Goal: Task Accomplishment & Management: Use online tool/utility

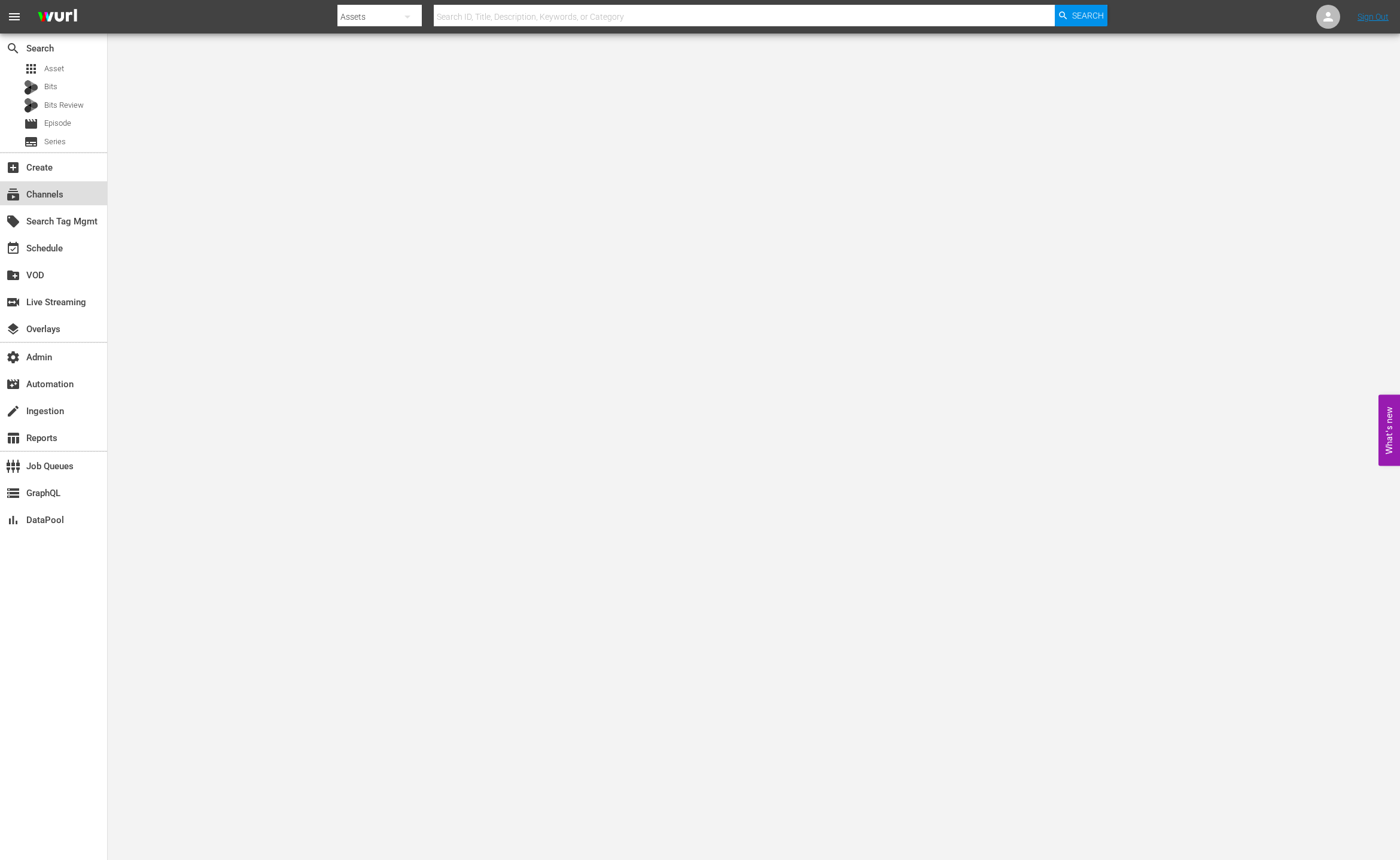
click at [76, 187] on div "subscriptions Channels" at bounding box center [54, 193] width 107 height 24
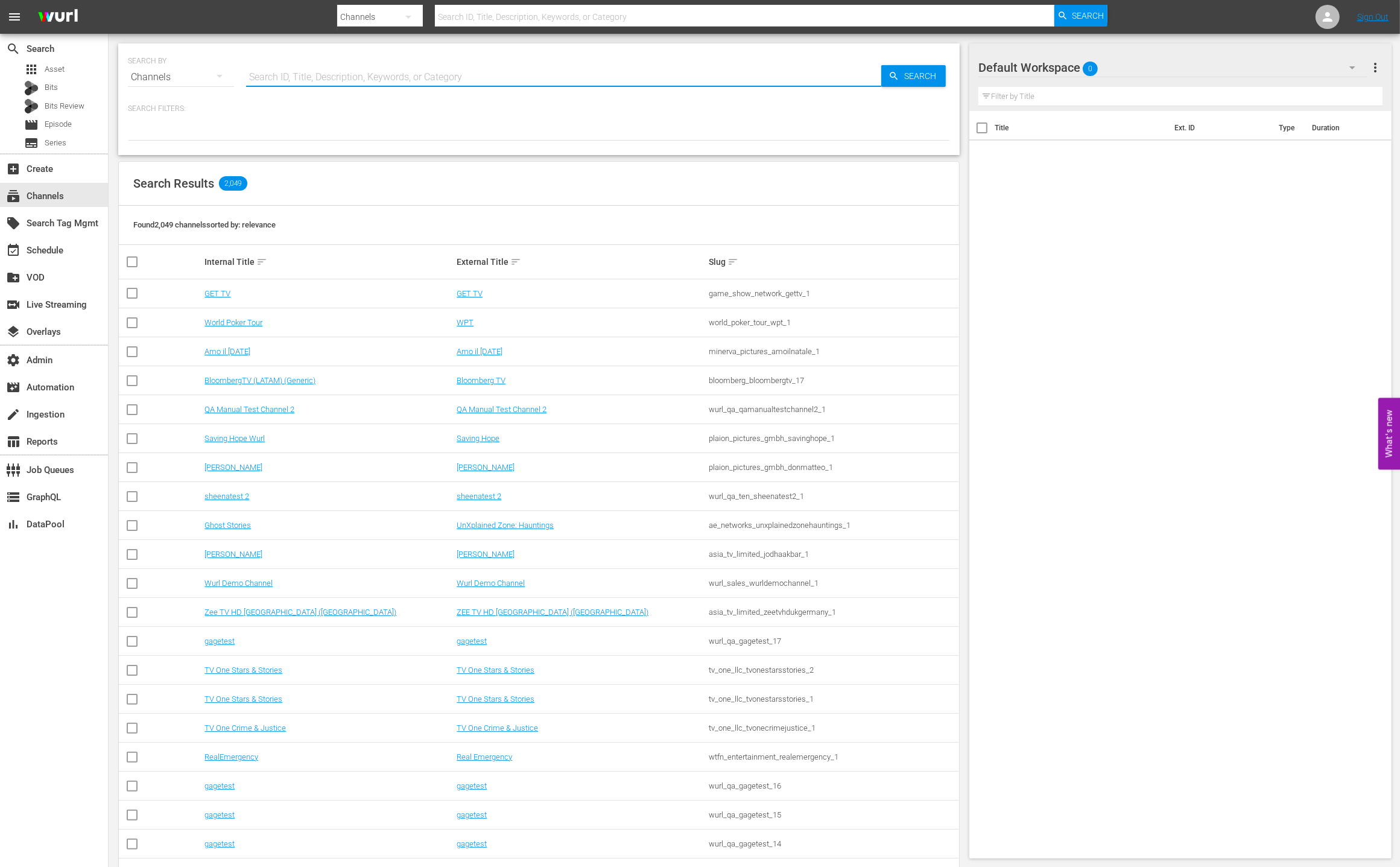
click at [362, 70] on input "text" at bounding box center [564, 77] width 635 height 29
type input "fifa"
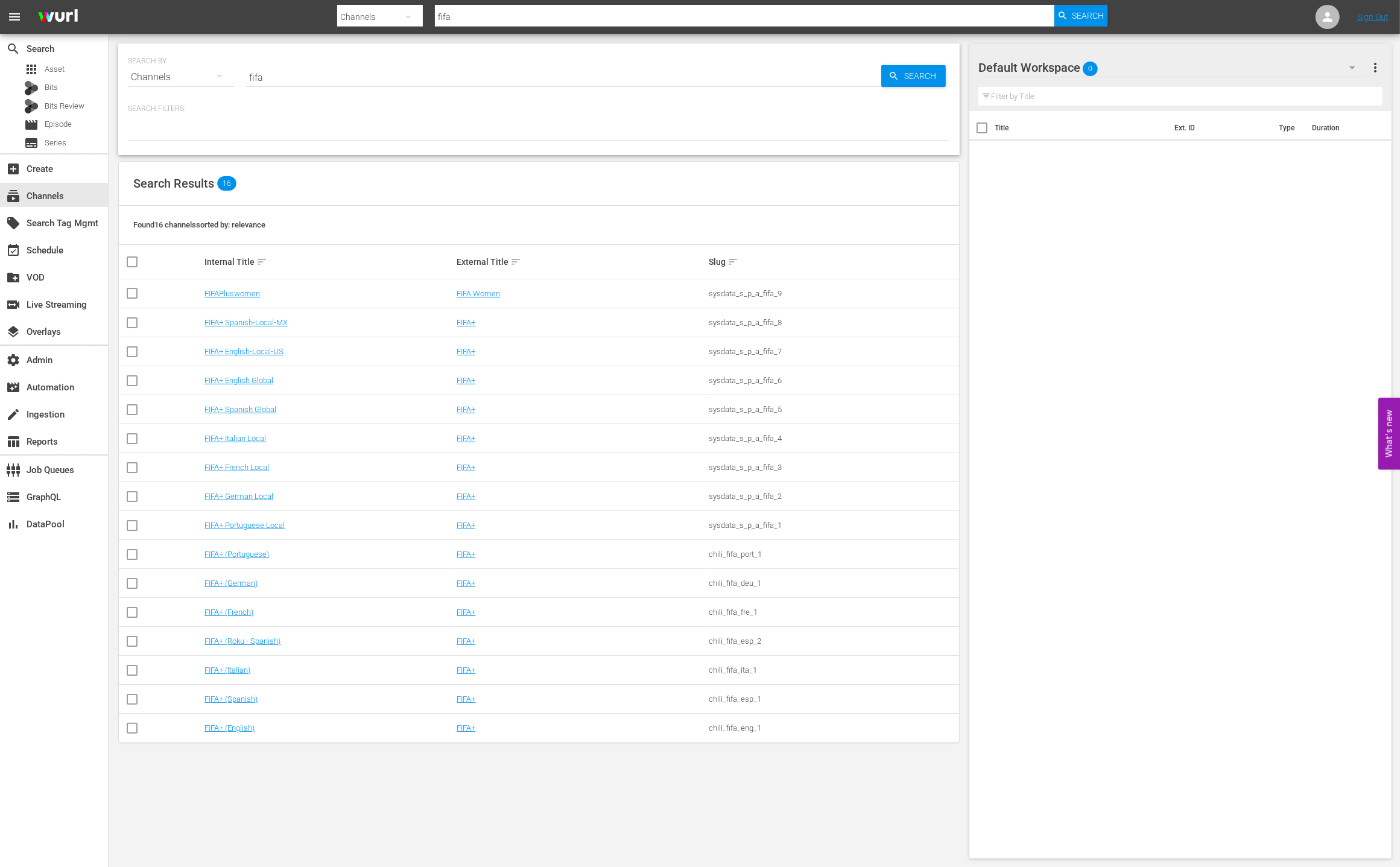
click at [612, 207] on div "Found 16 channels sorted by: relevance" at bounding box center [539, 225] width 840 height 40
click at [467, 352] on link "FIFA+" at bounding box center [466, 351] width 19 height 9
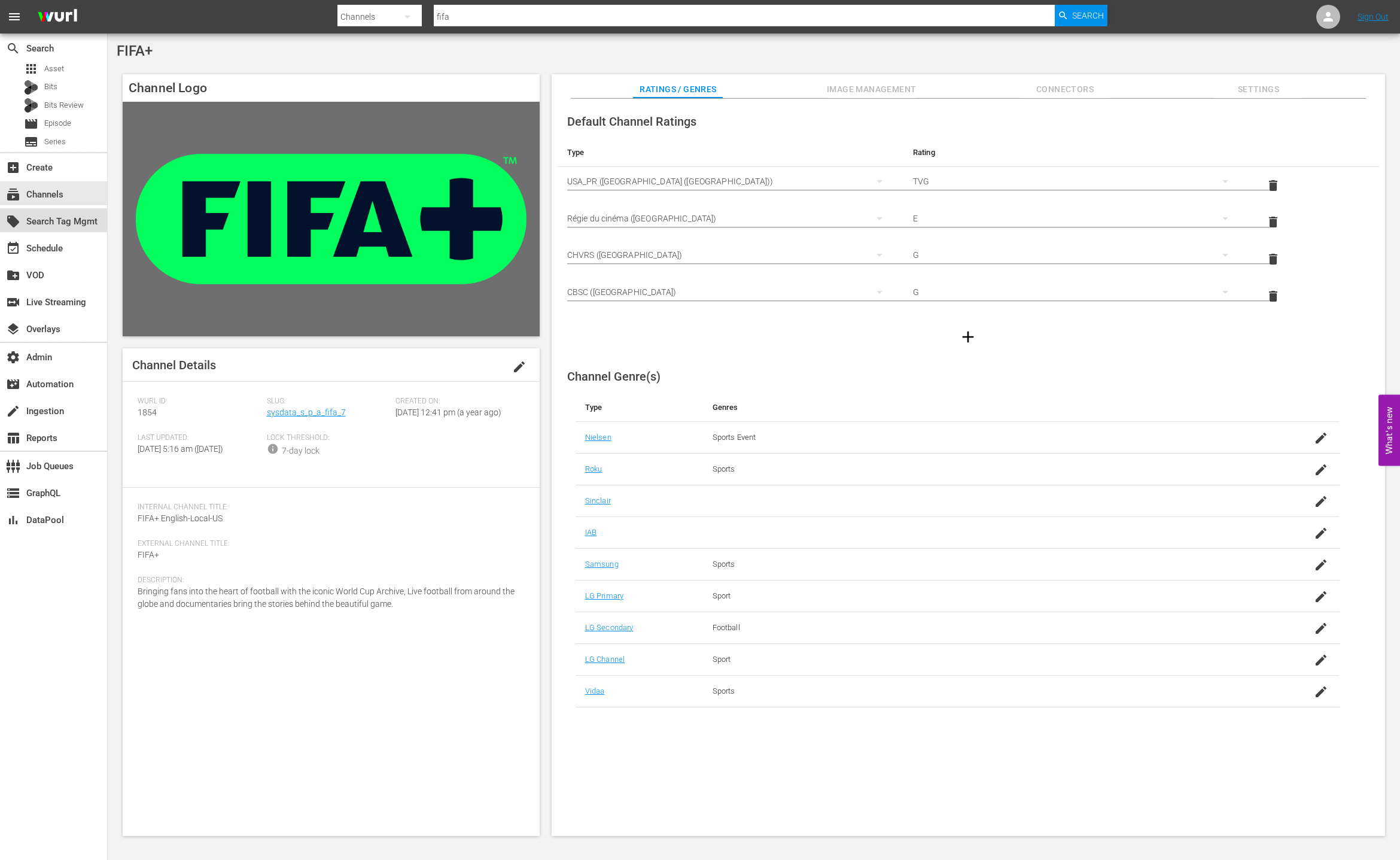
click at [67, 223] on div "local_offer Search Tag Mgmt" at bounding box center [34, 219] width 67 height 10
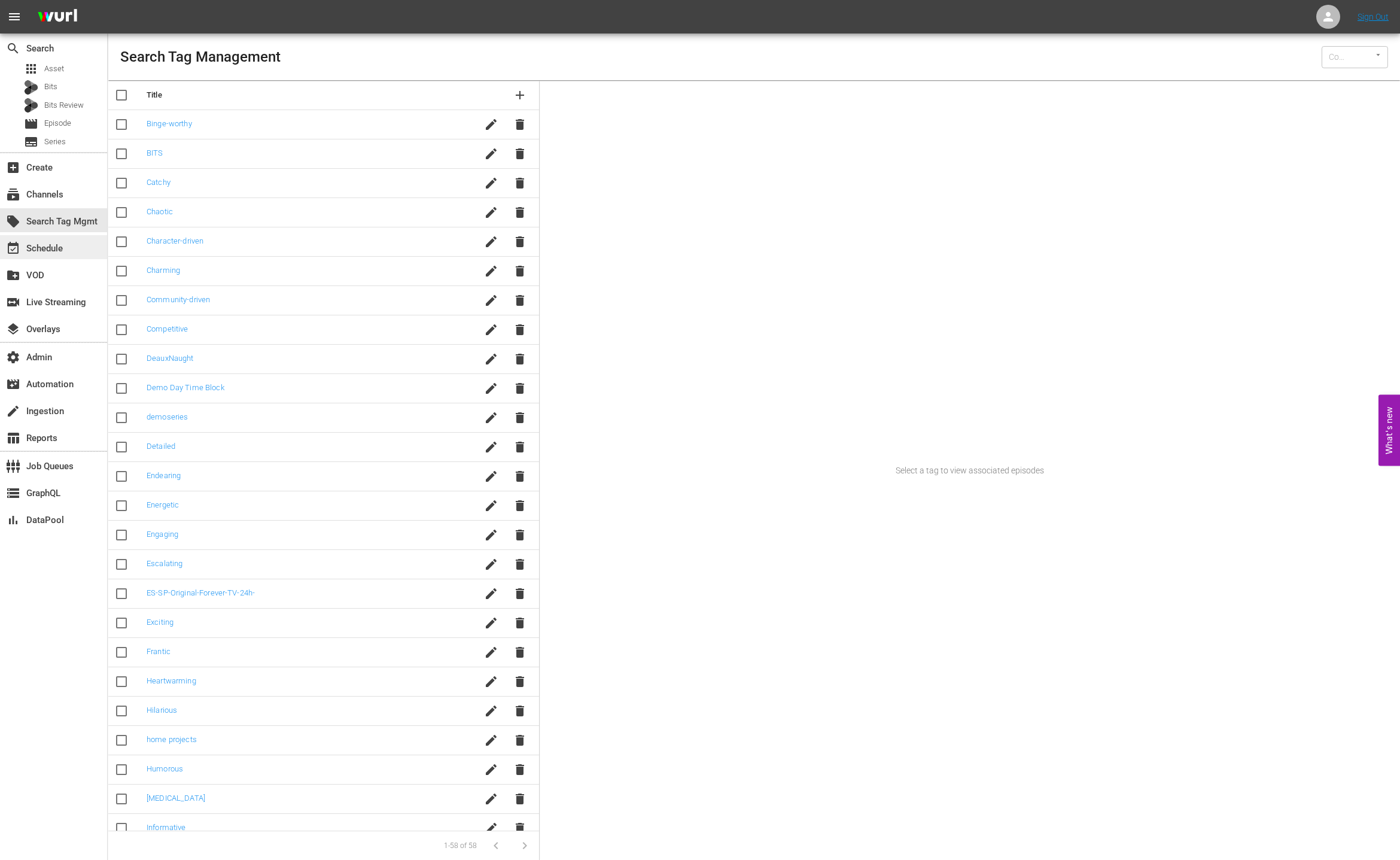
type input "Wurl (15)"
click at [70, 252] on div "event_available Schedule" at bounding box center [54, 247] width 107 height 24
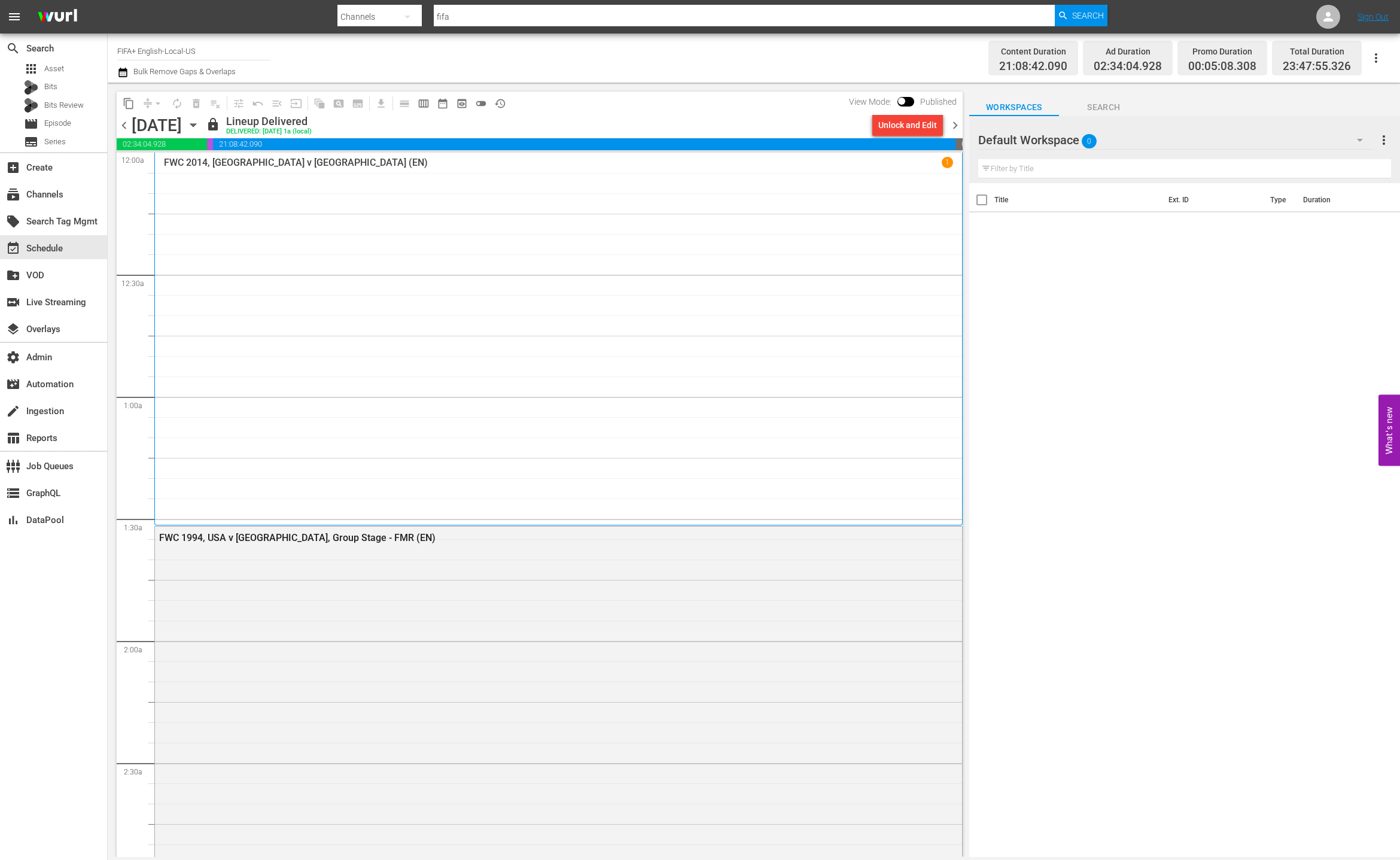
click at [438, 257] on div "FWC 2014, Germany v Argentina (EN) 1" at bounding box center [558, 339] width 789 height 364
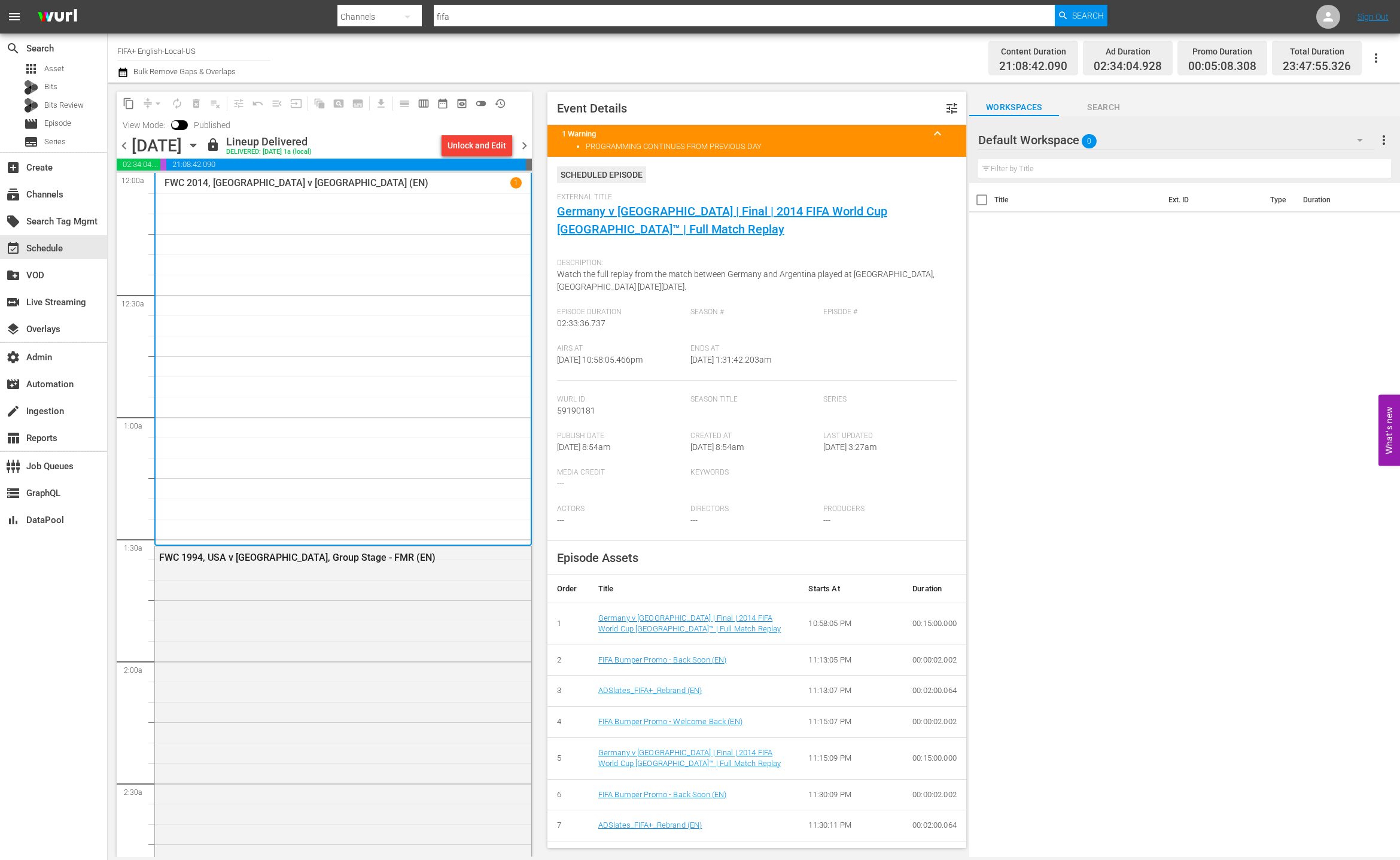
scroll to position [569, 0]
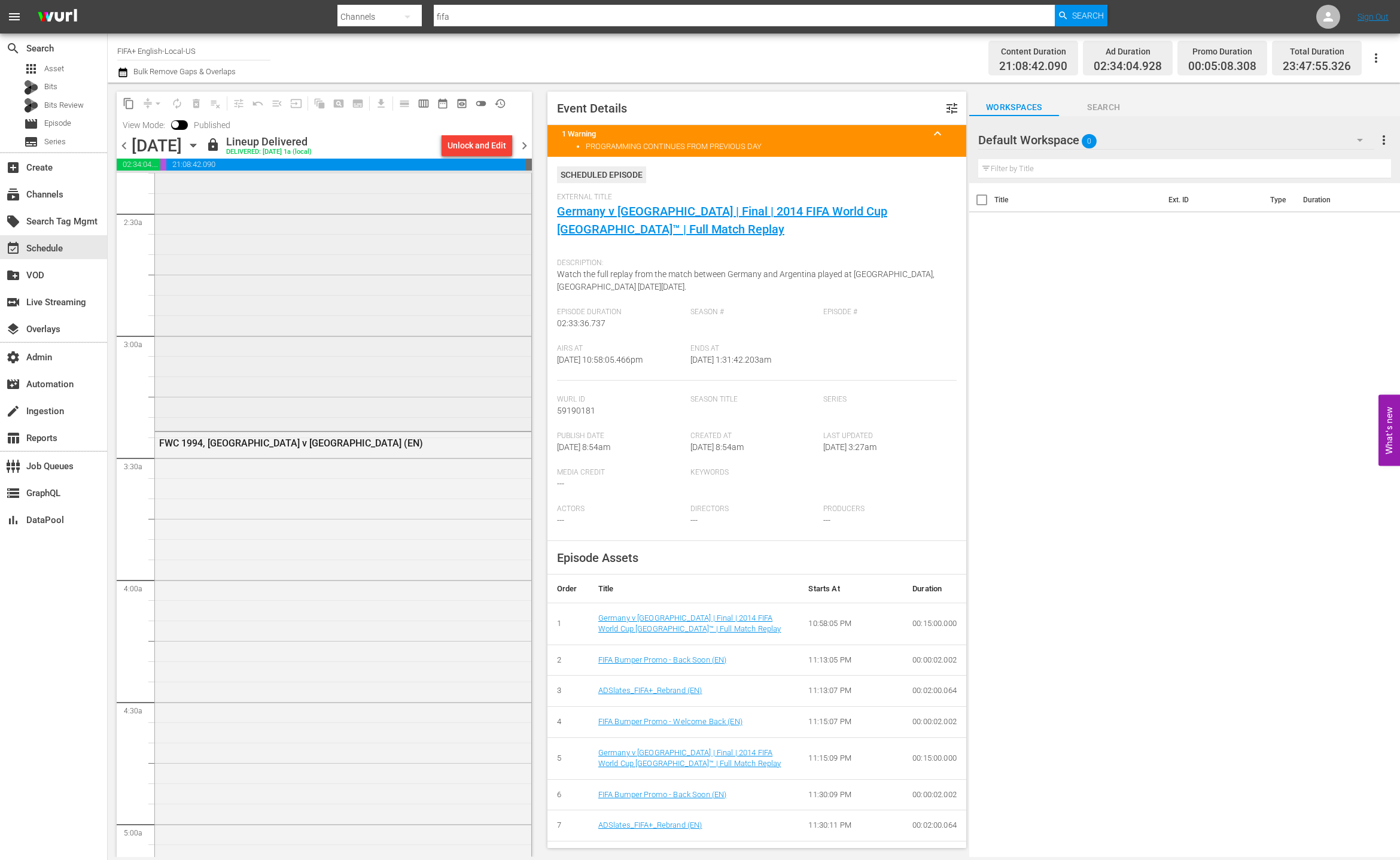
click at [422, 318] on div "FWC 1994, USA v [GEOGRAPHIC_DATA], Group Stage - FMR (EN)" at bounding box center [344, 203] width 376 height 452
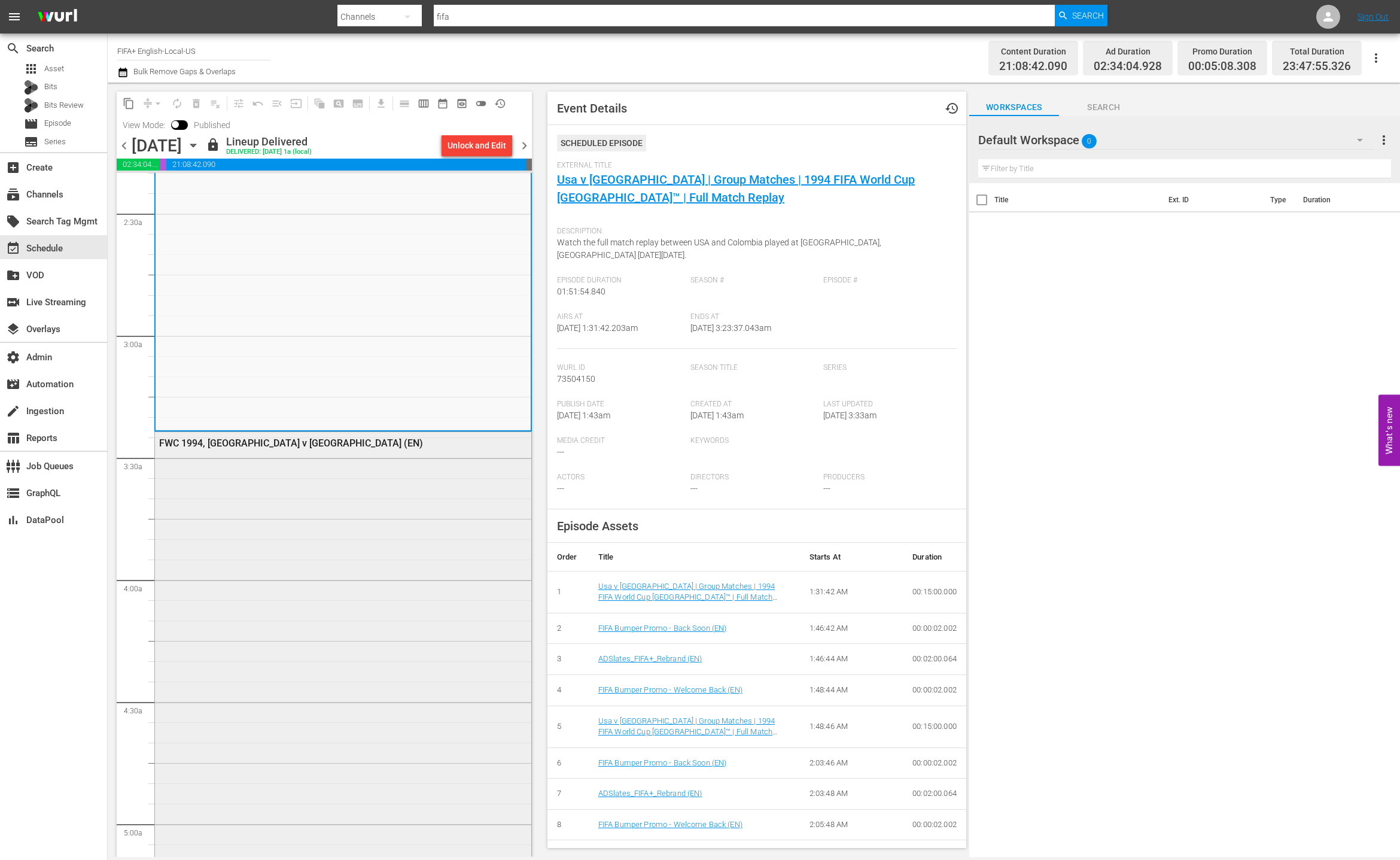
click at [411, 624] on div "FWC 1994, [GEOGRAPHIC_DATA] v [GEOGRAPHIC_DATA] (EN)" at bounding box center [344, 743] width 376 height 624
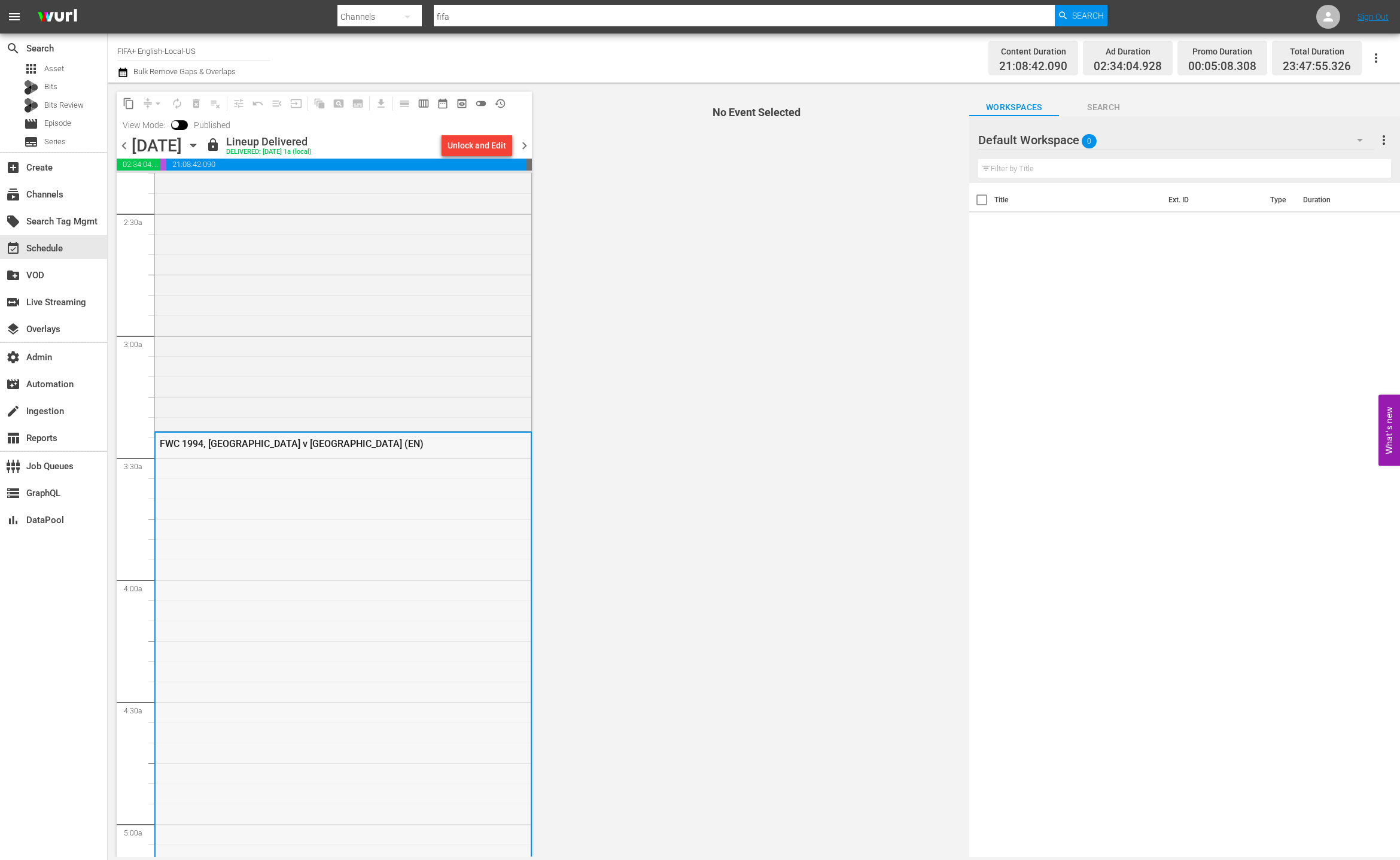
scroll to position [1099, 0]
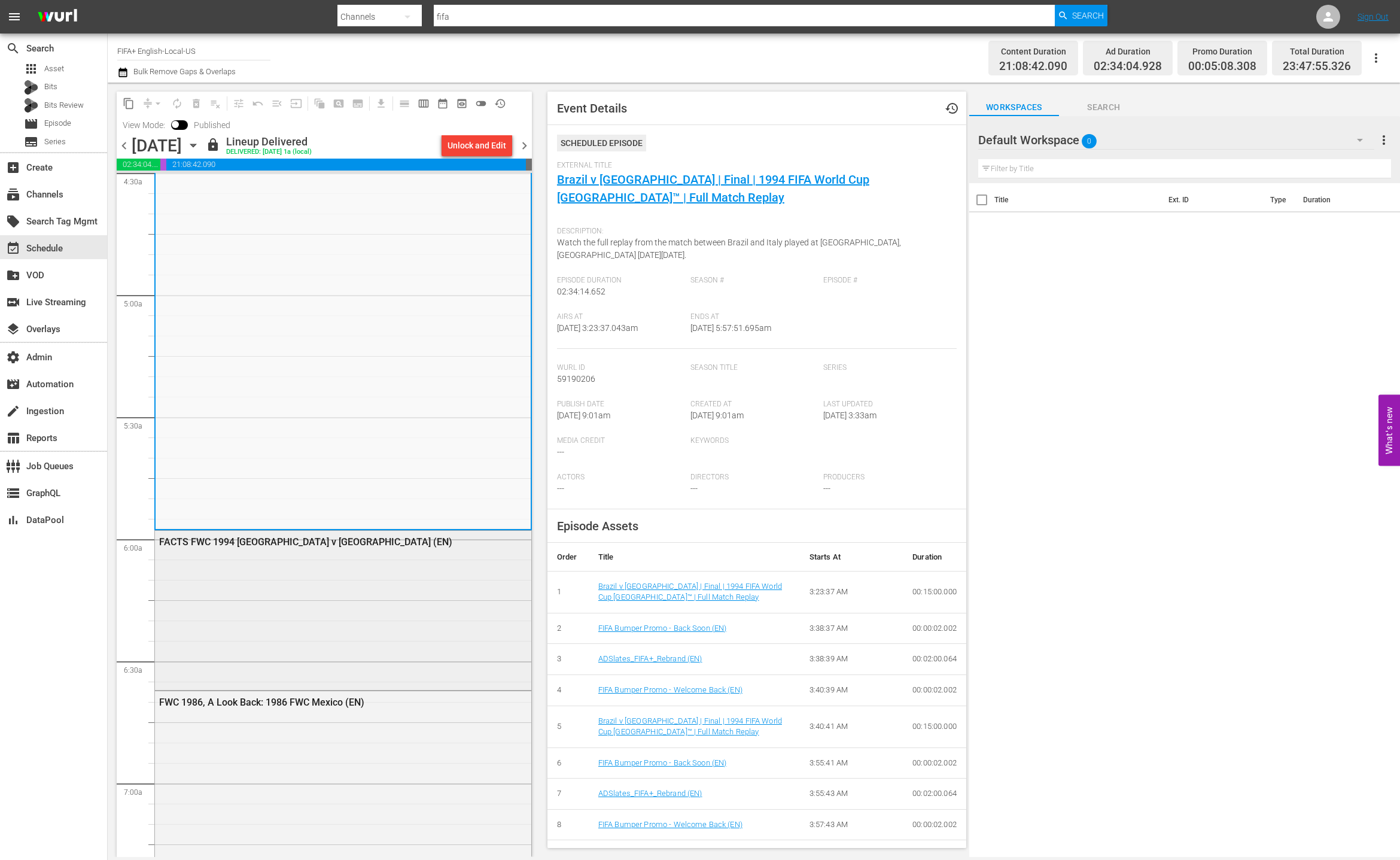
click at [411, 626] on div "FACTS FWC 1994 [GEOGRAPHIC_DATA] v [GEOGRAPHIC_DATA] (EN)" at bounding box center [344, 609] width 376 height 157
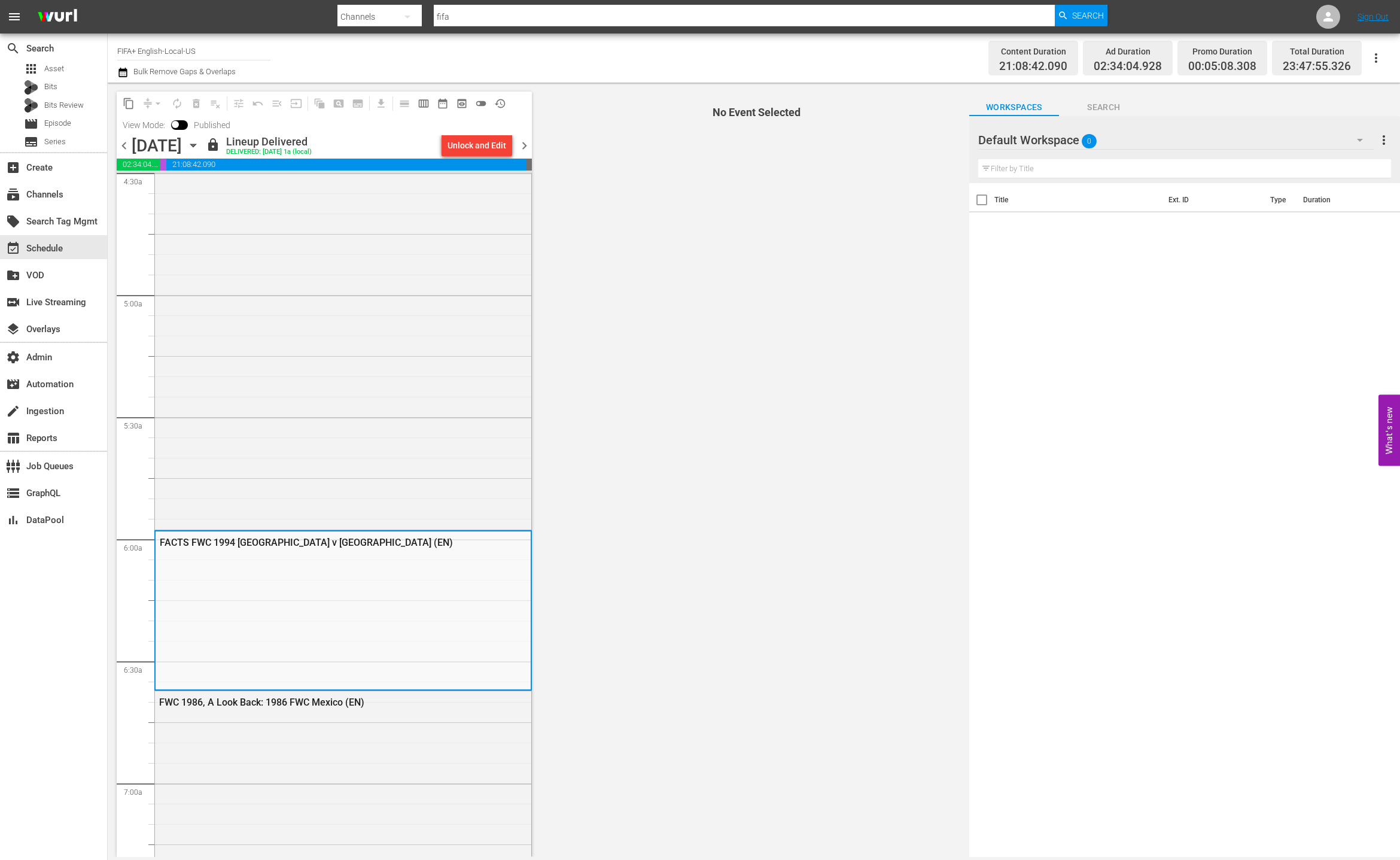
scroll to position [1798, 0]
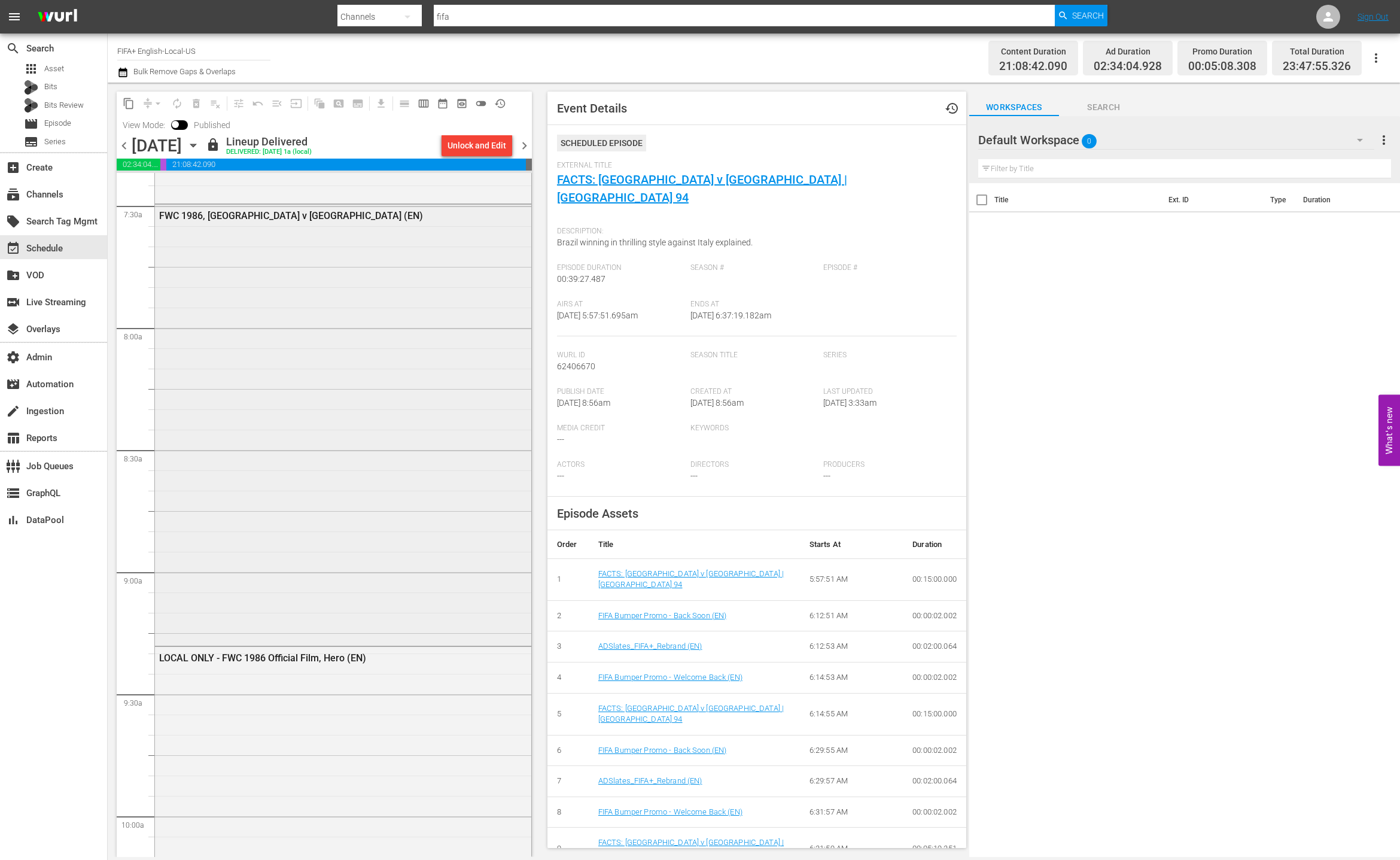
click at [418, 555] on div "FWC 1986, [GEOGRAPHIC_DATA] v [GEOGRAPHIC_DATA] (EN)" at bounding box center [344, 424] width 376 height 439
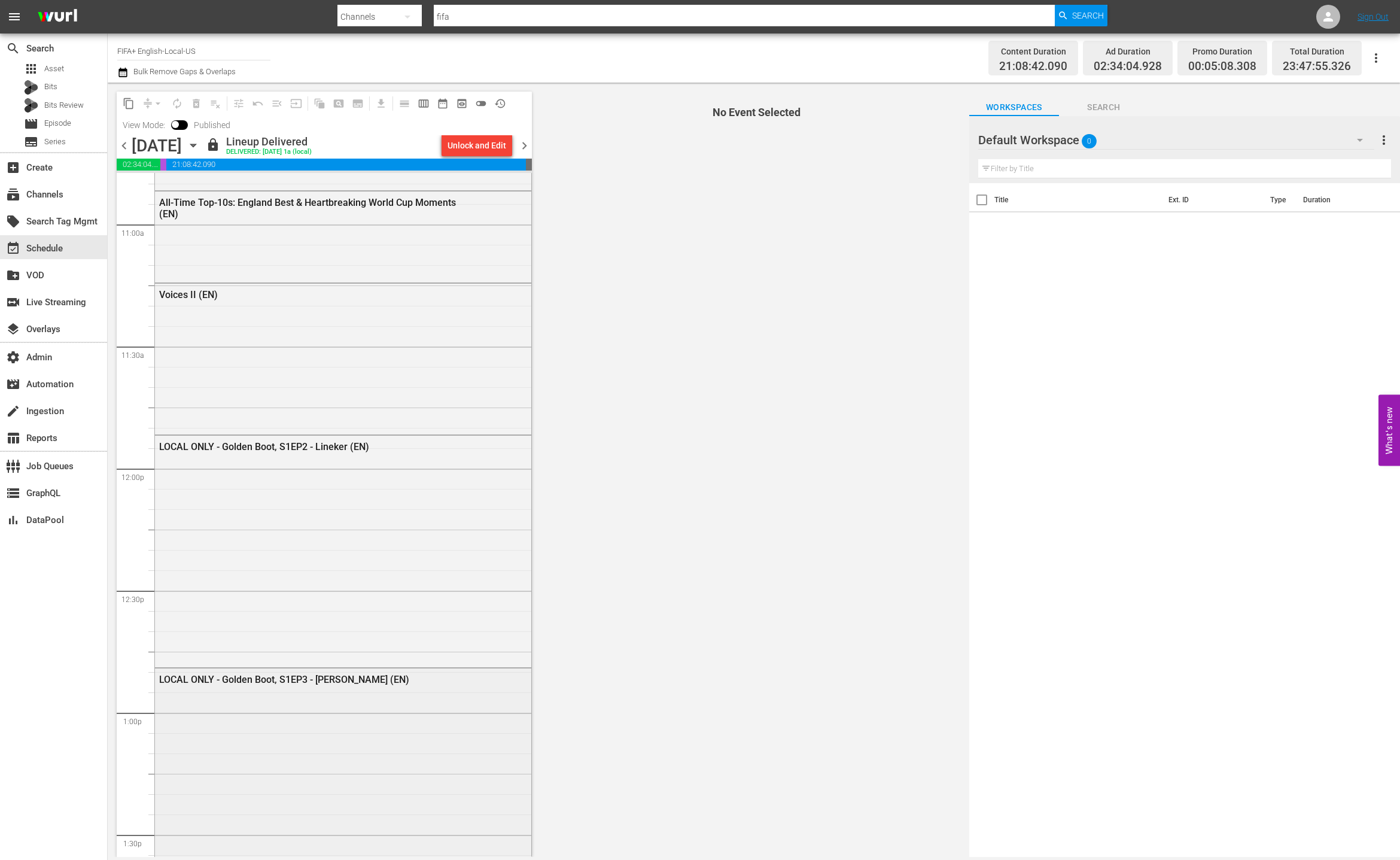
scroll to position [2719, 0]
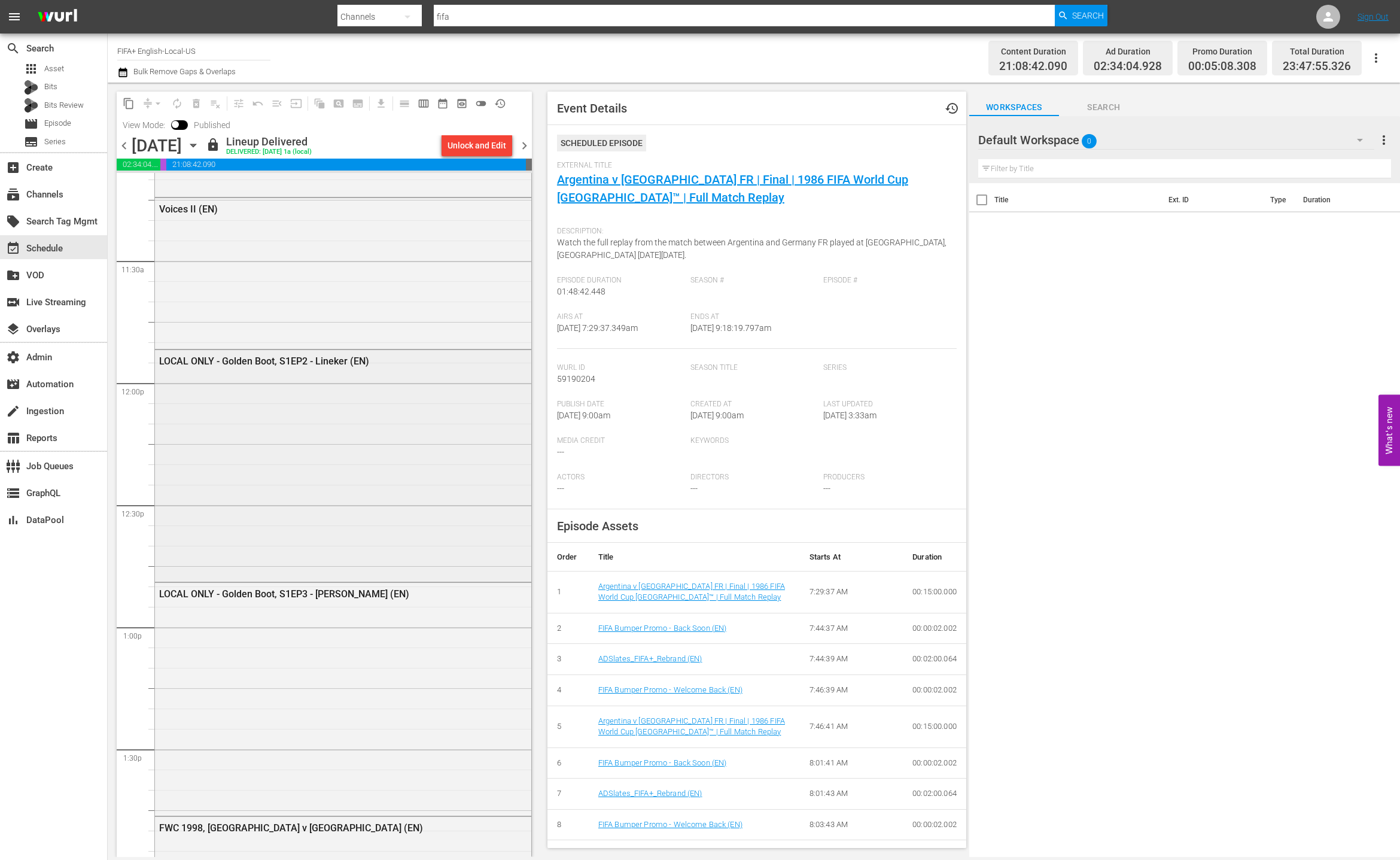
click at [411, 540] on div "LOCAL ONLY - Golden Boot, S1EP2 - Lineker (EN)" at bounding box center [344, 464] width 376 height 228
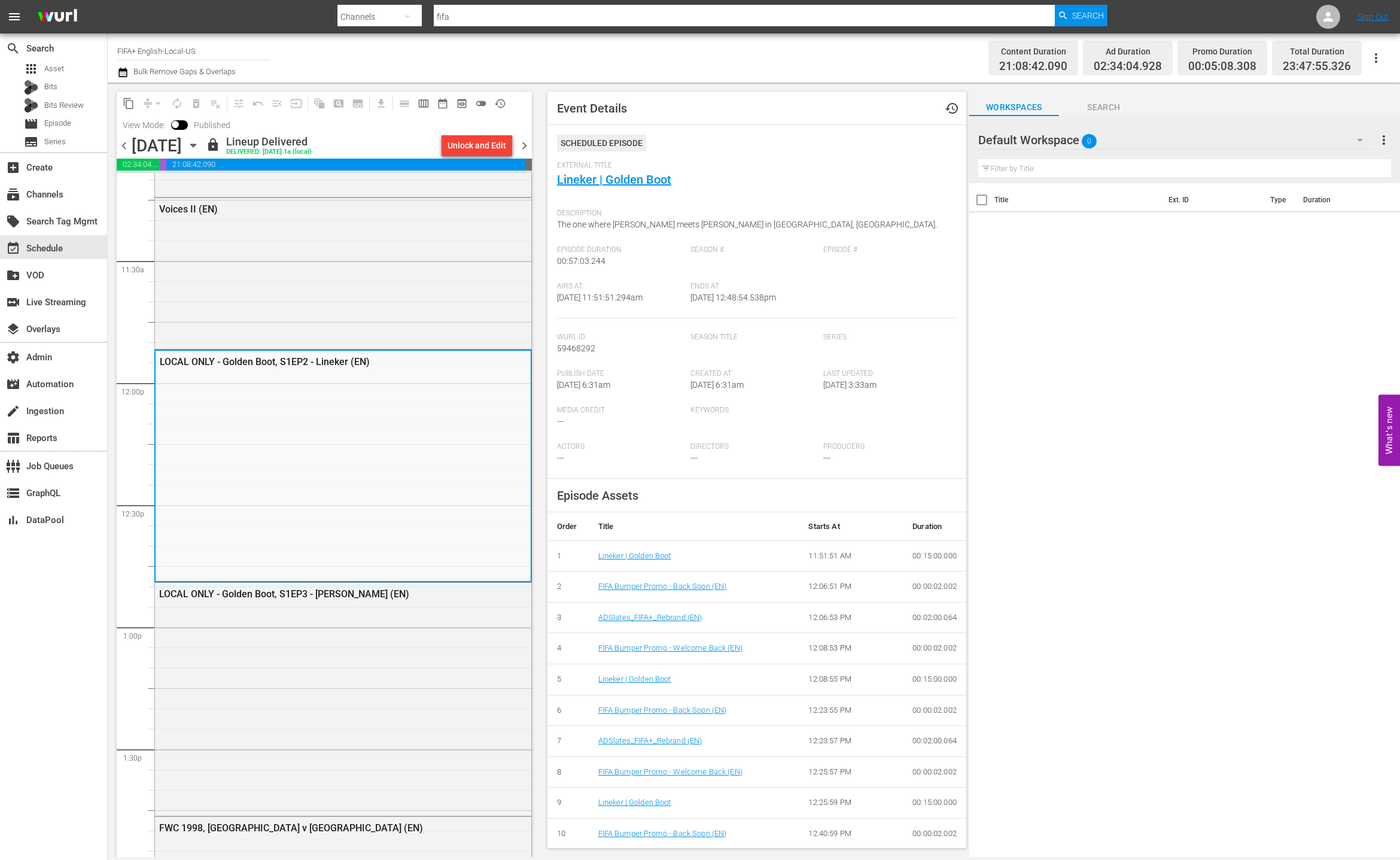
click at [526, 143] on span "chevron_right" at bounding box center [525, 146] width 15 height 15
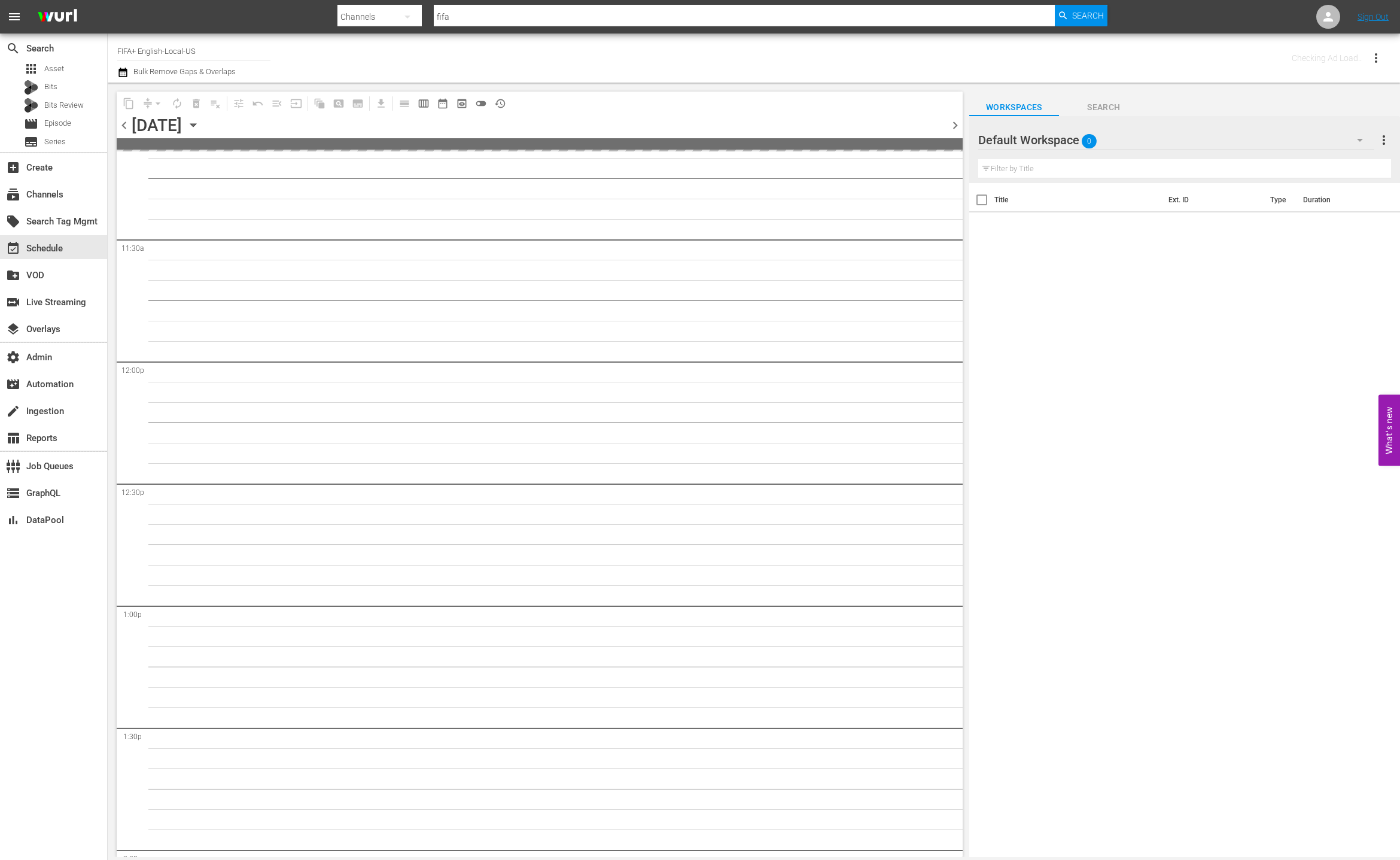
scroll to position [2840, 0]
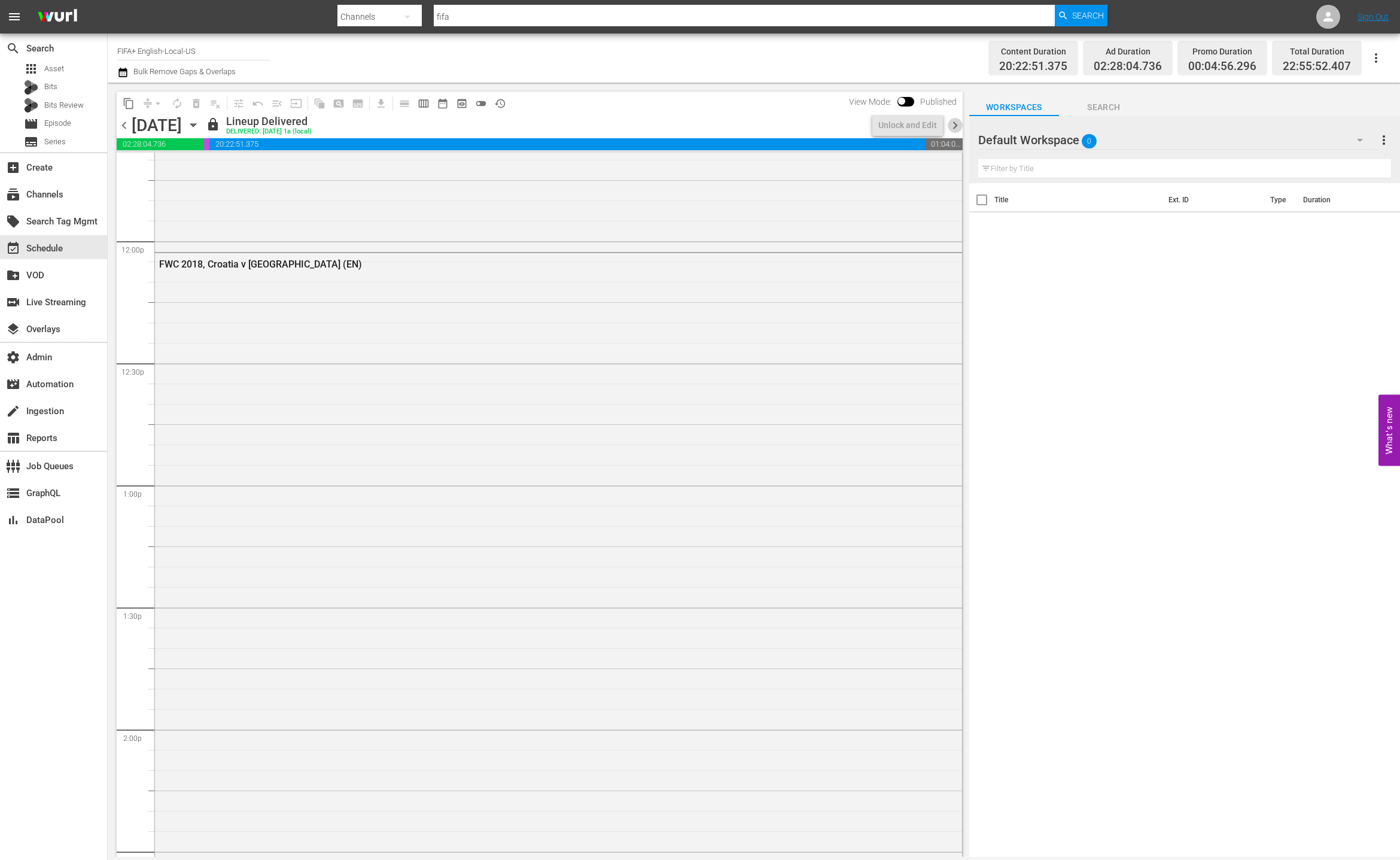
click at [955, 127] on span "chevron_right" at bounding box center [955, 125] width 15 height 15
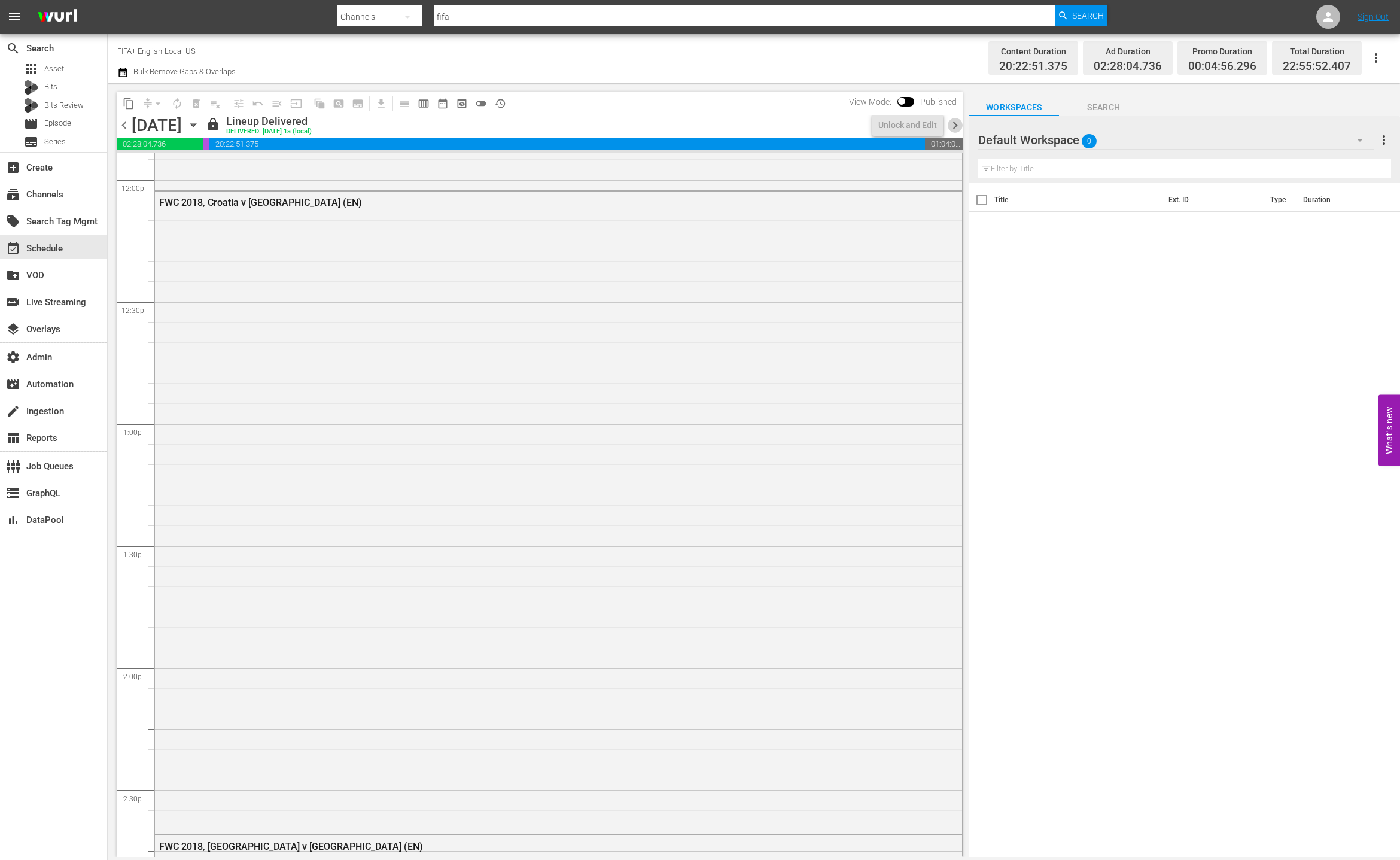
click at [955, 127] on span "chevron_right" at bounding box center [955, 125] width 15 height 15
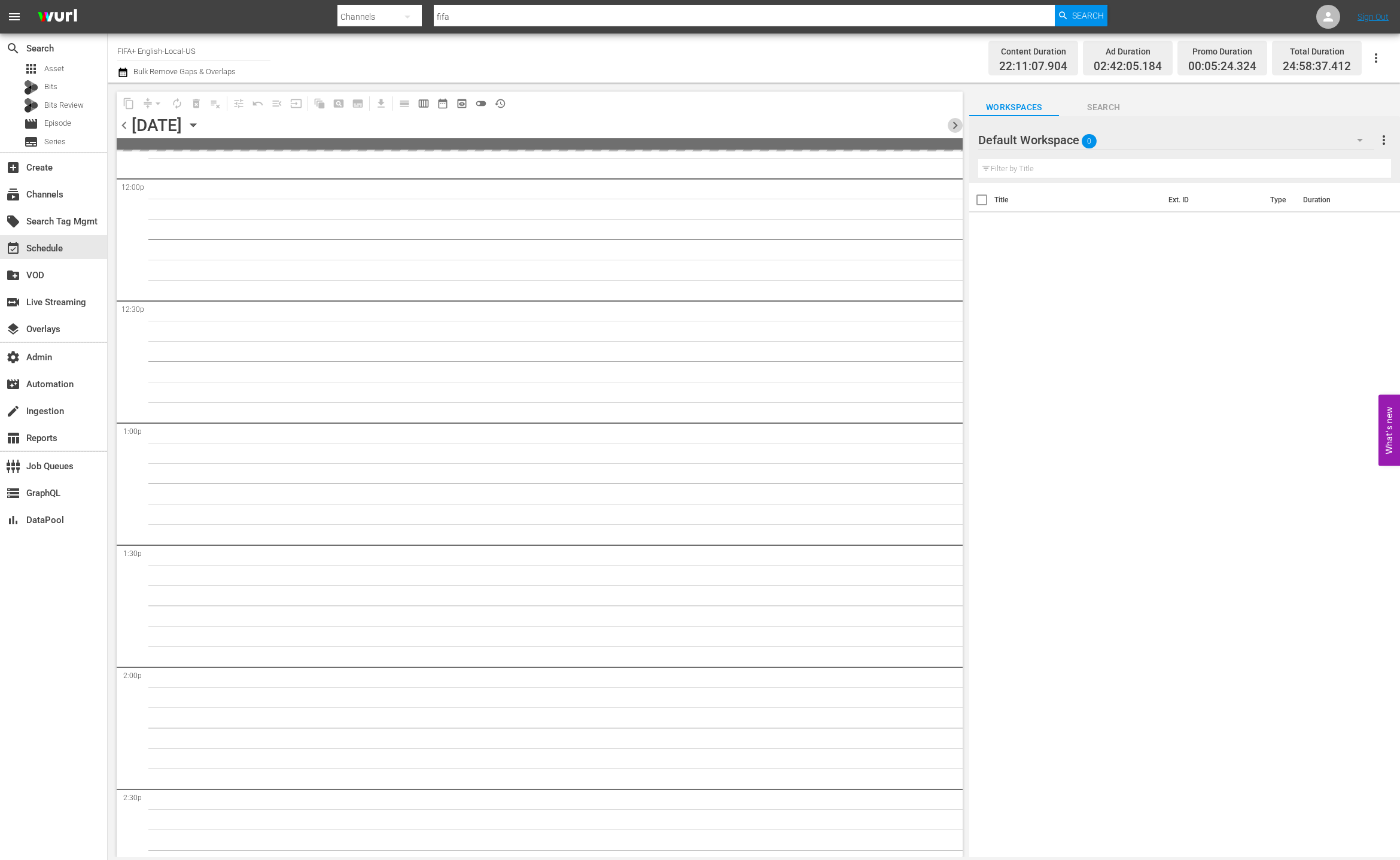
click at [955, 127] on span "chevron_right" at bounding box center [955, 125] width 15 height 15
click at [118, 126] on span "chevron_left" at bounding box center [124, 125] width 15 height 15
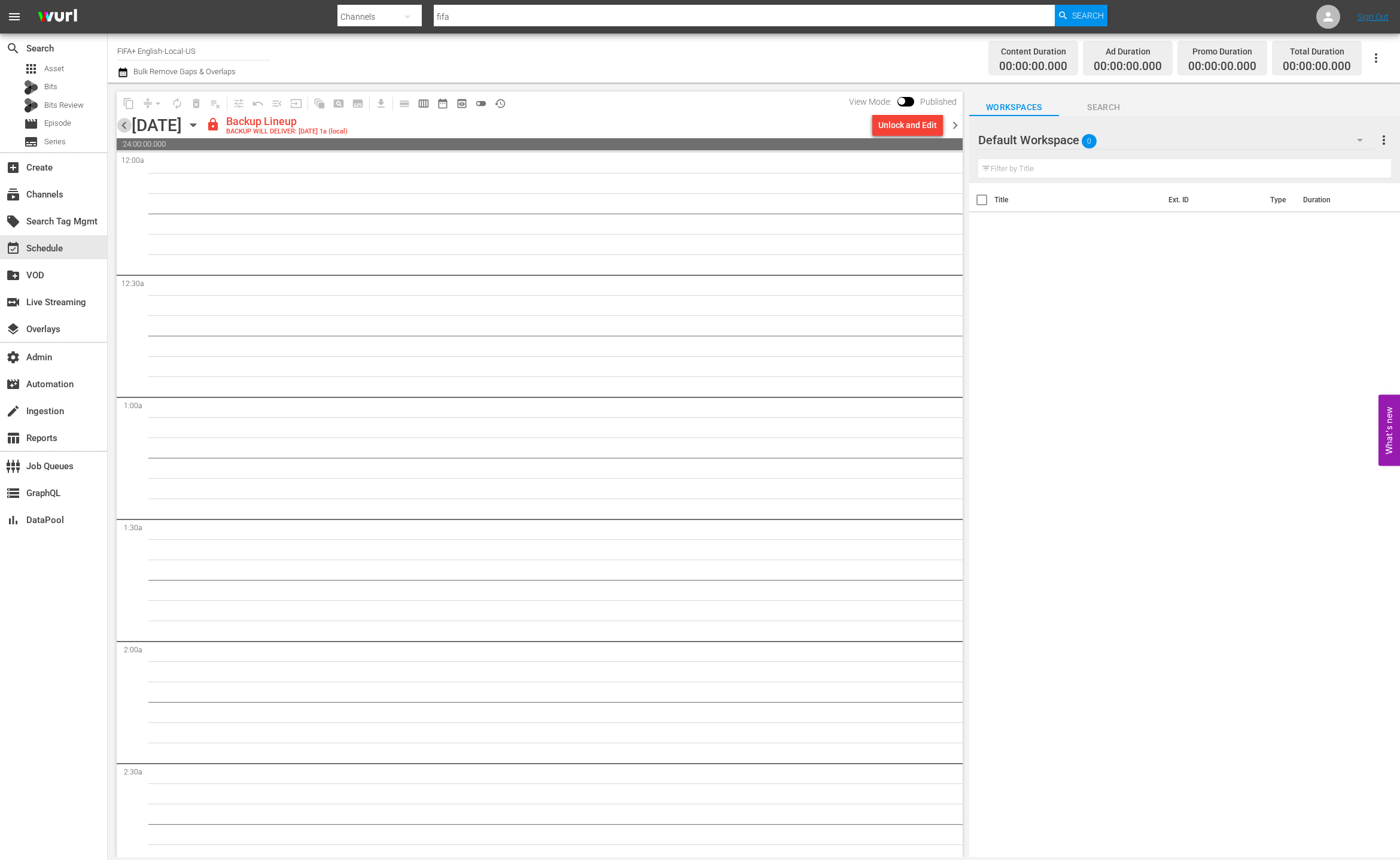
click at [123, 128] on span "chevron_left" at bounding box center [124, 125] width 15 height 15
click at [127, 124] on span "chevron_left" at bounding box center [124, 125] width 15 height 15
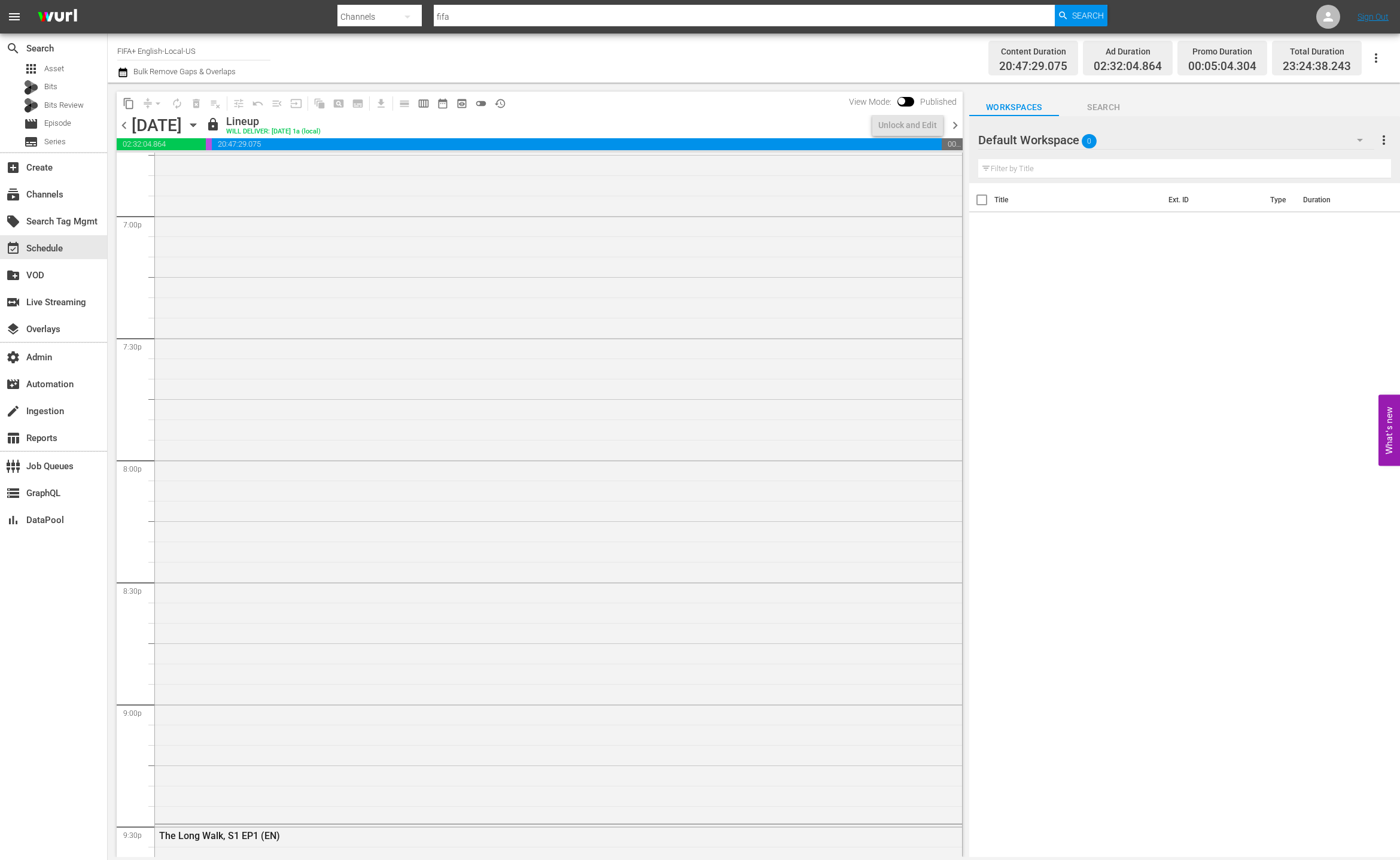
scroll to position [5274, 0]
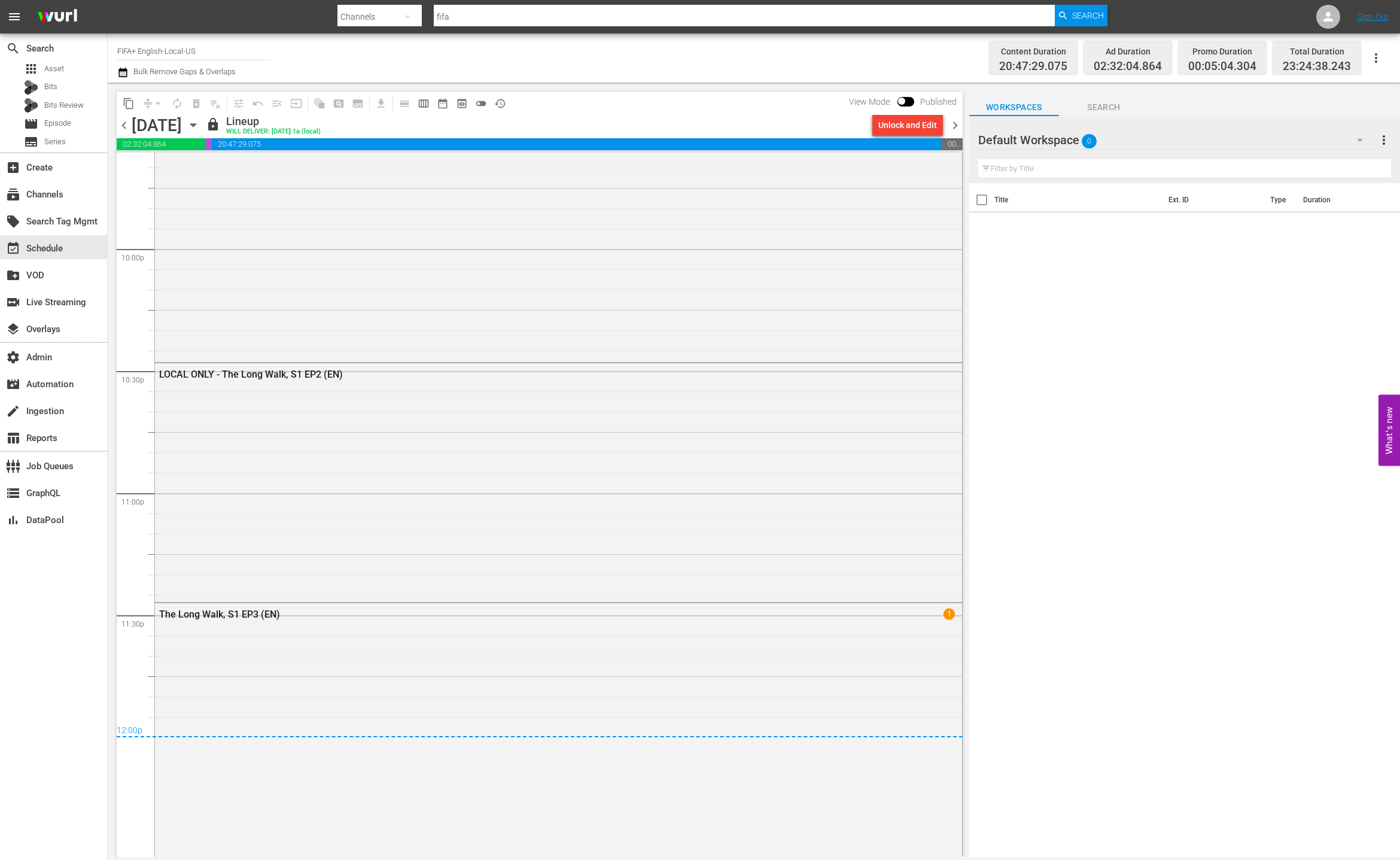
click at [493, 725] on div "12:00p" at bounding box center [540, 731] width 846 height 12
click at [520, 671] on div "The Long Walk, S1 EP3 (EN) 1" at bounding box center [559, 729] width 807 height 251
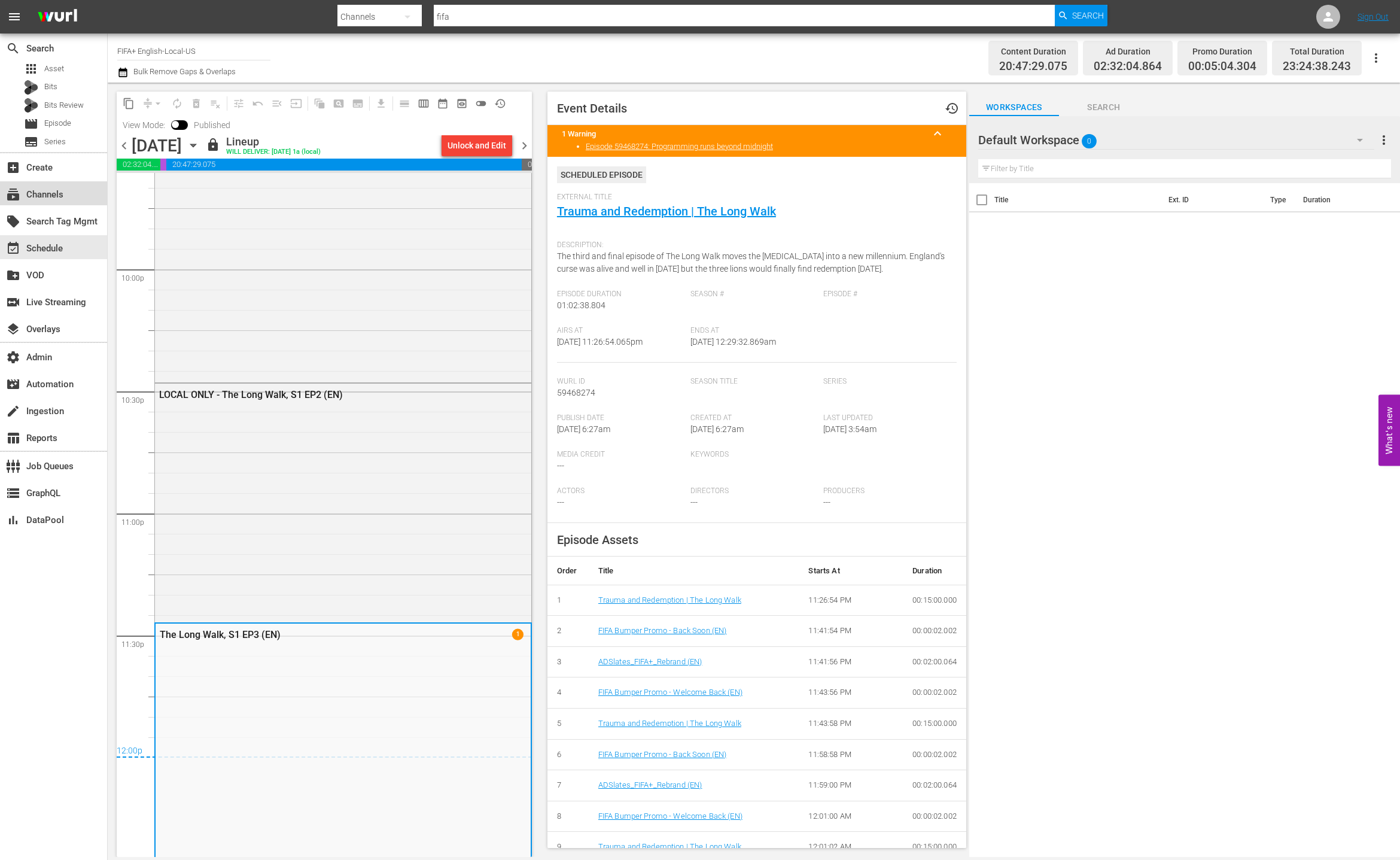
click at [57, 198] on div "subscriptions Channels" at bounding box center [34, 192] width 67 height 10
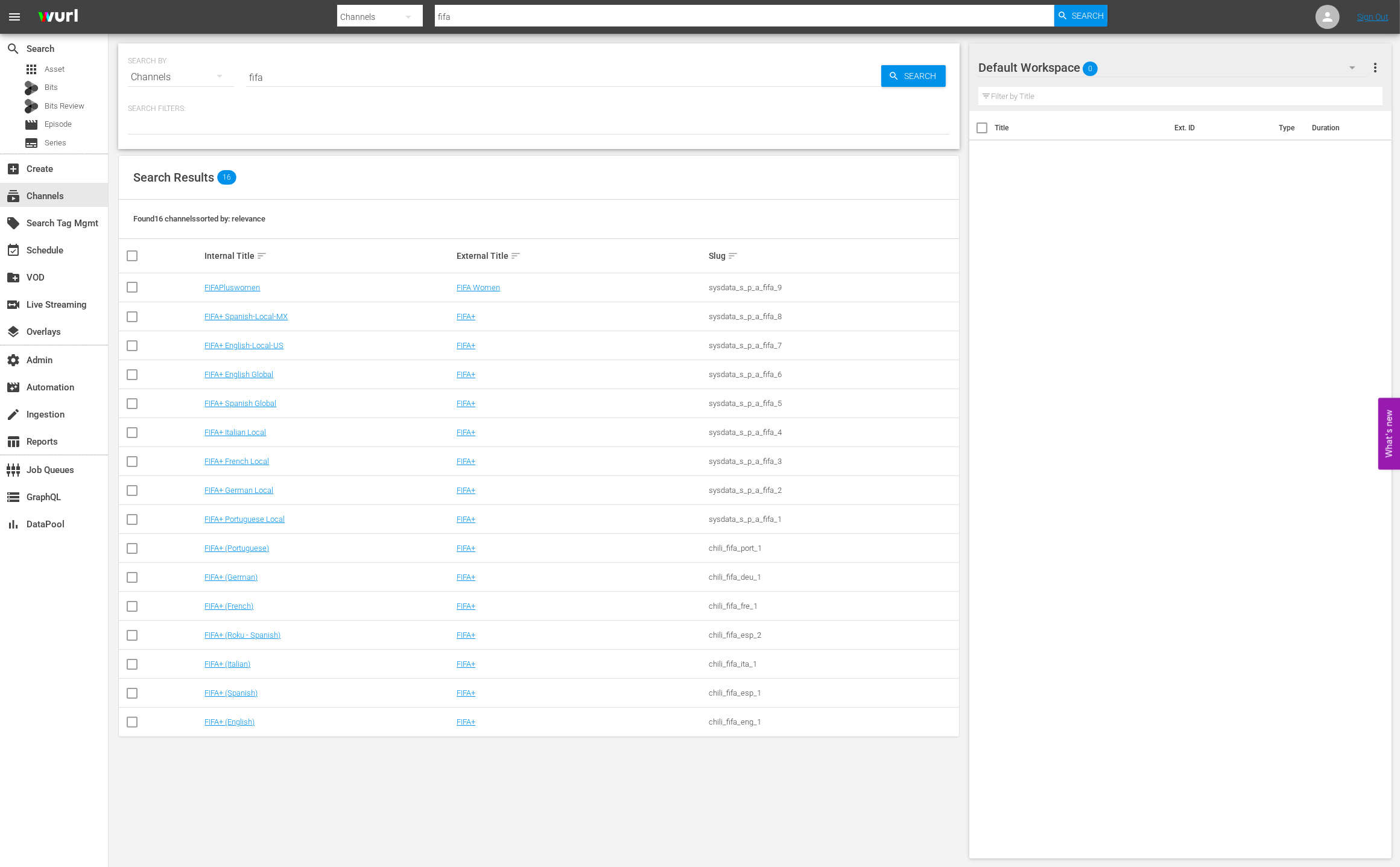
click at [464, 708] on td "FIFA+" at bounding box center [581, 722] width 252 height 29
click at [467, 718] on link "FIFA+" at bounding box center [466, 721] width 19 height 9
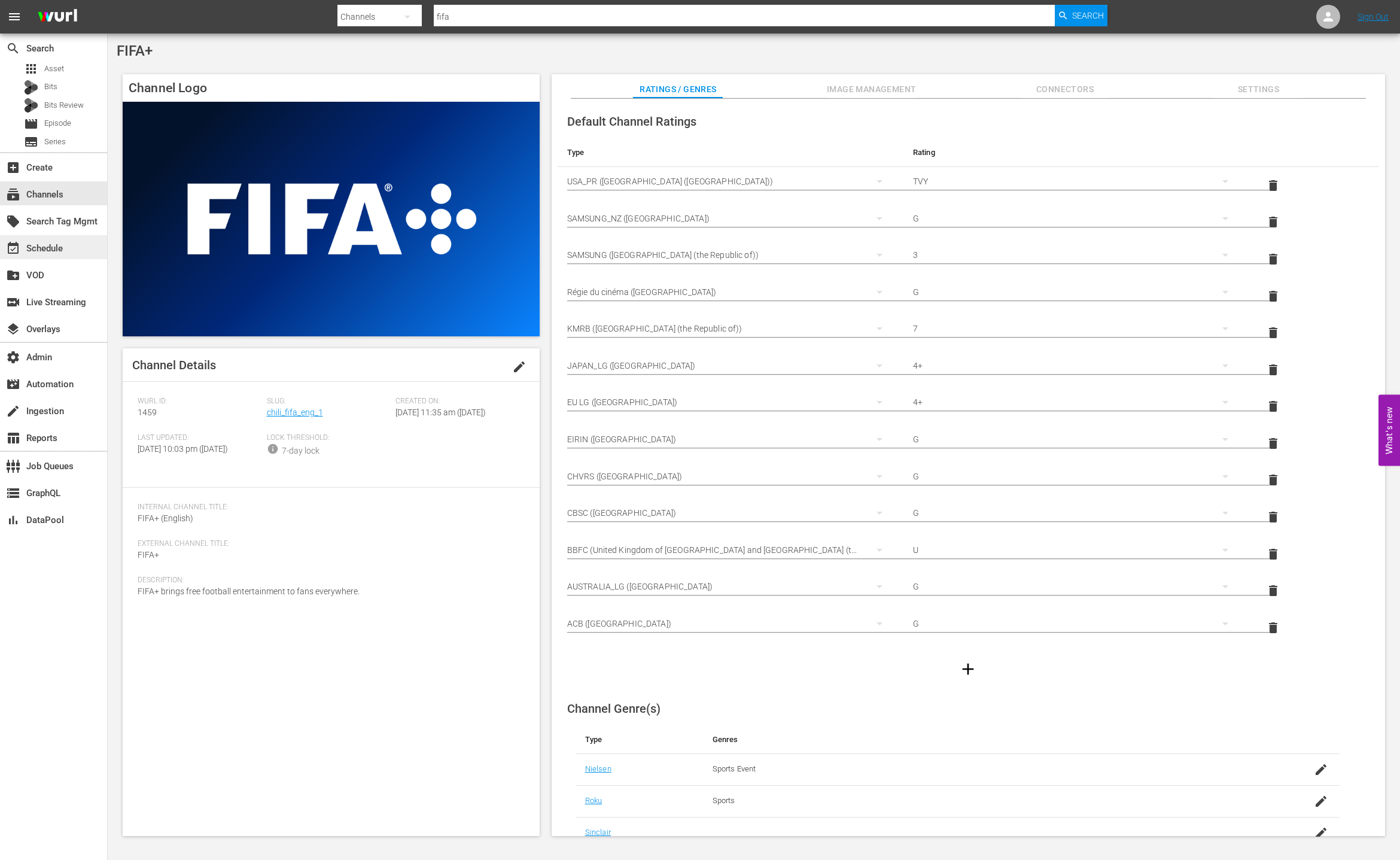
click at [75, 250] on div "event_available Schedule" at bounding box center [54, 247] width 107 height 24
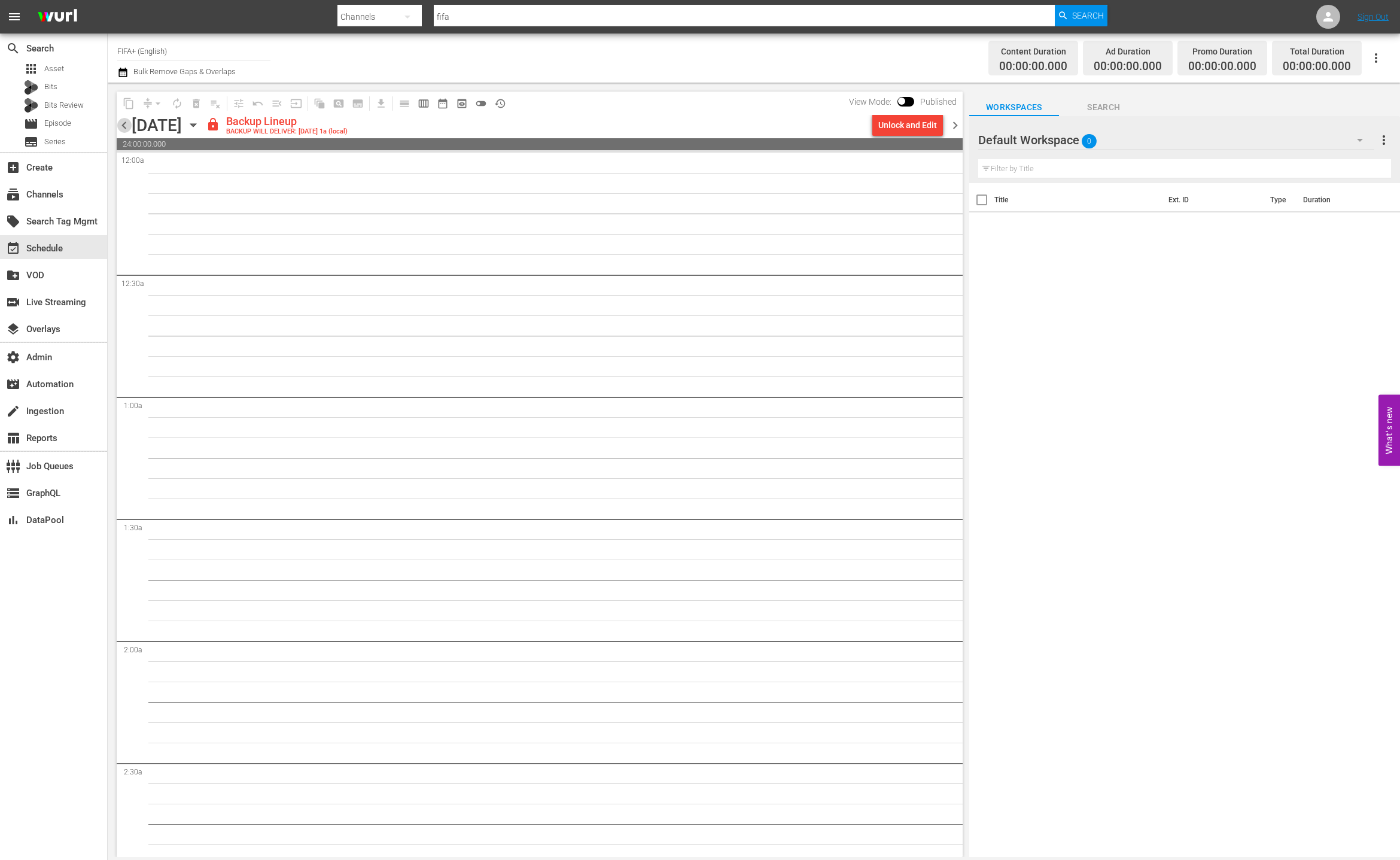
click at [128, 130] on span "chevron_left" at bounding box center [124, 125] width 15 height 15
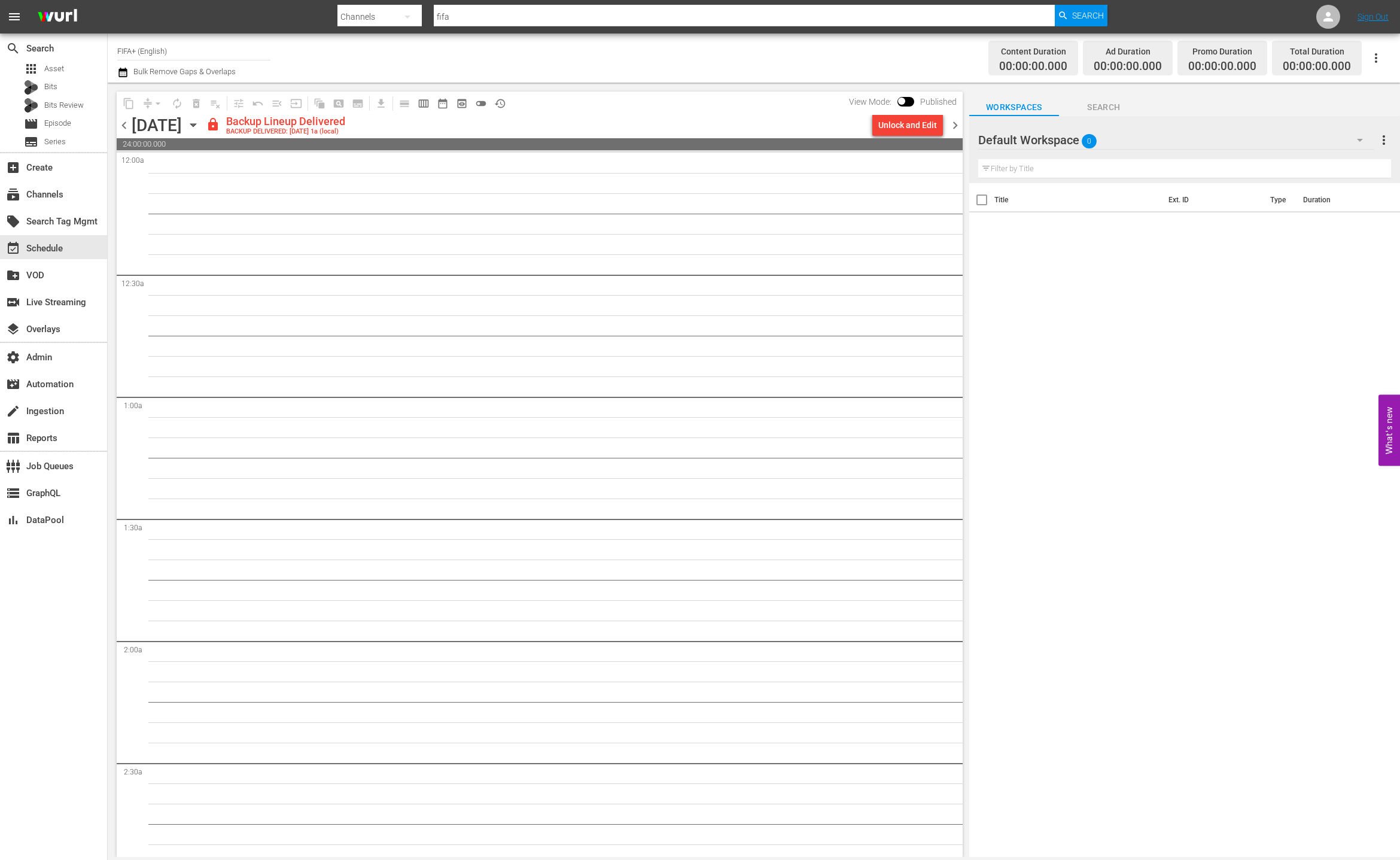
click at [128, 130] on span "chevron_left" at bounding box center [124, 125] width 15 height 15
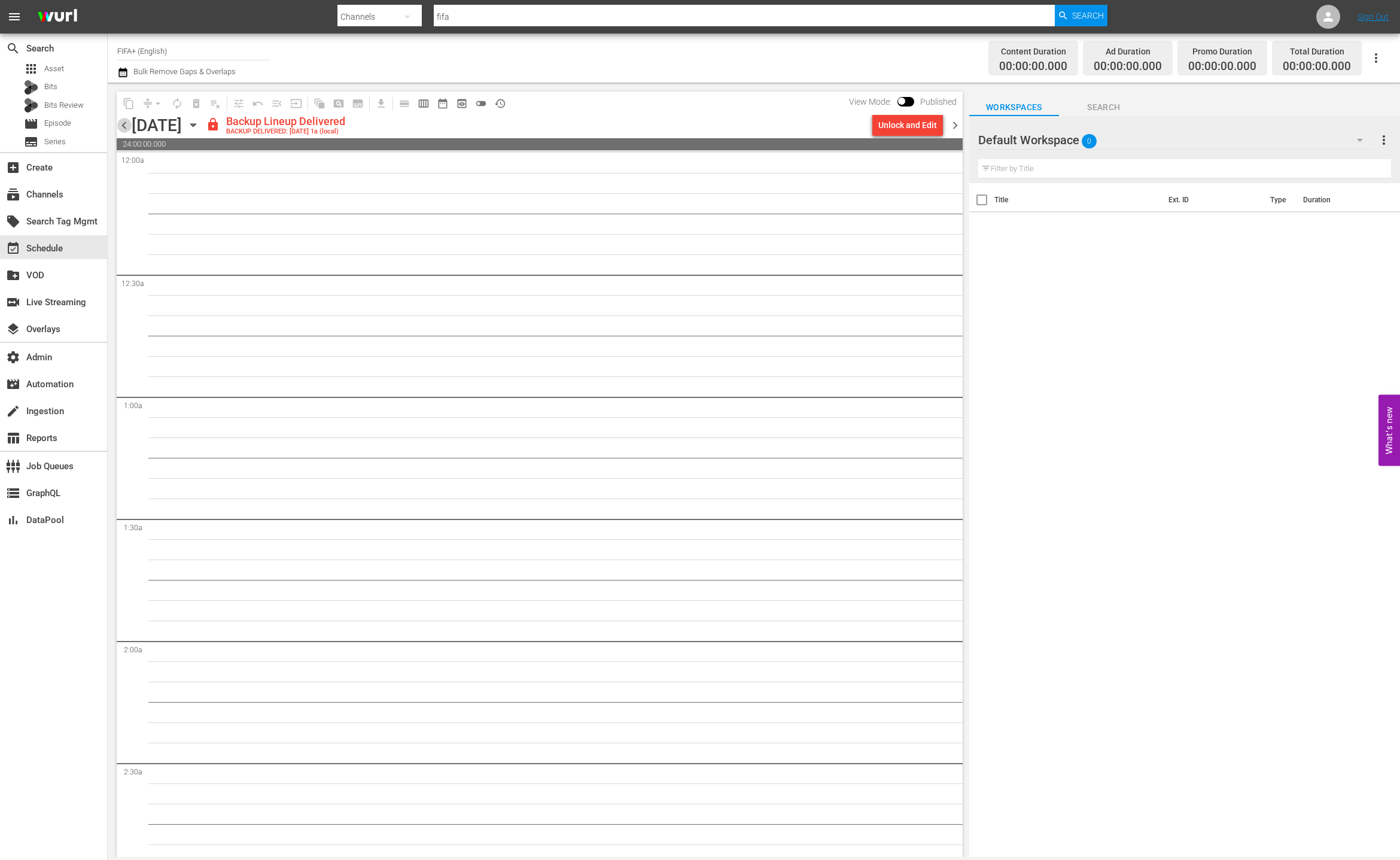
click at [128, 130] on span "chevron_left" at bounding box center [124, 125] width 15 height 15
click at [66, 192] on div "subscriptions Channels" at bounding box center [34, 192] width 67 height 10
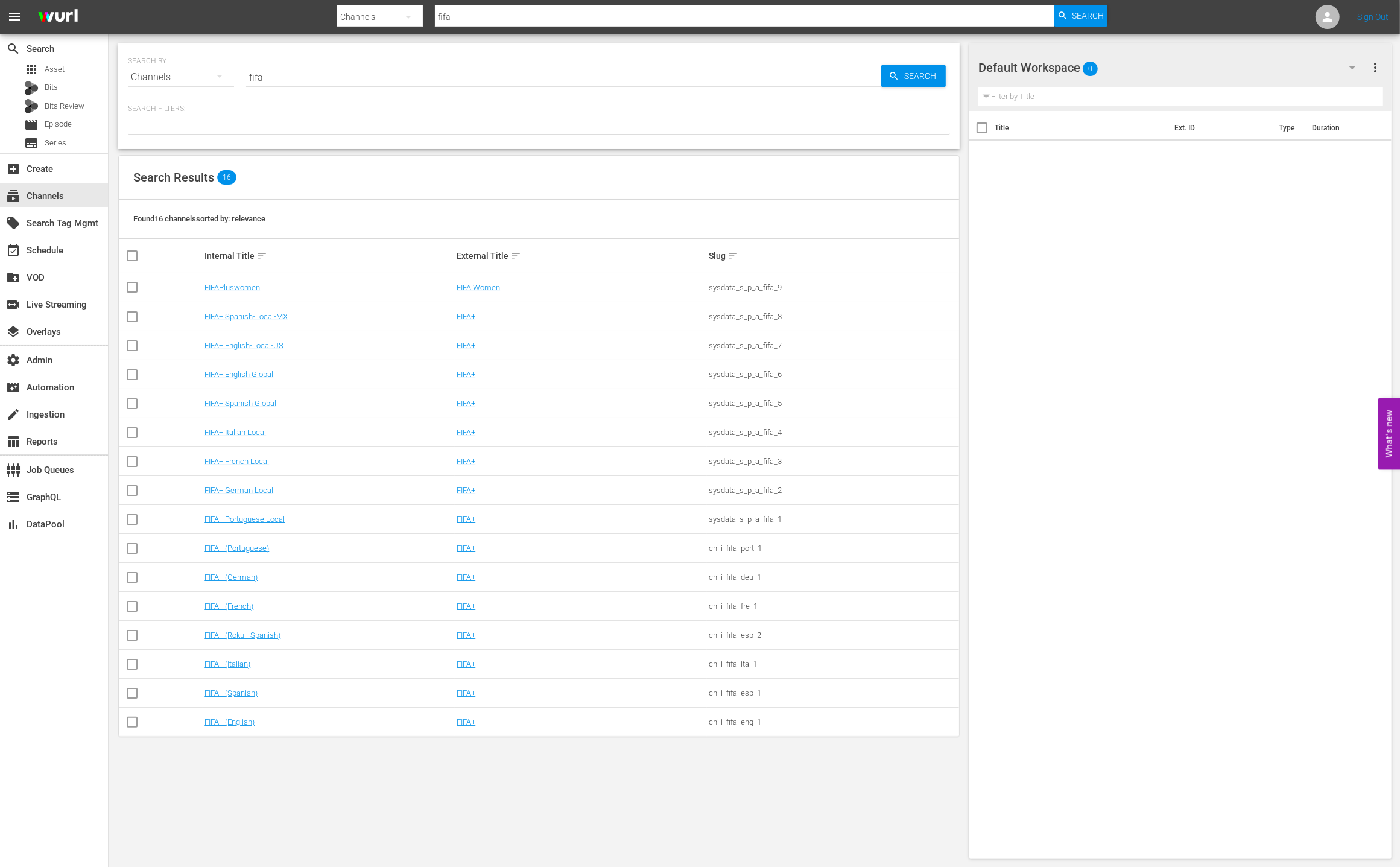
click at [410, 384] on td "FIFA+ English Global" at bounding box center [329, 375] width 252 height 29
click at [459, 378] on link "FIFA+" at bounding box center [466, 374] width 19 height 9
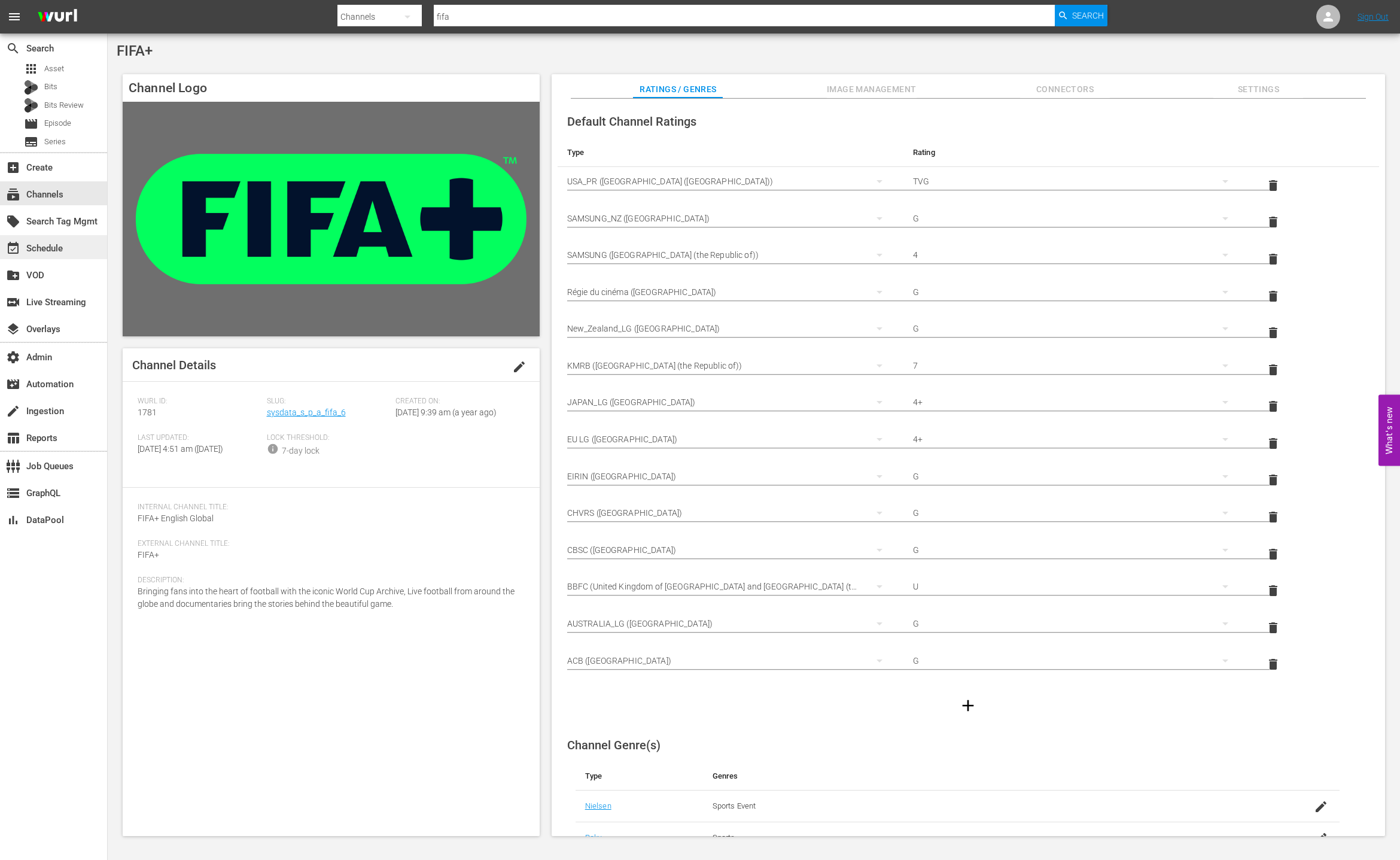
click at [76, 243] on div "event_available Schedule" at bounding box center [54, 247] width 107 height 24
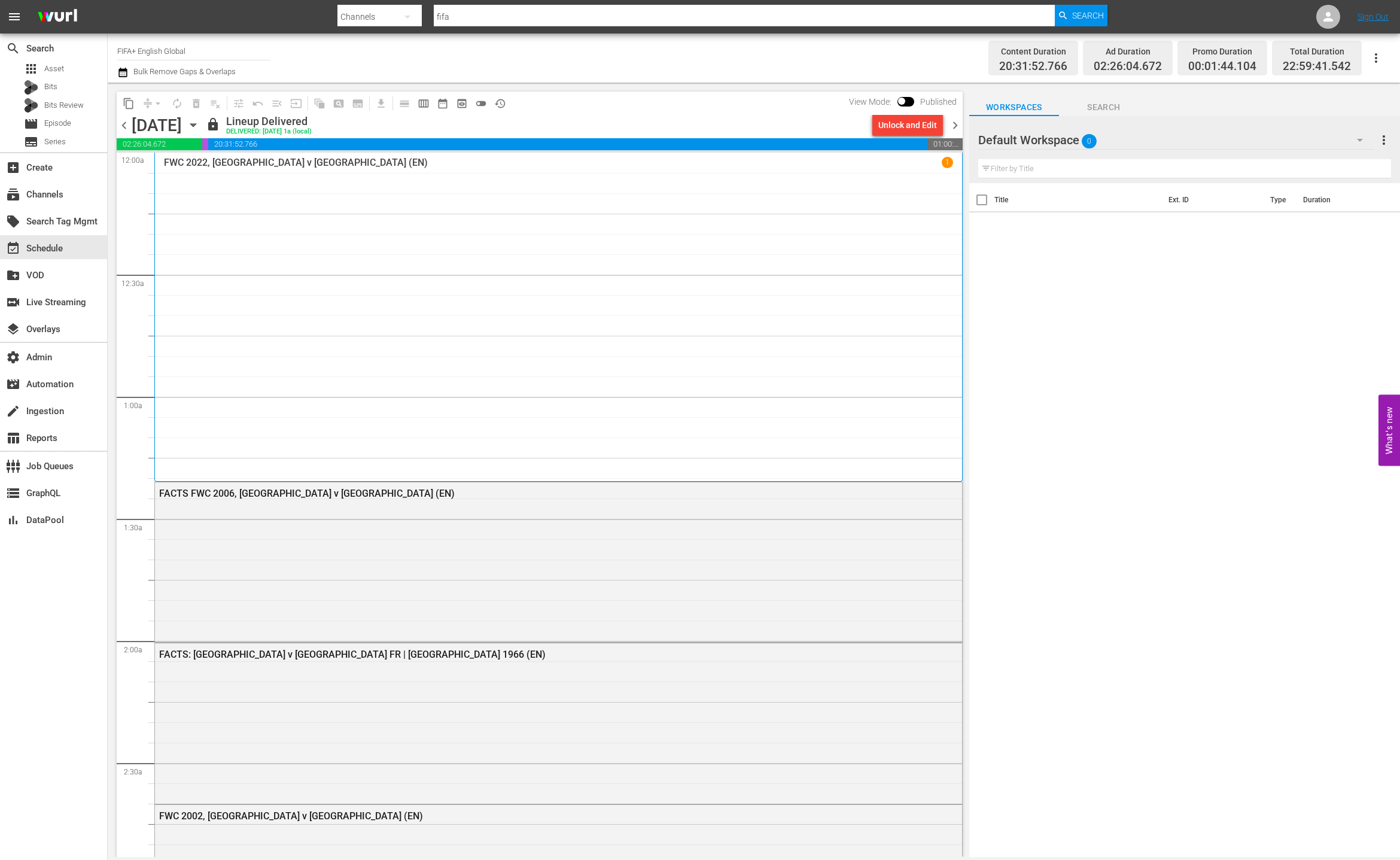
click at [516, 312] on div "FWC 2022, Croatia v Brazil (EN) 1" at bounding box center [558, 317] width 789 height 320
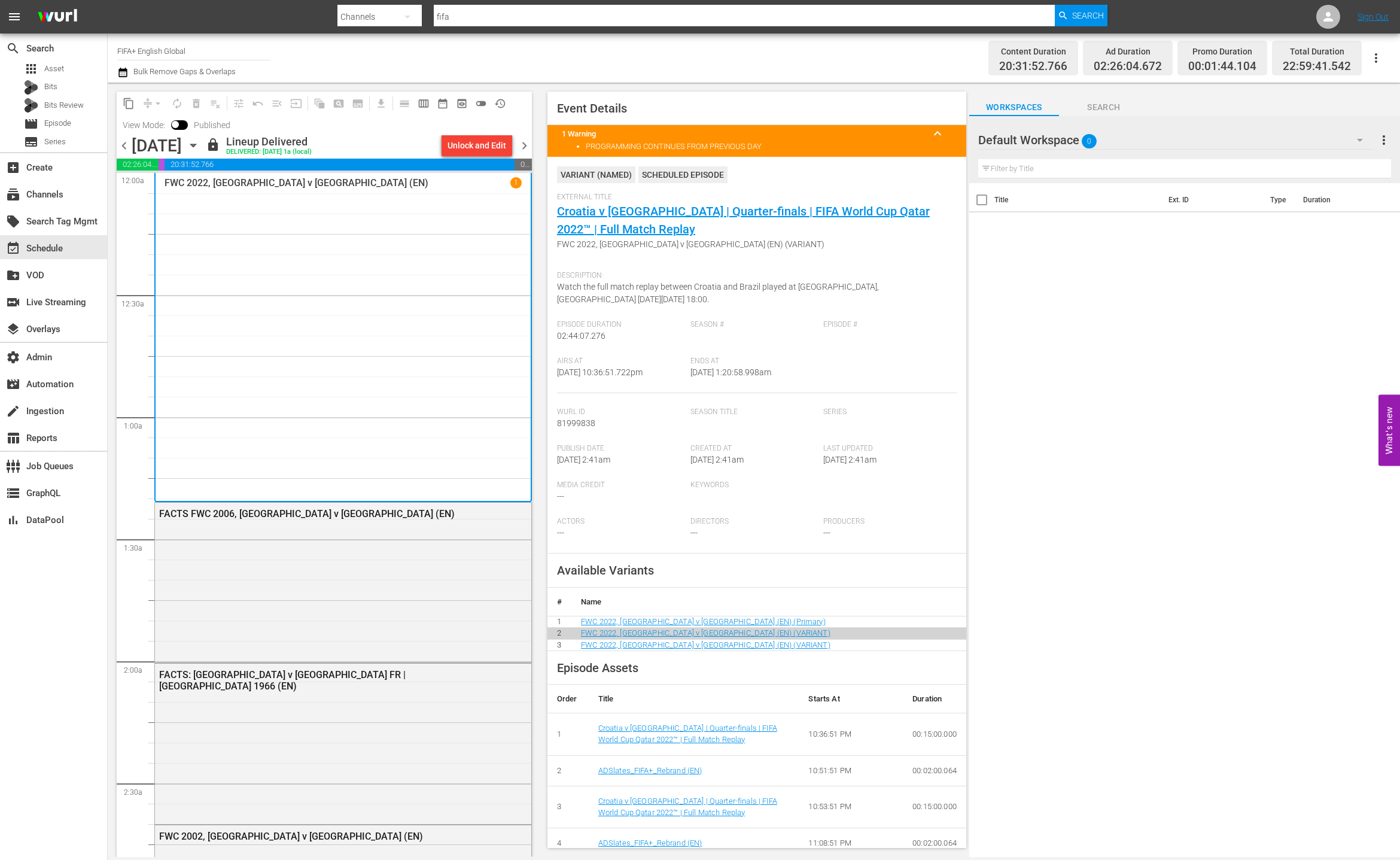
click at [376, 382] on div "FWC 2022, Croatia v Brazil (EN) 1" at bounding box center [343, 337] width 357 height 320
click at [211, 112] on div "Select Event" at bounding box center [164, 104] width 95 height 16
click at [475, 703] on div "FACTS: England v Germany FR | England 1966 (EN)" at bounding box center [344, 742] width 376 height 158
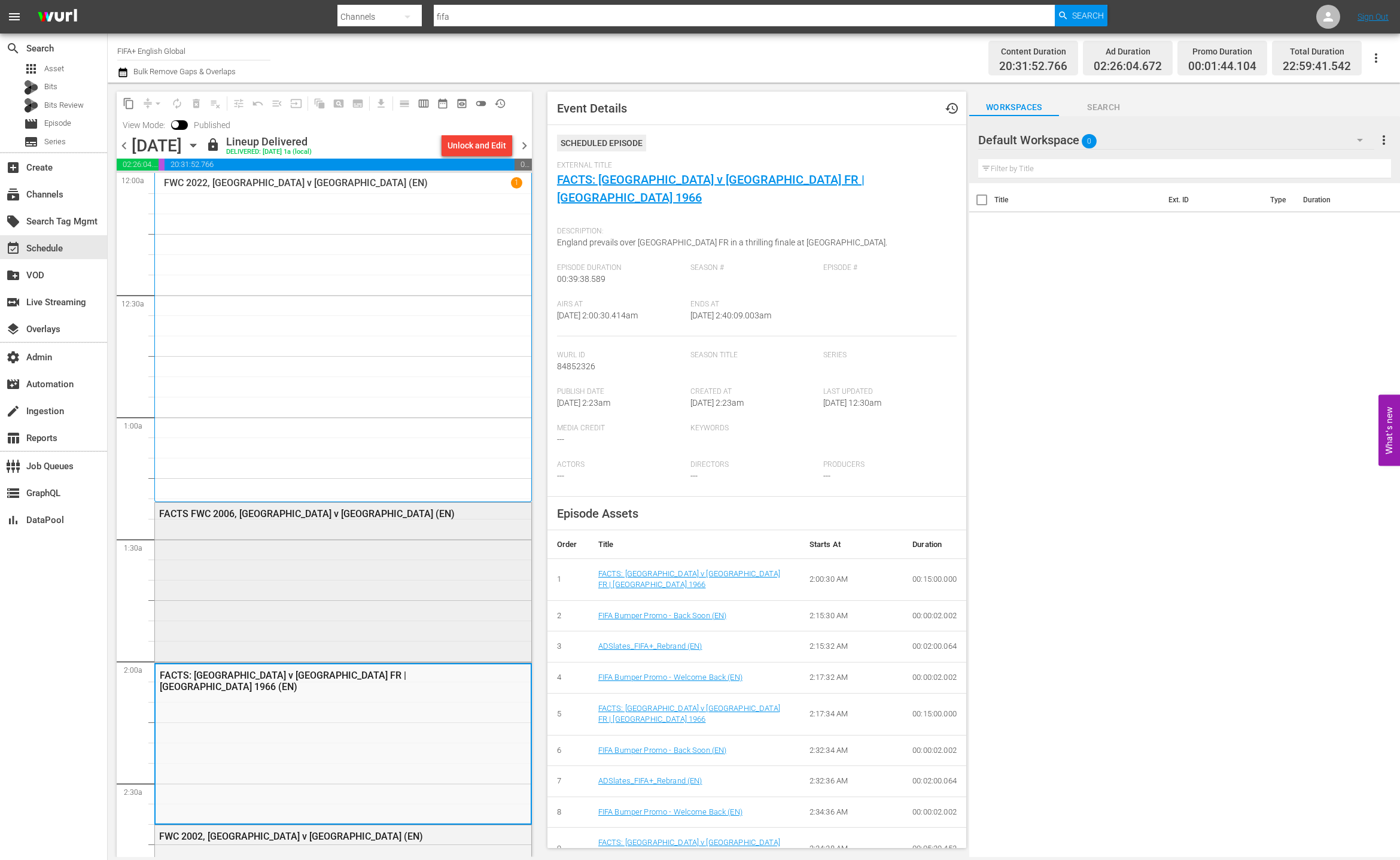
click at [428, 596] on div "FACTS FWC 2006, [GEOGRAPHIC_DATA] v [GEOGRAPHIC_DATA] (EN)" at bounding box center [344, 581] width 376 height 158
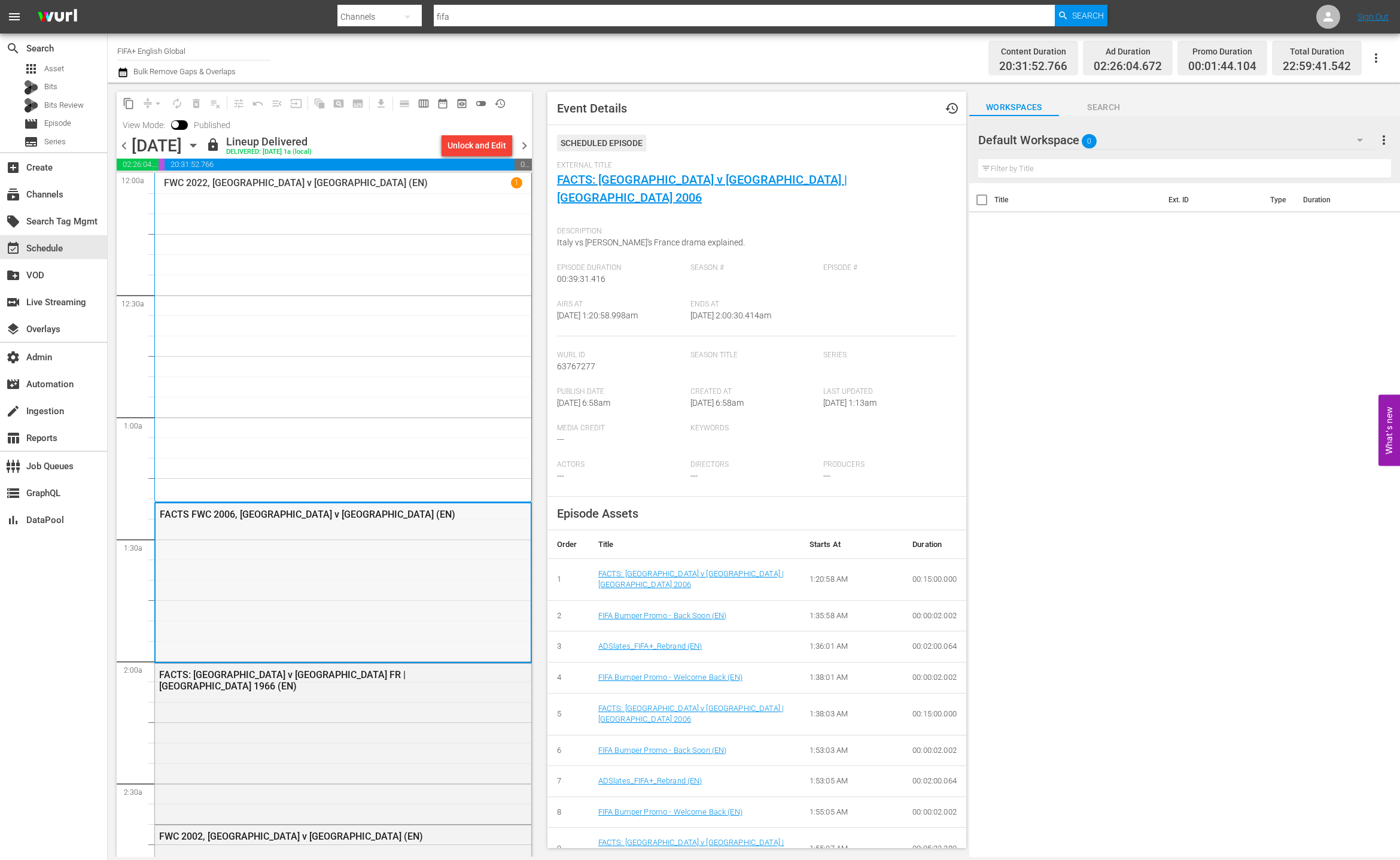
click at [427, 617] on div "FACTS FWC 2006, [GEOGRAPHIC_DATA] v [GEOGRAPHIC_DATA] (EN)" at bounding box center [343, 581] width 375 height 158
click at [371, 691] on div "FACTS: England v Germany FR | England 1966 (EN)" at bounding box center [344, 742] width 376 height 158
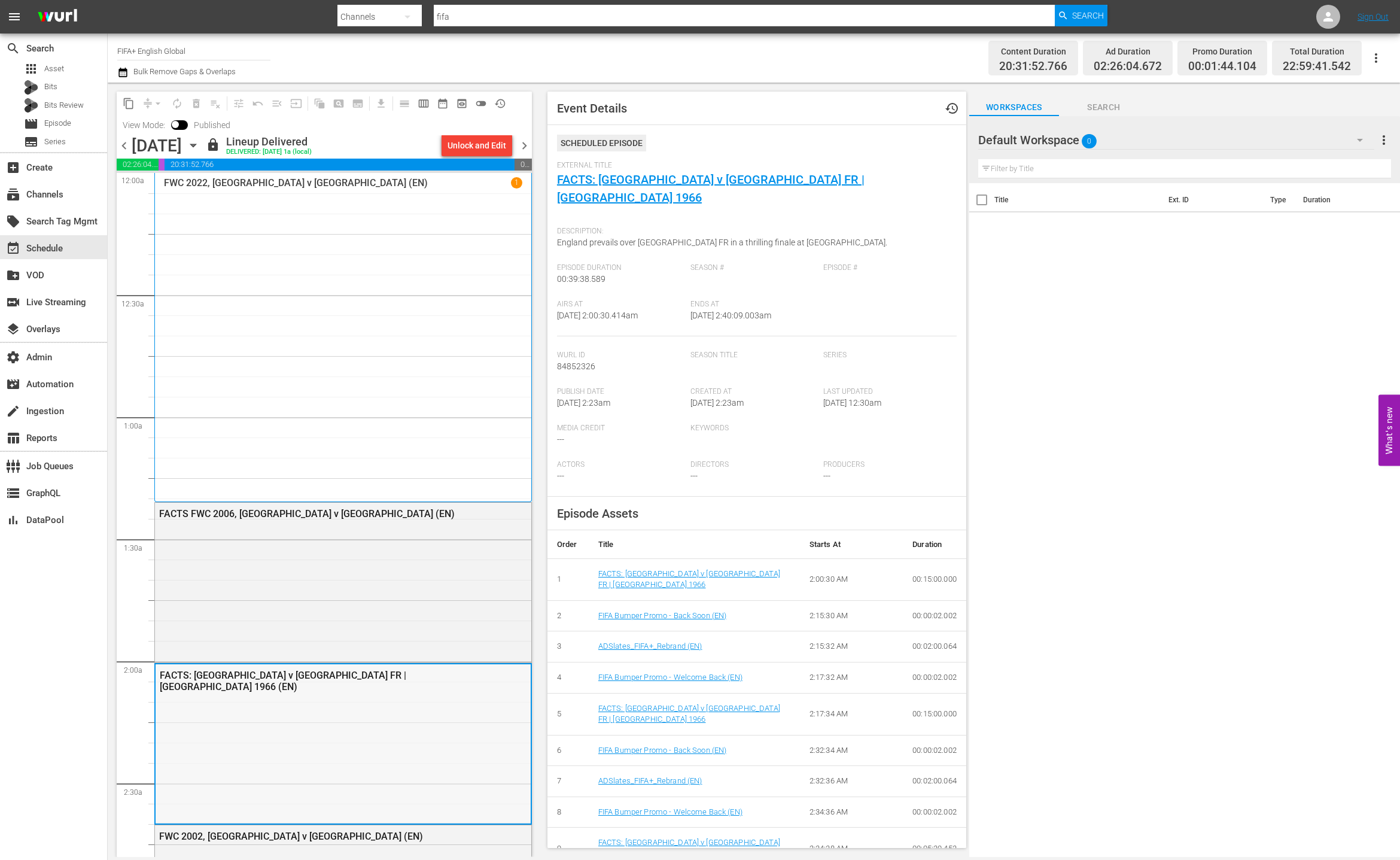
scroll to position [127, 0]
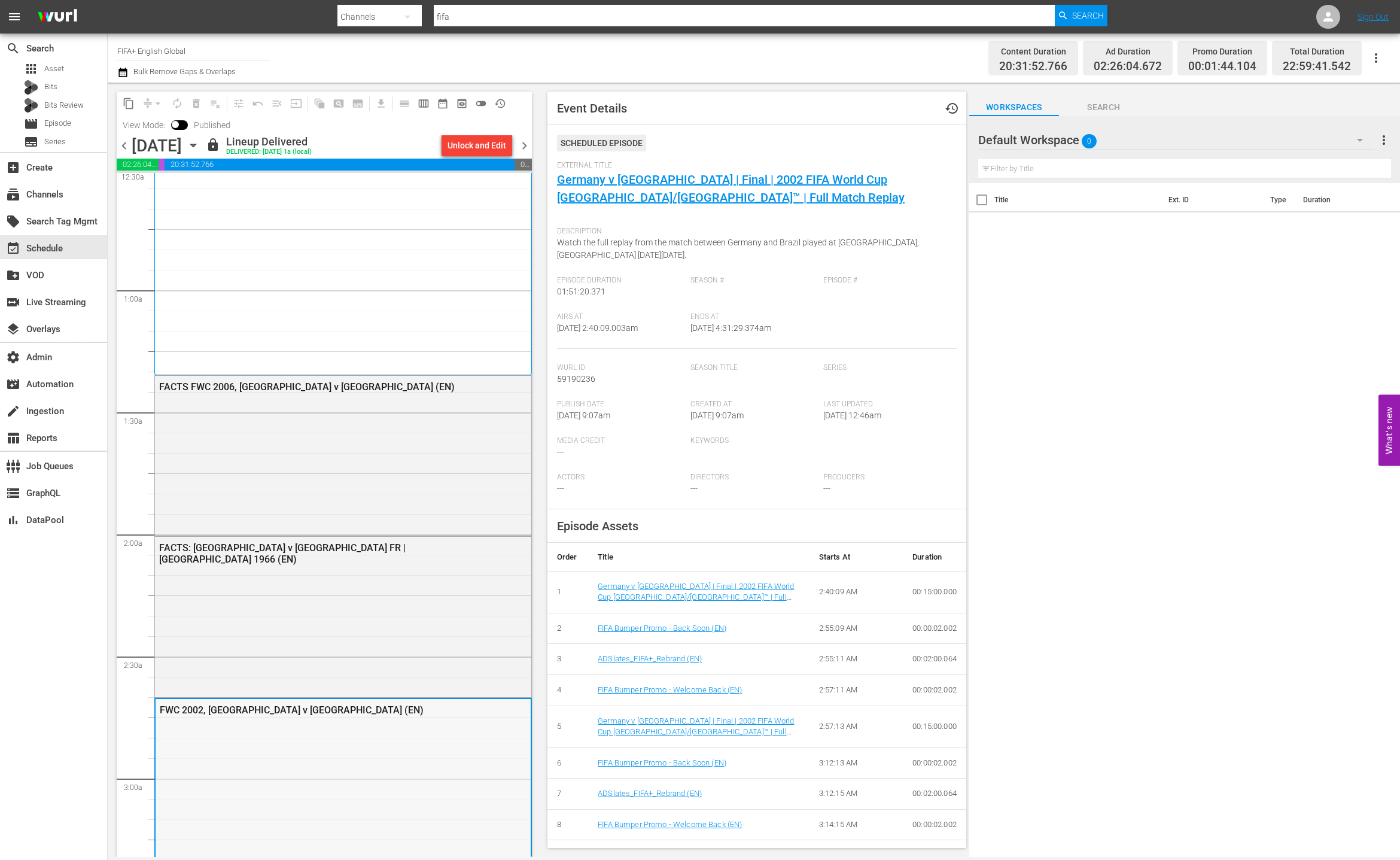
scroll to position [404, 0]
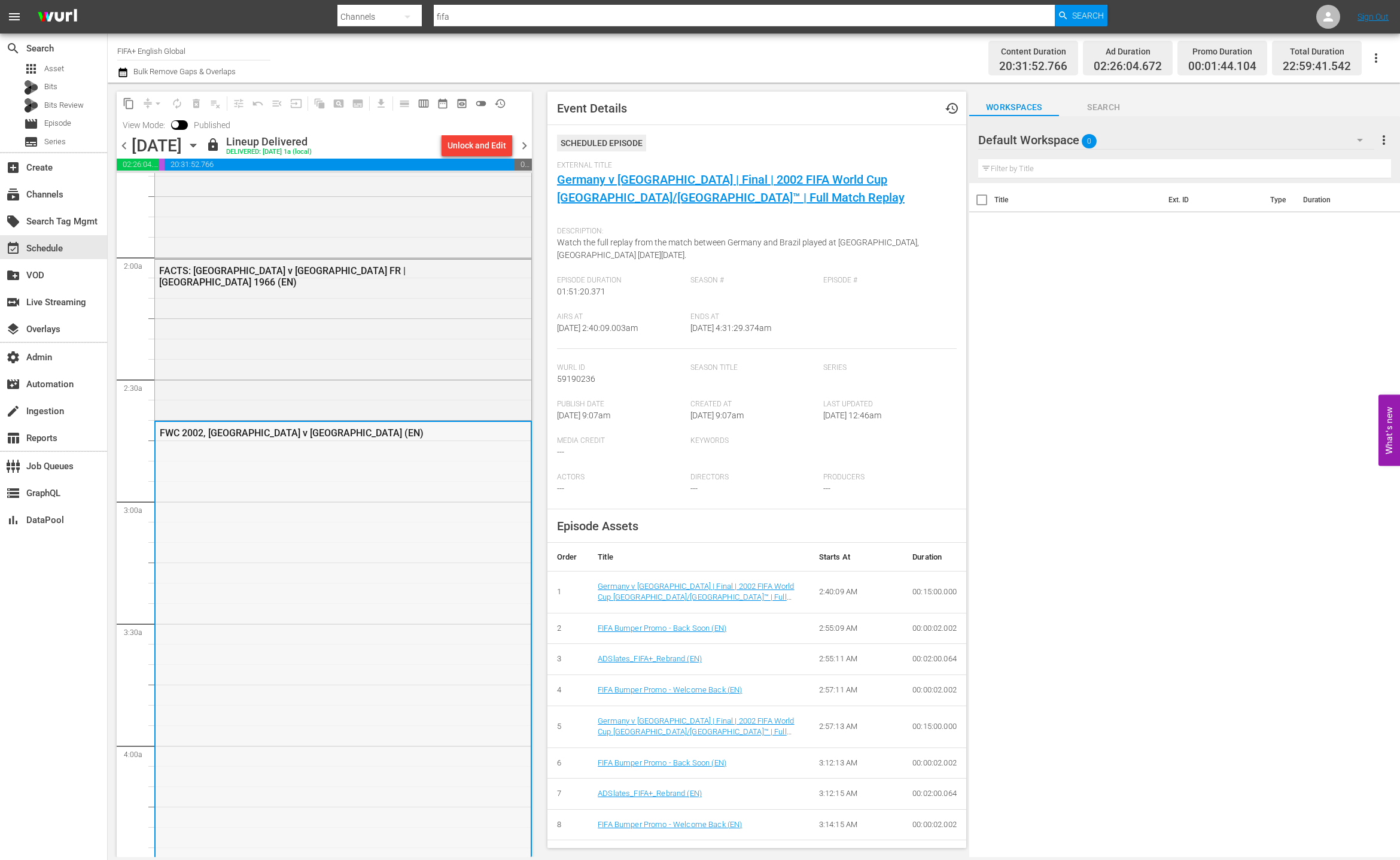
click at [388, 699] on div "FWC 2002, [GEOGRAPHIC_DATA] v [GEOGRAPHIC_DATA] (EN)" at bounding box center [343, 646] width 375 height 449
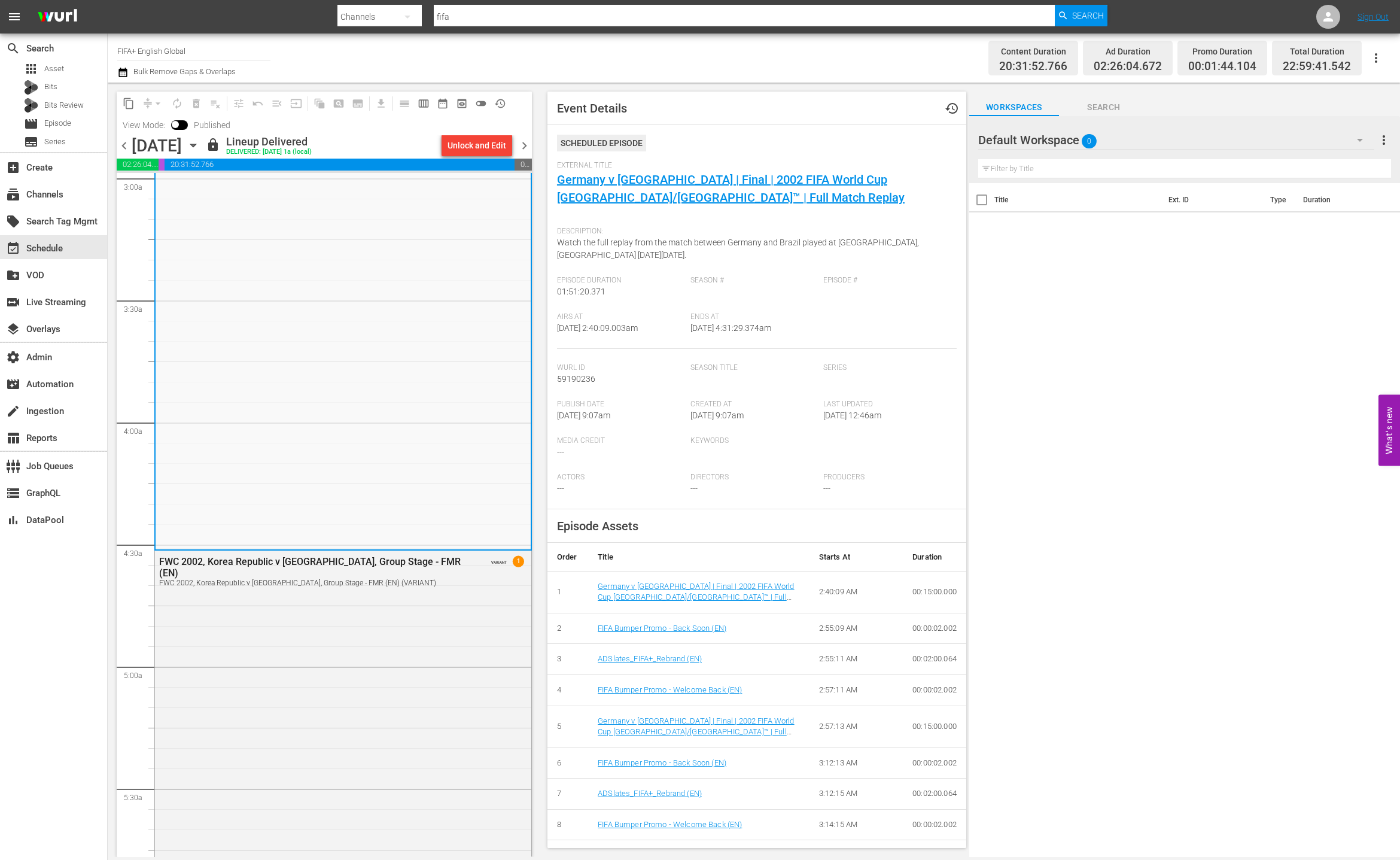
scroll to position [812, 0]
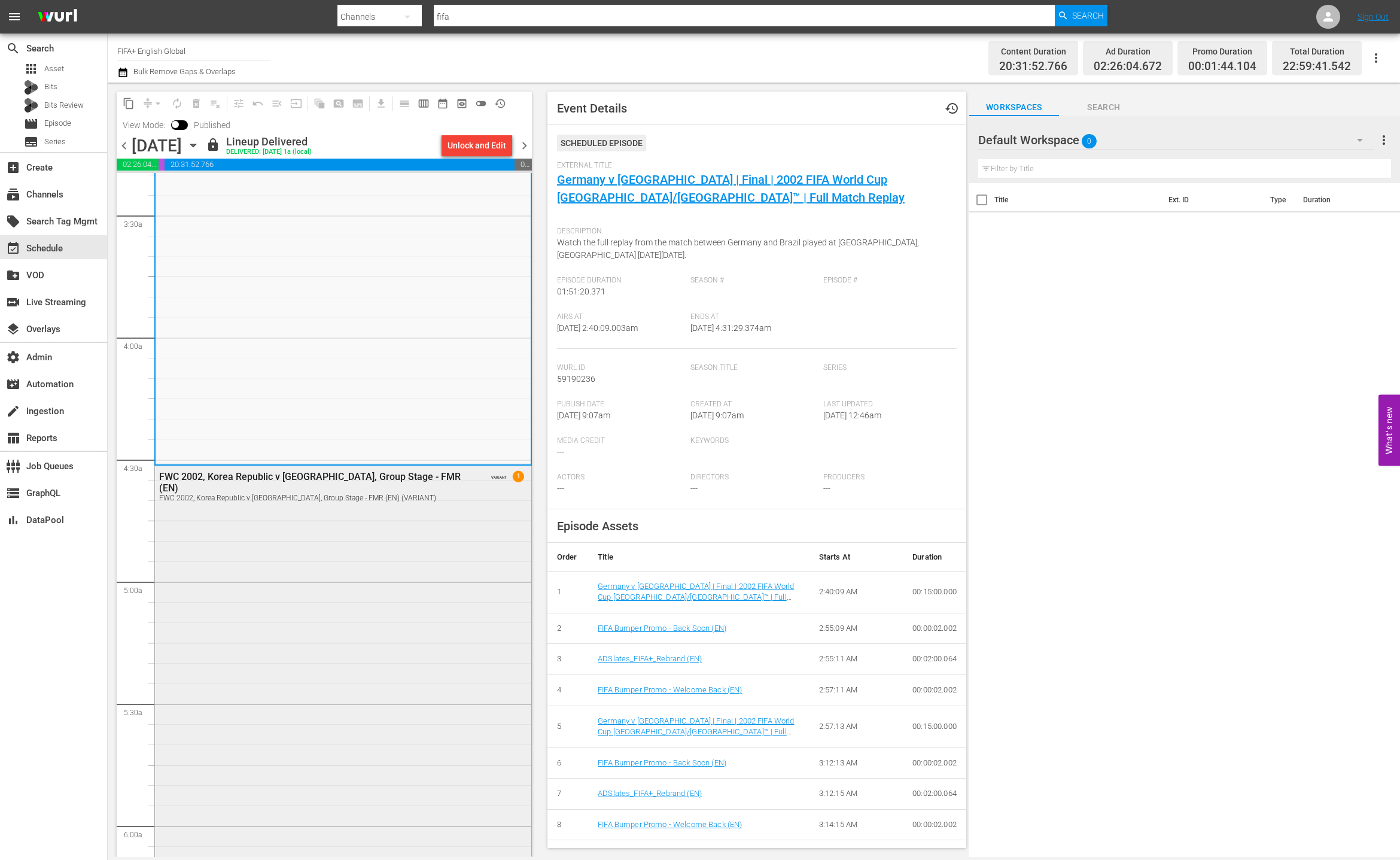
click at [396, 637] on div "FWC 2002, Korea Republic v USA, Group Stage - FMR (EN) FWC 2002, Korea Republic…" at bounding box center [344, 692] width 376 height 453
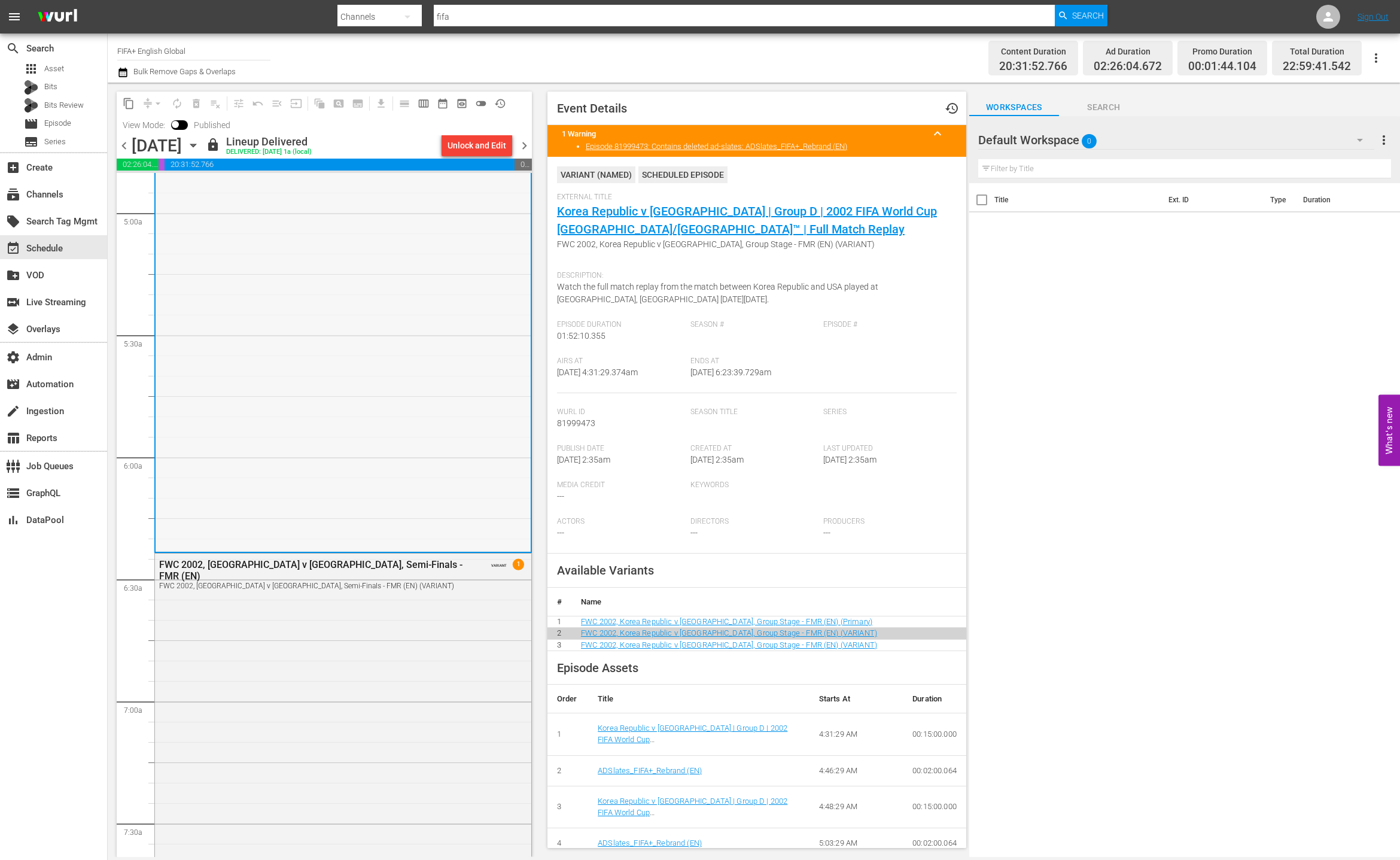
scroll to position [1266, 0]
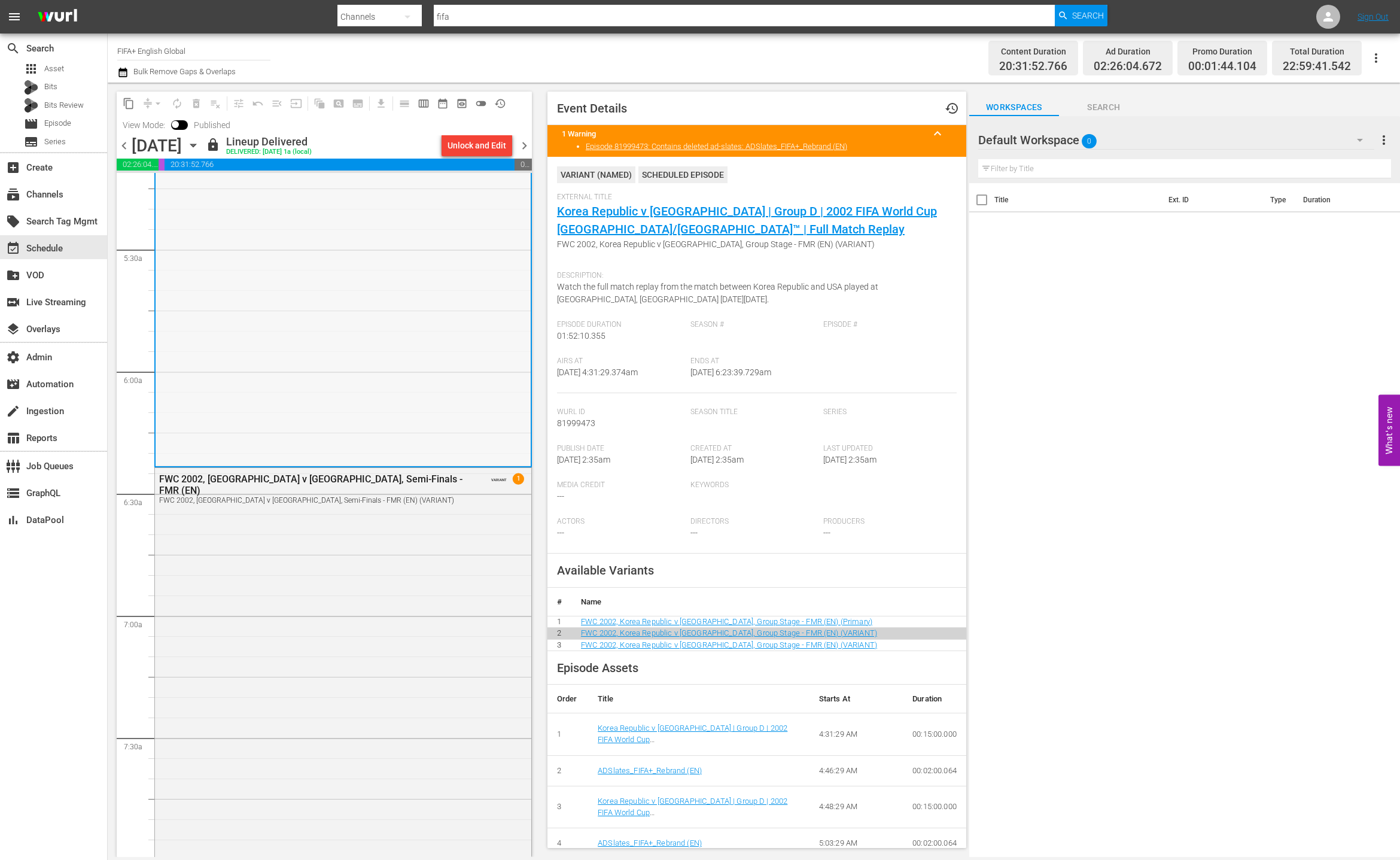
click at [397, 641] on div "FWC 2002, Germany v Korea Republic, Semi-Finals - FMR (EN) FWC 2002, Germany v …" at bounding box center [344, 695] width 376 height 456
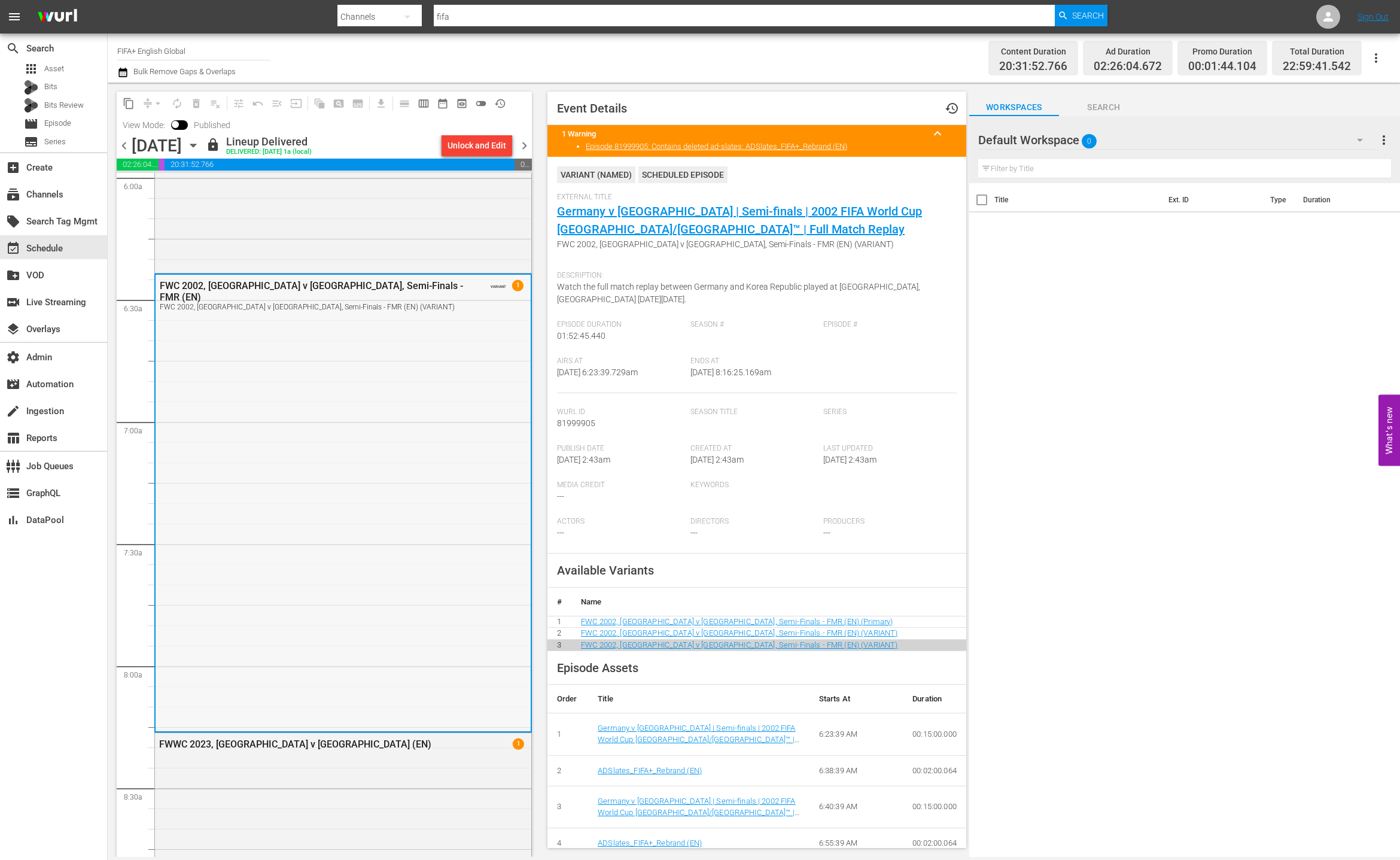
scroll to position [1581, 0]
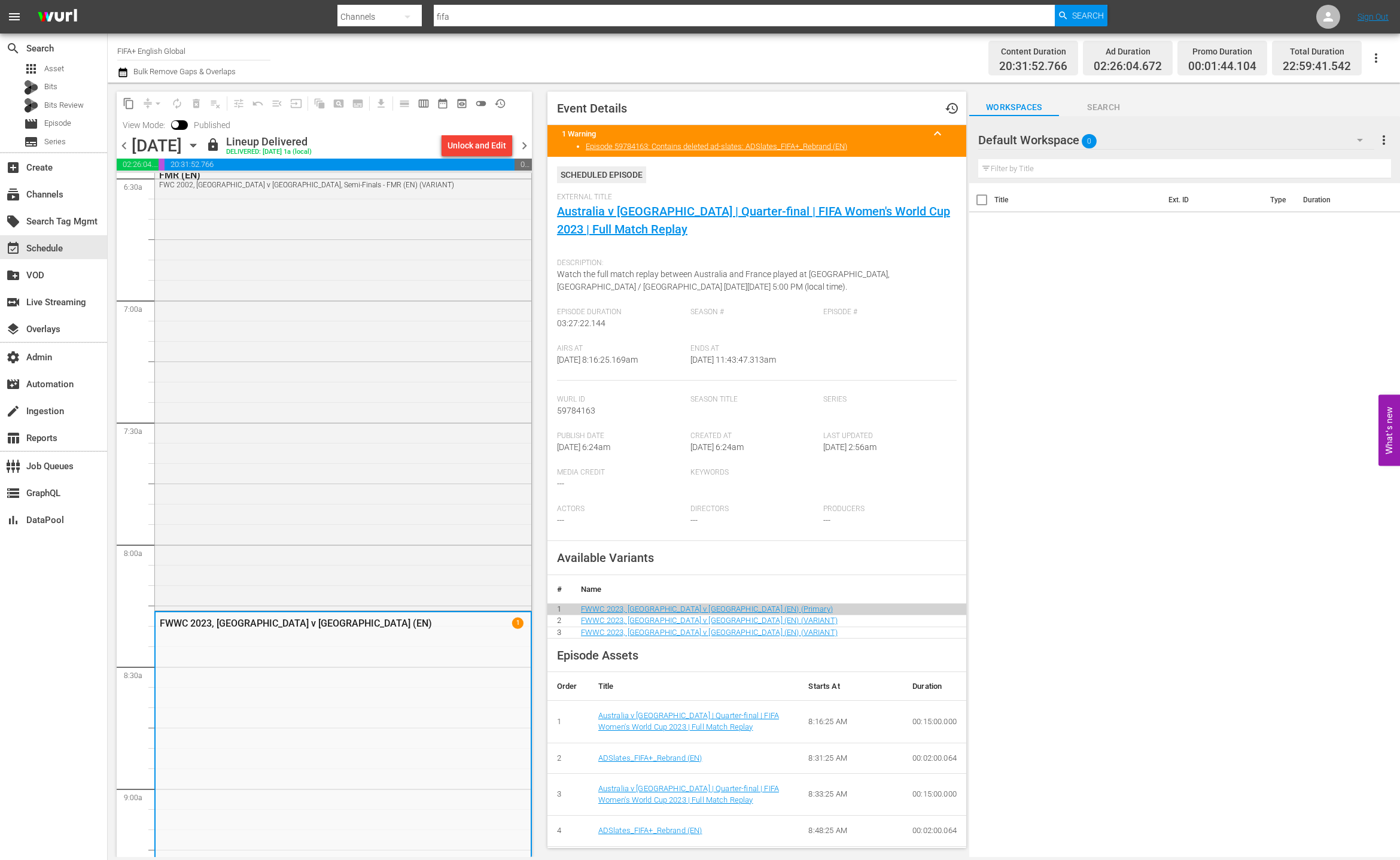
scroll to position [2029, 0]
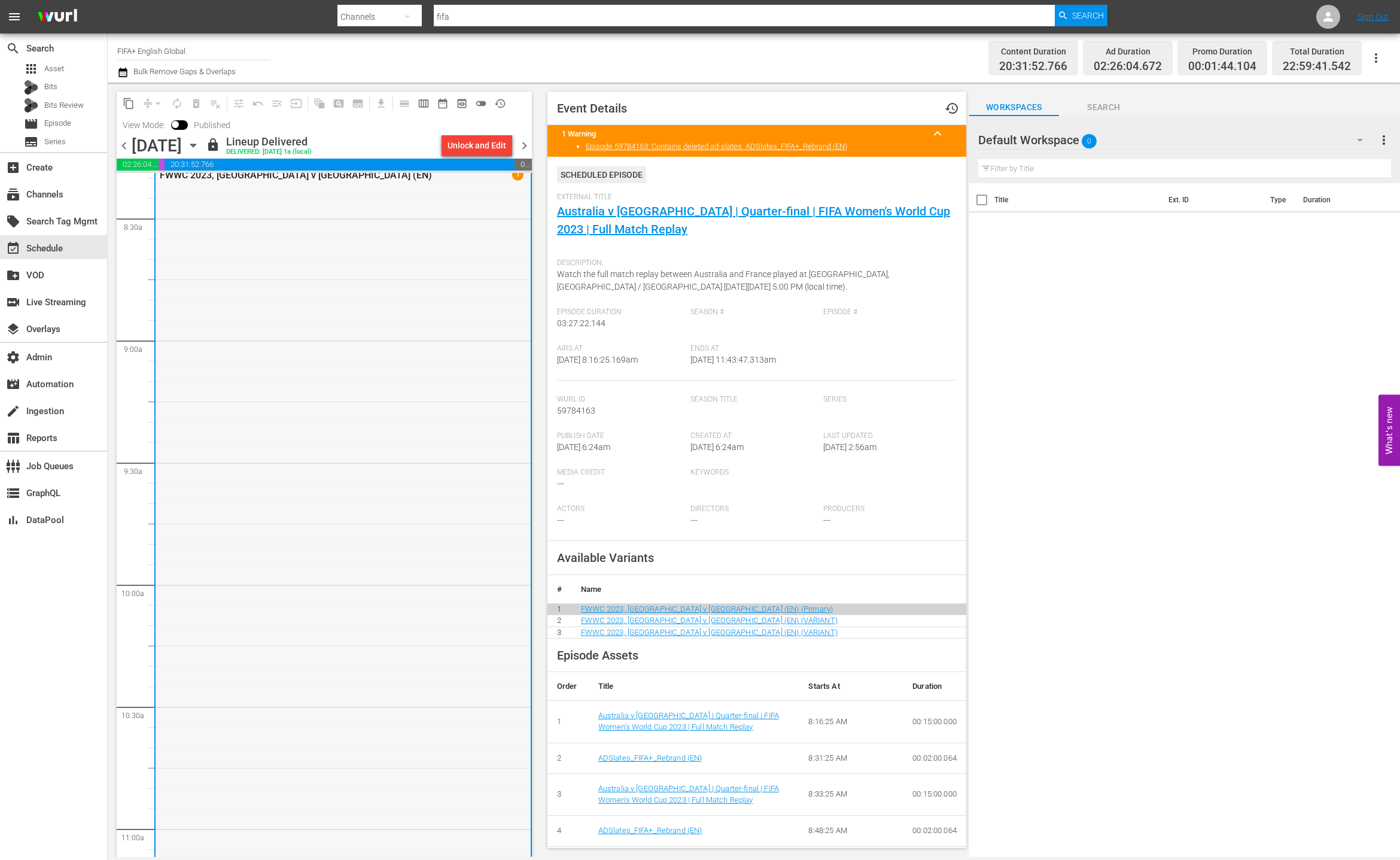
click at [397, 641] on div "FWWC 2023, Australia v France (EN) 1" at bounding box center [343, 584] width 375 height 840
click at [423, 596] on div "FWWC 2023, Australia v France (EN) 1" at bounding box center [343, 584] width 375 height 840
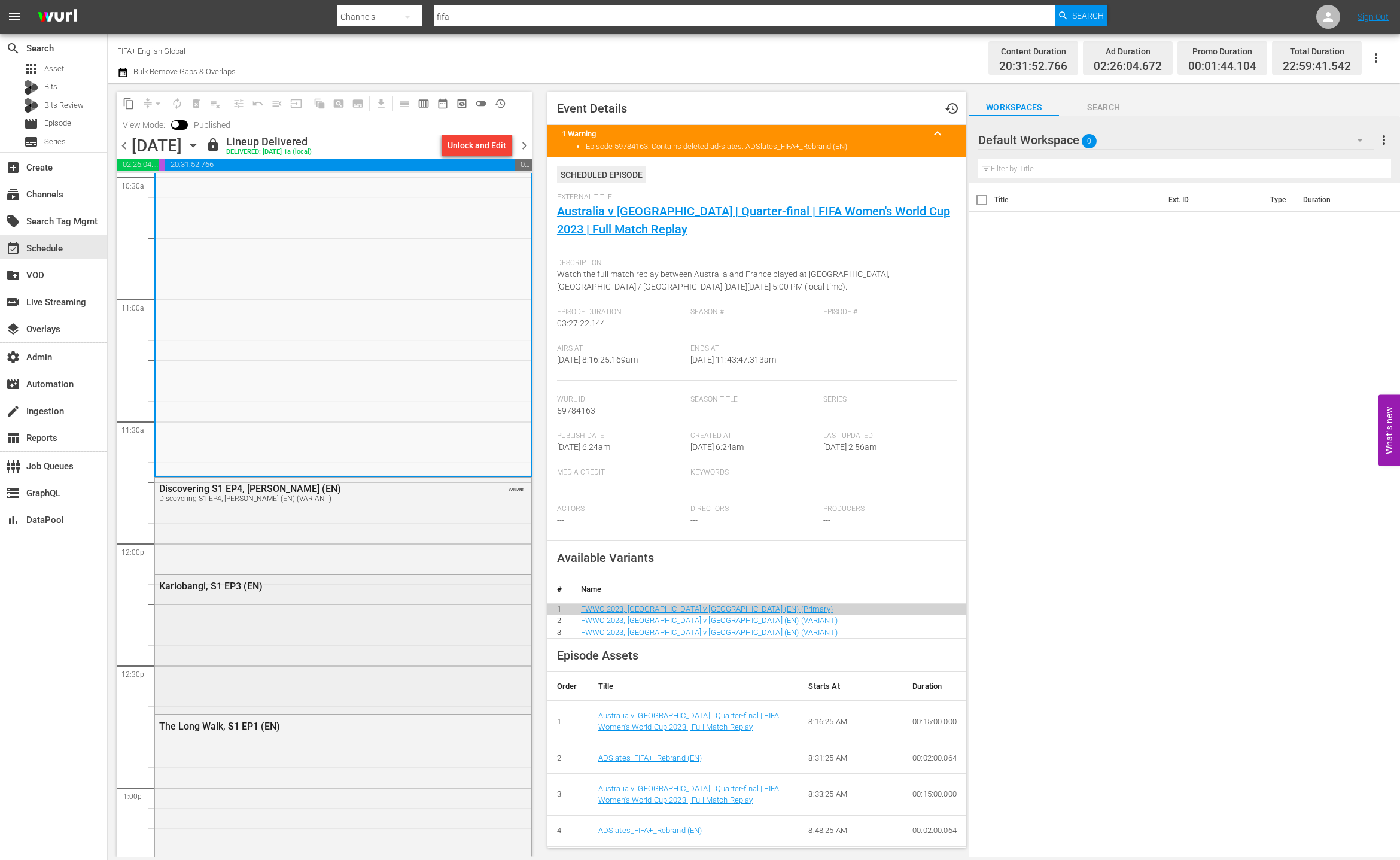
scroll to position [2644, 0]
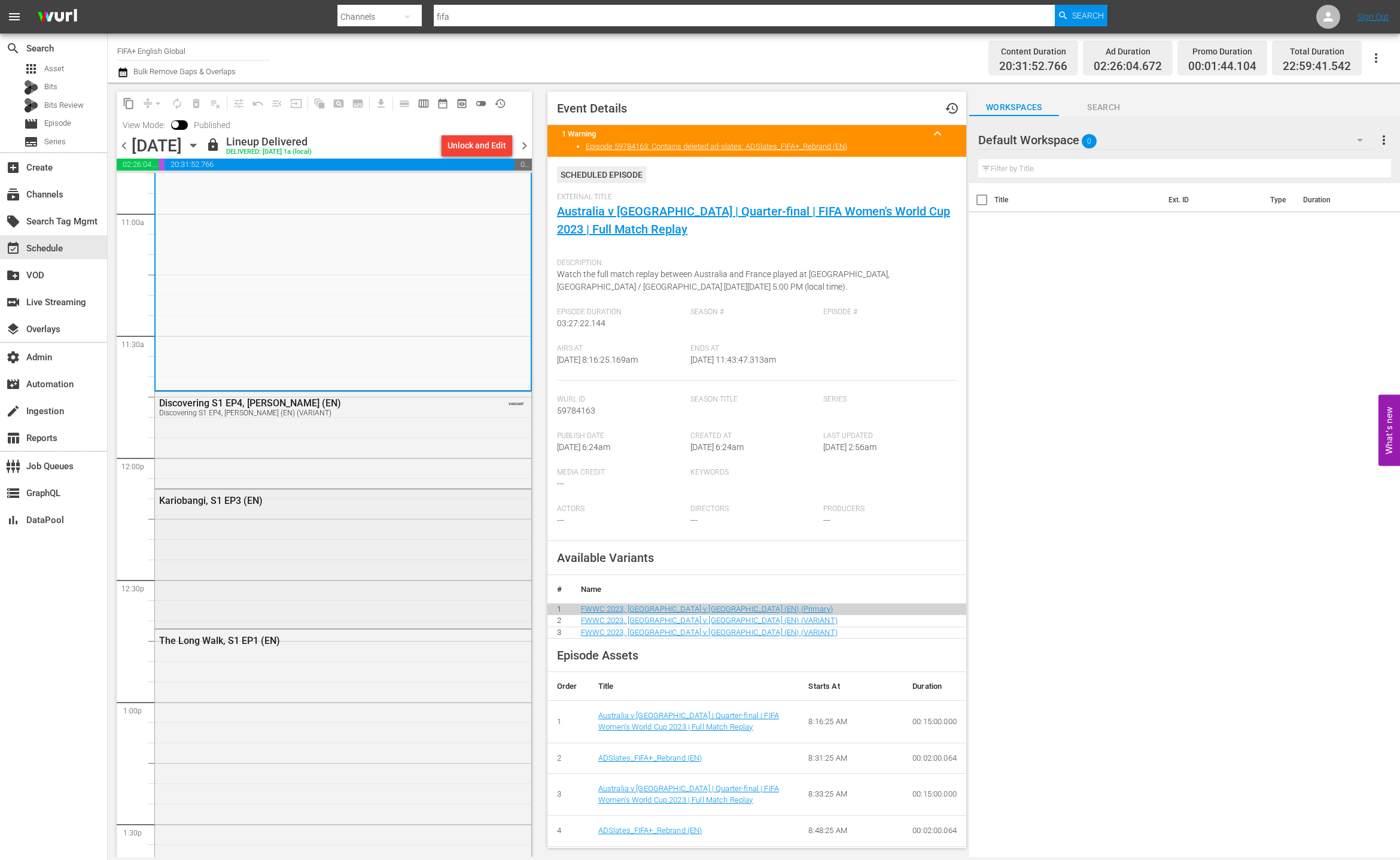
click at [427, 599] on div "Kariobangi, S1 EP3 (EN)" at bounding box center [344, 557] width 376 height 136
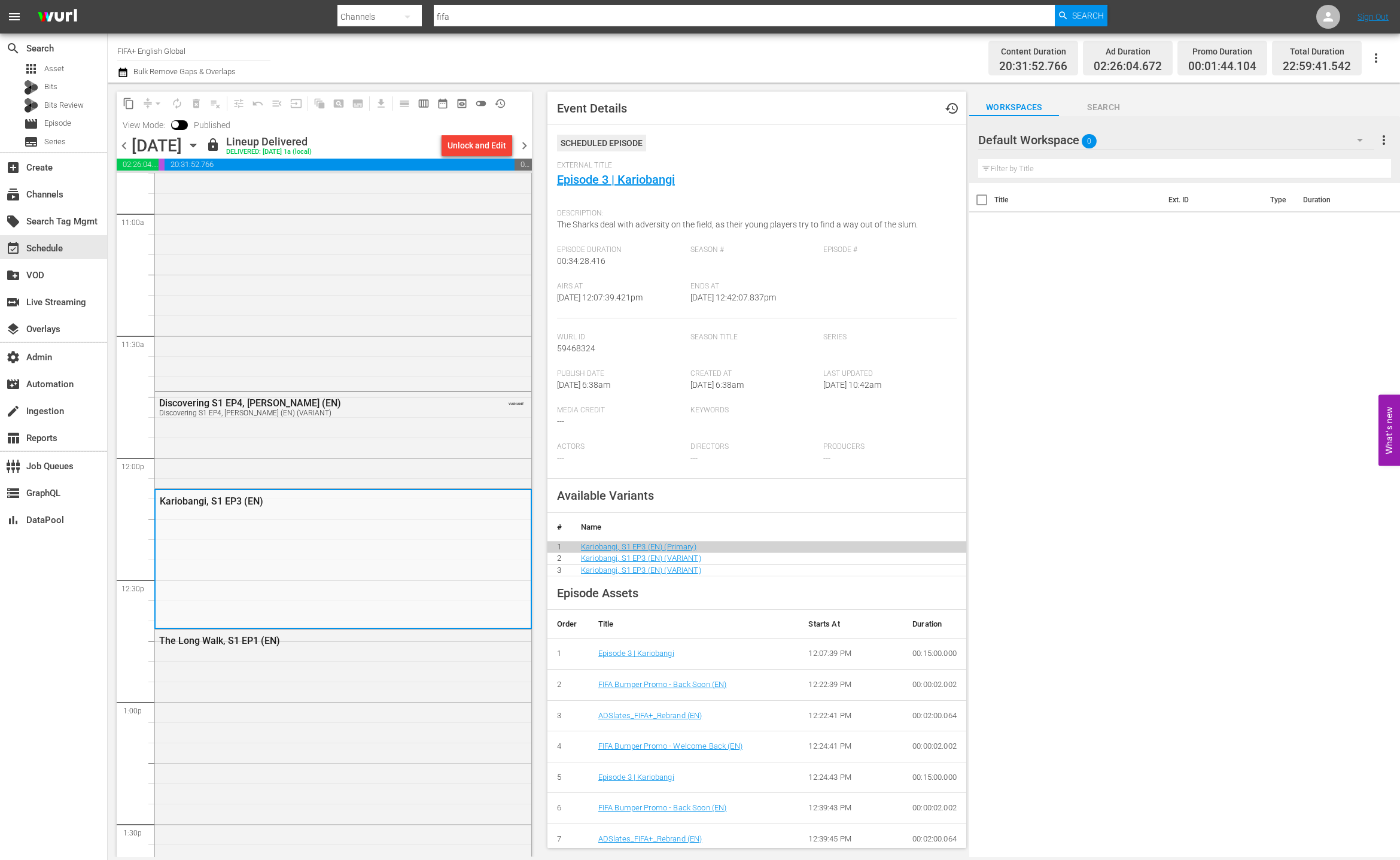
click at [426, 476] on div "Discovering S1 EP4, Sergio Goycochea (EN) Discovering S1 EP4, Sergio Goycochea …" at bounding box center [344, 438] width 376 height 94
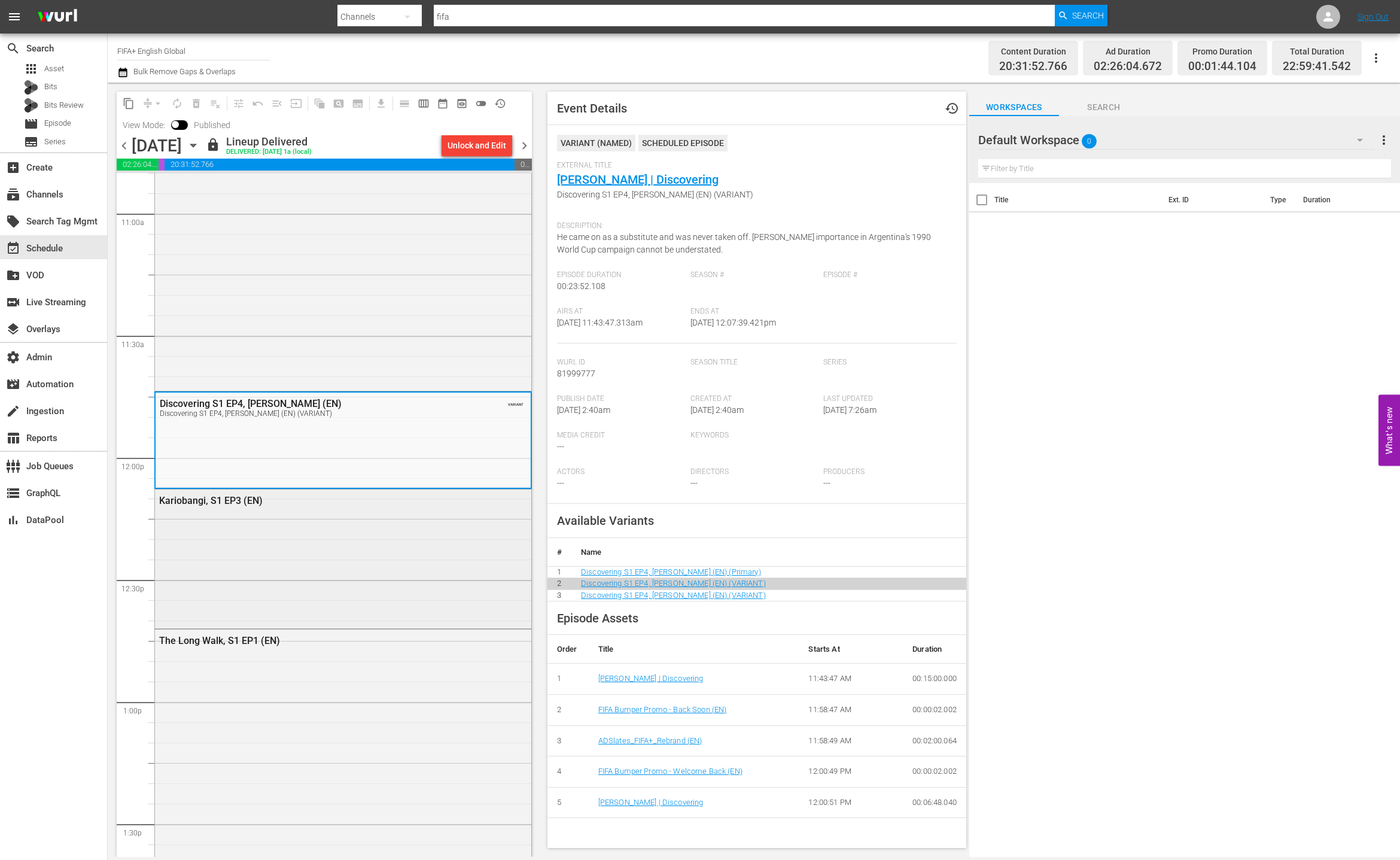
click at [388, 605] on div "Kariobangi, S1 EP3 (EN)" at bounding box center [344, 557] width 376 height 136
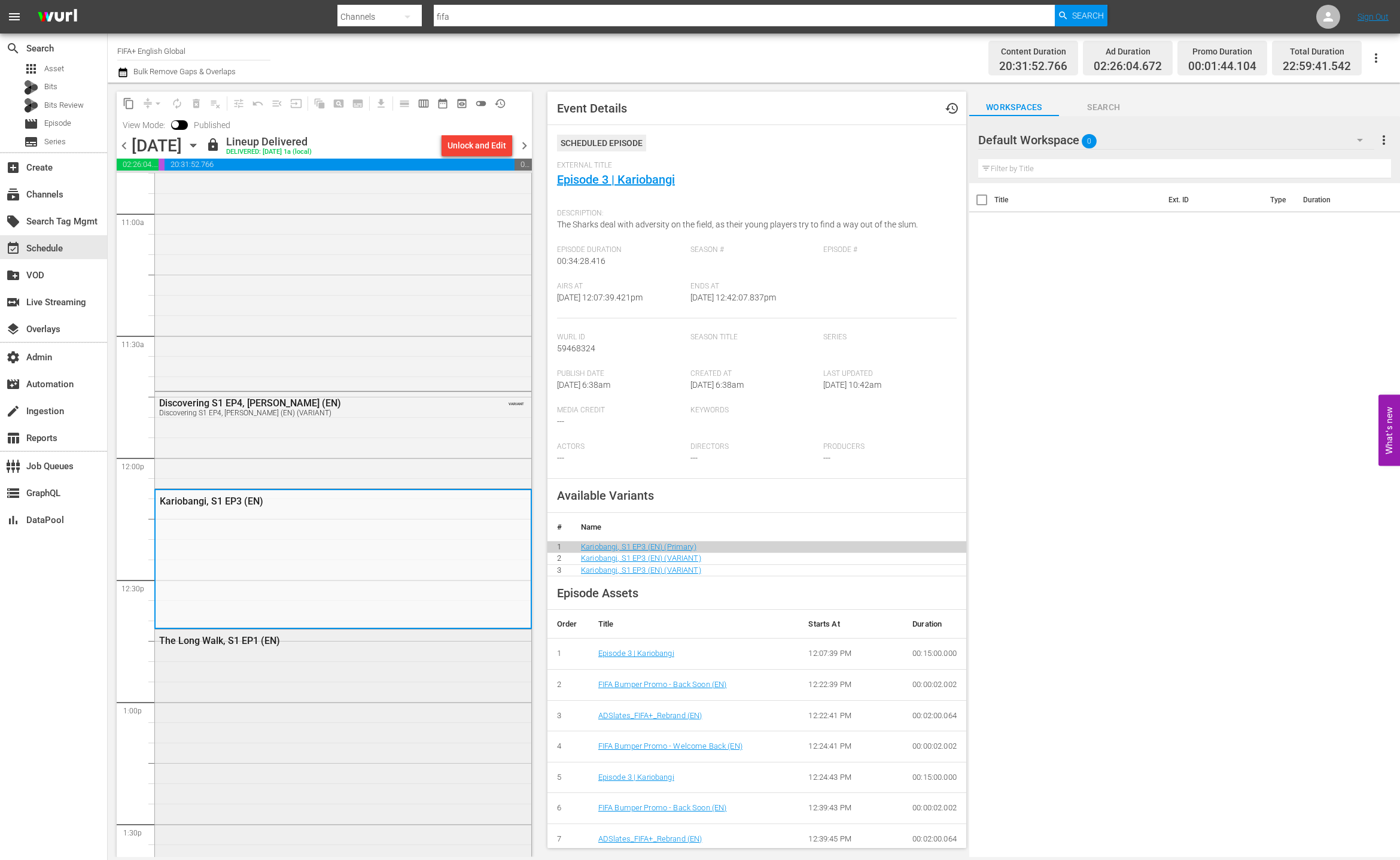
click at [384, 661] on div "The Long Walk, S1 EP1 (EN)" at bounding box center [344, 747] width 376 height 235
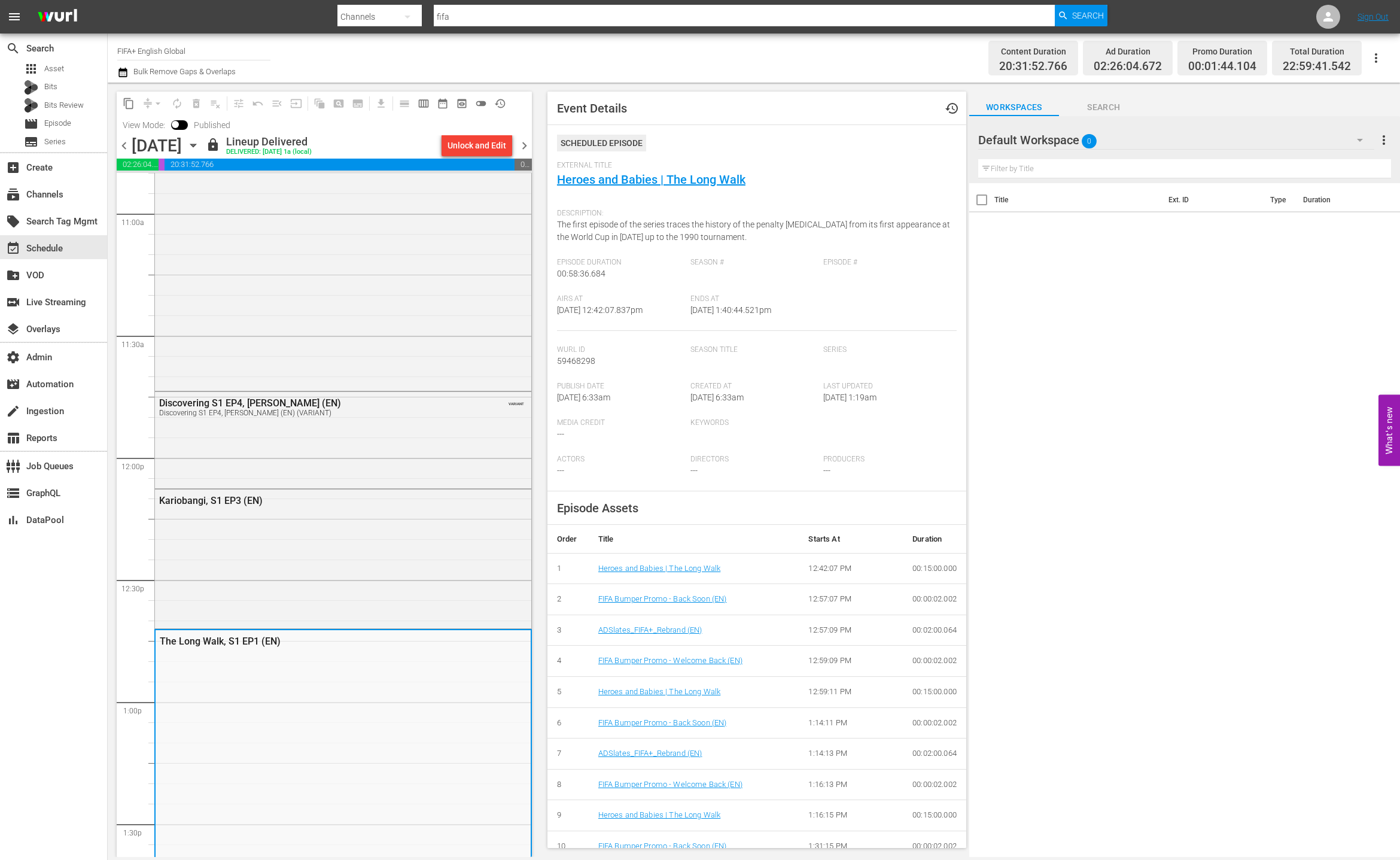
scroll to position [3078, 0]
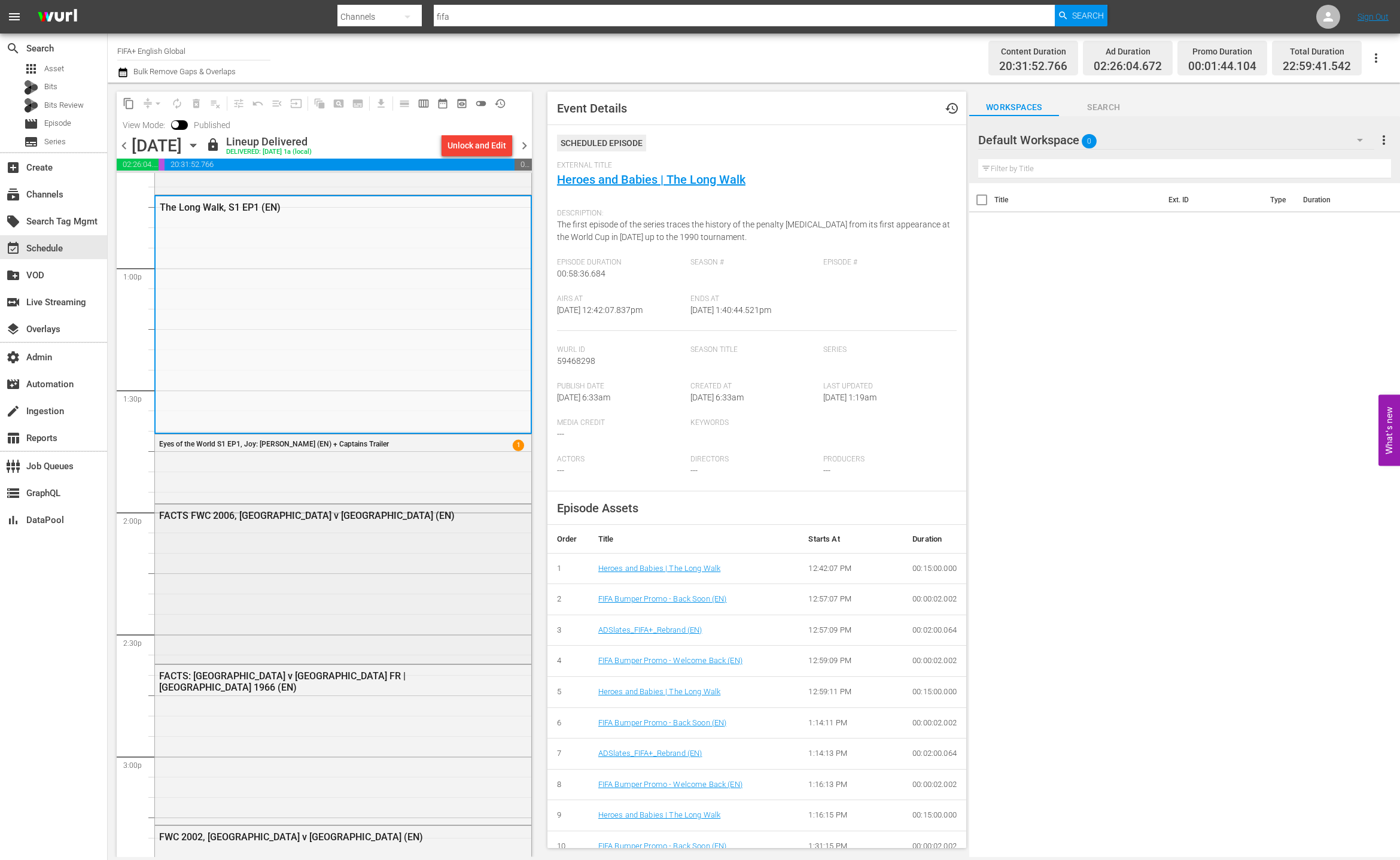
click at [395, 641] on div "FACTS FWC 2006, [GEOGRAPHIC_DATA] v [GEOGRAPHIC_DATA] (EN)" at bounding box center [344, 583] width 376 height 158
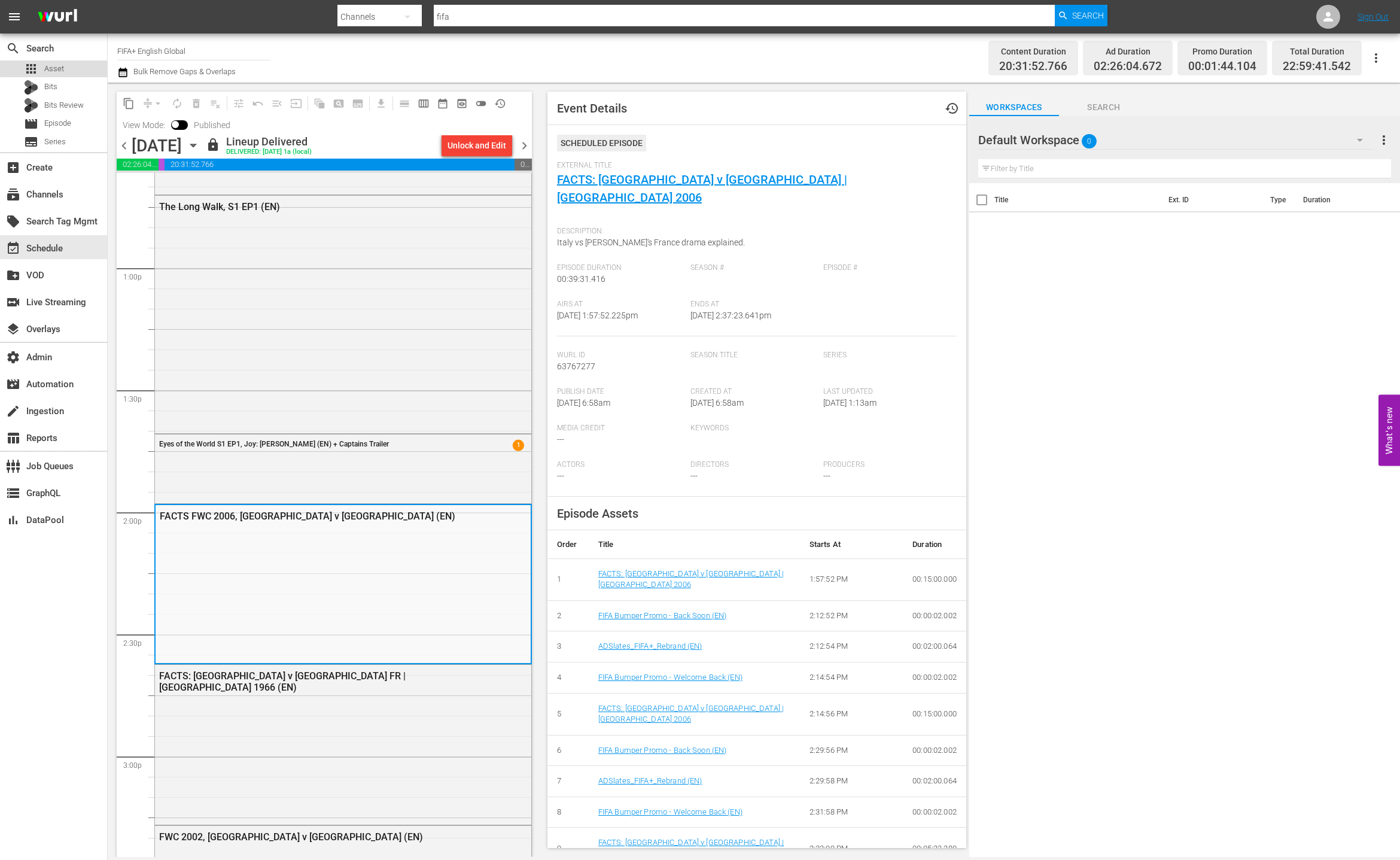
click at [67, 66] on div "apps Asset" at bounding box center [54, 68] width 107 height 17
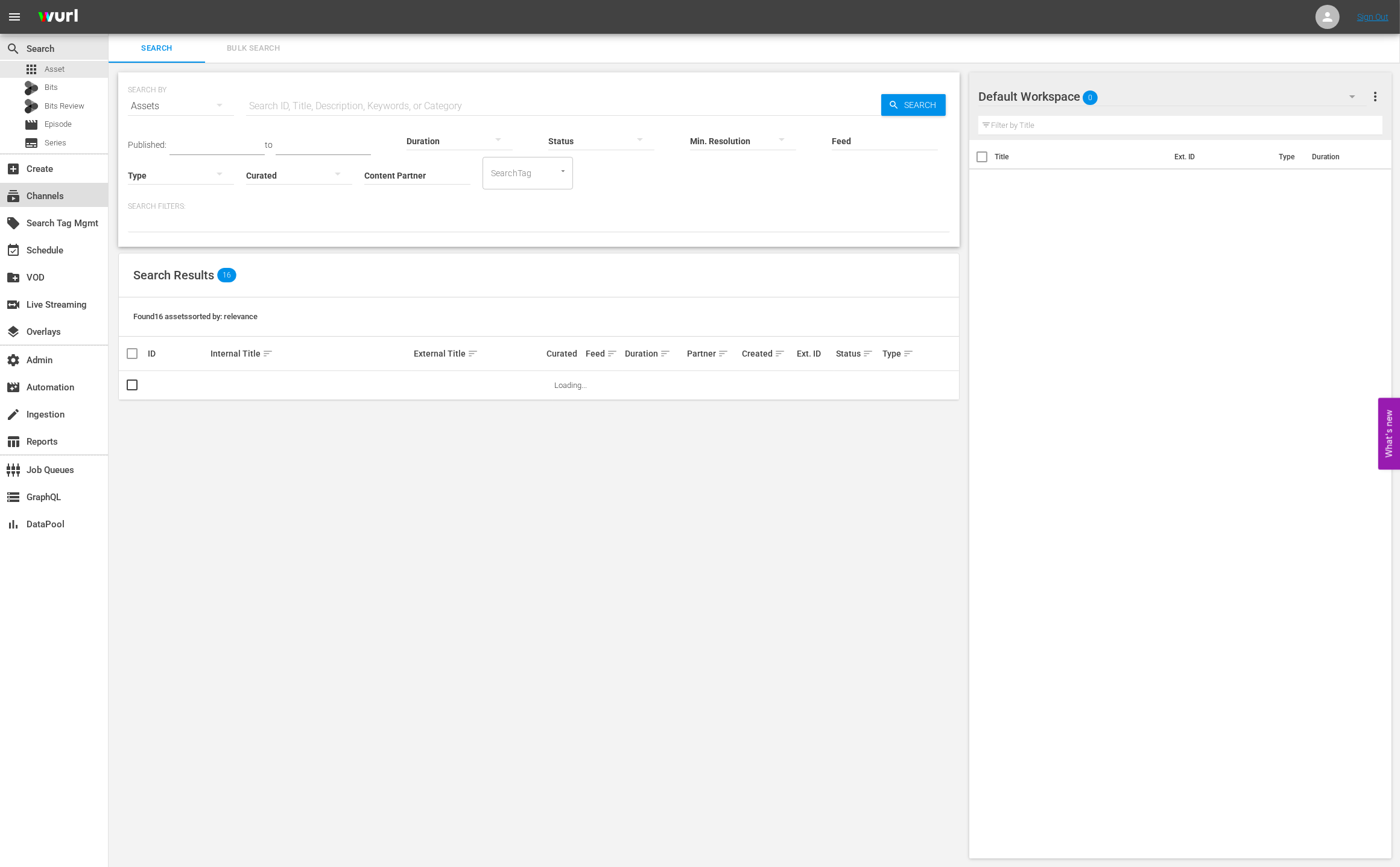
click at [97, 199] on div "subscriptions Channels" at bounding box center [54, 195] width 108 height 24
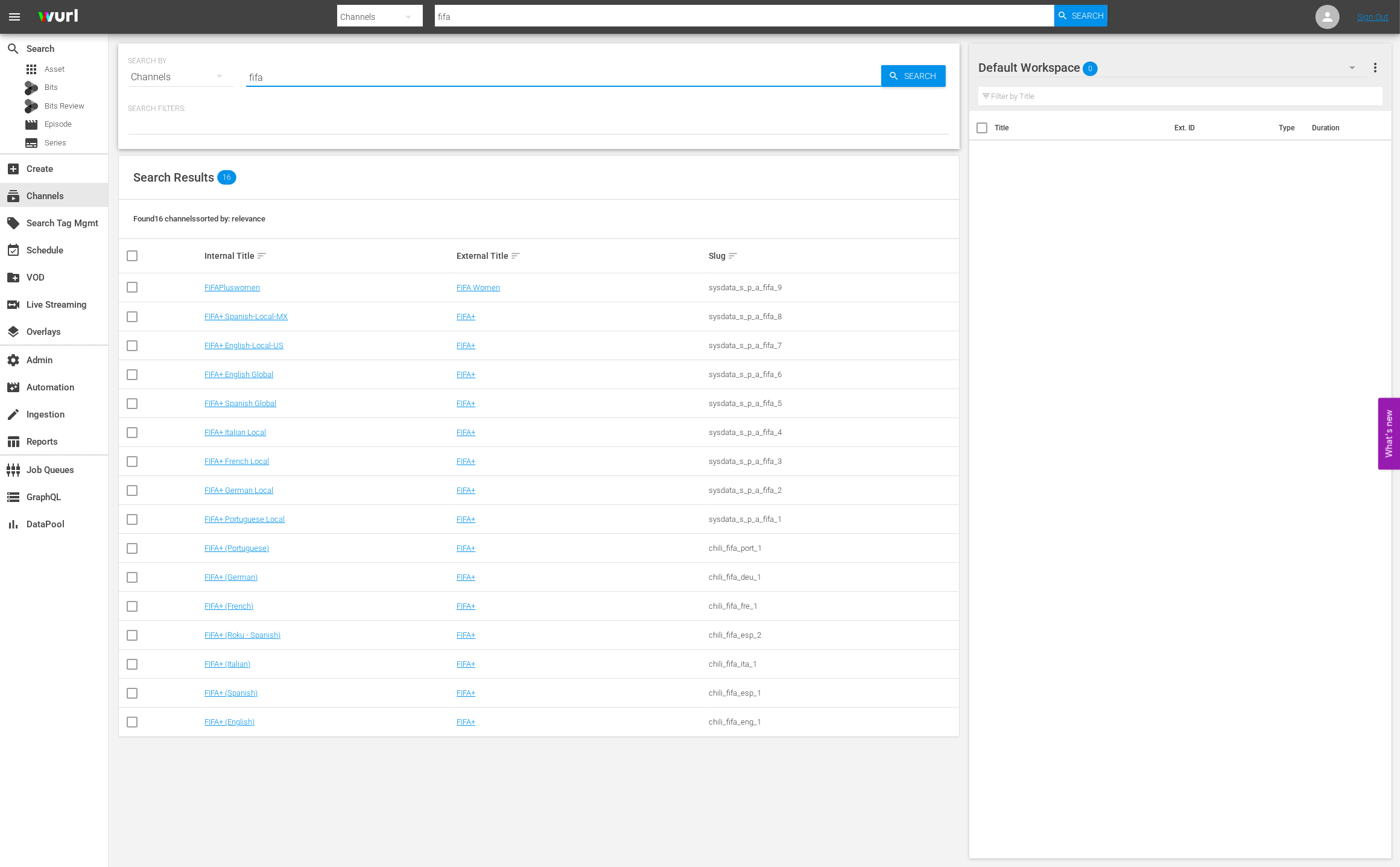
click at [306, 71] on input "fifa" at bounding box center [564, 77] width 635 height 29
type input "f"
type input "C"
type input "all wedding"
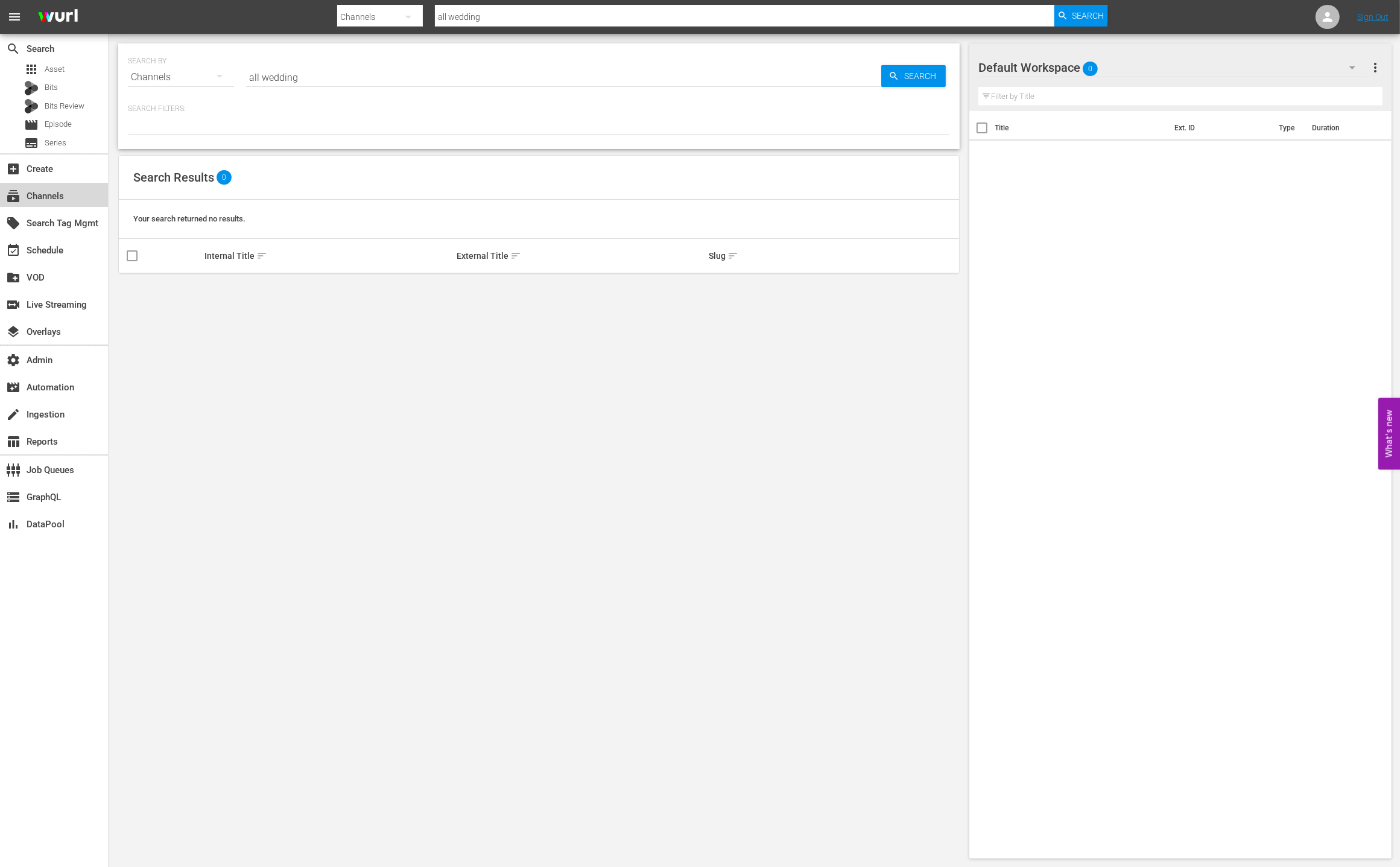
drag, startPoint x: 92, startPoint y: 192, endPoint x: 140, endPoint y: 53, distance: 147.1
click at [92, 191] on div "subscriptions Channels" at bounding box center [54, 195] width 108 height 24
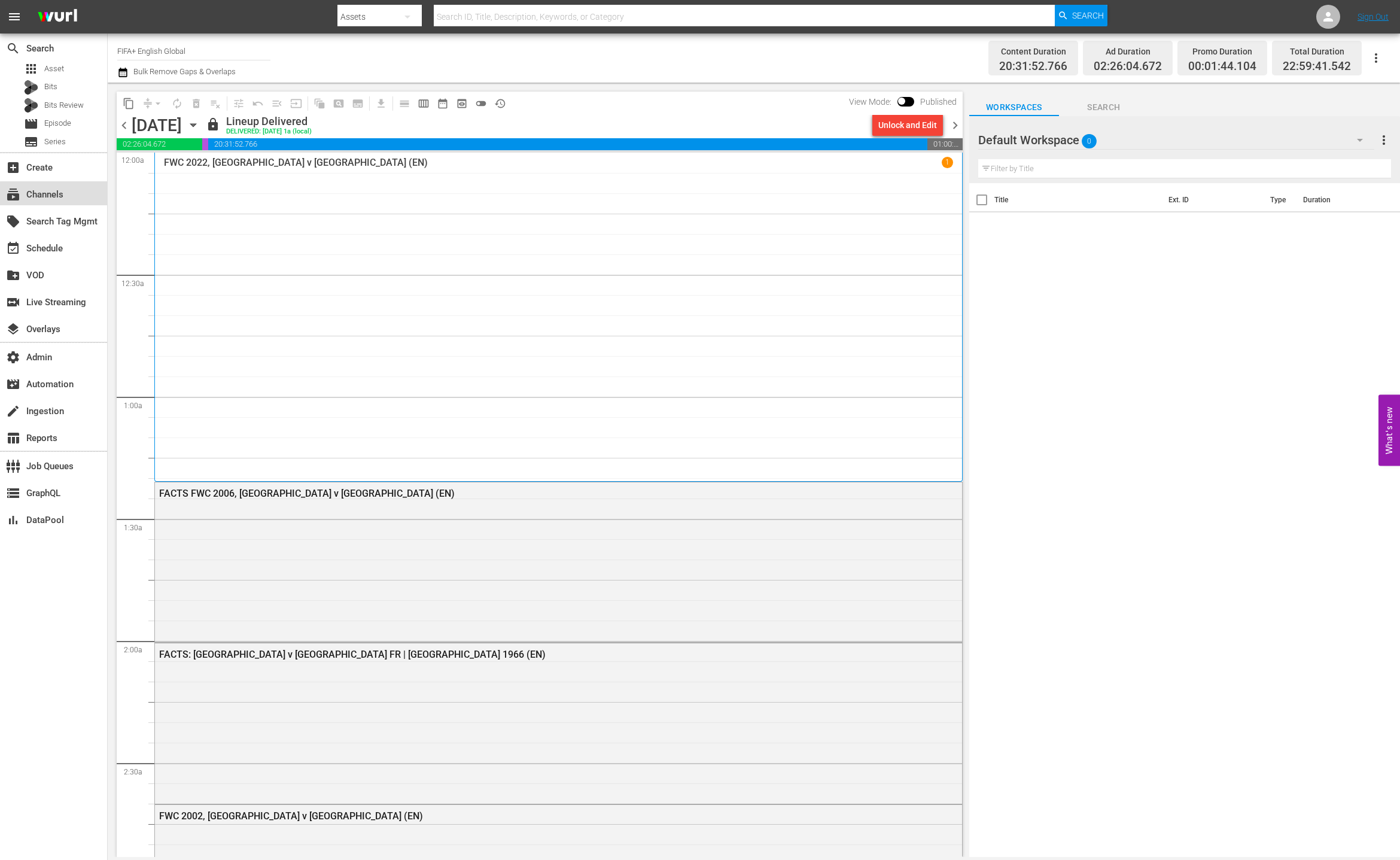
click at [62, 198] on div "subscriptions Channels" at bounding box center [34, 192] width 67 height 10
type input "all wedding"
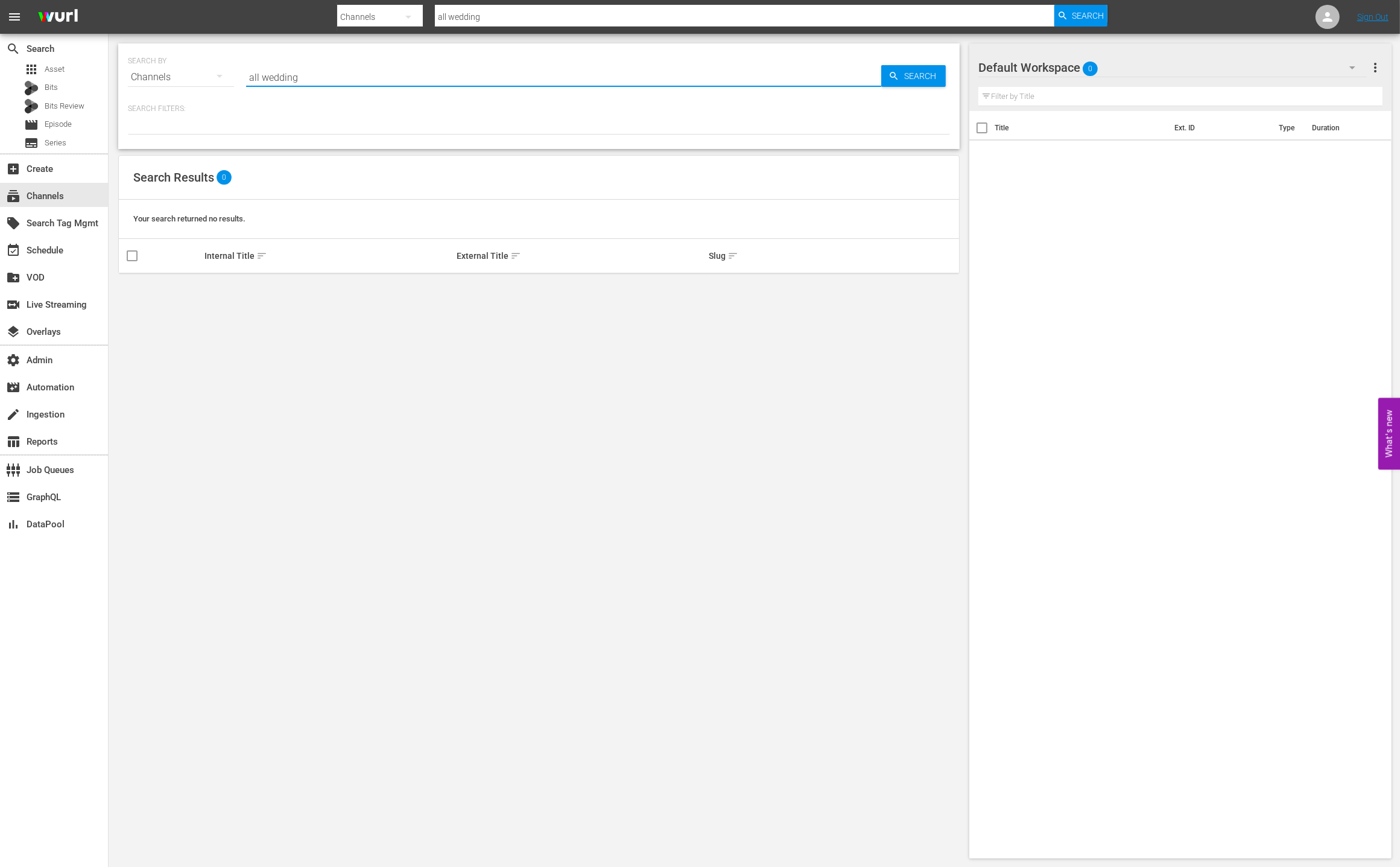
click at [323, 81] on input "all wedding" at bounding box center [564, 77] width 635 height 29
type input "all reality"
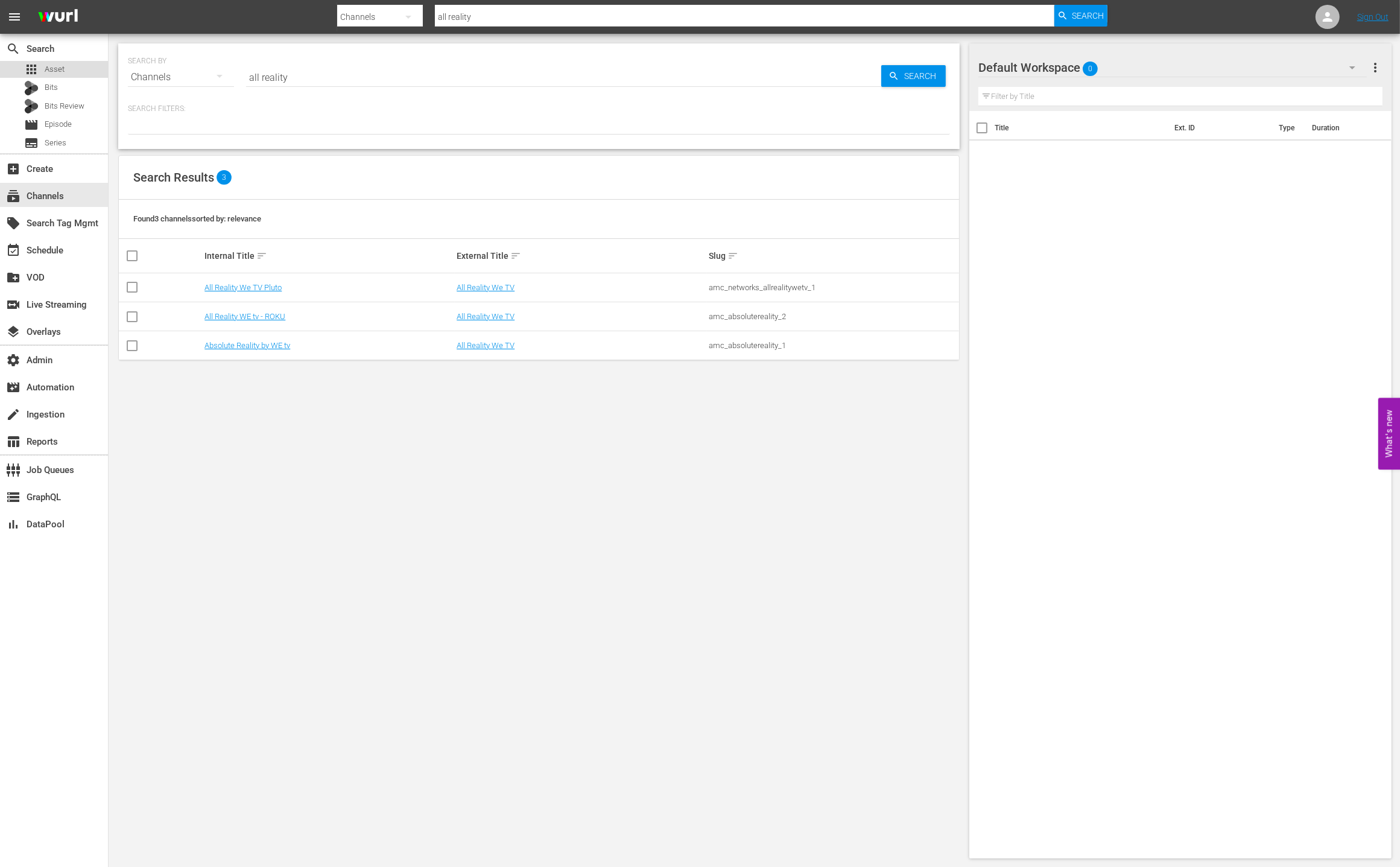
click at [67, 69] on div "apps Asset" at bounding box center [54, 69] width 108 height 17
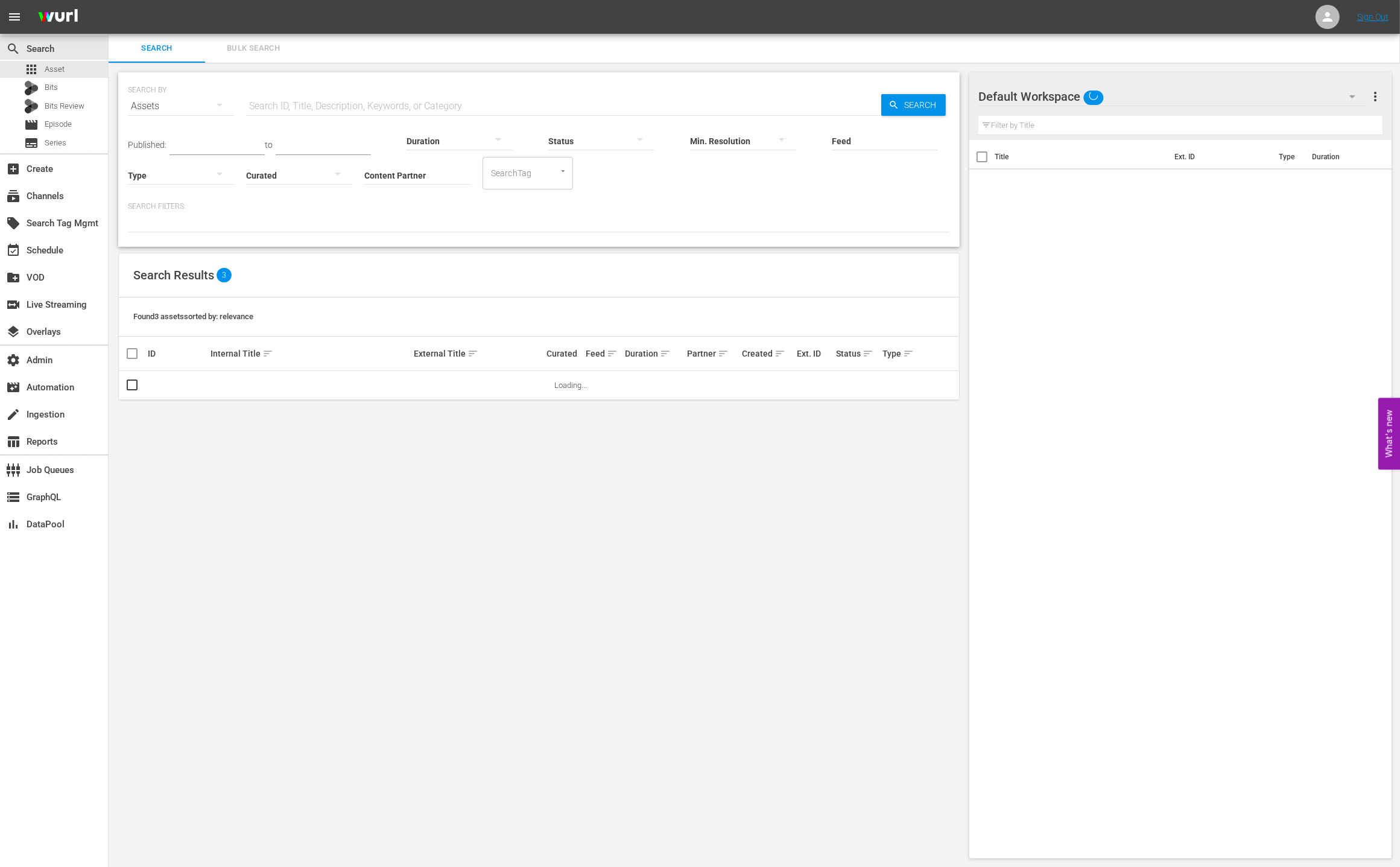
click at [319, 93] on input "text" at bounding box center [564, 107] width 635 height 29
paste input "amc_absolutereality_1"
type input "amc_absolutereality_1"
click at [935, 101] on span "Search" at bounding box center [923, 105] width 47 height 22
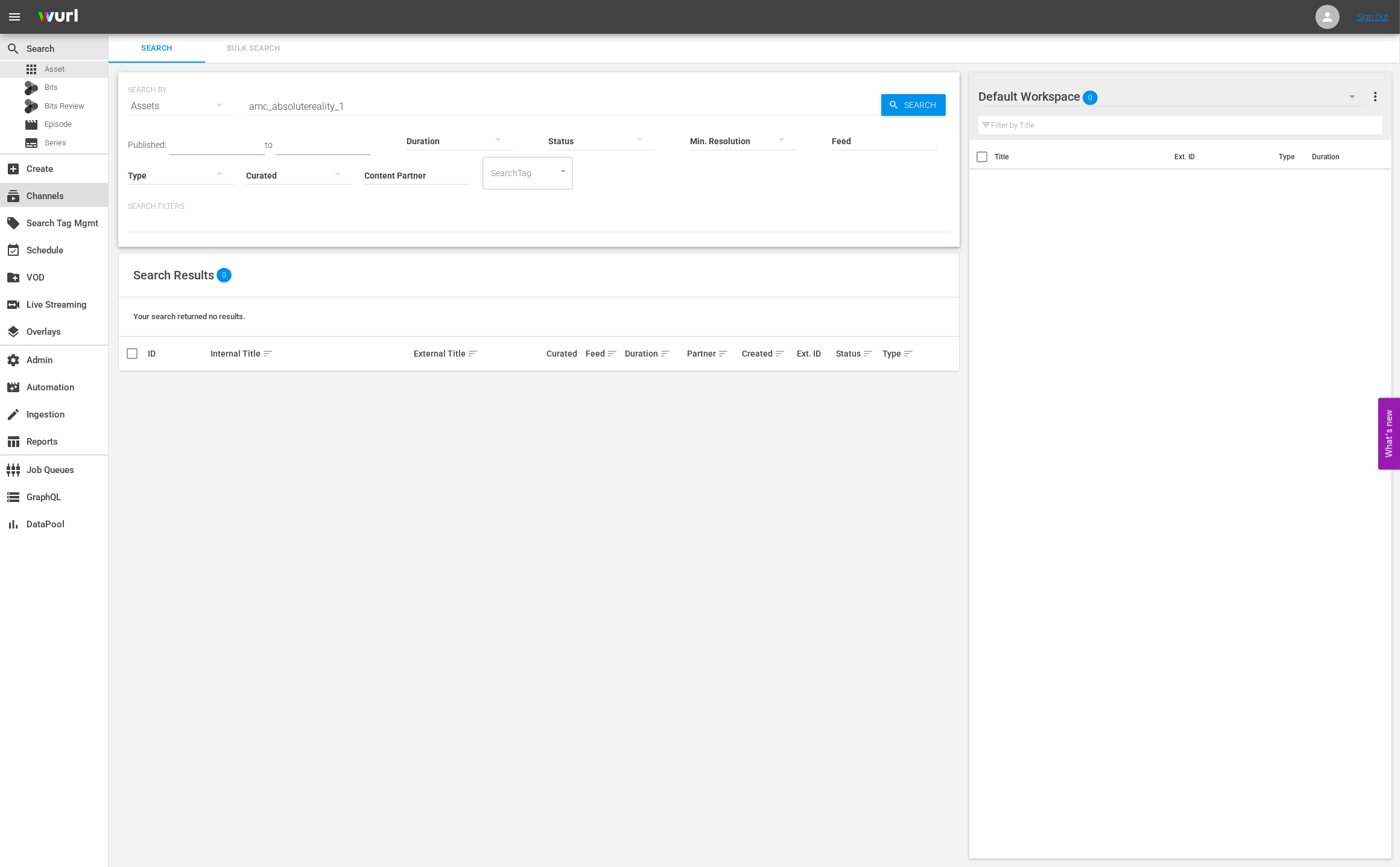
click at [70, 197] on div "subscriptions Channels" at bounding box center [54, 195] width 108 height 24
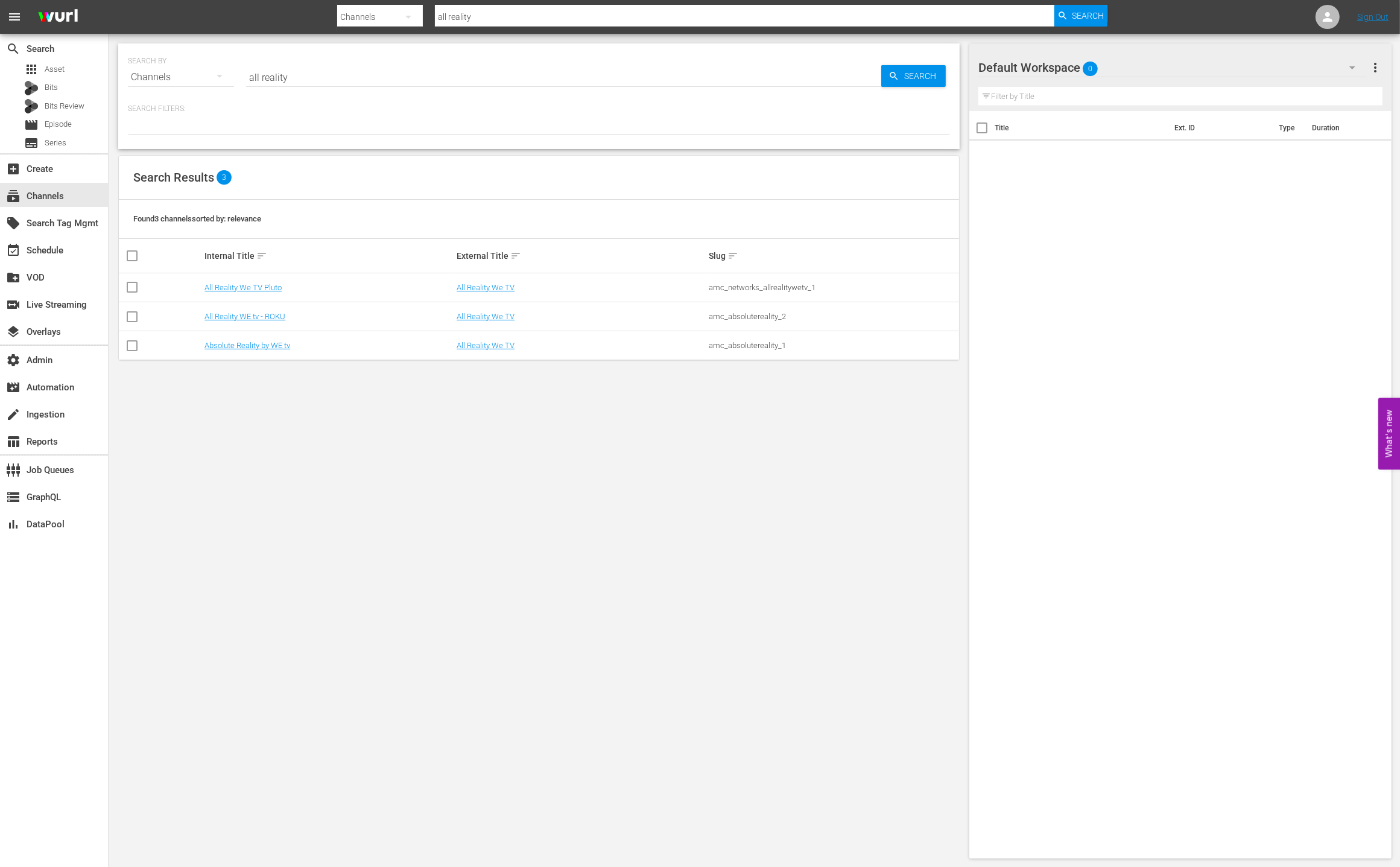
click at [390, 75] on input "all reality" at bounding box center [564, 77] width 635 height 29
paste input "mc_absolutereality_1"
type input "amc_absolutereality_1"
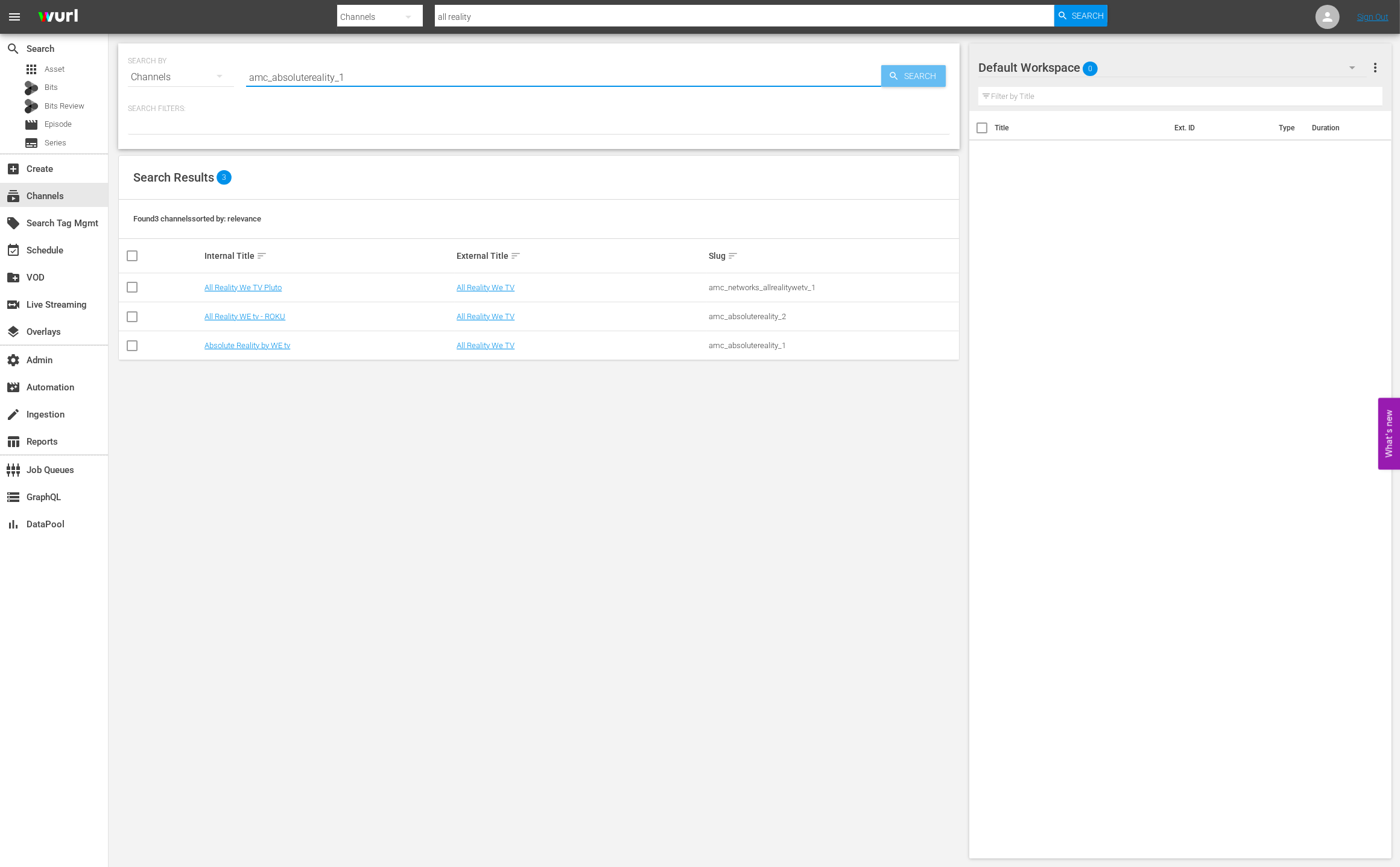
click at [907, 74] on span "Search" at bounding box center [923, 76] width 47 height 22
type input "amc_absolutereality_1"
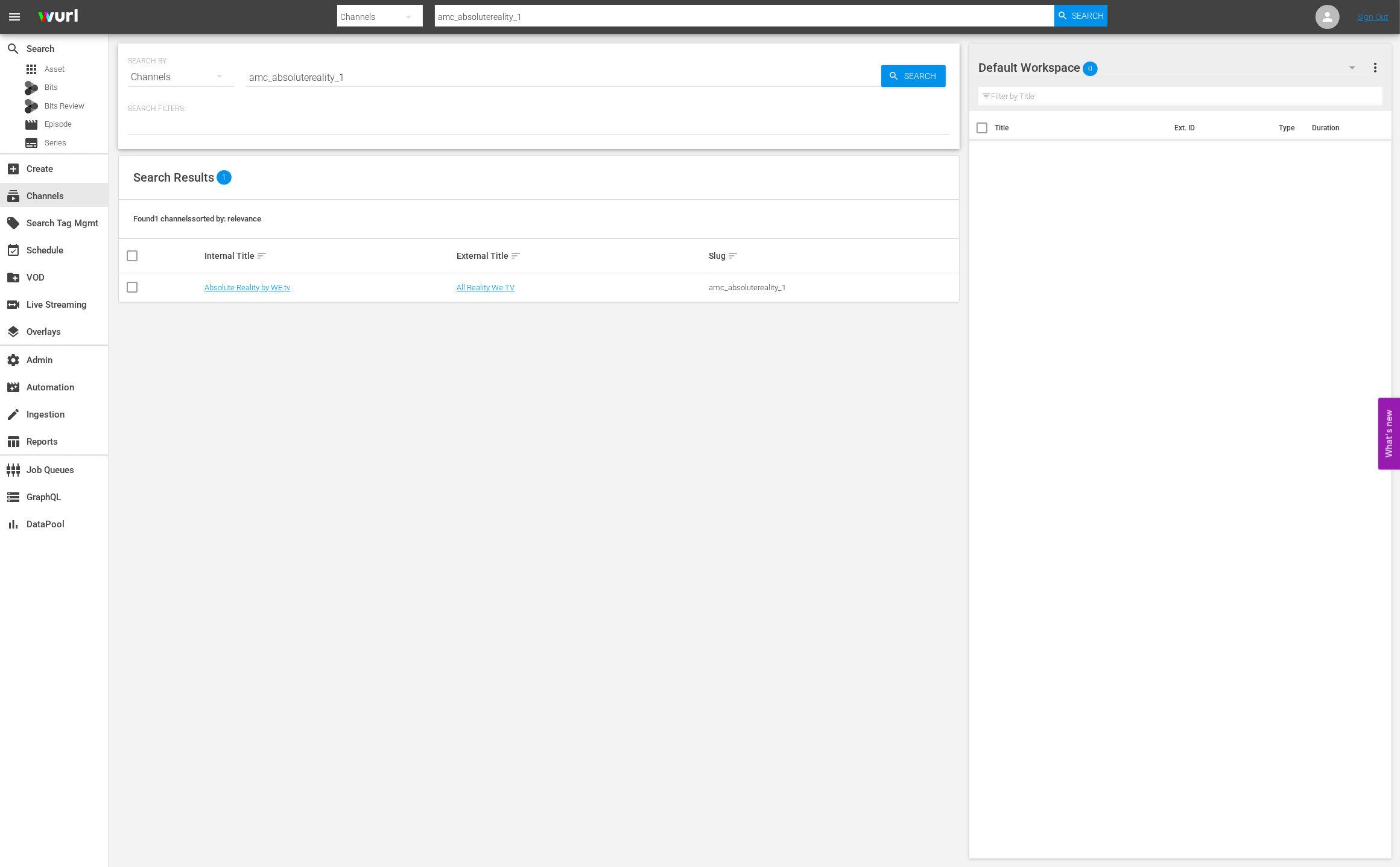
click at [467, 328] on div "SEARCH BY Search By Channels Search ID, Title, Description, Keywords, or Catego…" at bounding box center [539, 450] width 861 height 834
click at [473, 290] on link "All Reality We TV" at bounding box center [486, 287] width 58 height 9
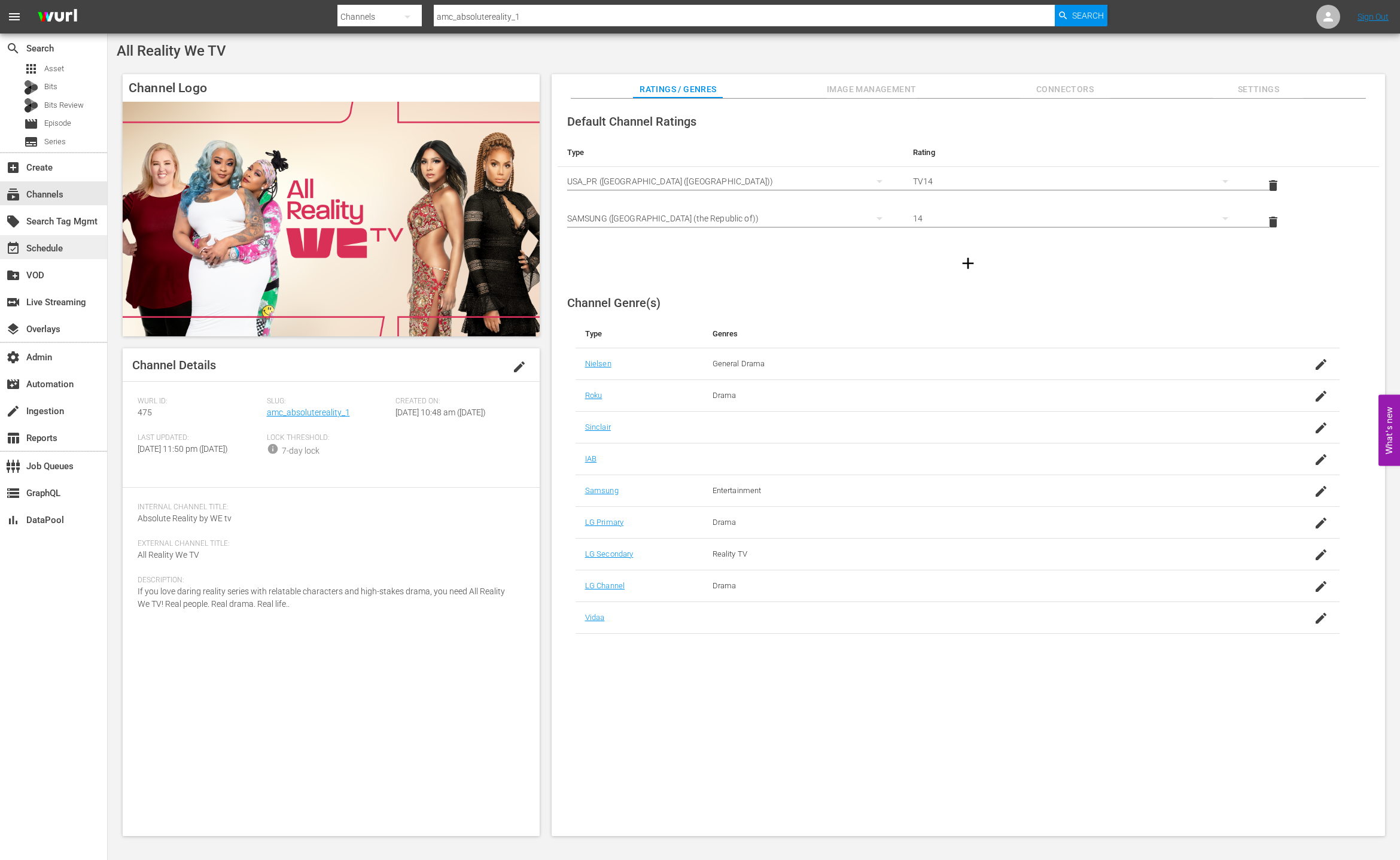
click at [84, 243] on div "event_available Schedule" at bounding box center [54, 247] width 107 height 24
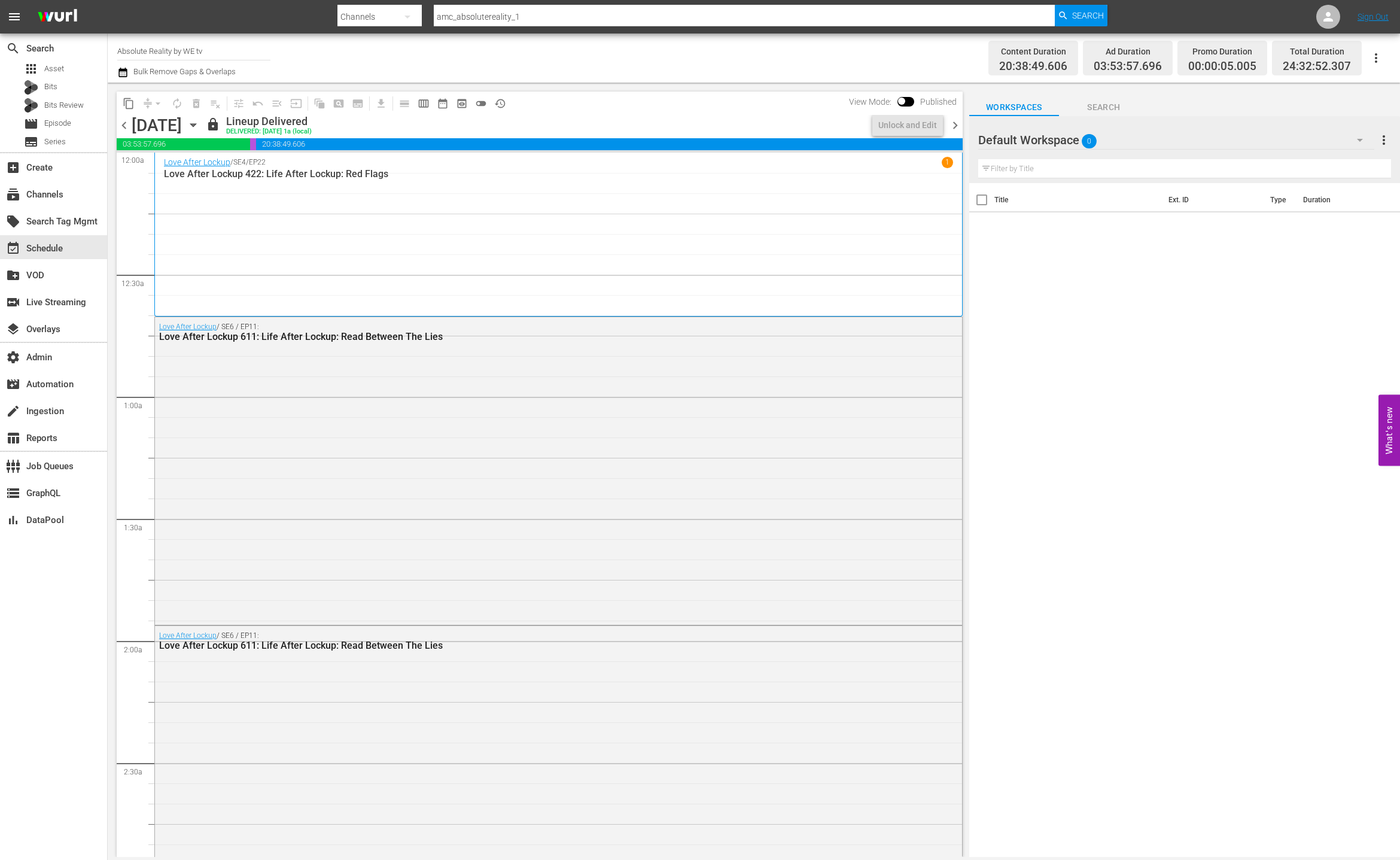
click at [442, 274] on div "Love After Lockup / SE4 / EP22 1 Love After Lockup 422: Life After Lockup: Red …" at bounding box center [558, 235] width 789 height 155
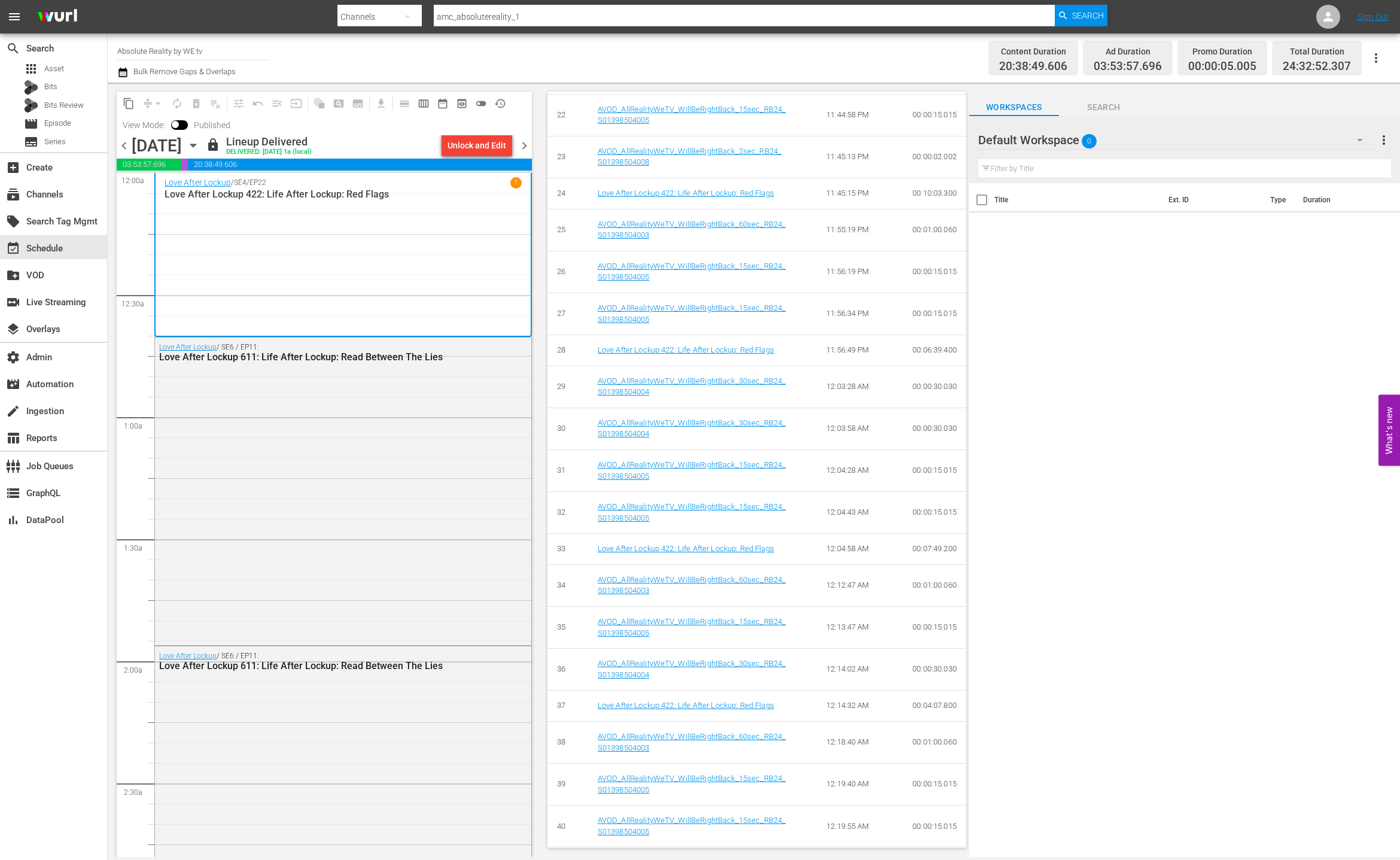
scroll to position [1718, 0]
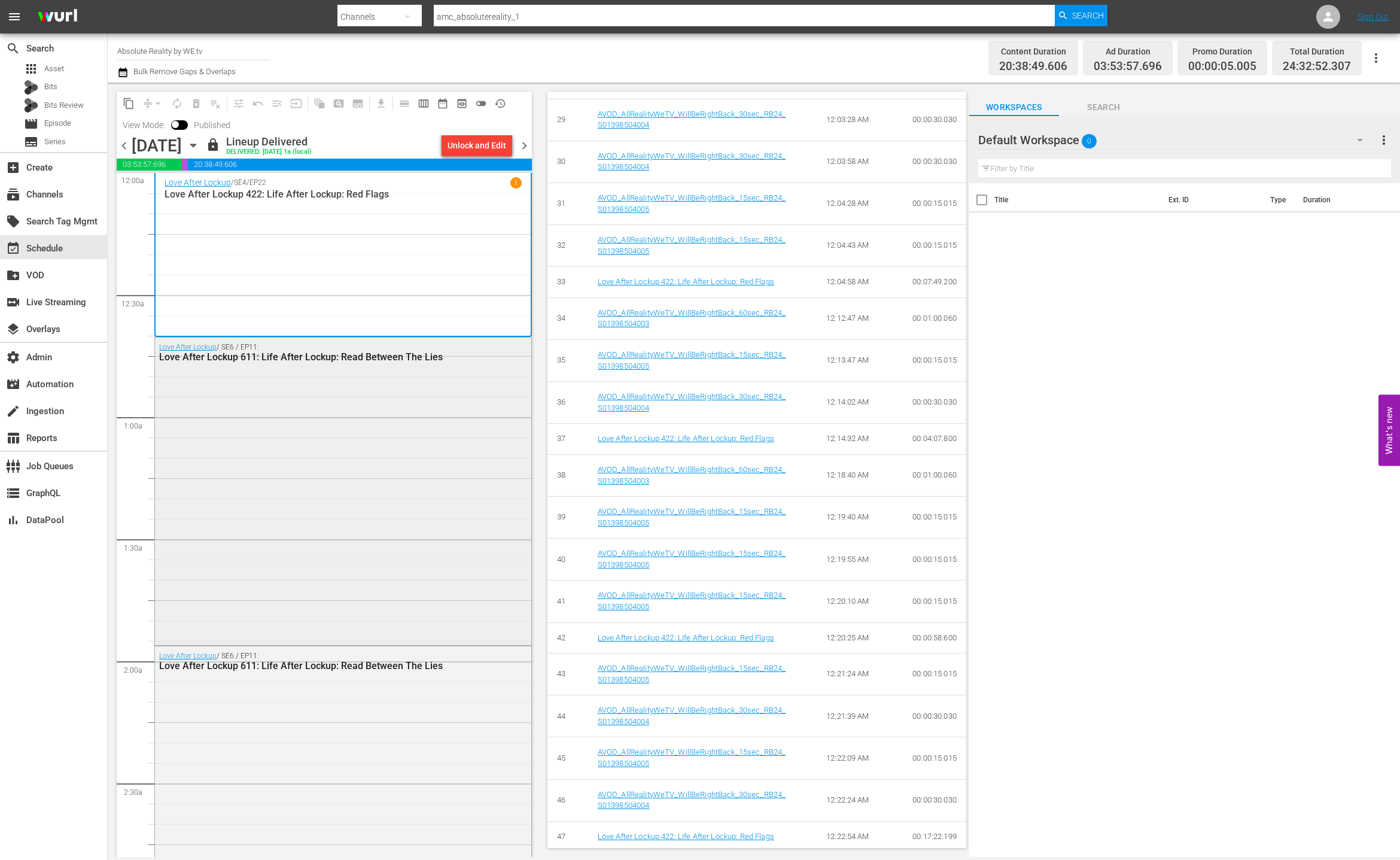
click at [415, 479] on div "Love After Lockup / SE6 / EP11: Love After Lockup 611: Life After Lockup: Read …" at bounding box center [344, 490] width 376 height 306
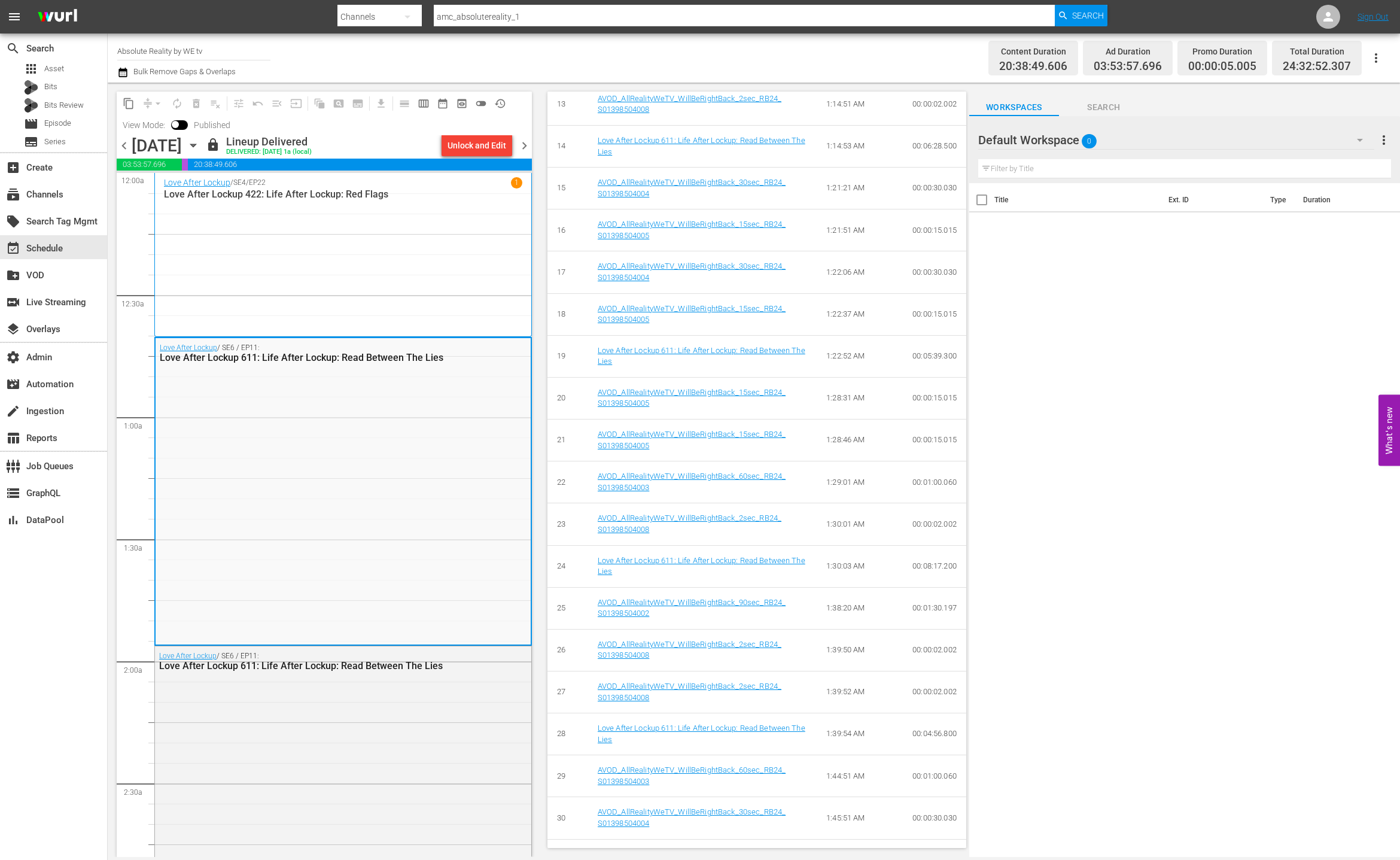
scroll to position [1464, 0]
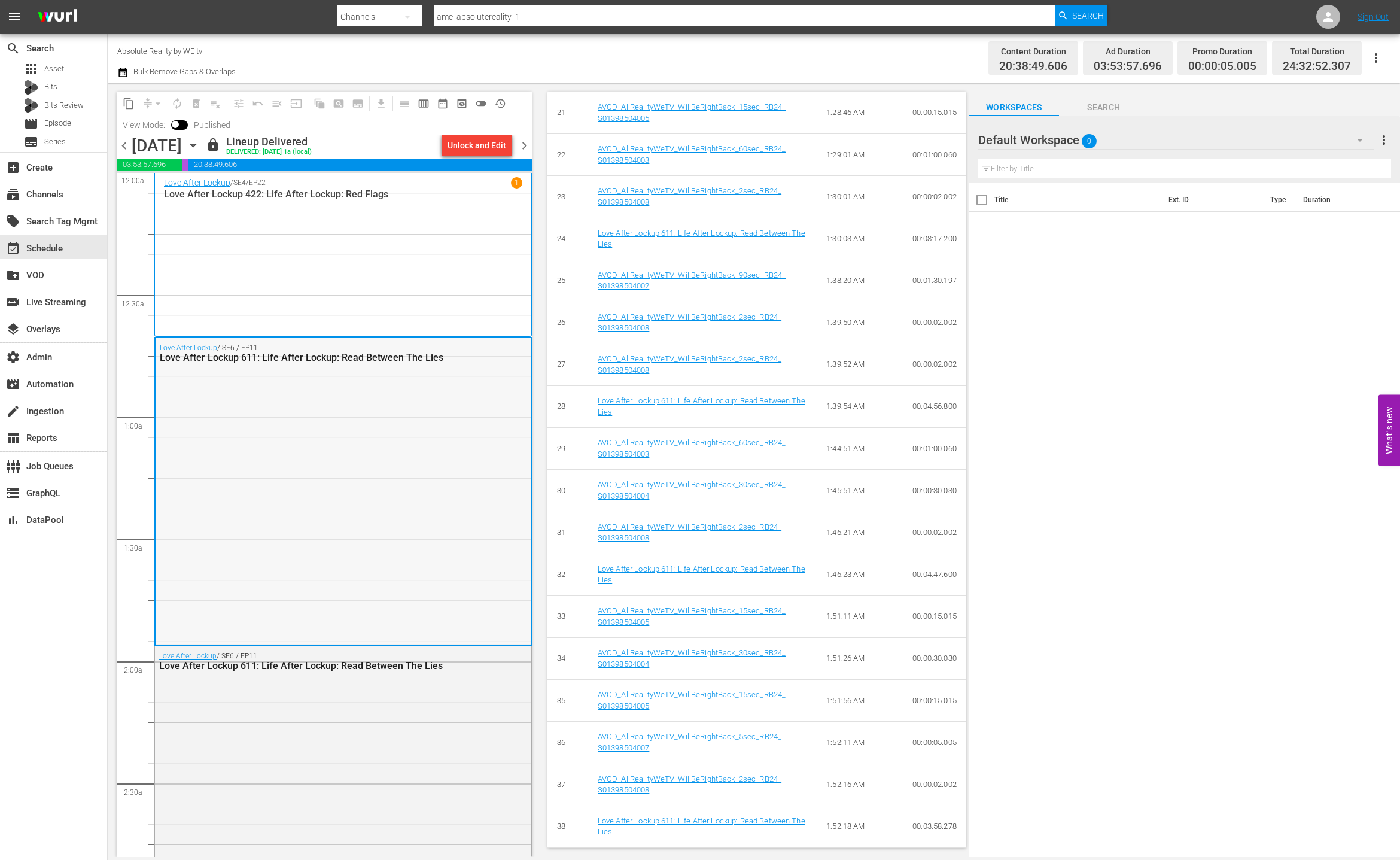
click at [396, 483] on div "Love After Lockup / SE6 / EP11: Love After Lockup 611: Life After Lockup: Read …" at bounding box center [343, 491] width 375 height 306
click at [377, 488] on div "Love After Lockup / SE6 / EP11: Love After Lockup 611: Life After Lockup: Read …" at bounding box center [343, 491] width 375 height 306
click at [468, 480] on div "Love After Lockup / SE6 / EP11: Love After Lockup 611: Life After Lockup: Read …" at bounding box center [343, 491] width 375 height 306
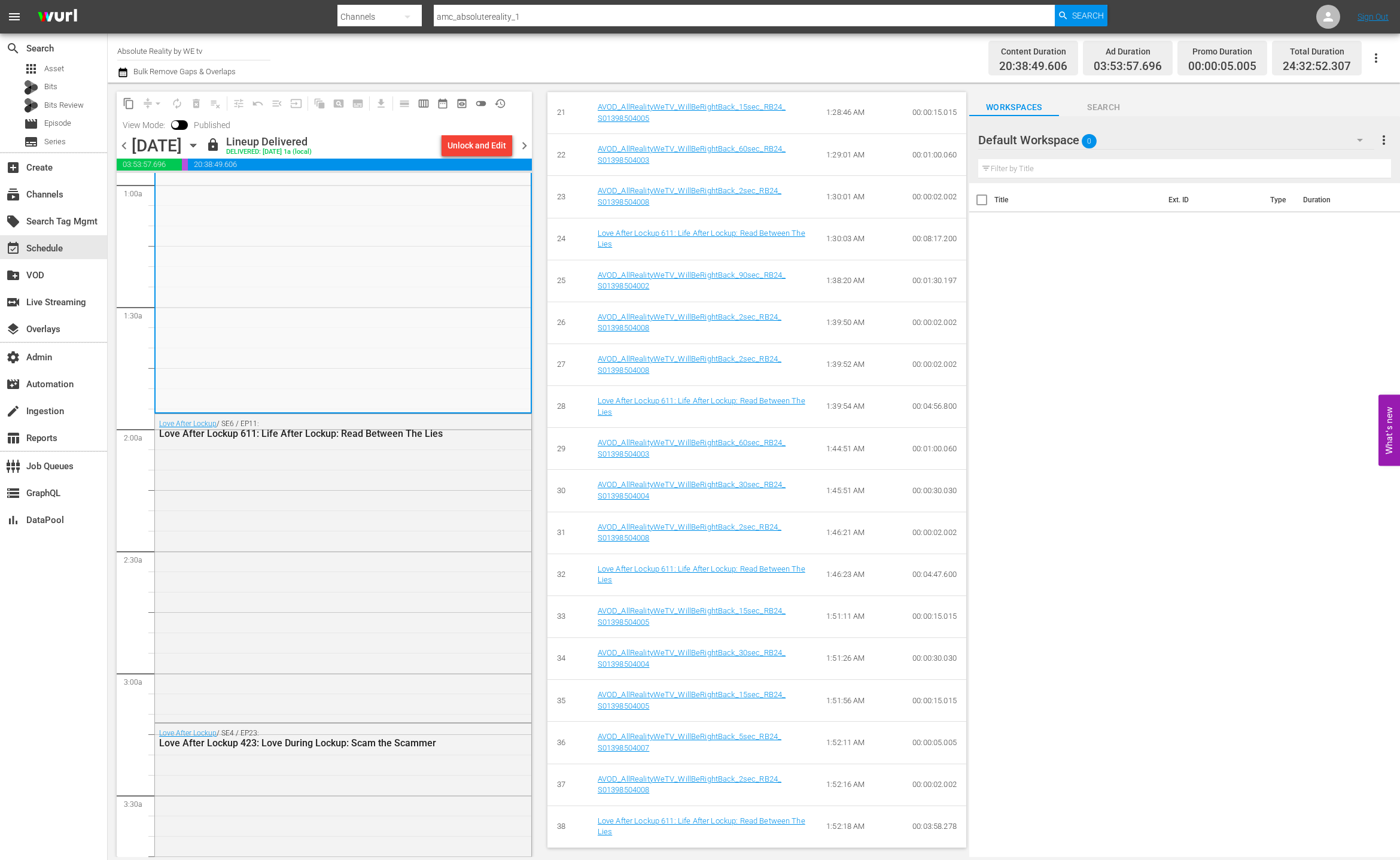
scroll to position [318, 0]
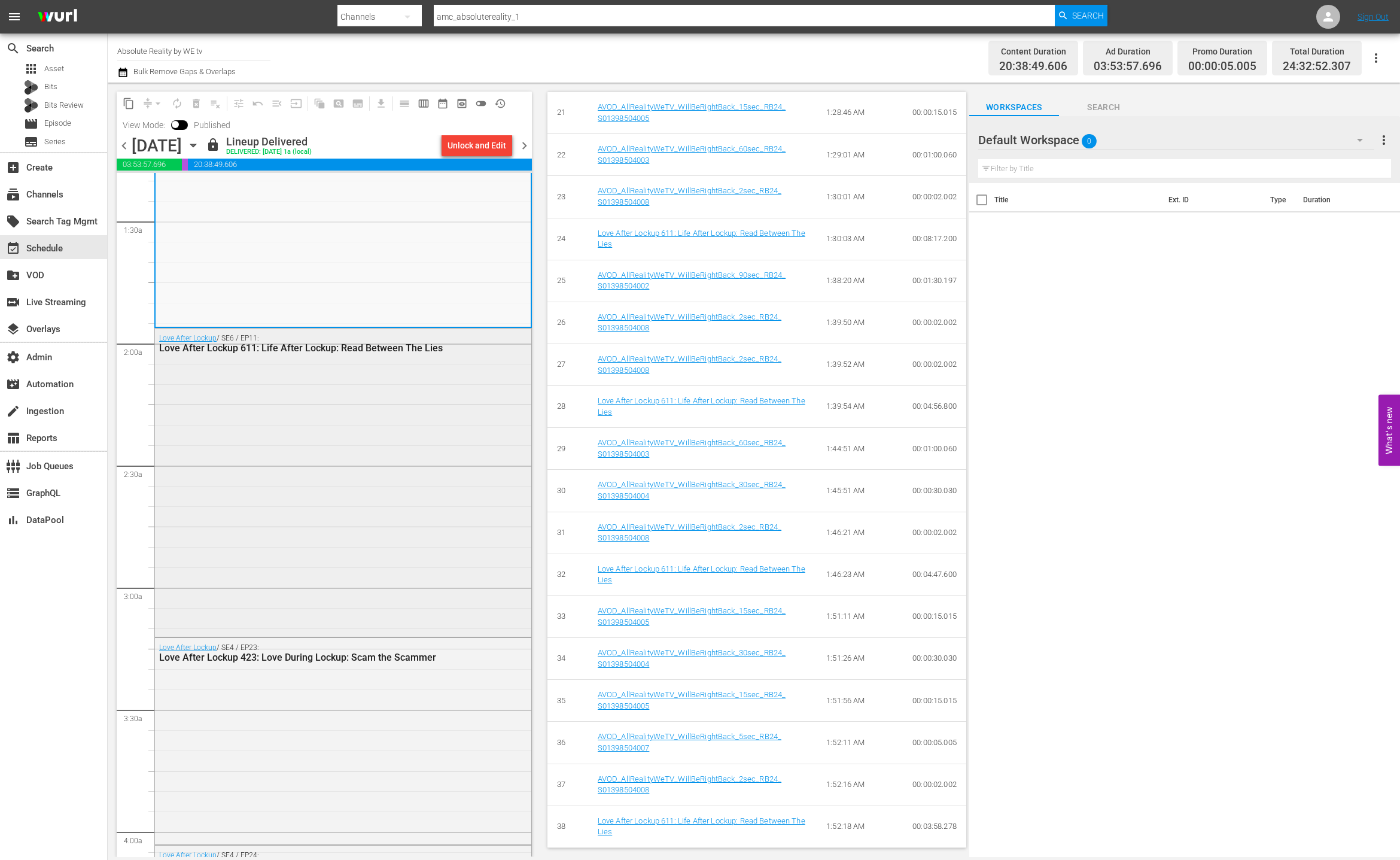
click at [464, 484] on div "Love After Lockup / SE6 / EP11: Love After Lockup 611: Life After Lockup: Read …" at bounding box center [344, 481] width 376 height 306
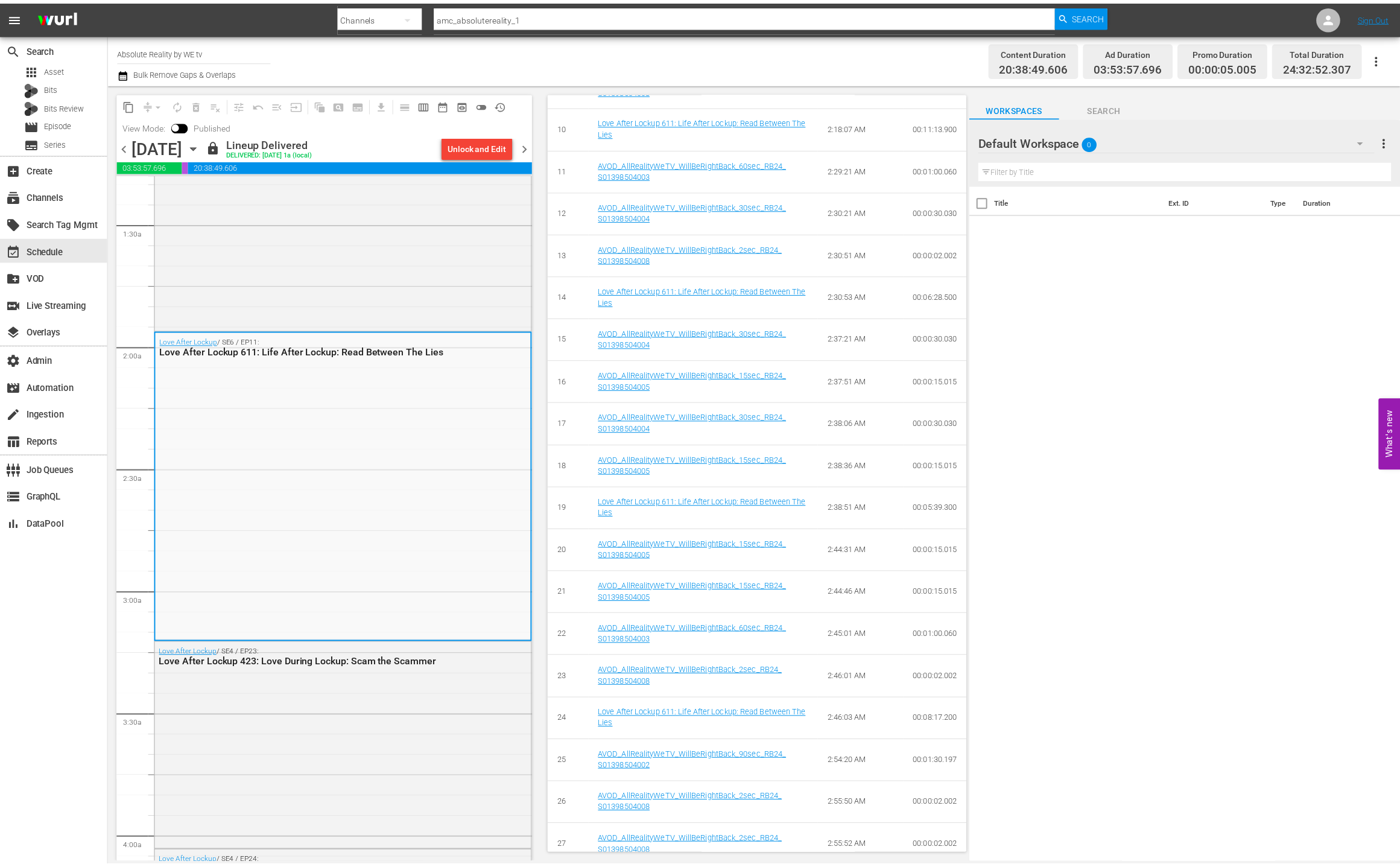
scroll to position [0, 0]
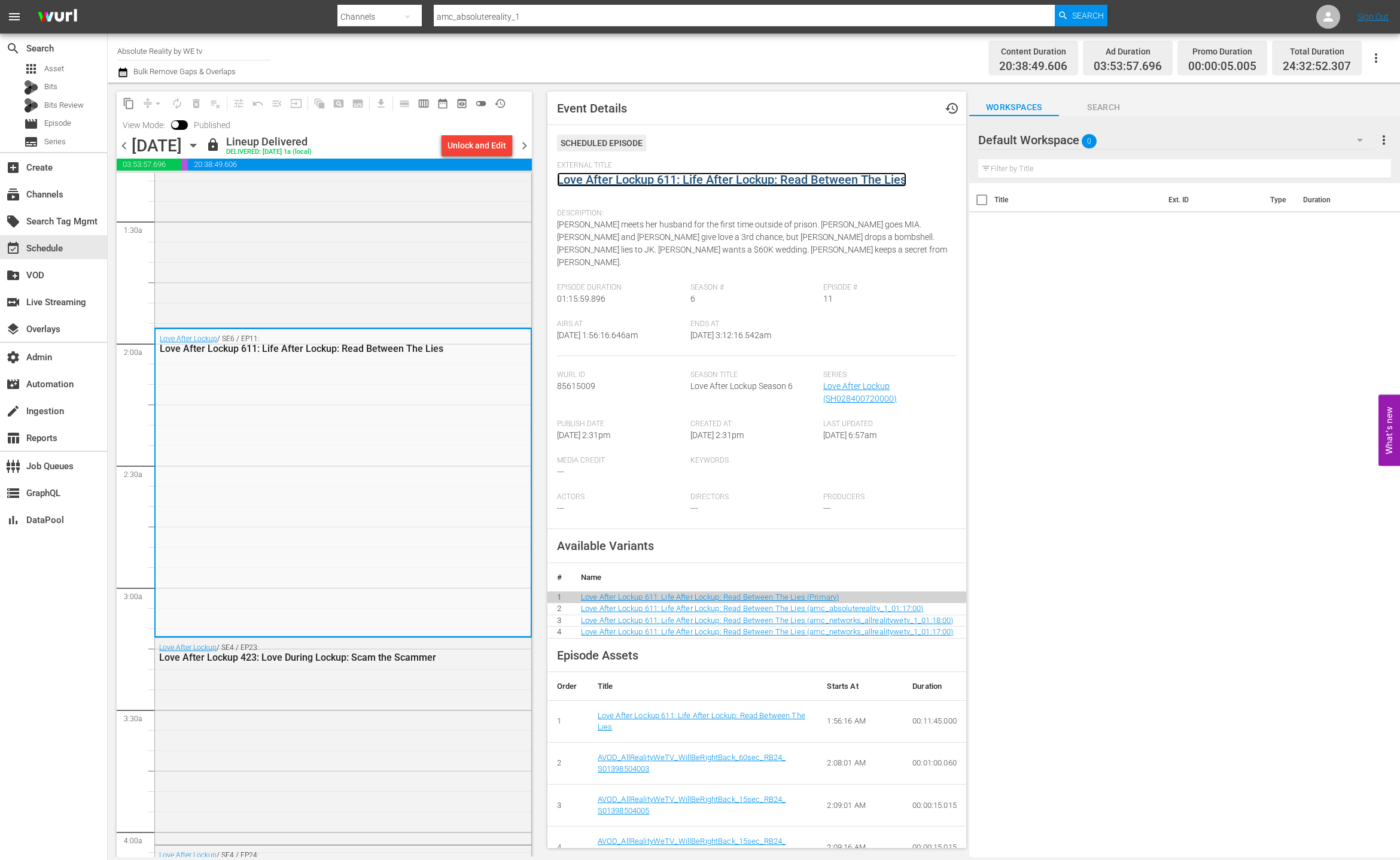
click at [612, 180] on link "Love After Lockup 611: Life After Lockup: Read Between The Lies" at bounding box center [732, 179] width 349 height 14
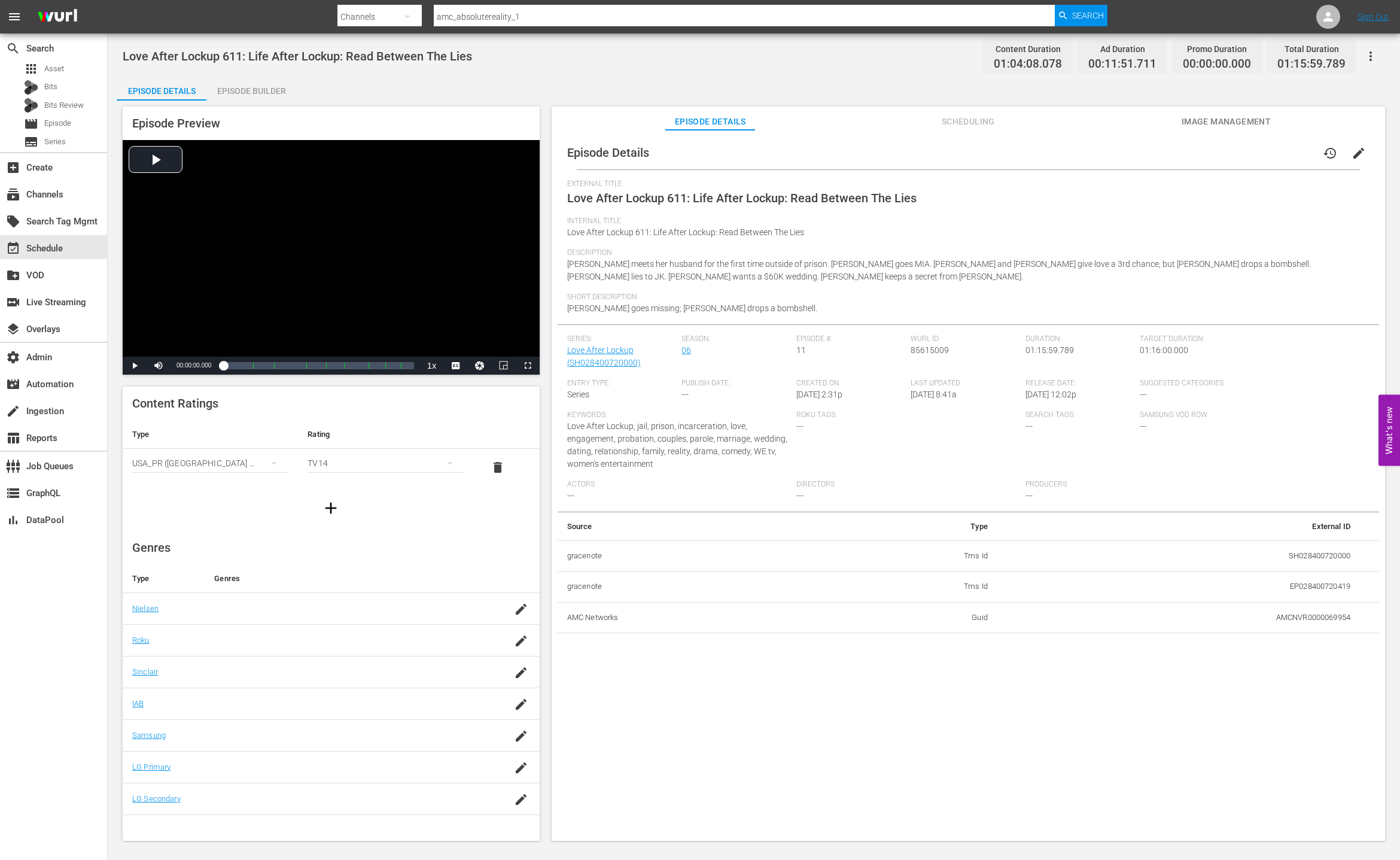
click at [259, 96] on div "Episode Builder" at bounding box center [251, 91] width 90 height 29
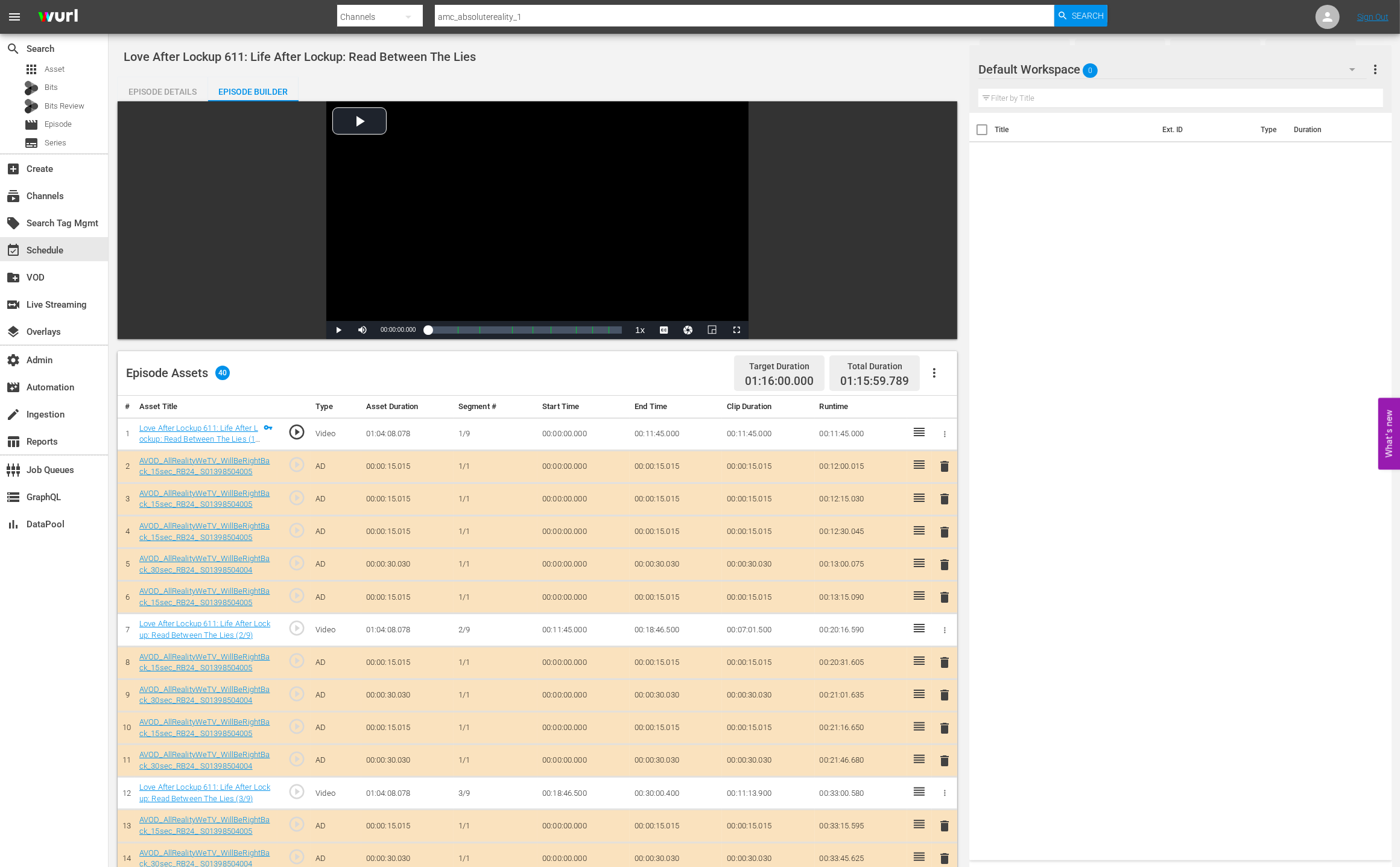
scroll to position [442, 0]
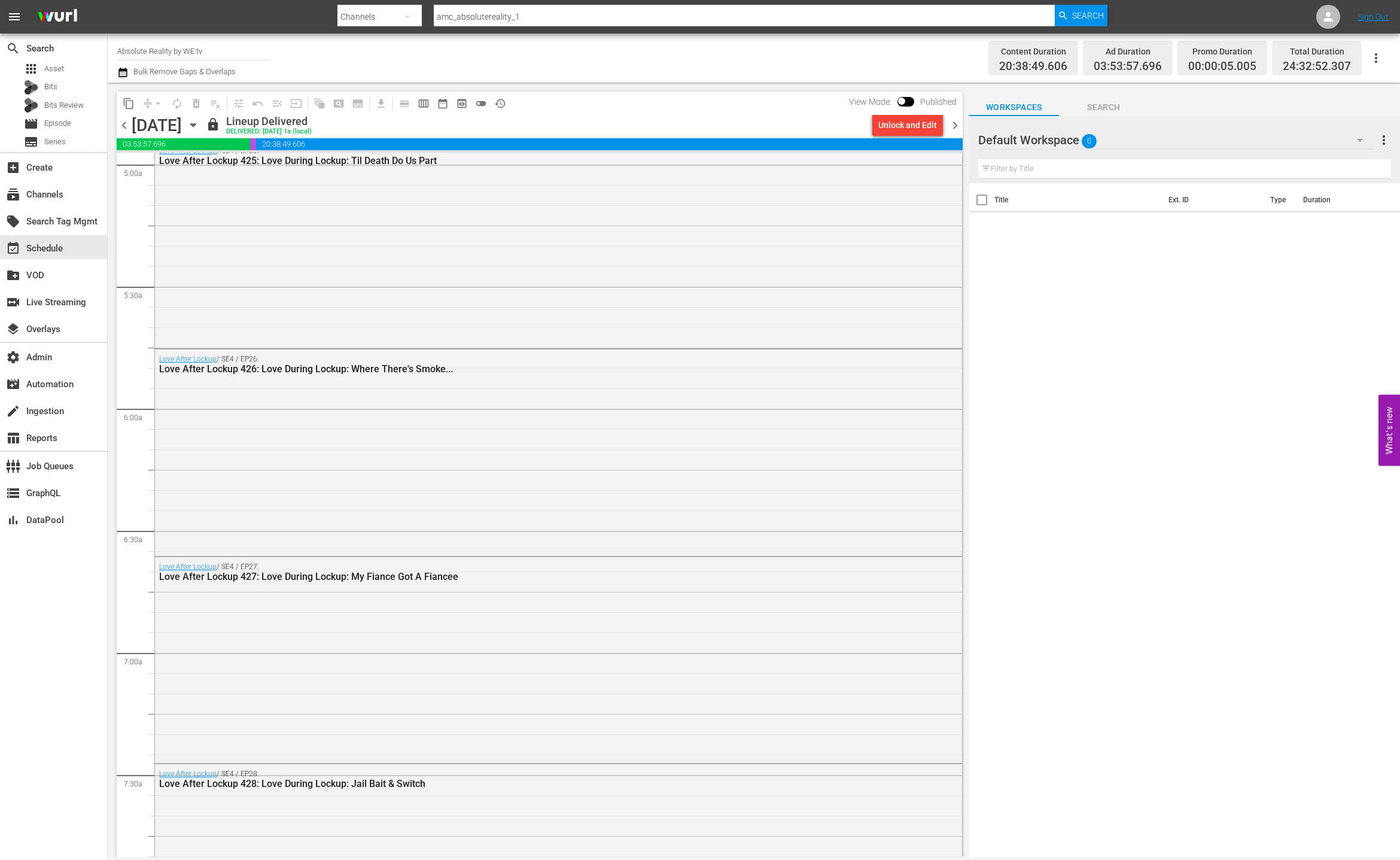
scroll to position [2143, 0]
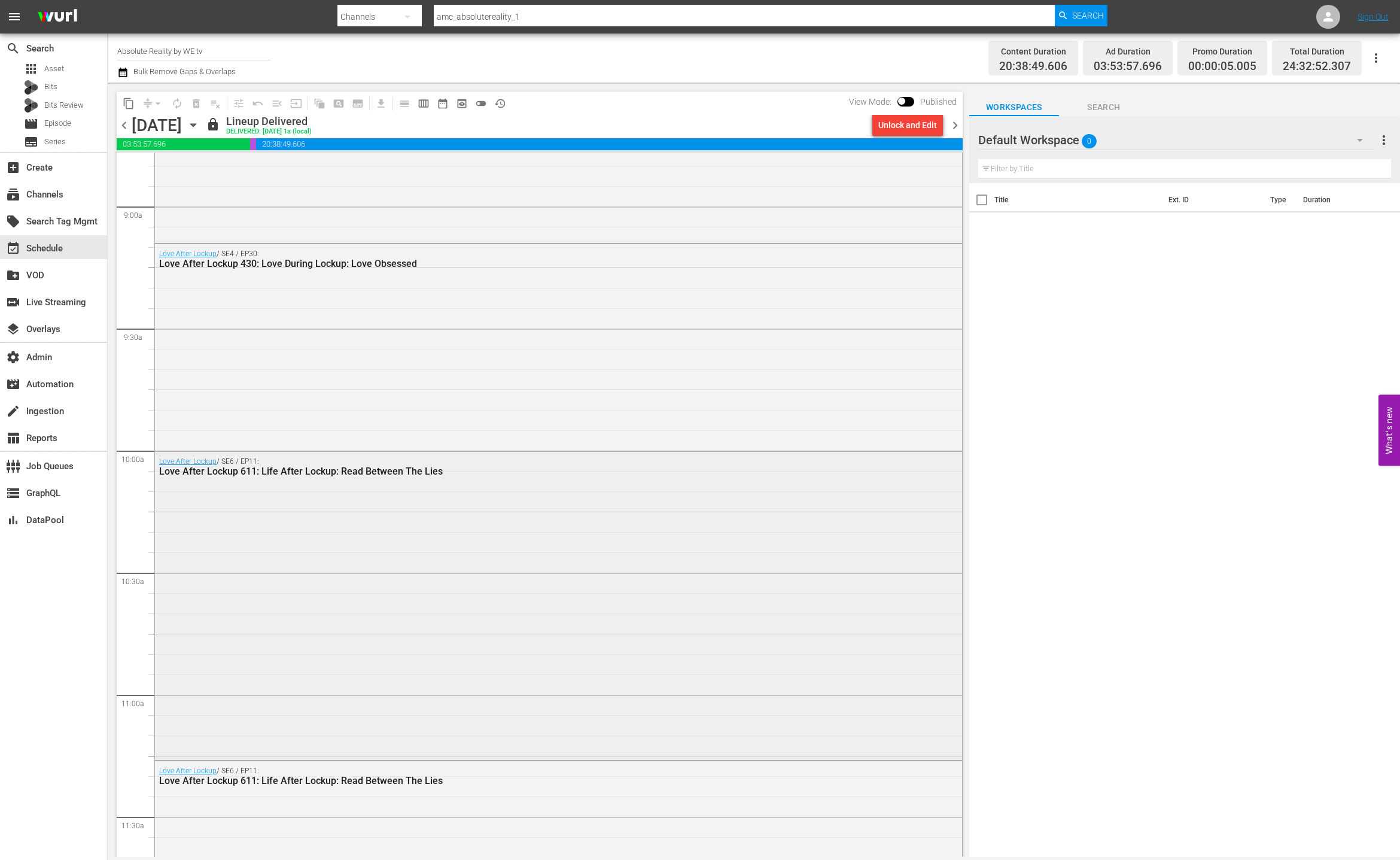
click at [474, 520] on div "Love After Lockup / SE6 / EP11: Love After Lockup 611: Life After Lockup: Read …" at bounding box center [559, 605] width 807 height 306
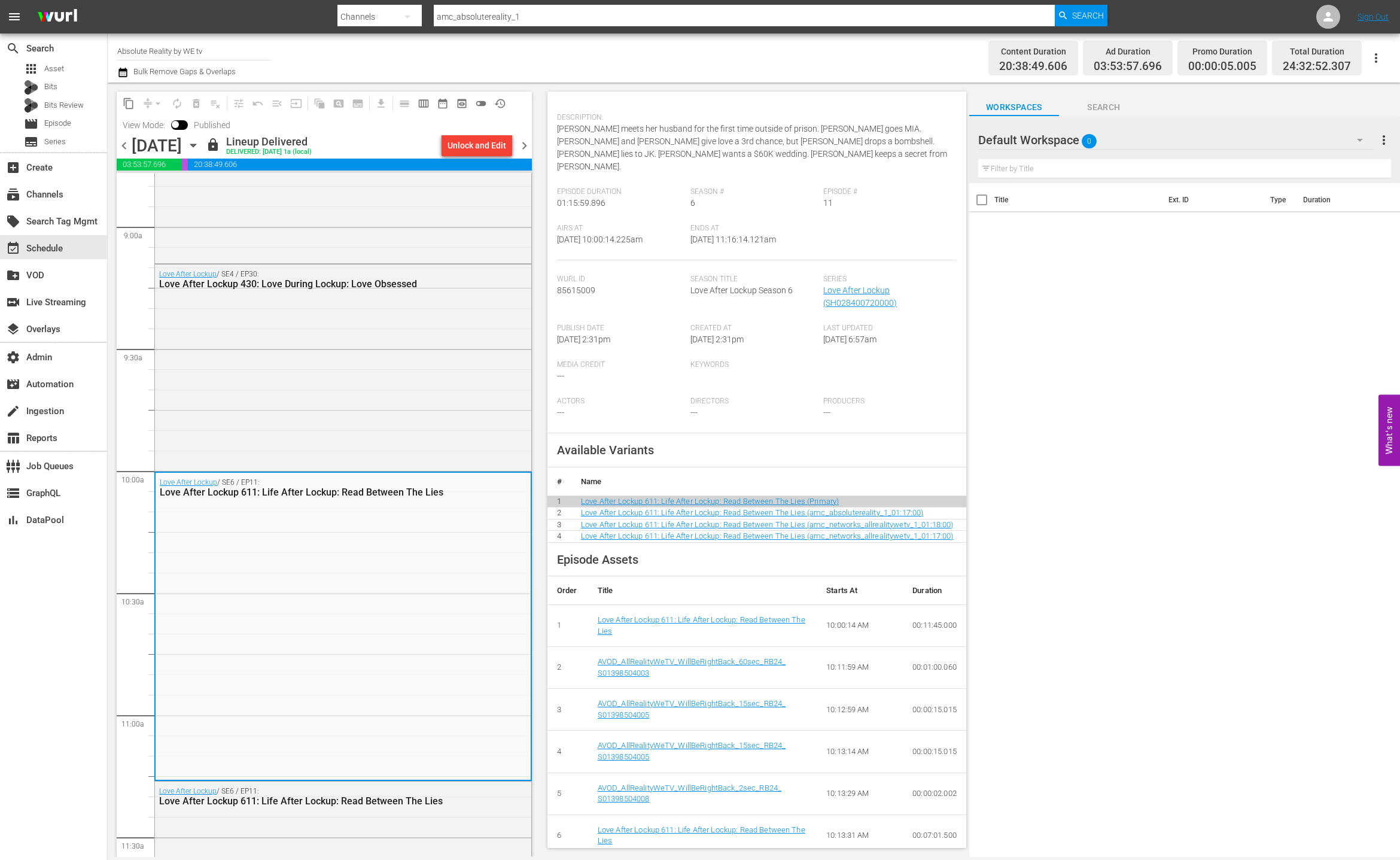
scroll to position [0, 0]
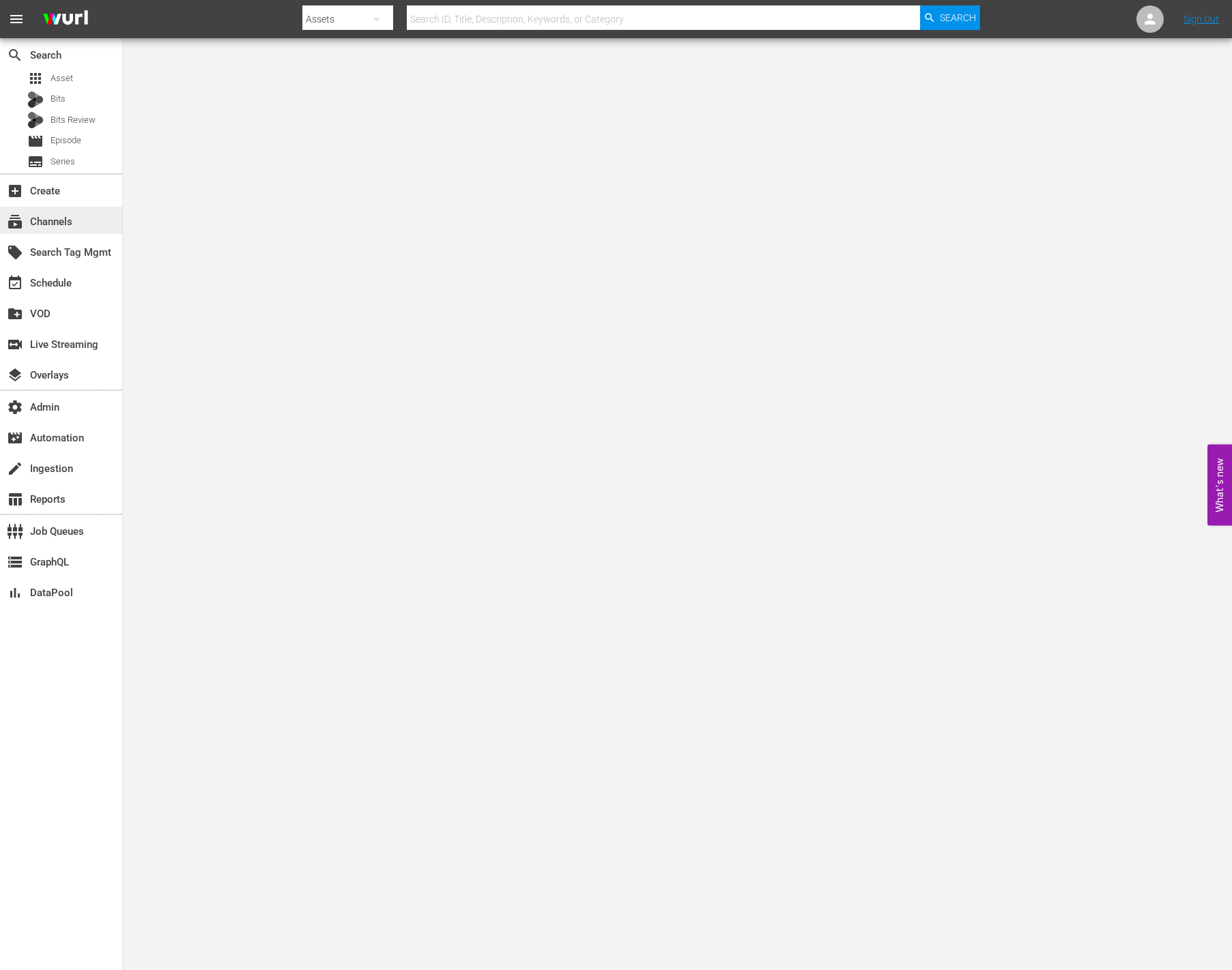
click at [42, 222] on div "subscriptions Channels" at bounding box center [38, 219] width 77 height 12
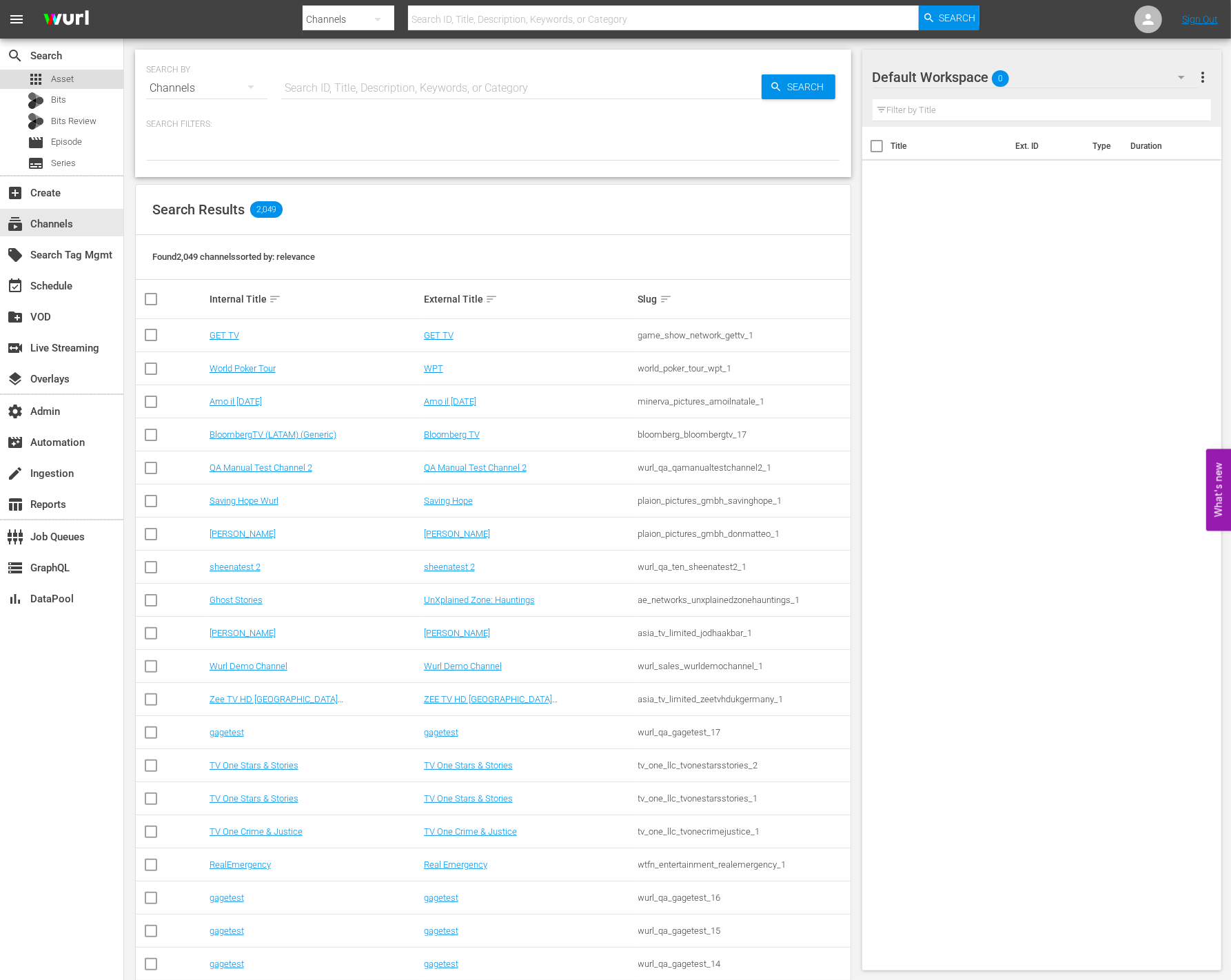
click at [66, 78] on span "Asset" at bounding box center [62, 78] width 23 height 14
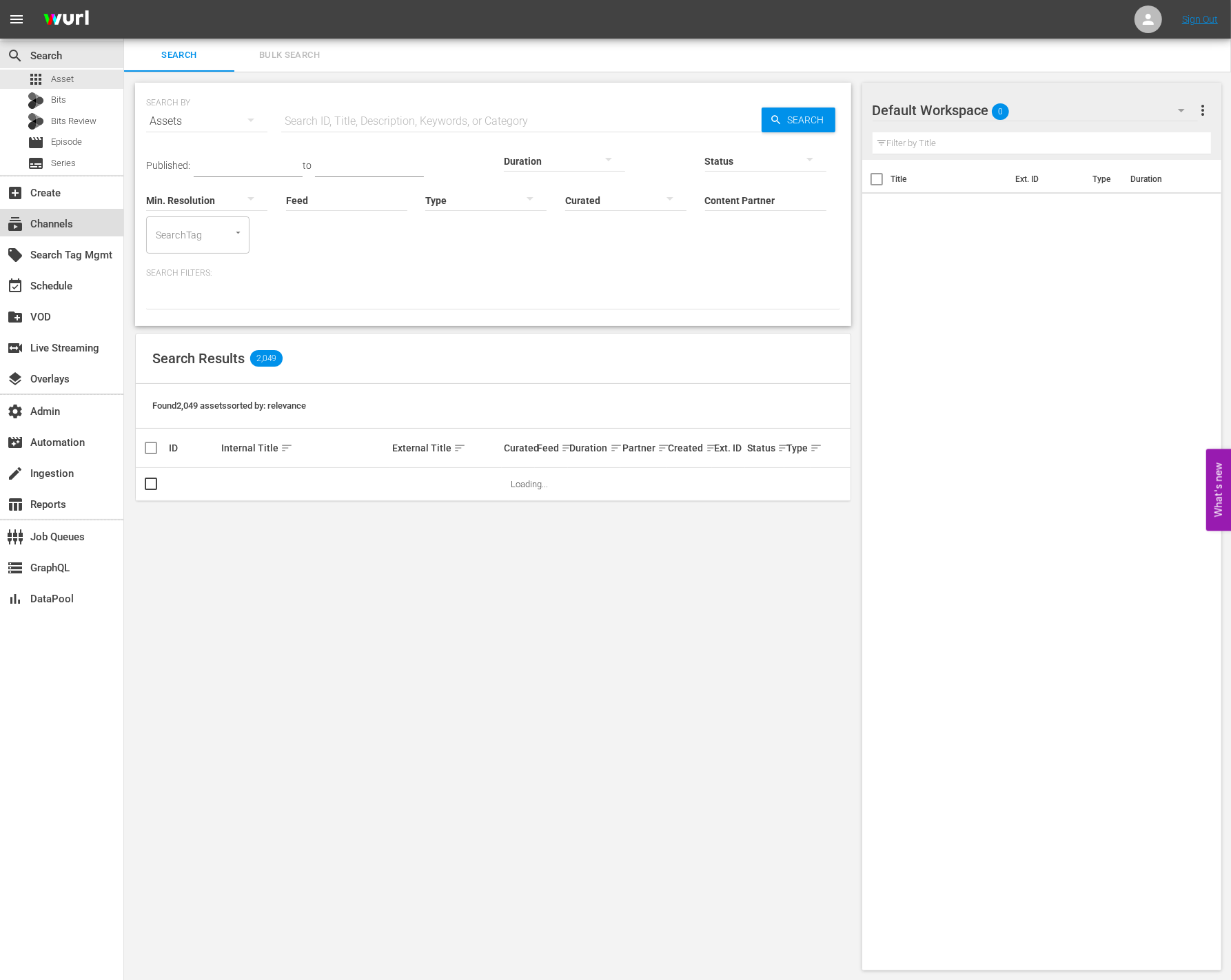
click at [66, 220] on div "subscriptions Channels" at bounding box center [39, 221] width 78 height 12
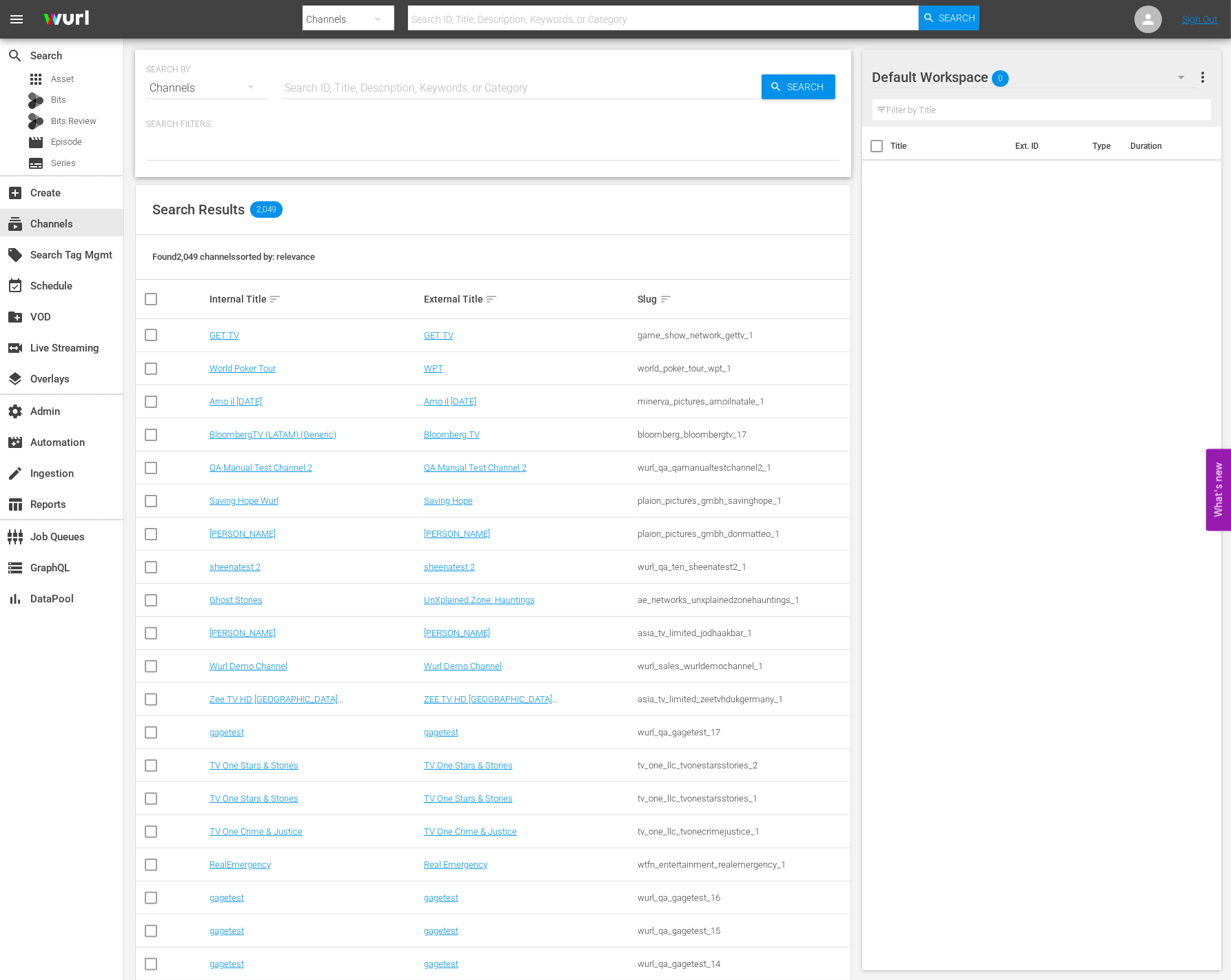
click at [334, 89] on input "text" at bounding box center [521, 89] width 481 height 33
type input "Fifa"
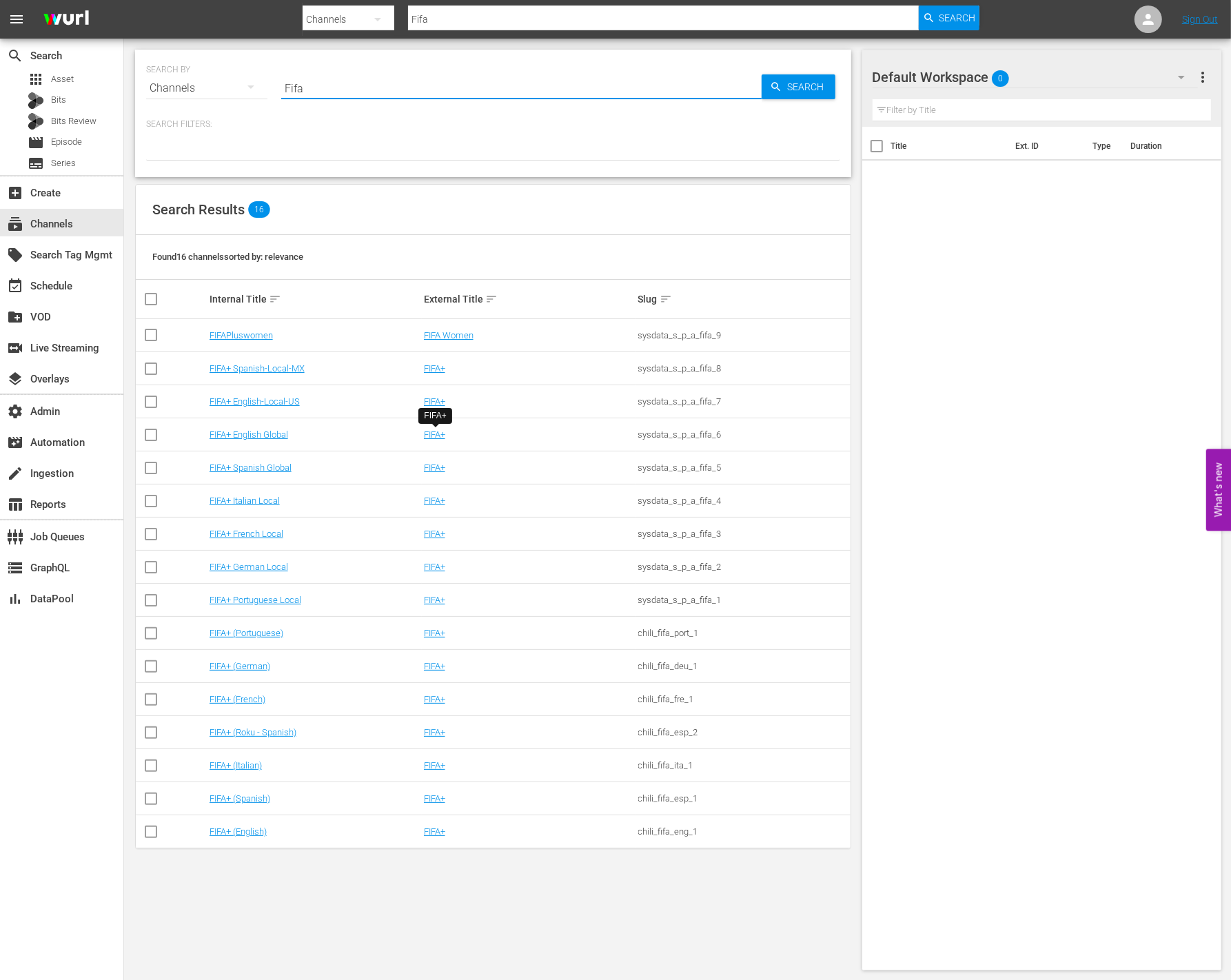
click at [379, 438] on div "FIFA+ English Global" at bounding box center [315, 434] width 210 height 10
click at [428, 408] on td "FIFA+" at bounding box center [529, 402] width 214 height 33
click at [429, 403] on link "FIFA+" at bounding box center [434, 401] width 21 height 10
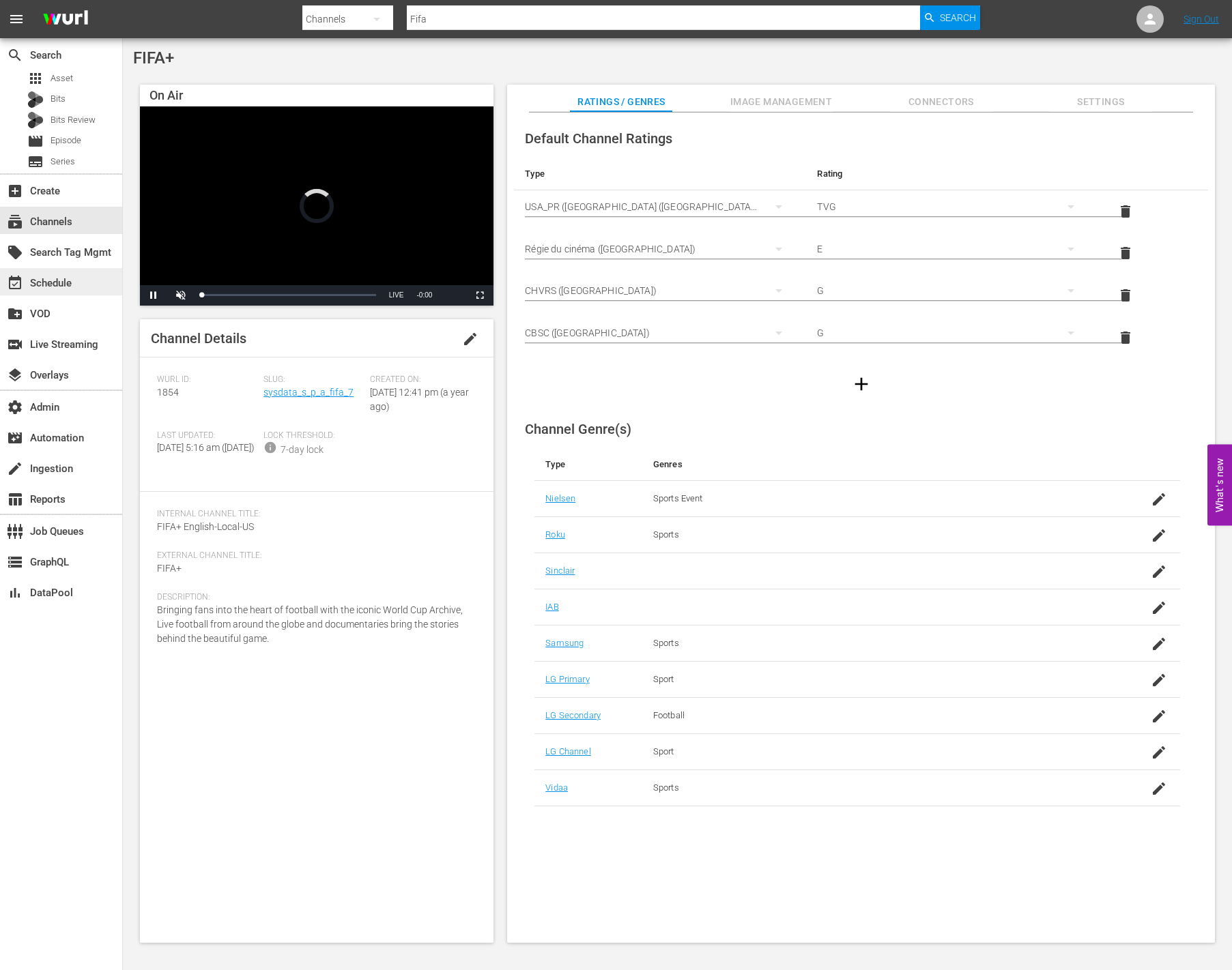
click at [60, 271] on div "event_available Schedule" at bounding box center [61, 282] width 122 height 27
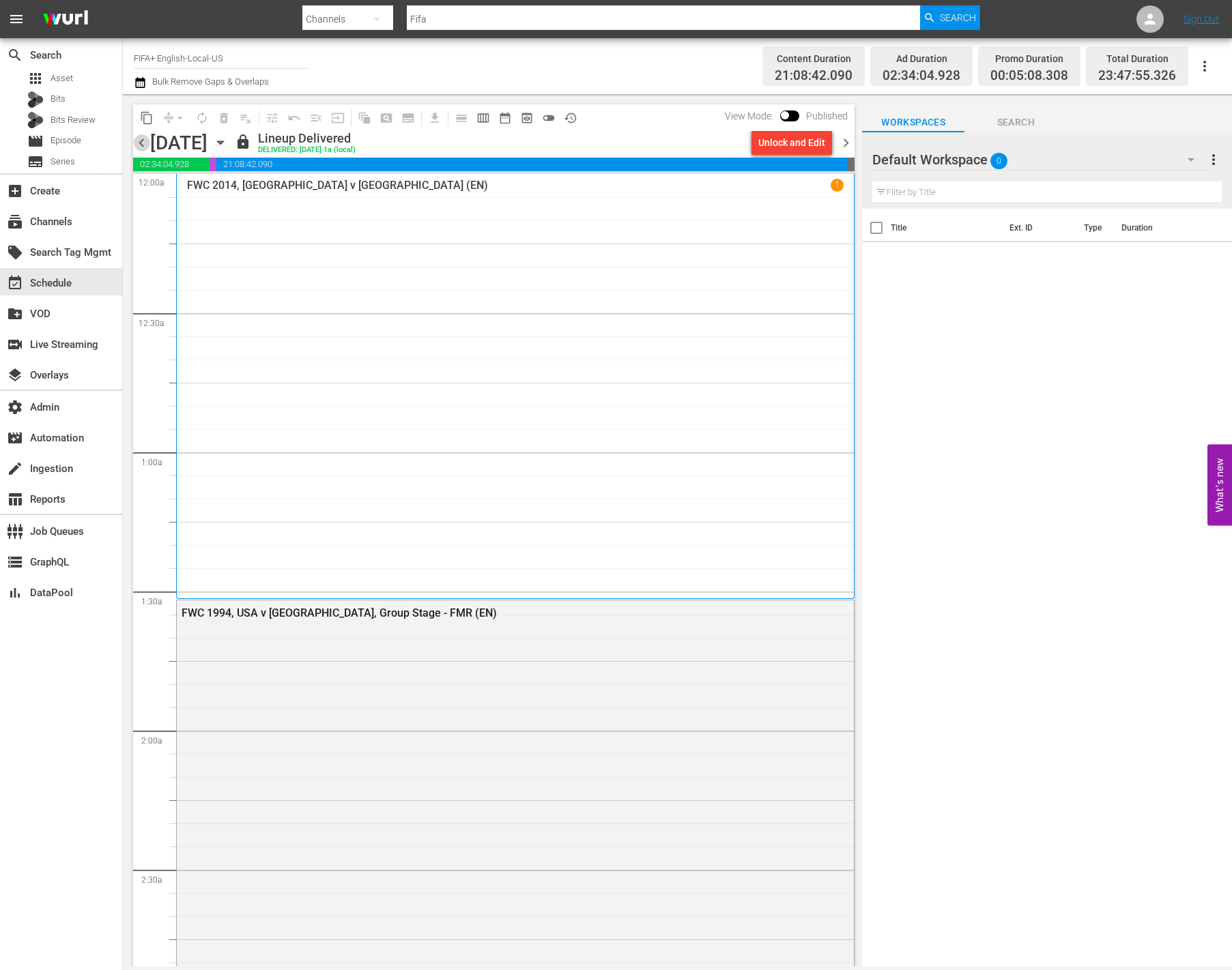
click at [141, 139] on span "chevron_left" at bounding box center [142, 142] width 17 height 17
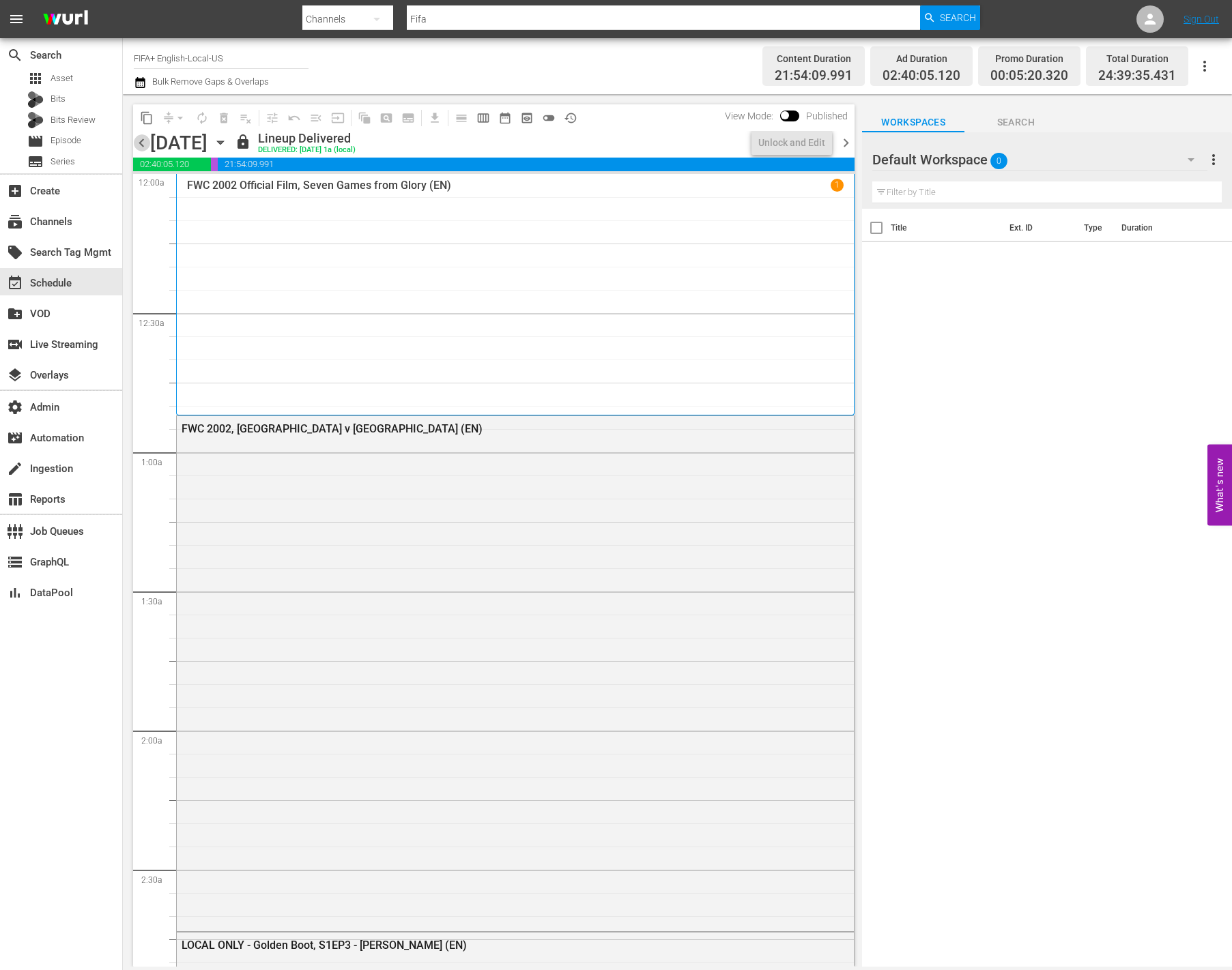
click at [142, 144] on span "chevron_left" at bounding box center [142, 142] width 17 height 17
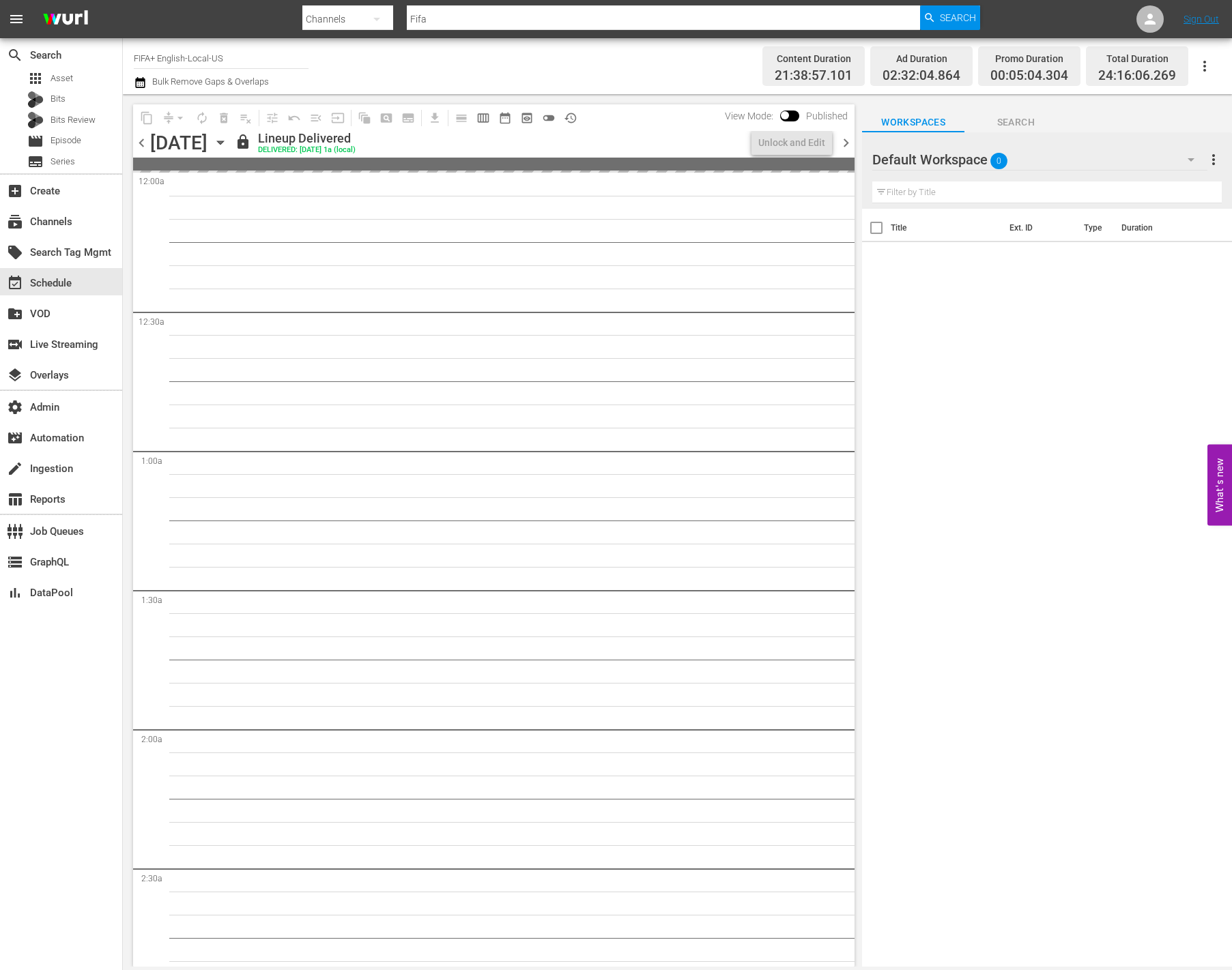
click at [144, 144] on span "chevron_left" at bounding box center [142, 142] width 17 height 17
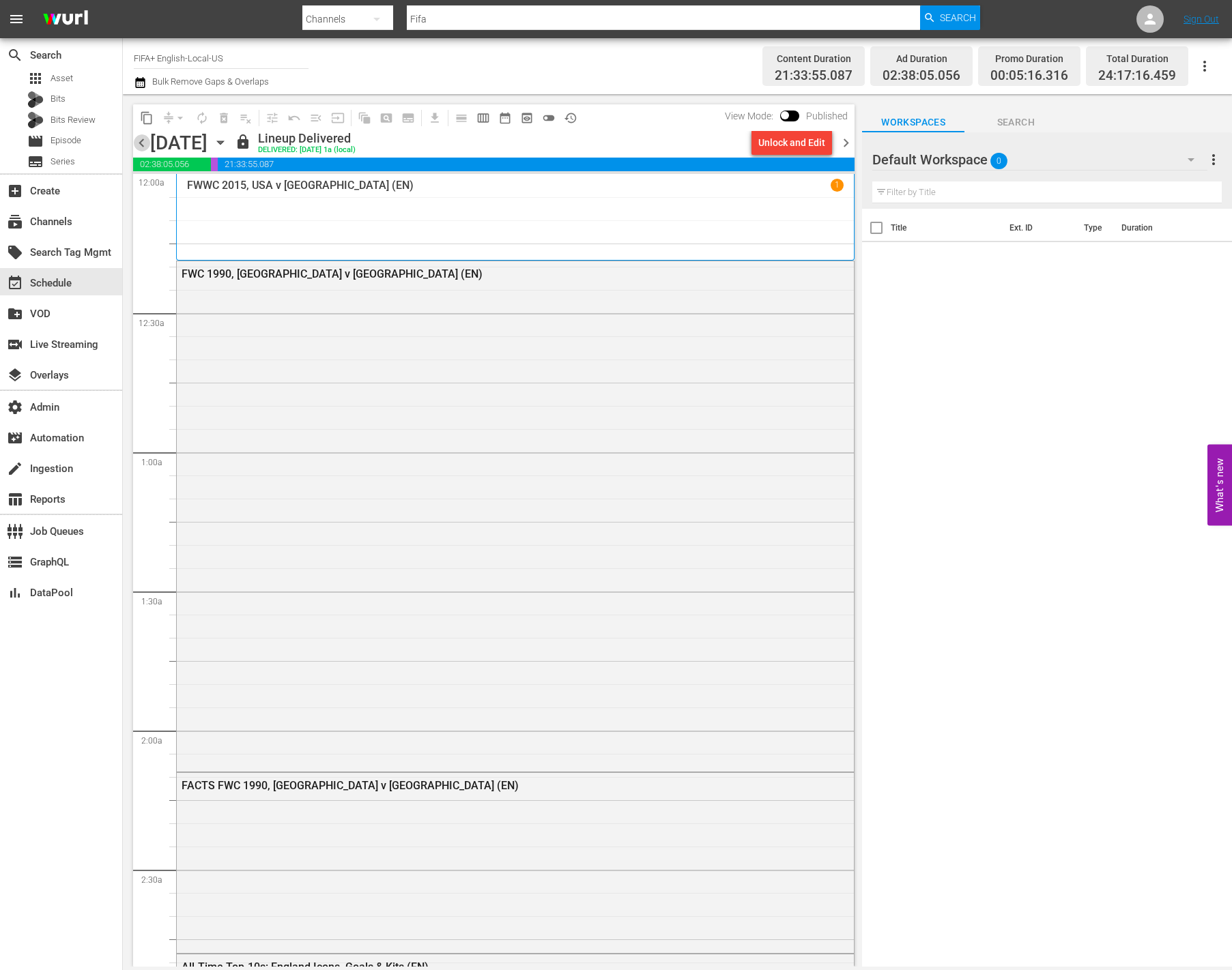
click at [144, 144] on span "chevron_left" at bounding box center [142, 142] width 17 height 17
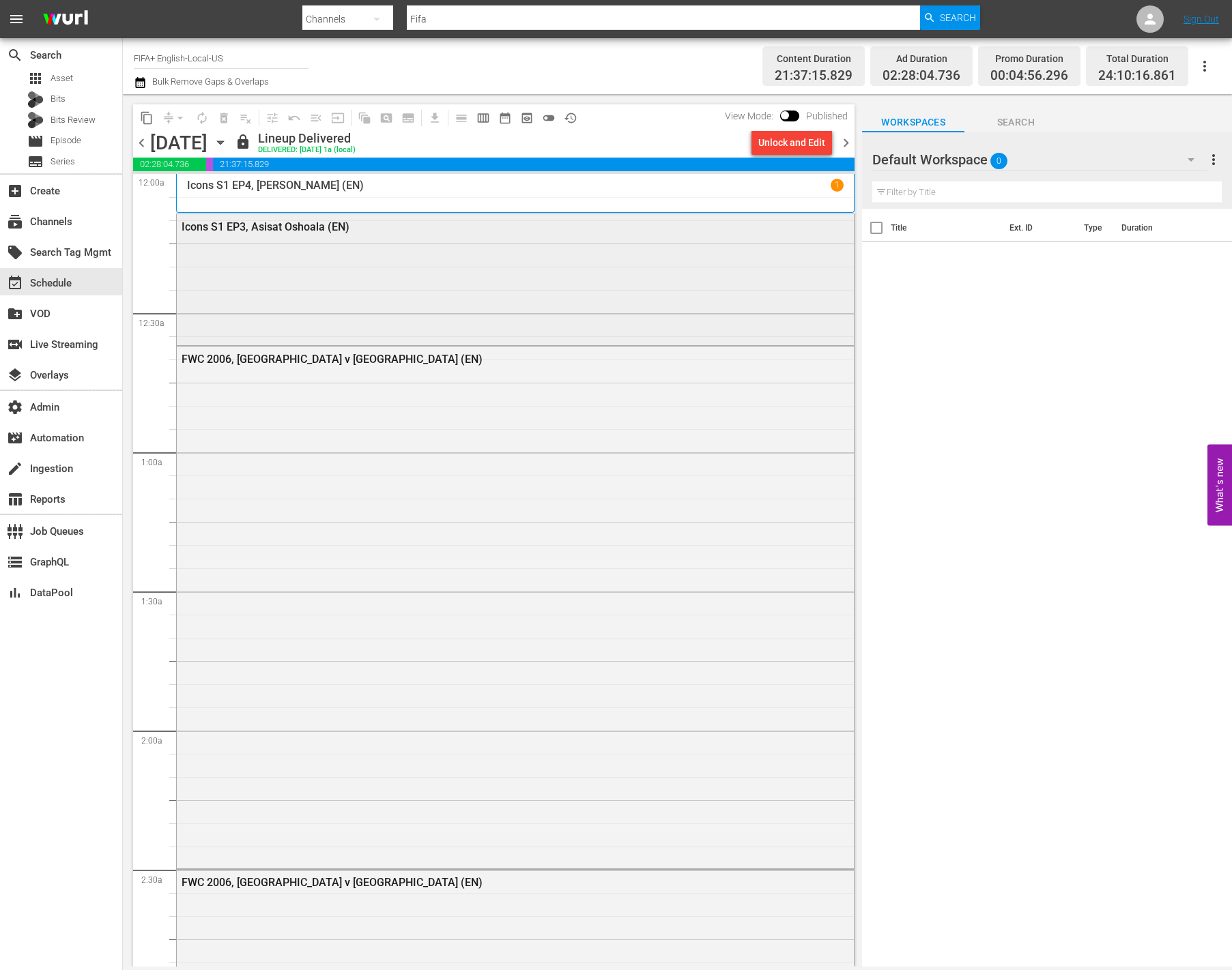
click at [399, 258] on div "Icons S1 EP3, Asisat Oshoala (EN)" at bounding box center [515, 279] width 677 height 130
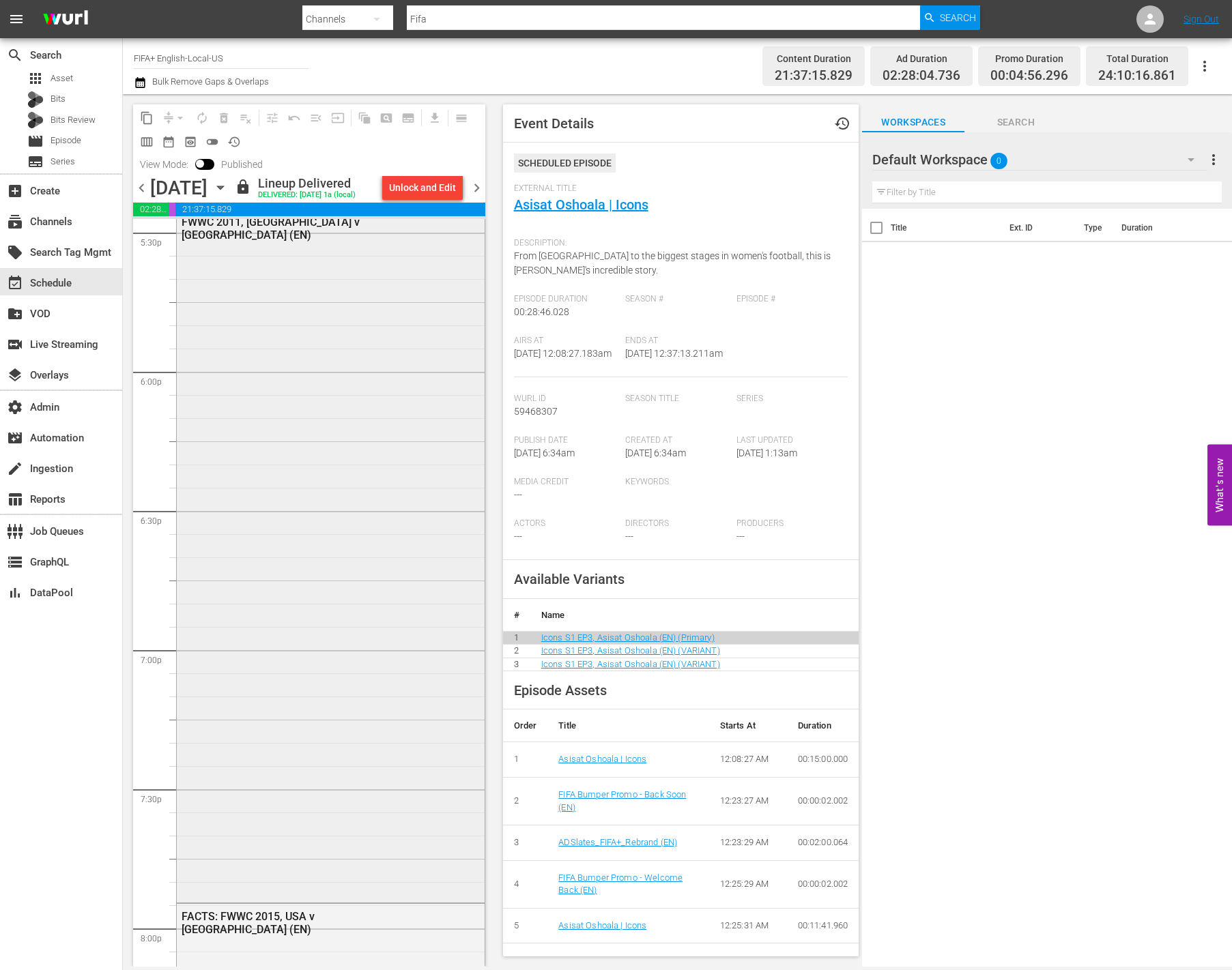
scroll to position [5150, 0]
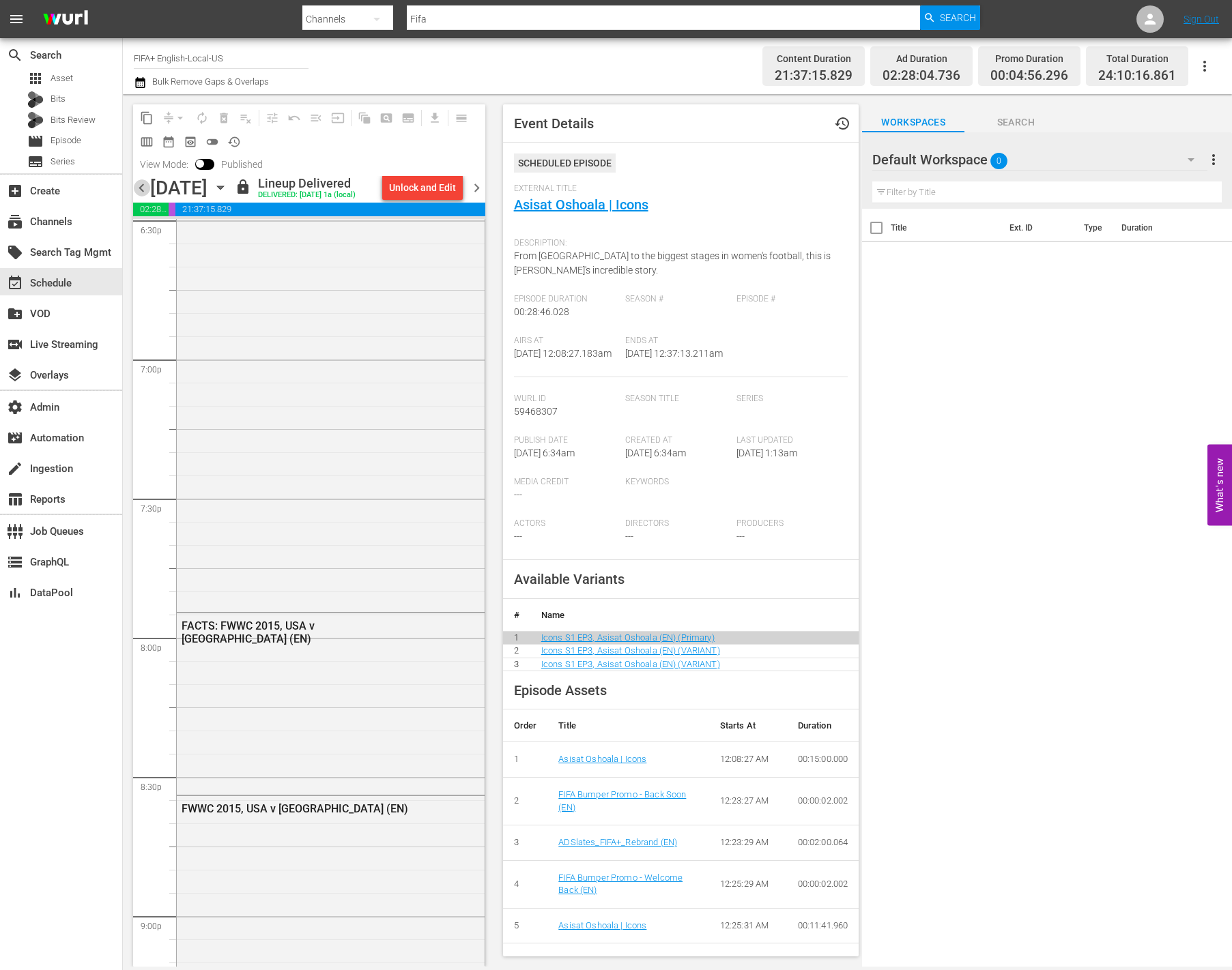
click at [144, 196] on span "chevron_left" at bounding box center [142, 188] width 17 height 17
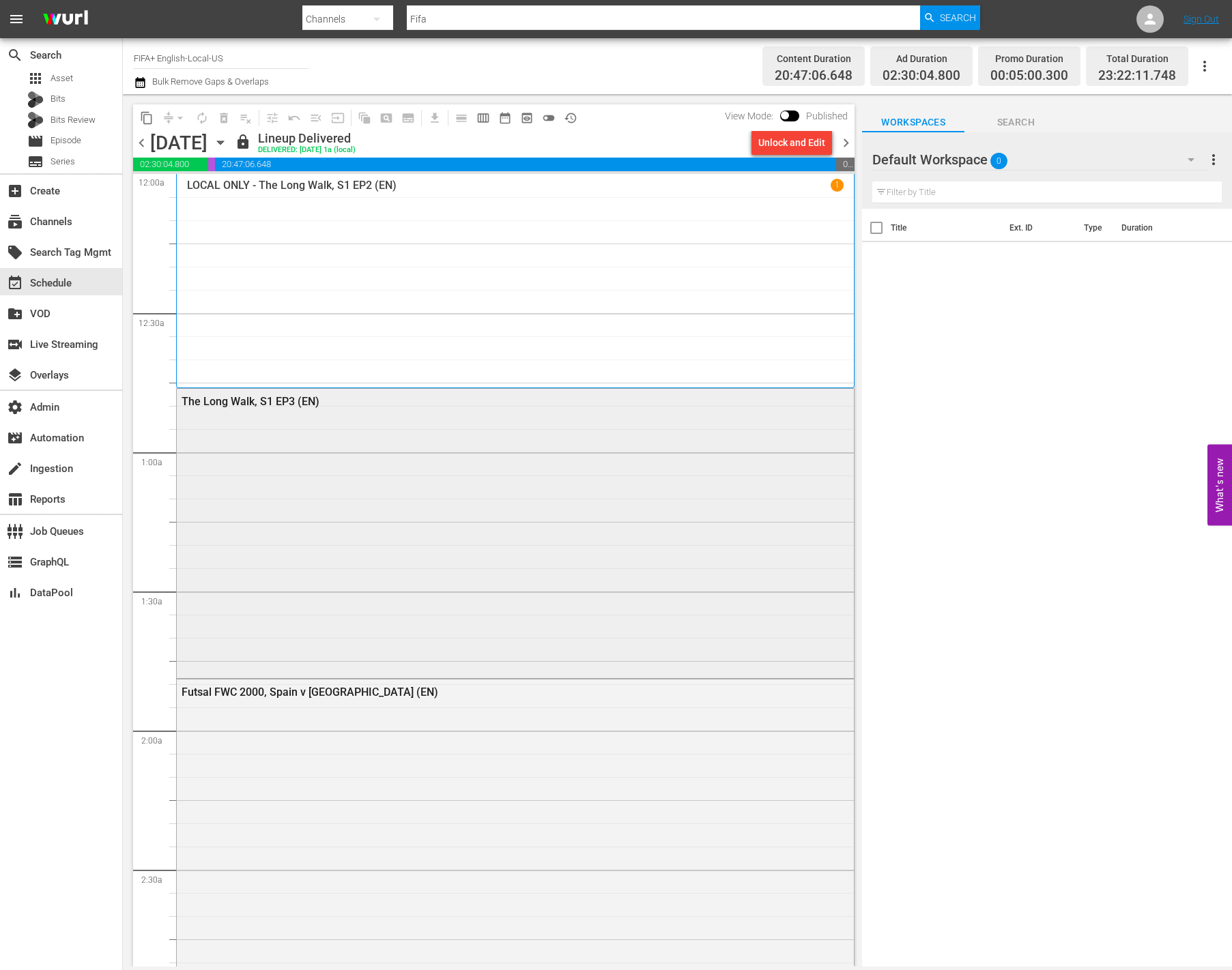
click at [405, 447] on div "The Long Walk, S1 EP3 (EN)" at bounding box center [515, 532] width 677 height 287
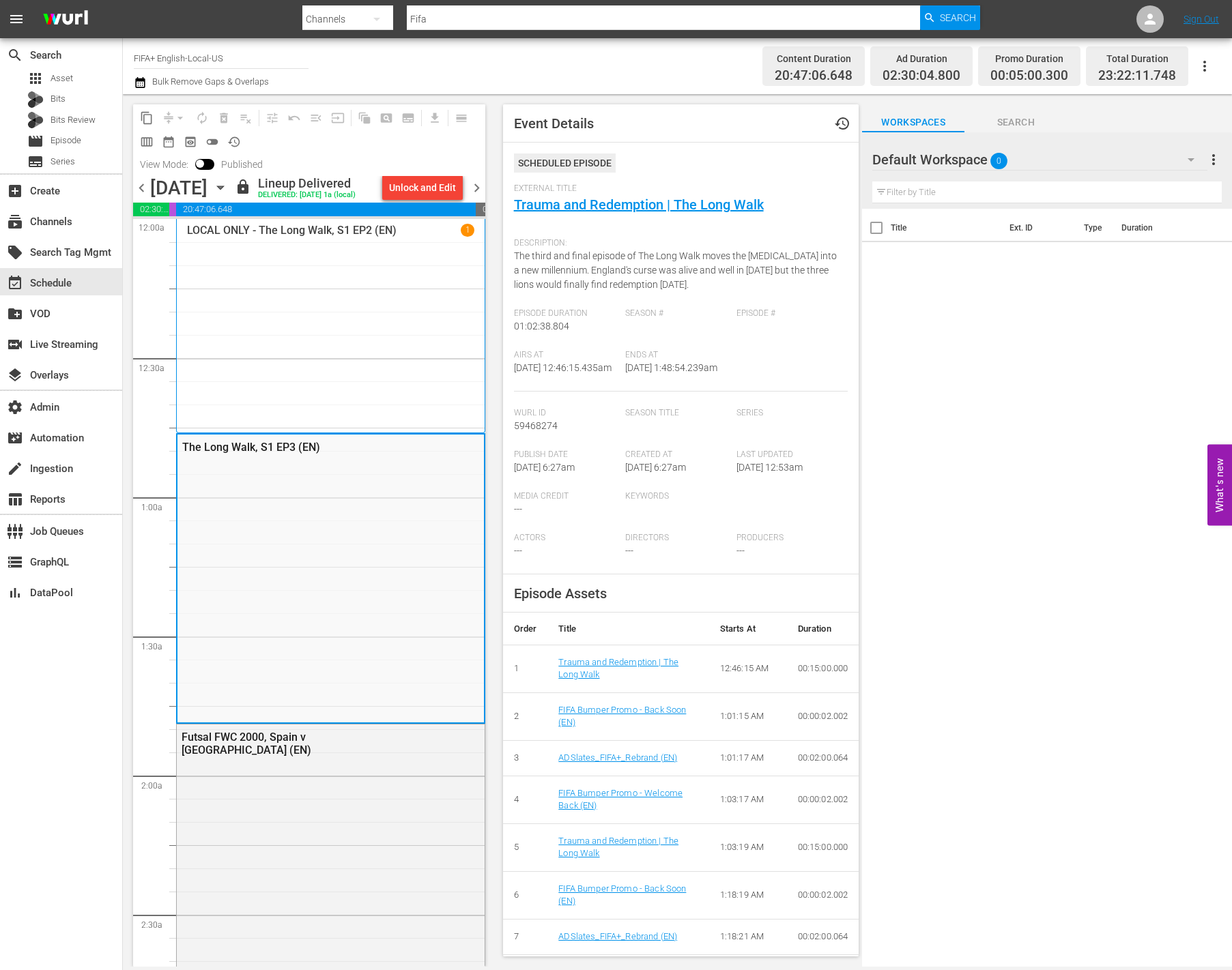
click at [385, 355] on div "LOCAL ONLY - The Long Walk, S1 EP2 (EN) 1" at bounding box center [331, 326] width 288 height 205
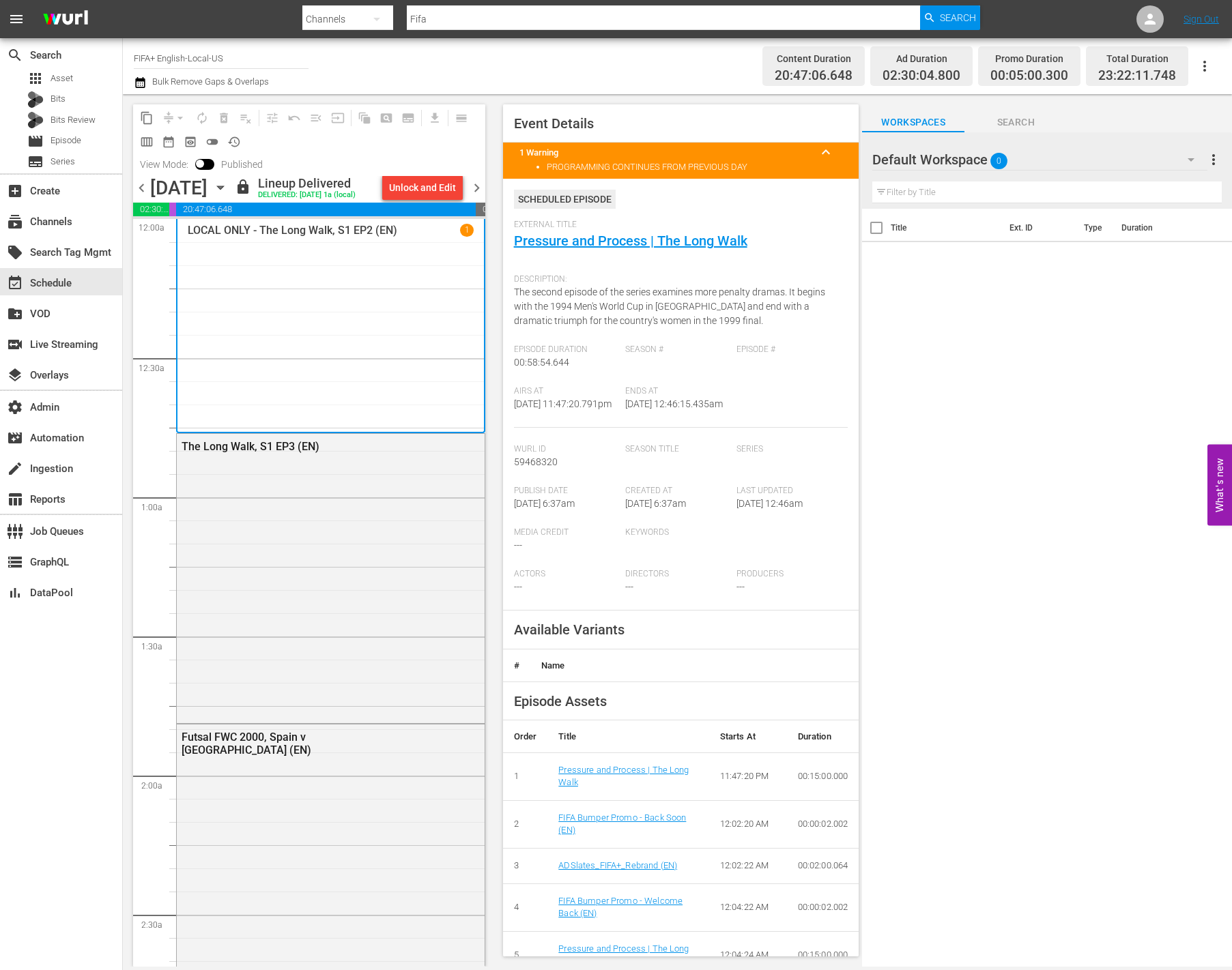
click at [377, 598] on div "The Long Walk, S1 EP3 (EN)" at bounding box center [331, 577] width 308 height 287
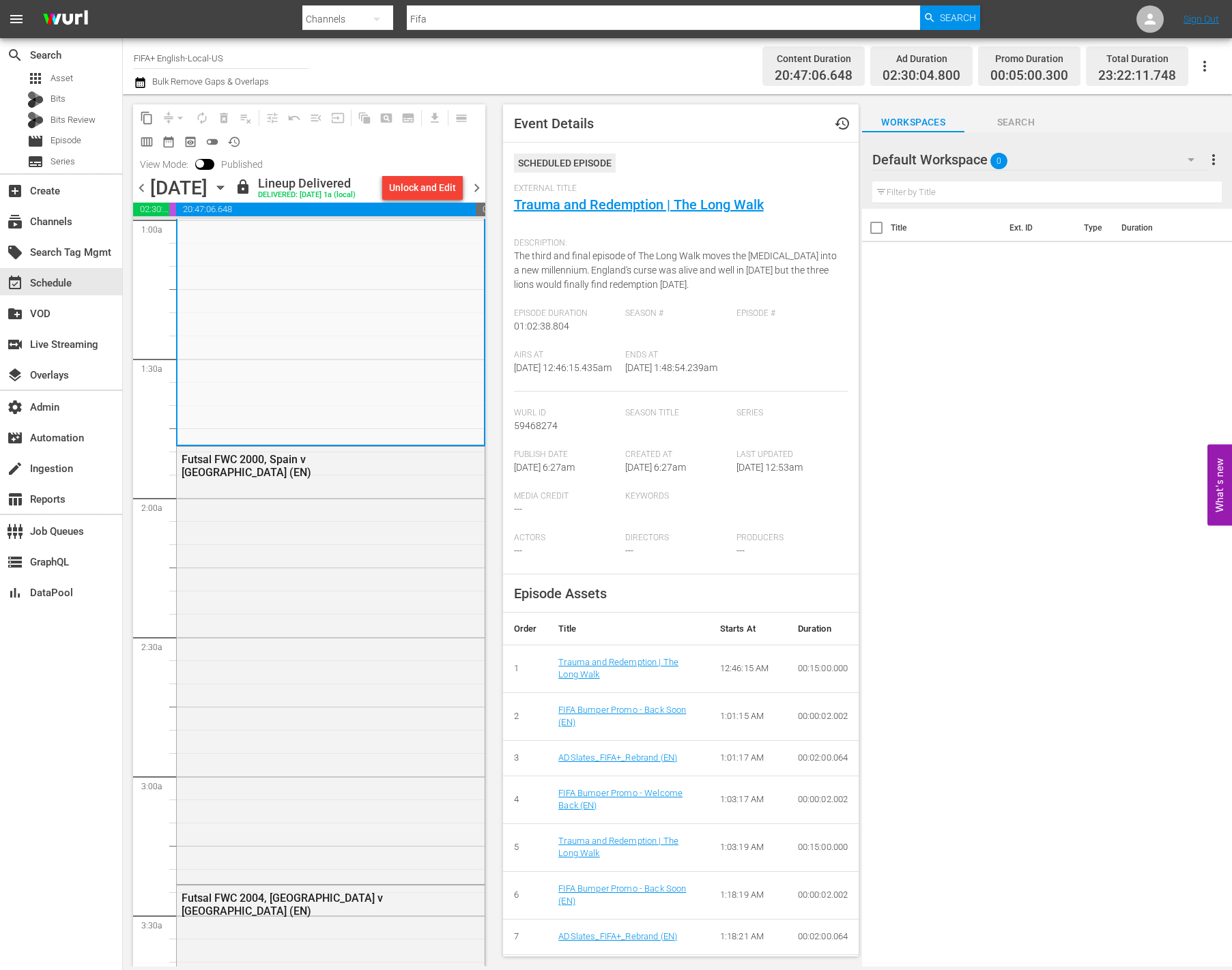
scroll to position [374, 0]
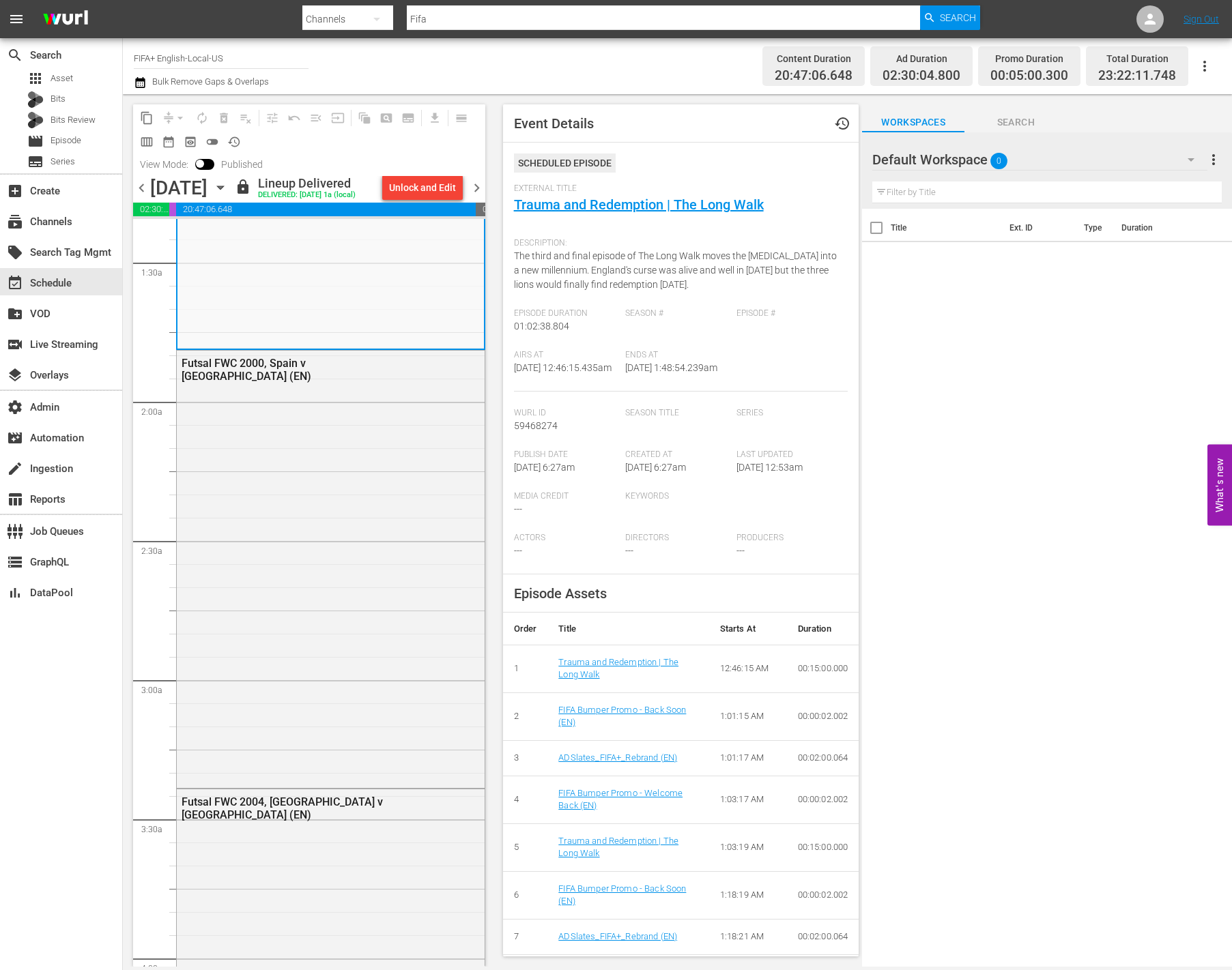
click at [378, 598] on div "Futsal FWC 2000, Spain v [GEOGRAPHIC_DATA] (EN)" at bounding box center [331, 568] width 308 height 435
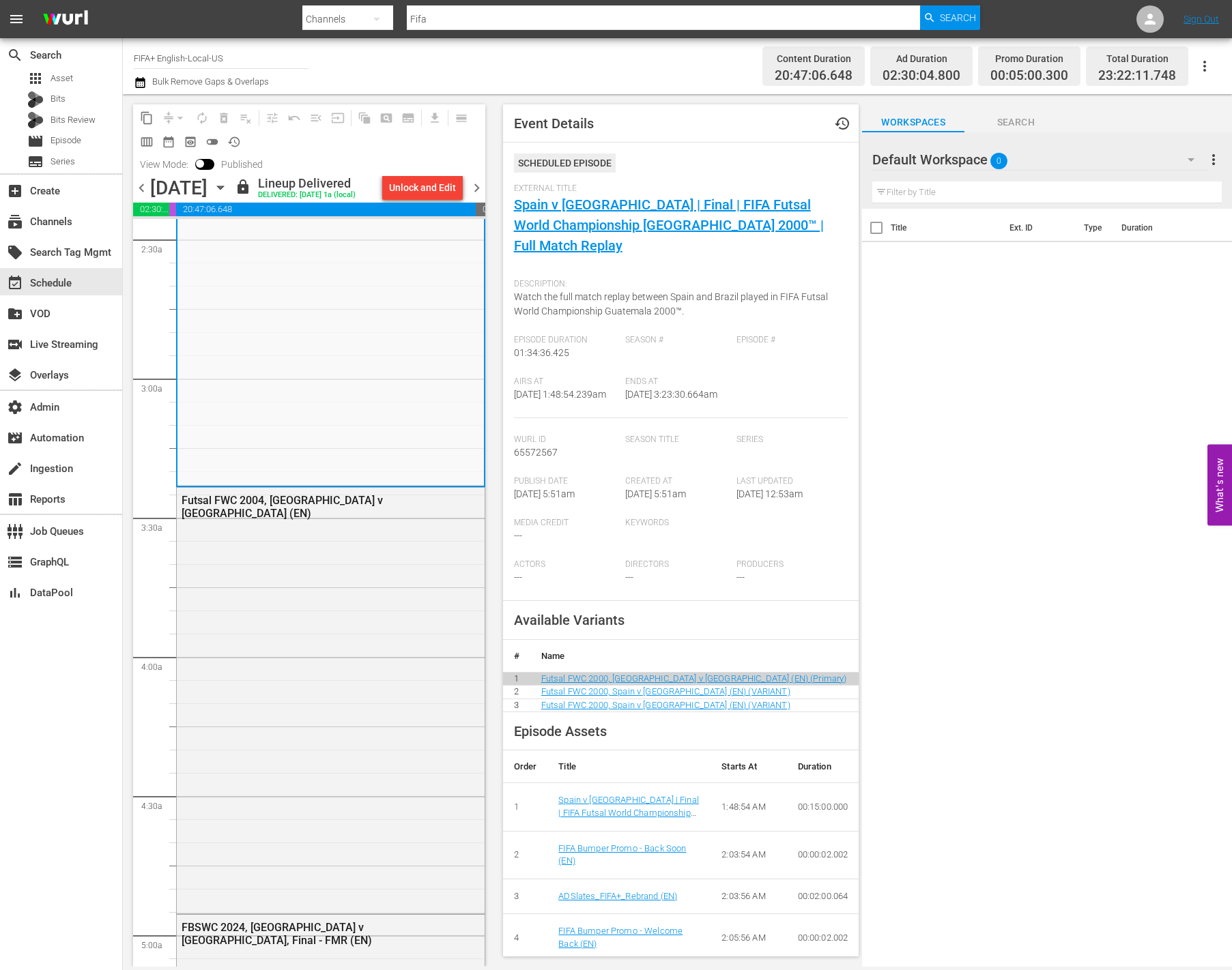
click at [378, 598] on div "Futsal FWC 2004, [GEOGRAPHIC_DATA] v [GEOGRAPHIC_DATA] (EN)" at bounding box center [331, 699] width 308 height 422
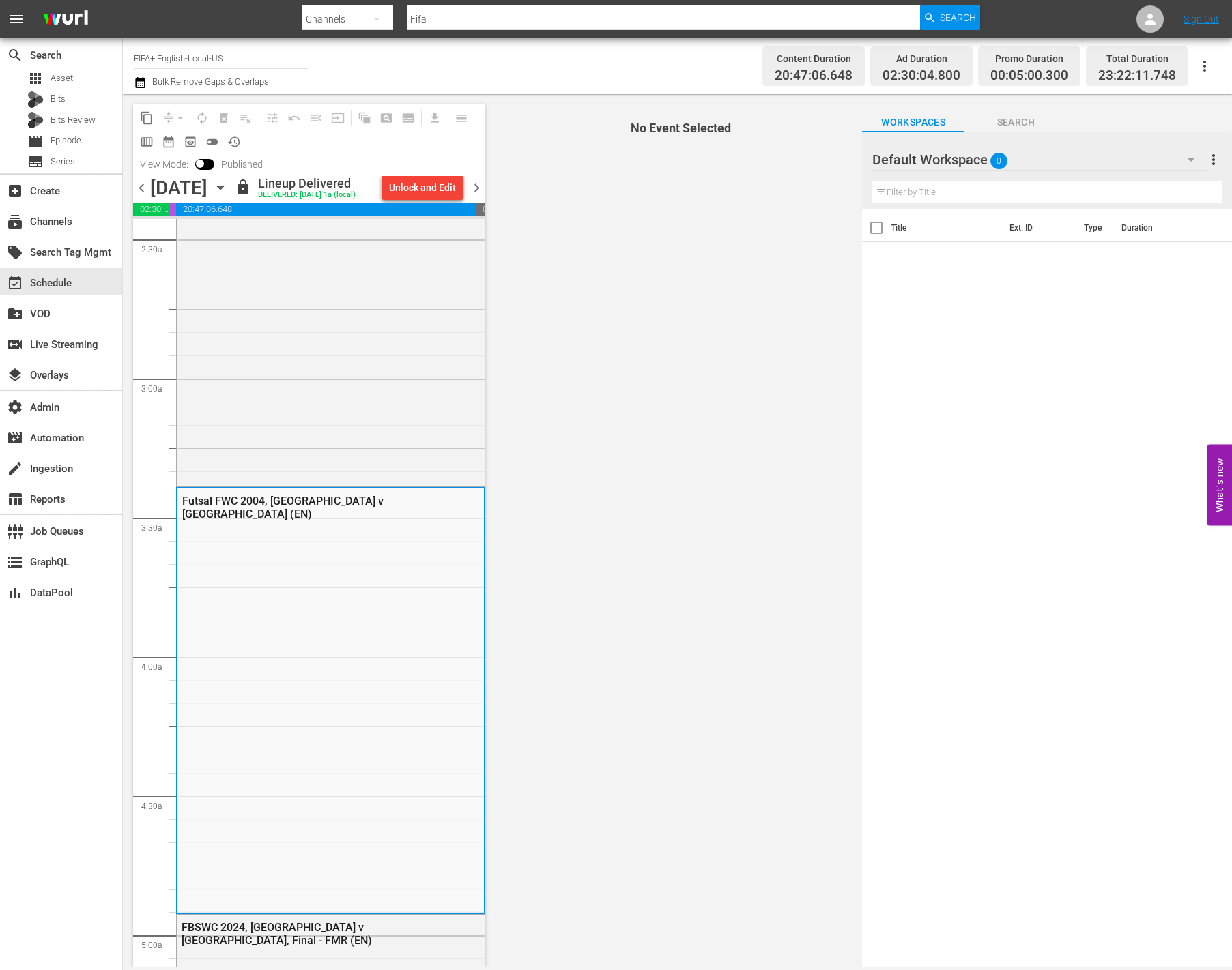
scroll to position [1376, 0]
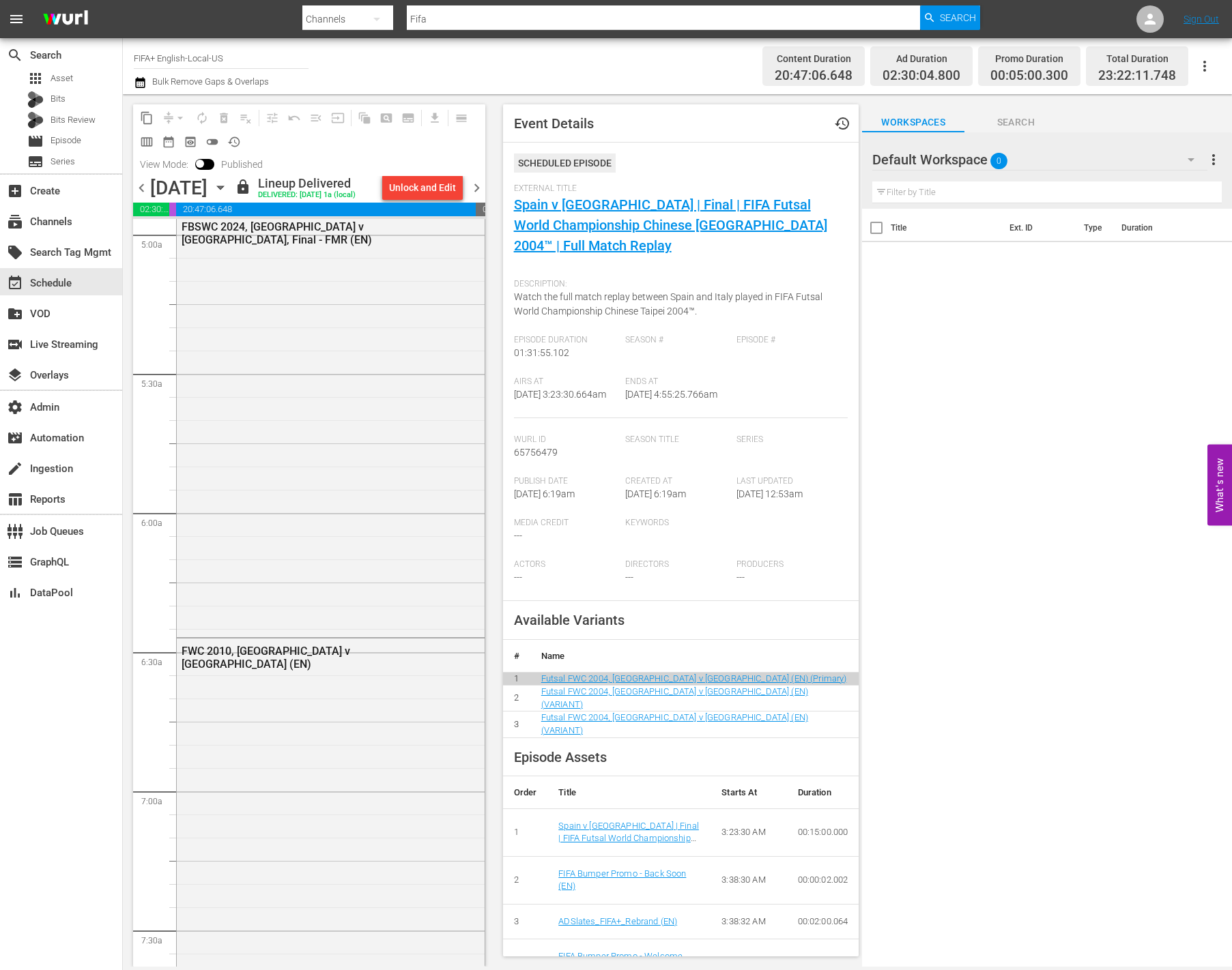
click at [378, 598] on div "FBSWC 2024, [GEOGRAPHIC_DATA] v [GEOGRAPHIC_DATA], Final - FMR (EN)" at bounding box center [331, 425] width 308 height 421
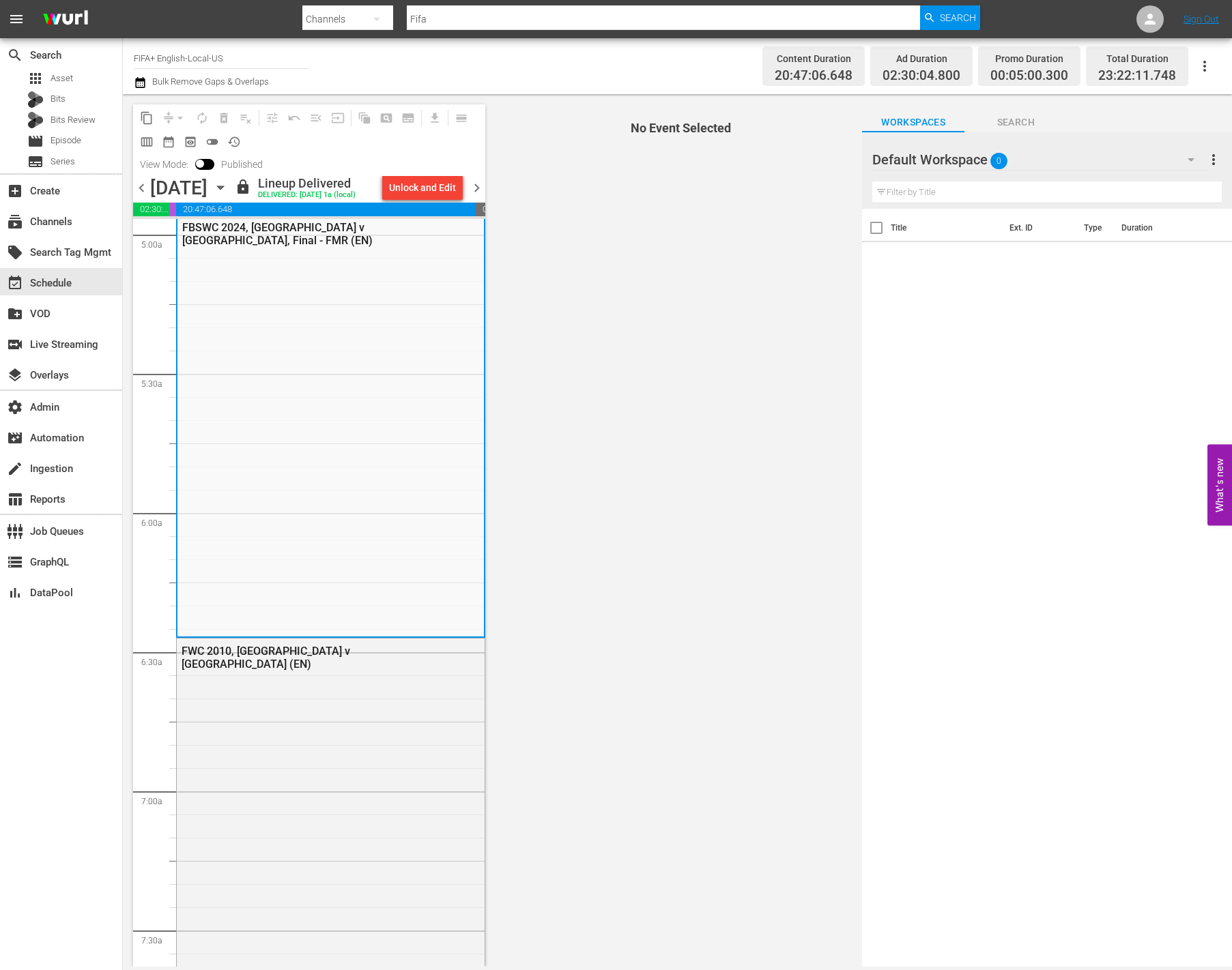
scroll to position [1893, 0]
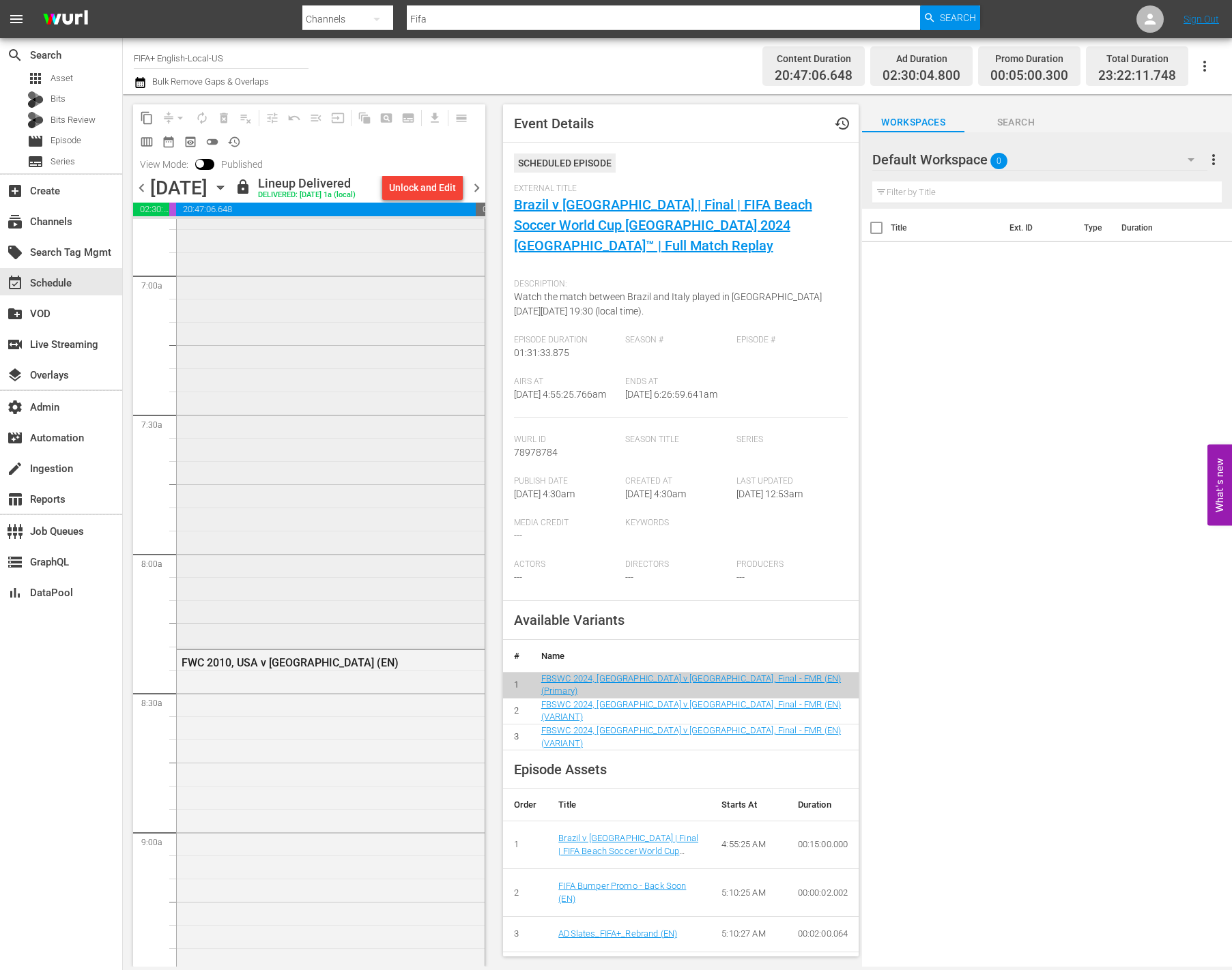
click at [378, 597] on div "FWC 2010, [GEOGRAPHIC_DATA] v [GEOGRAPHIC_DATA] (EN)" at bounding box center [331, 384] width 308 height 523
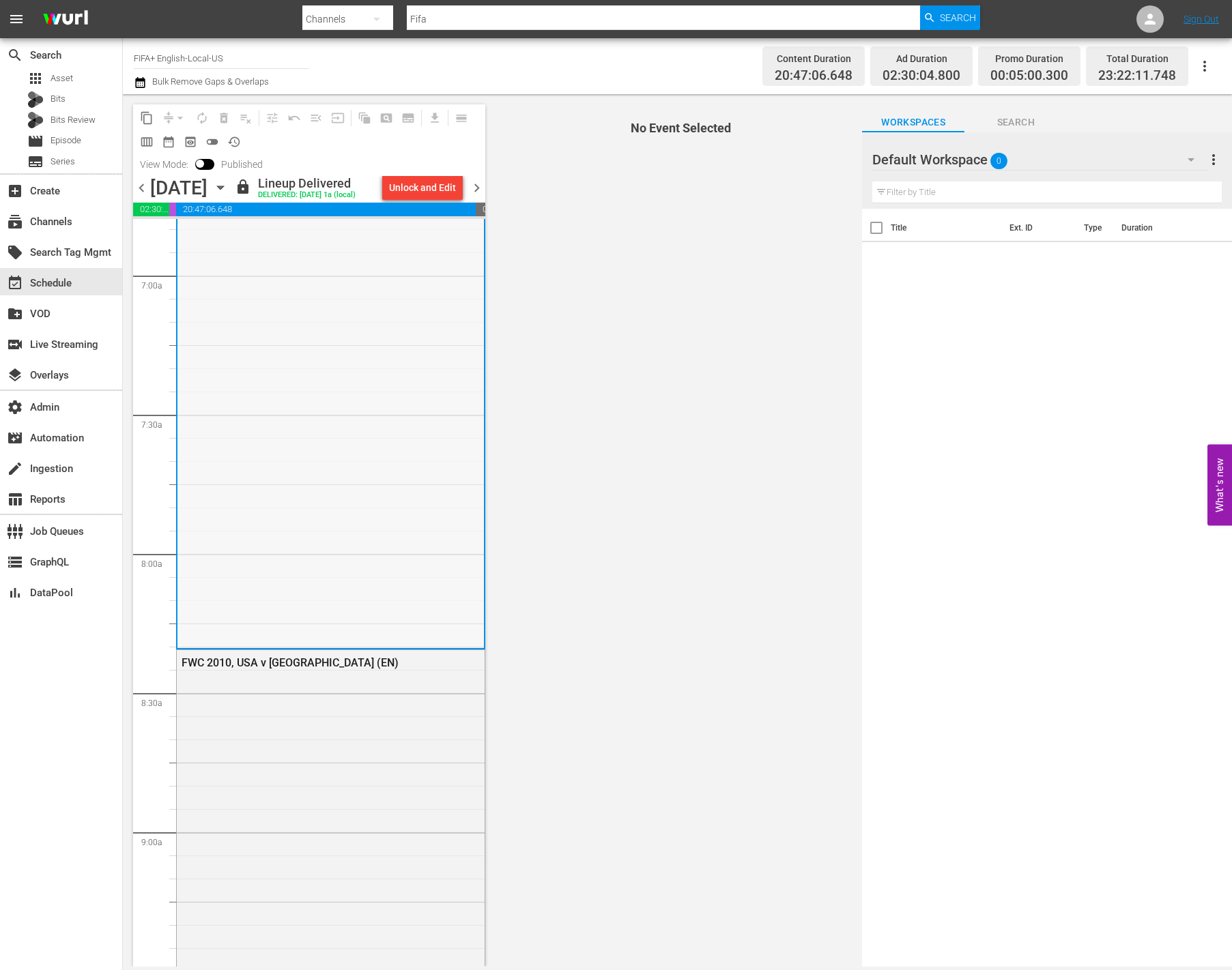
scroll to position [2377, 0]
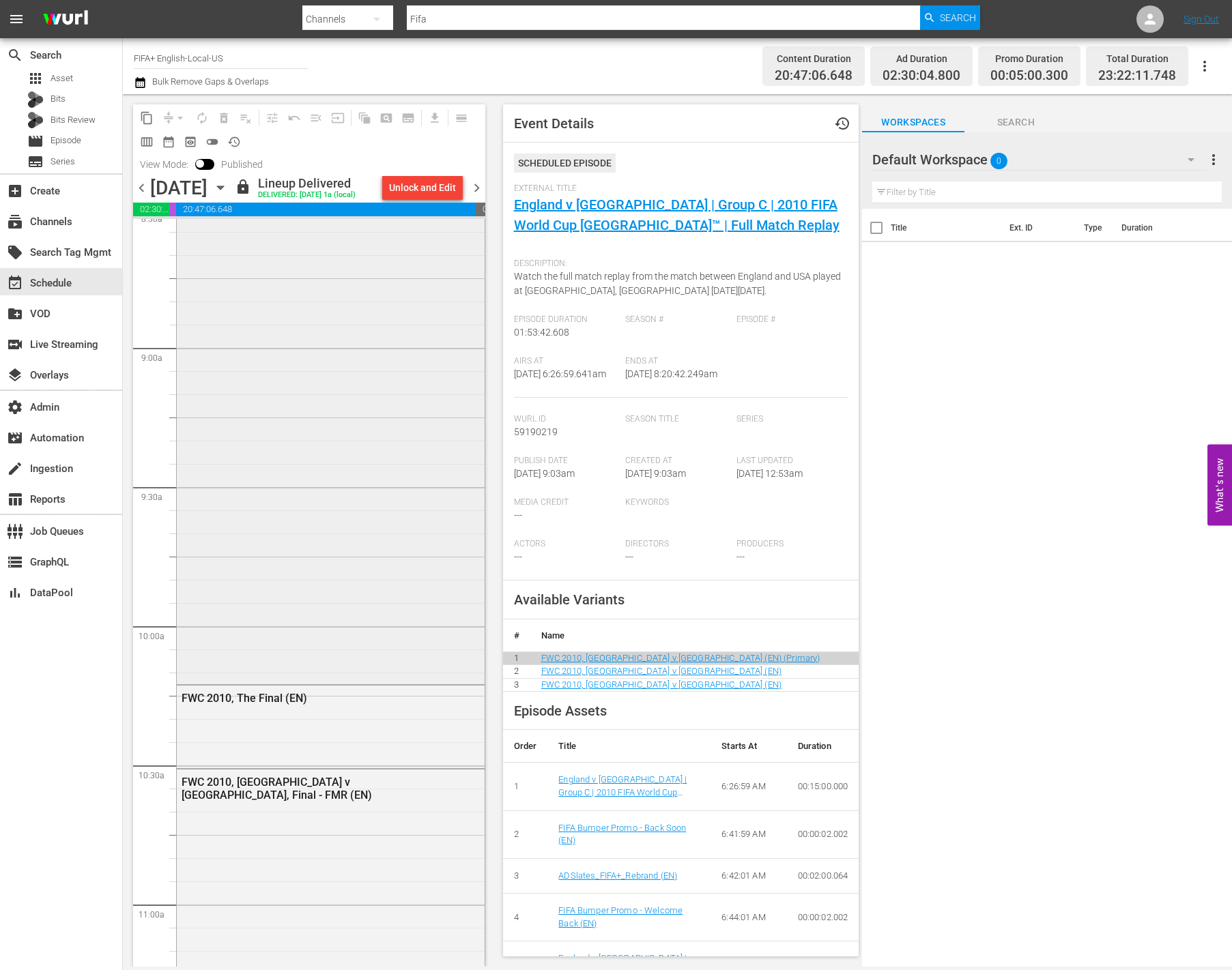
click at [378, 600] on div "FWC 2010, USA v [GEOGRAPHIC_DATA] (EN)" at bounding box center [331, 424] width 308 height 515
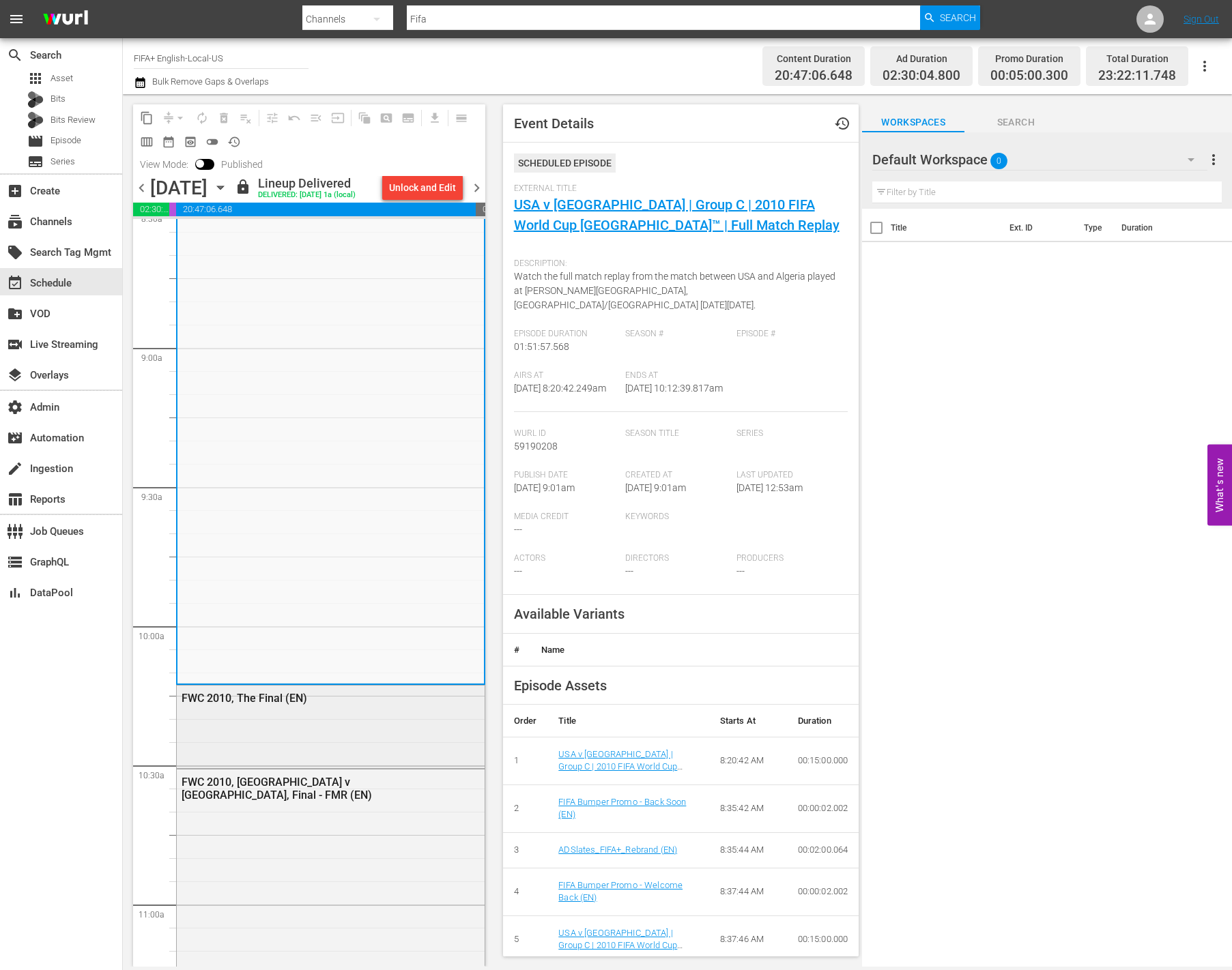
click at [384, 702] on div "FWC 2010, The Final (EN)" at bounding box center [298, 699] width 232 height 13
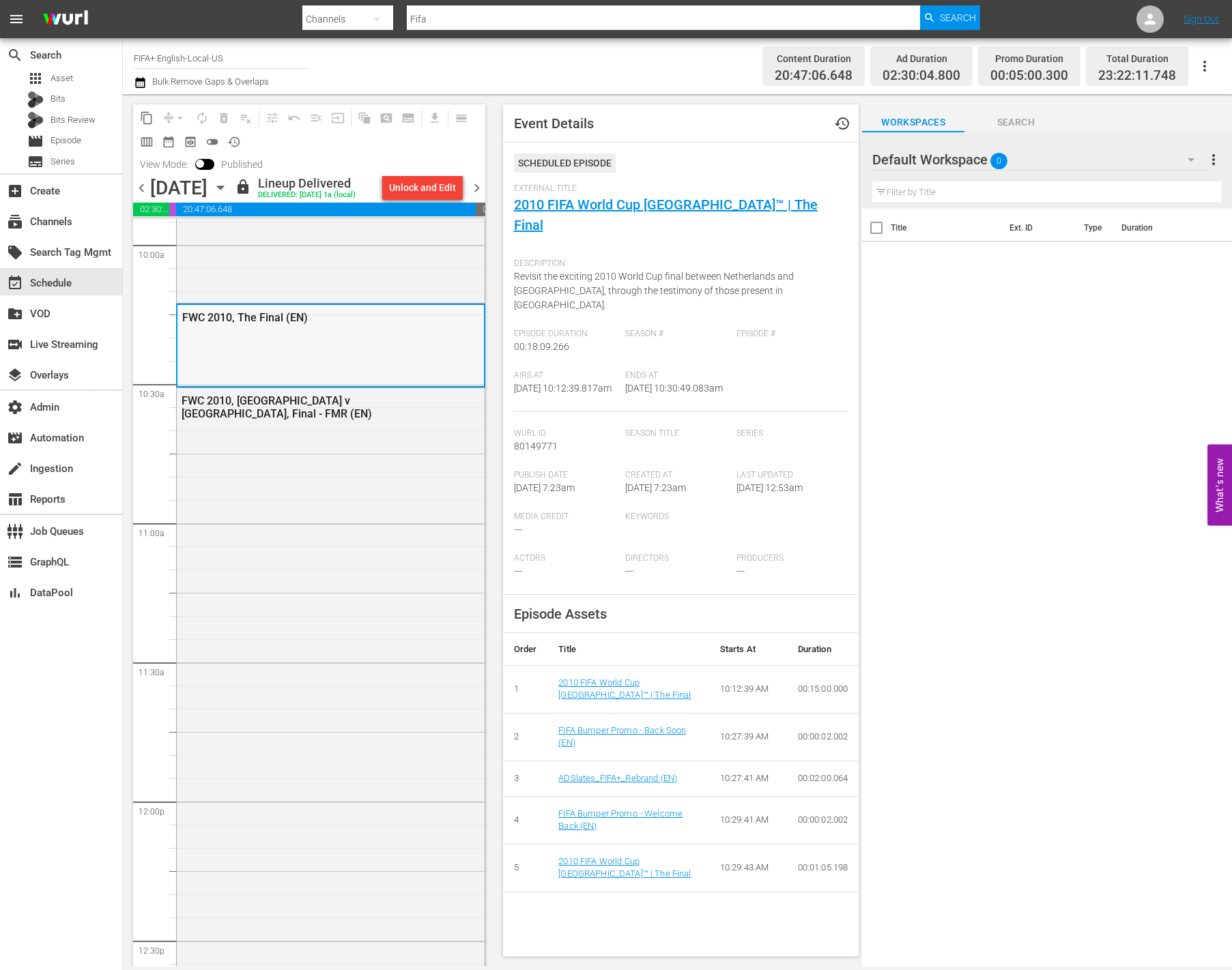
scroll to position [2769, 0]
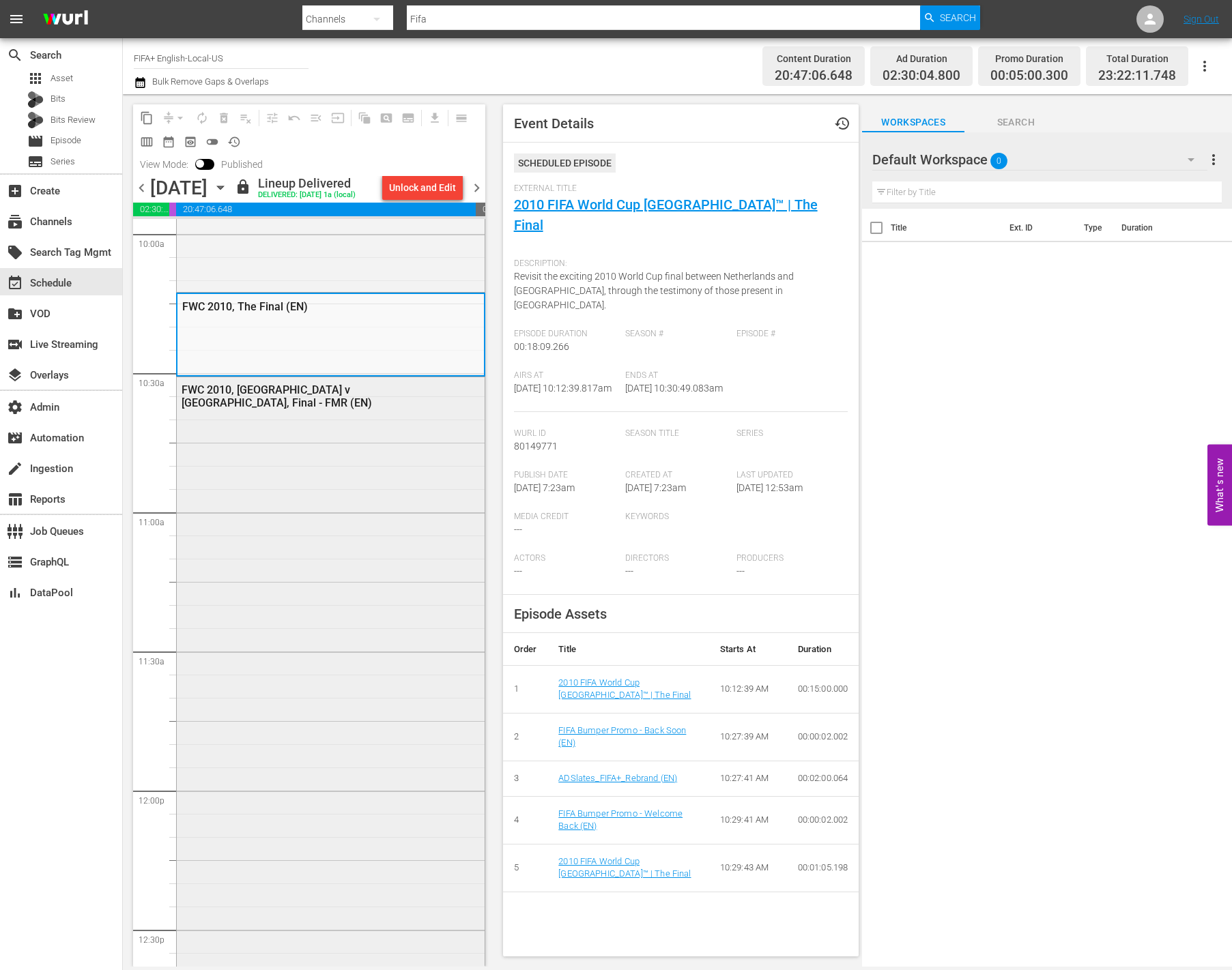
click at [394, 717] on div "FWC 2010, [GEOGRAPHIC_DATA] v [GEOGRAPHIC_DATA], Final - FMR (EN)" at bounding box center [331, 724] width 308 height 695
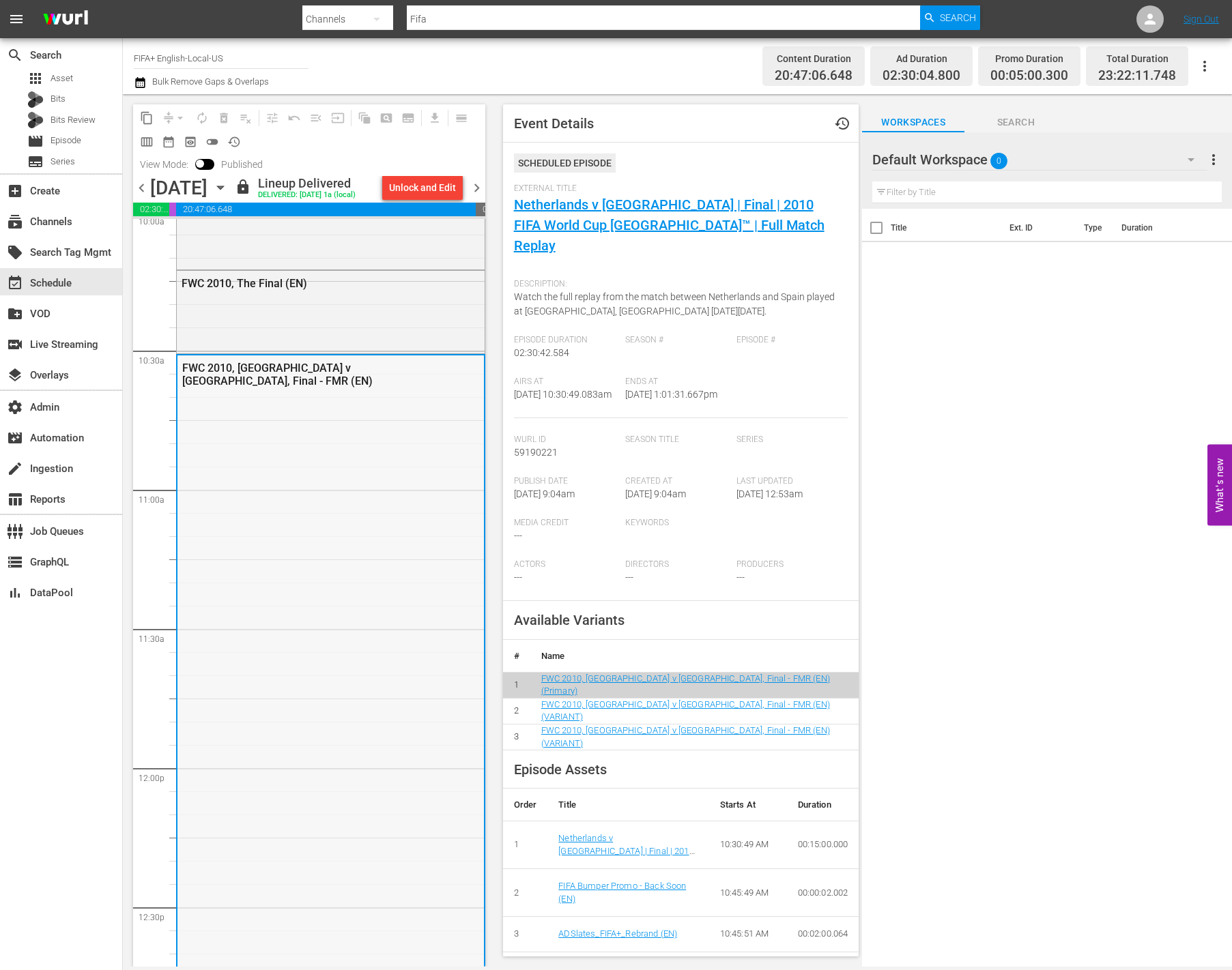
scroll to position [3178, 0]
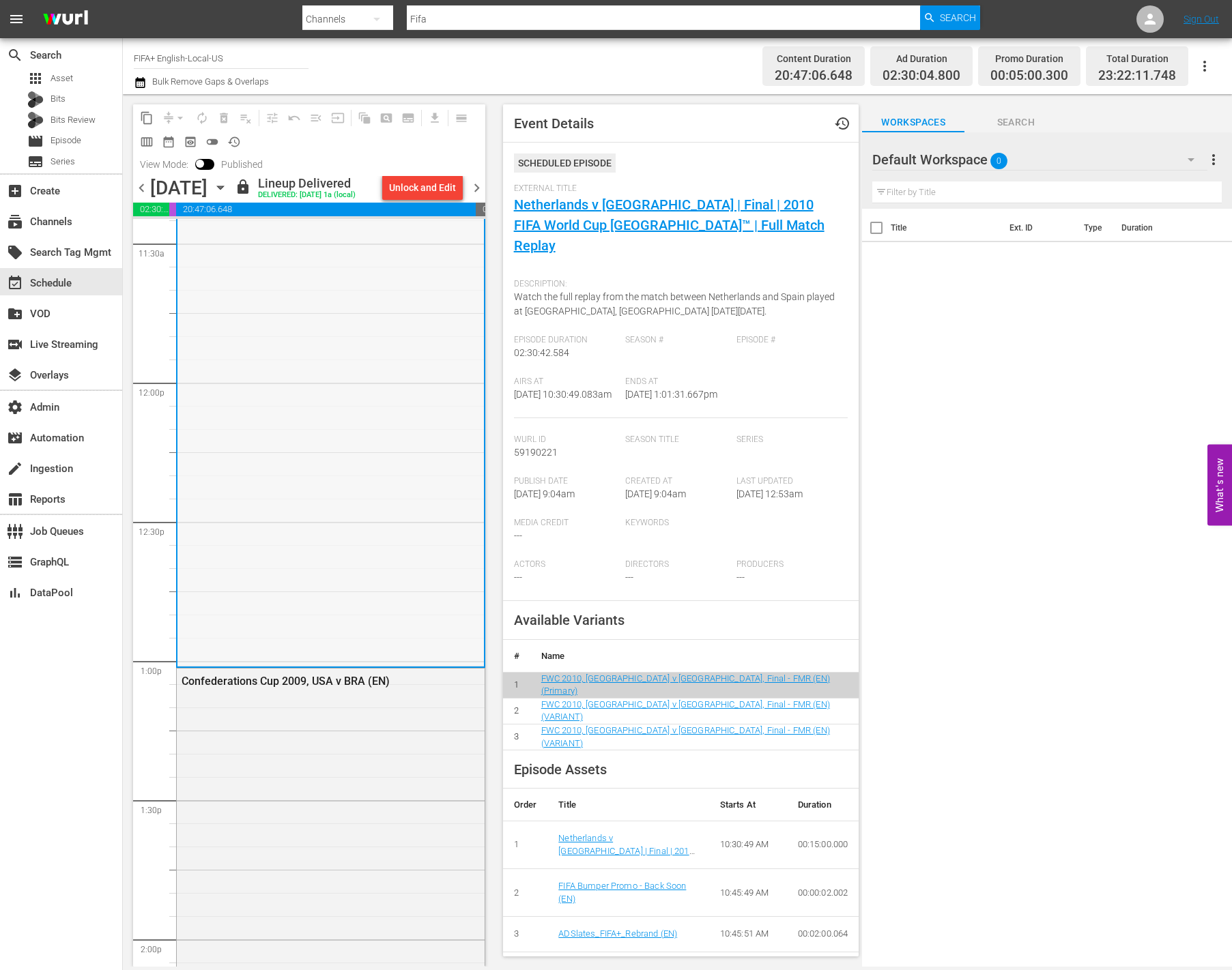
click at [395, 718] on div "Confederations Cup 2009, USA v BRA (EN)" at bounding box center [331, 928] width 308 height 520
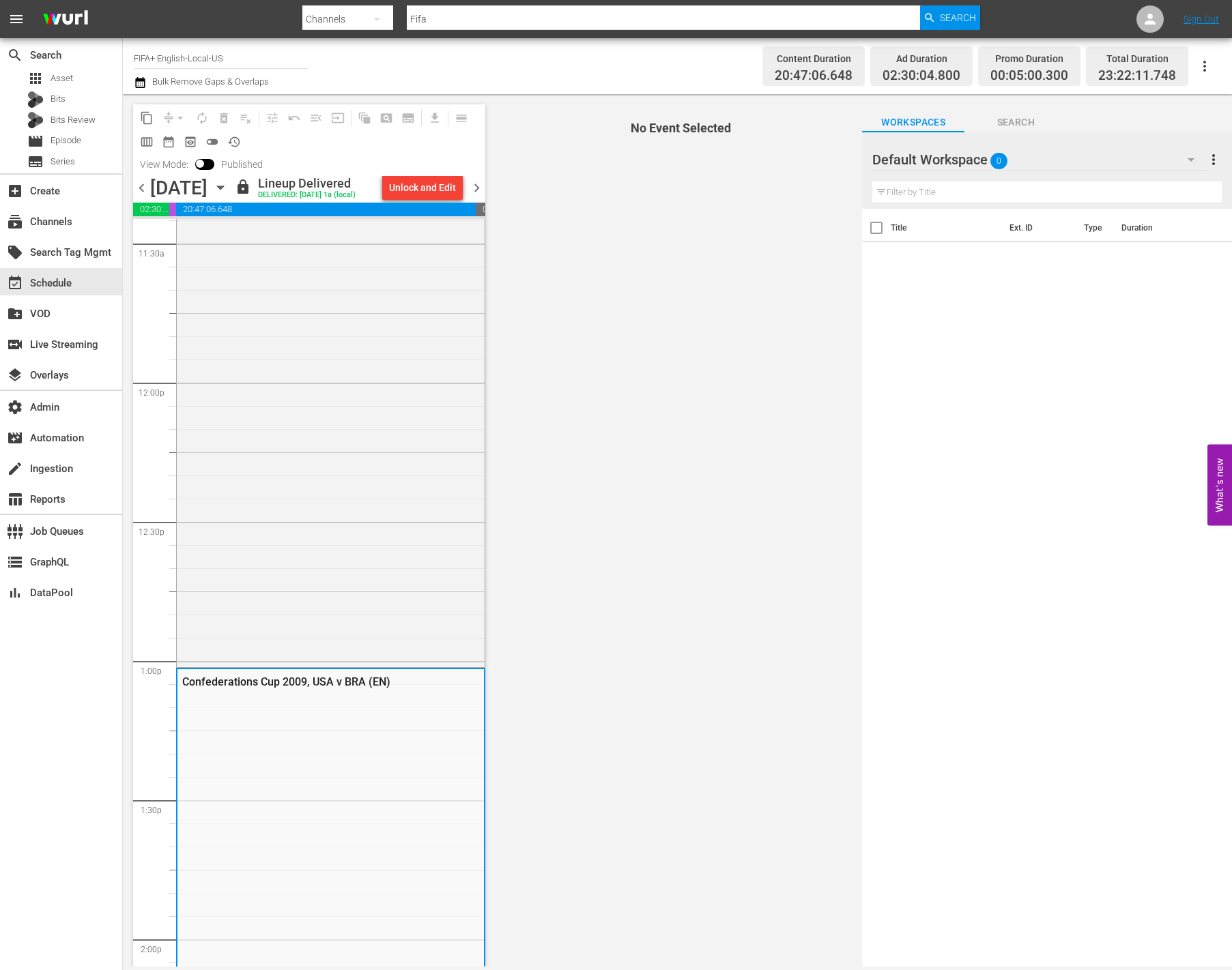
scroll to position [3734, 0]
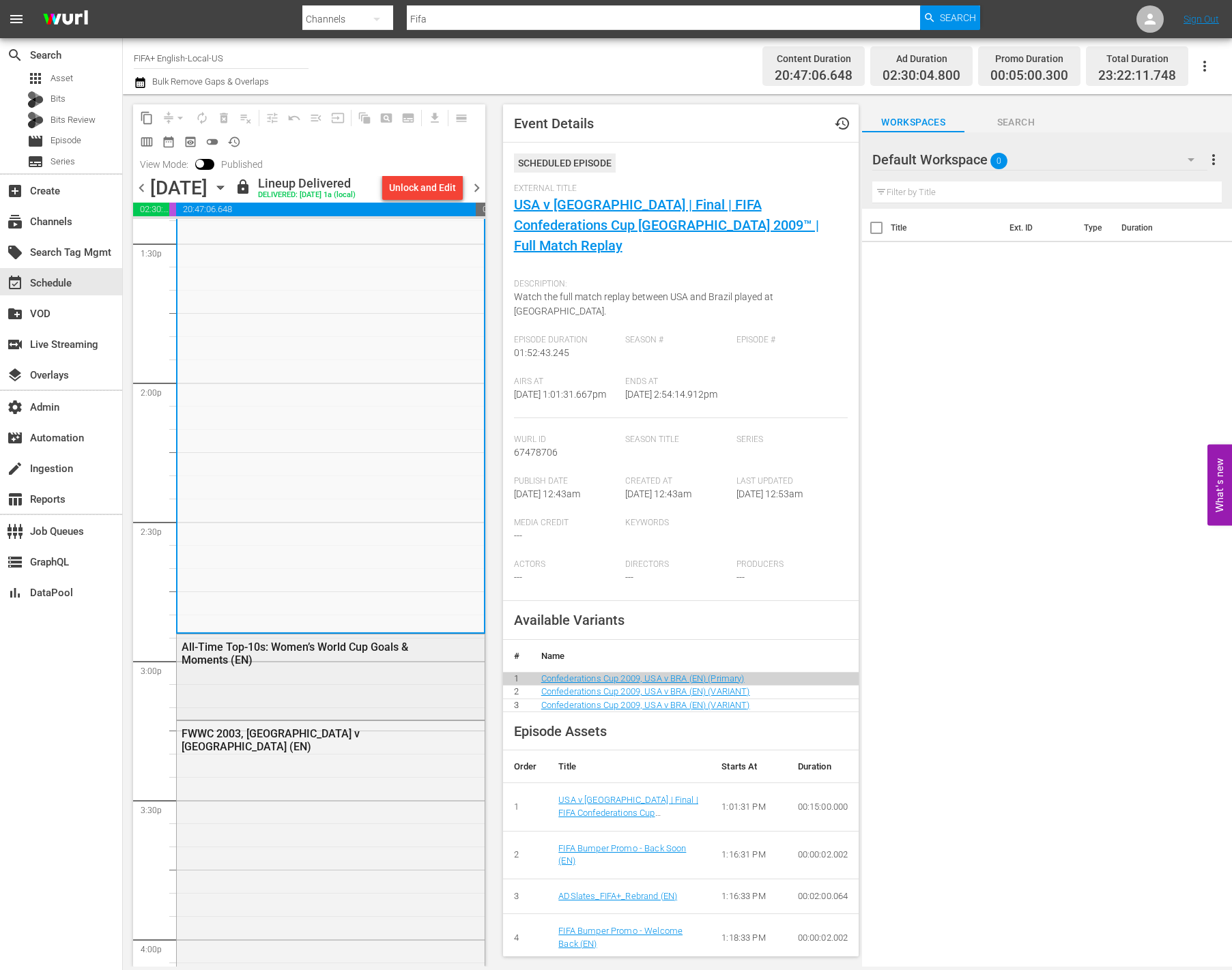
click at [398, 705] on div "All-Time Top-10s: Women’s World Cup Goals & Moments (EN)" at bounding box center [331, 676] width 308 height 82
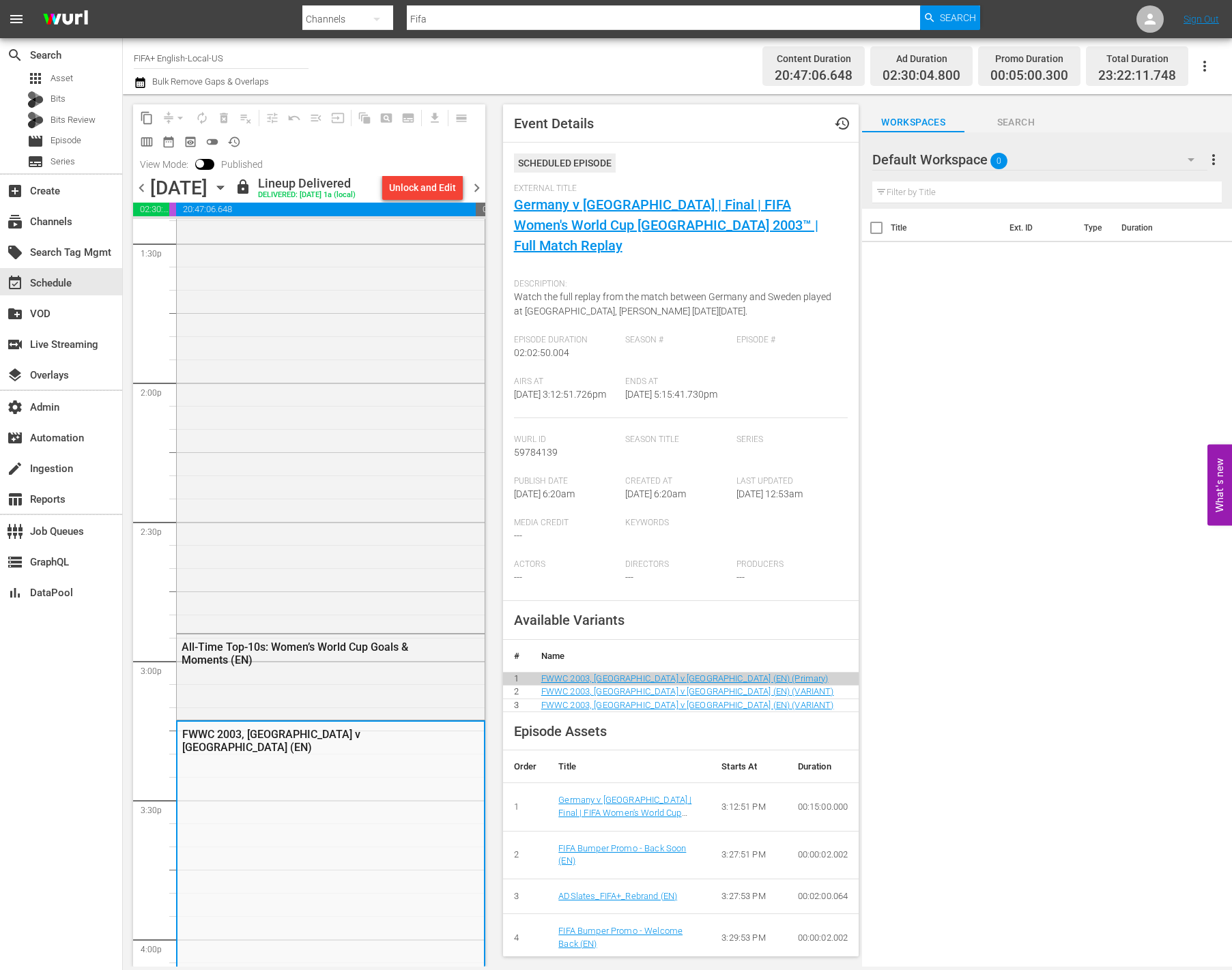
scroll to position [4154, 0]
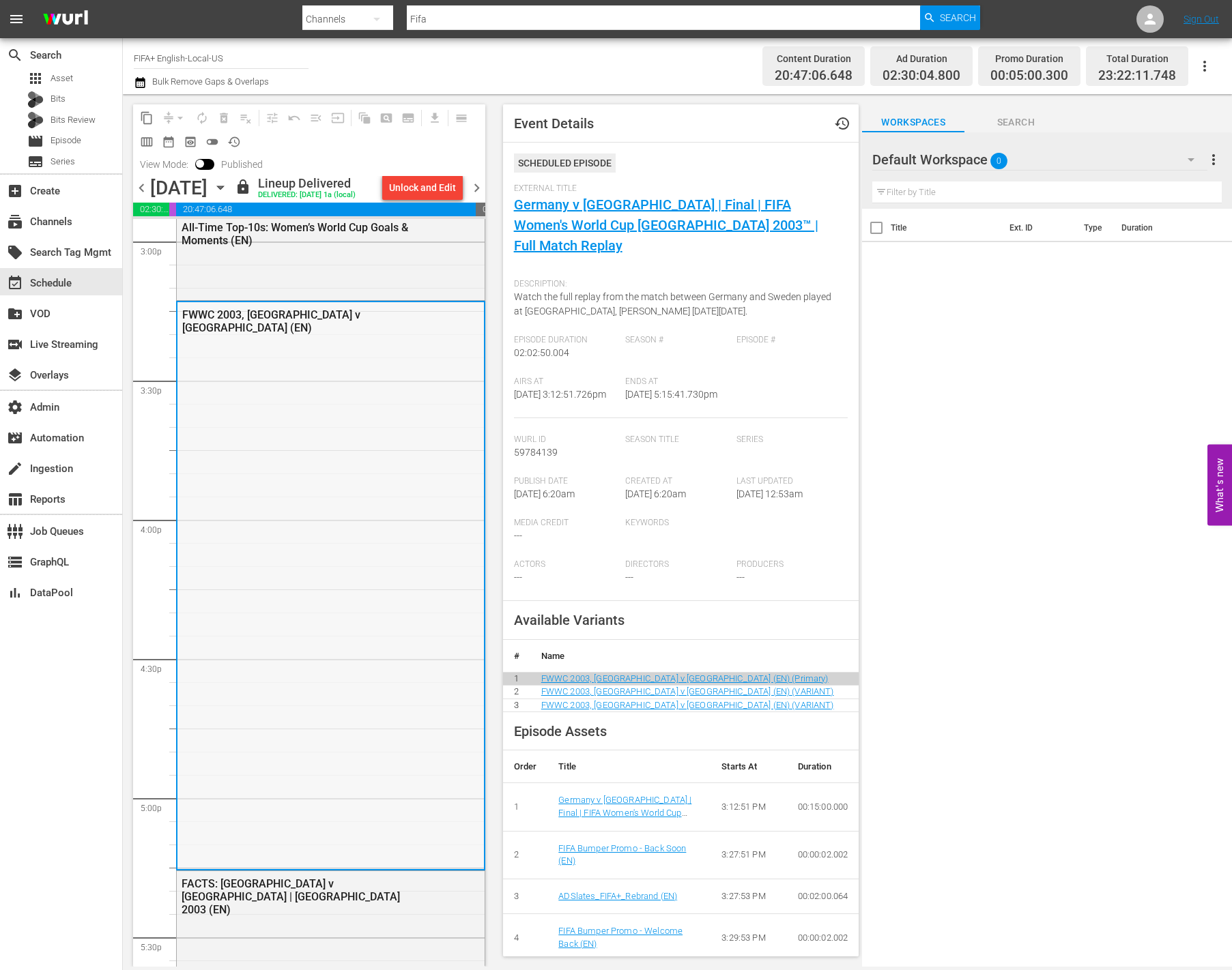
click at [398, 776] on div "FWWC 2003, [GEOGRAPHIC_DATA] v [GEOGRAPHIC_DATA] (EN)" at bounding box center [330, 585] width 306 height 565
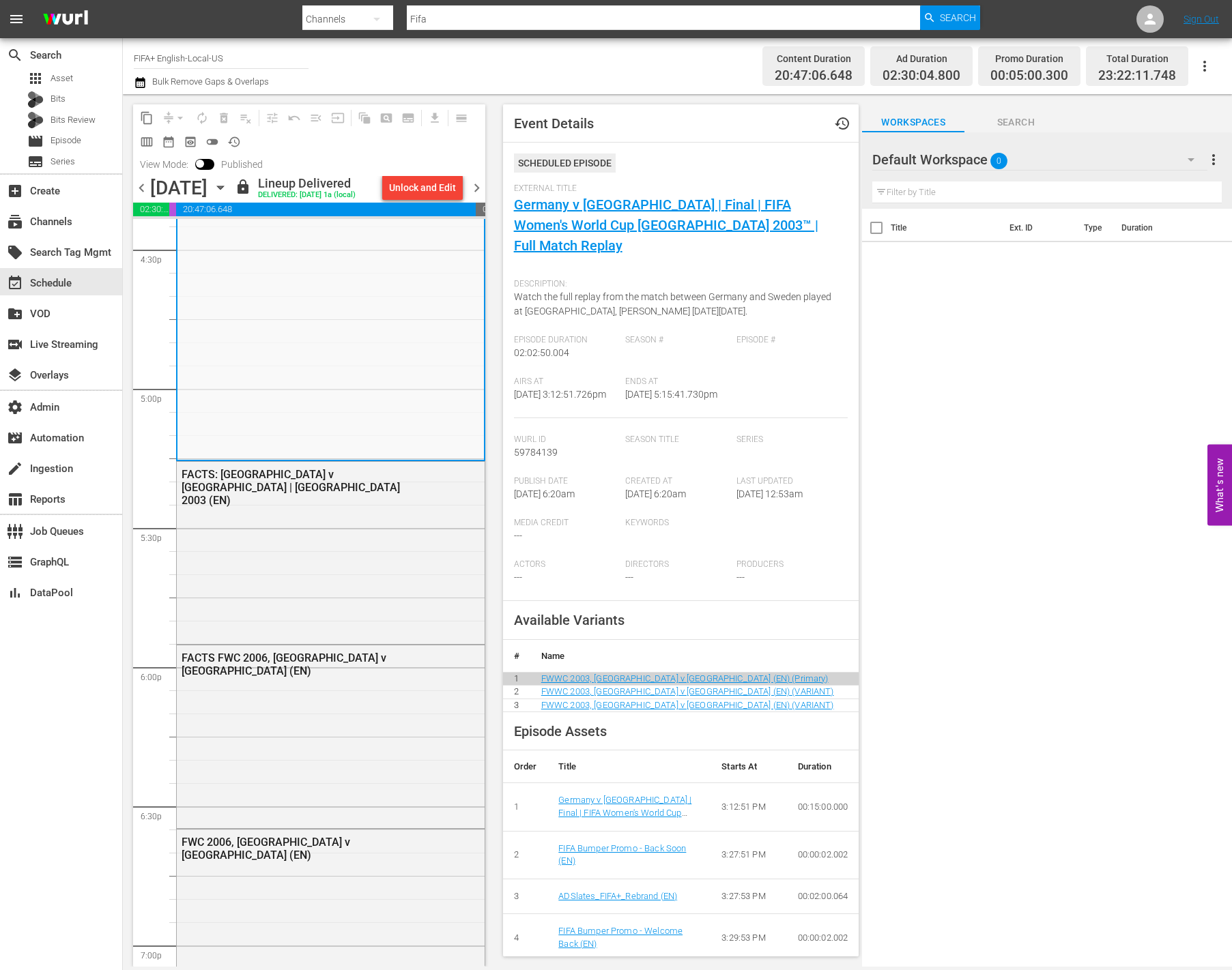
click at [398, 776] on div "FACTS FWC 2006, [GEOGRAPHIC_DATA] v [GEOGRAPHIC_DATA] (EN)" at bounding box center [331, 735] width 308 height 180
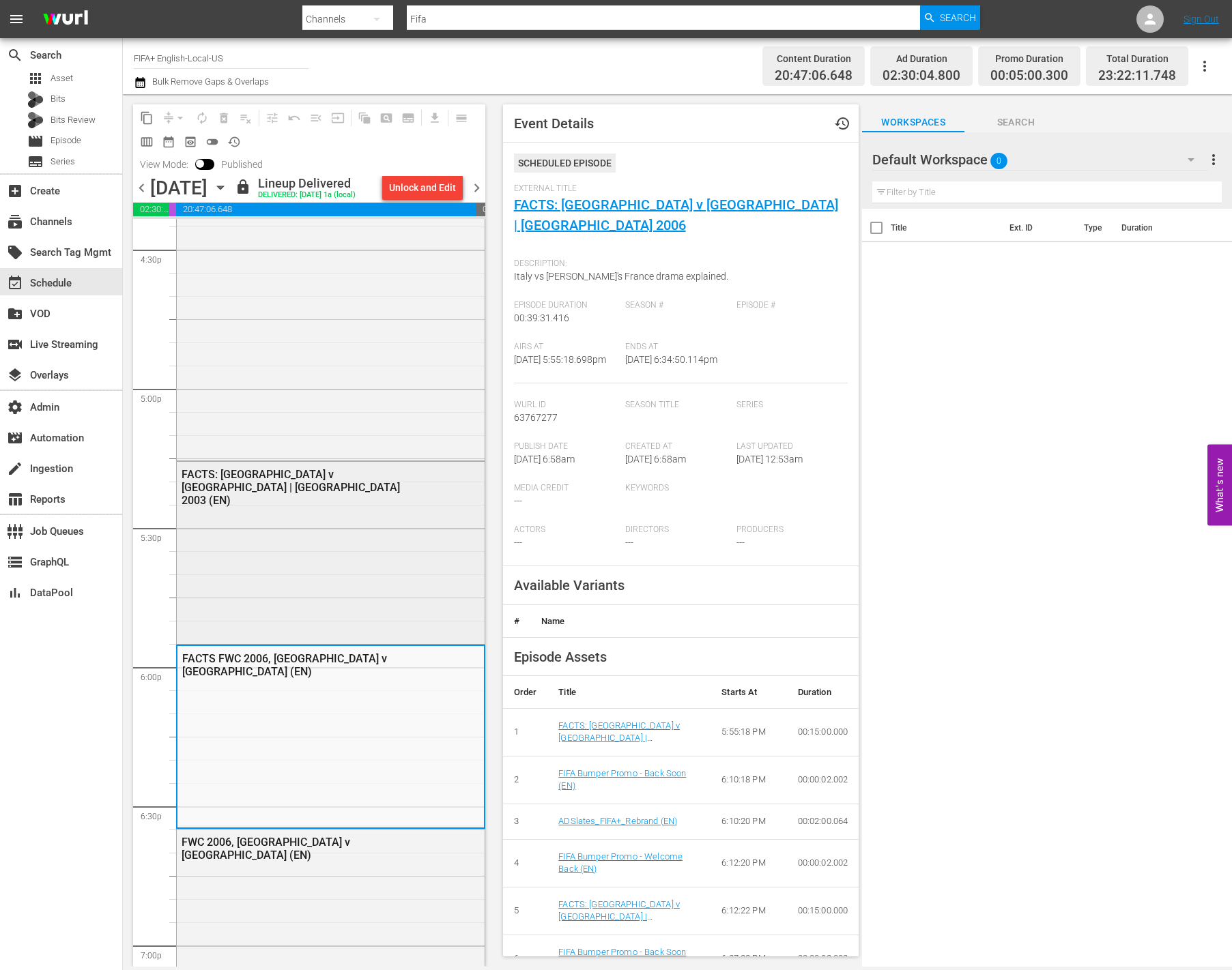
click at [374, 599] on div "FACTS: [GEOGRAPHIC_DATA] v [GEOGRAPHIC_DATA] | [GEOGRAPHIC_DATA] 2003 (EN)" at bounding box center [331, 552] width 308 height 180
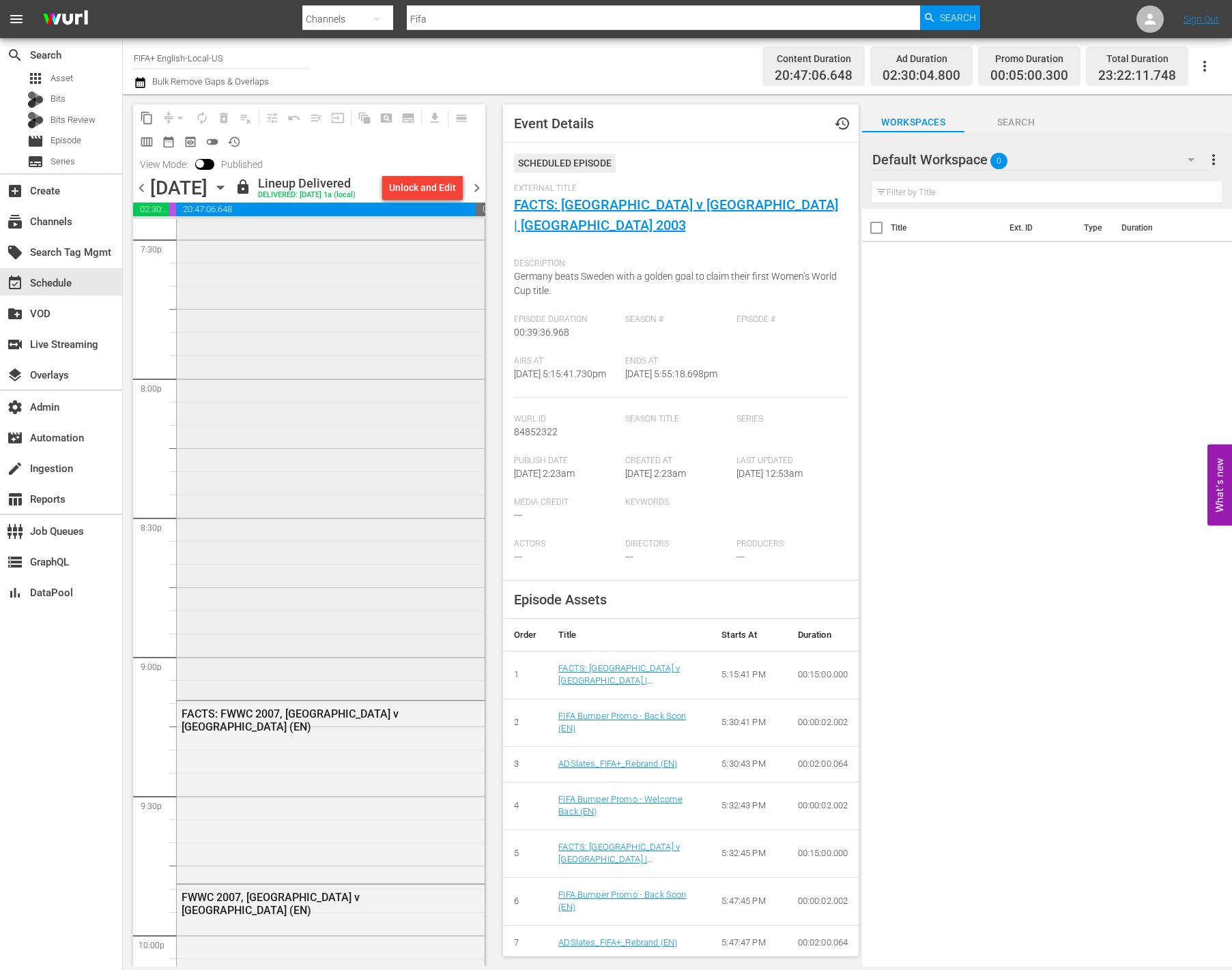
scroll to position [5603, 0]
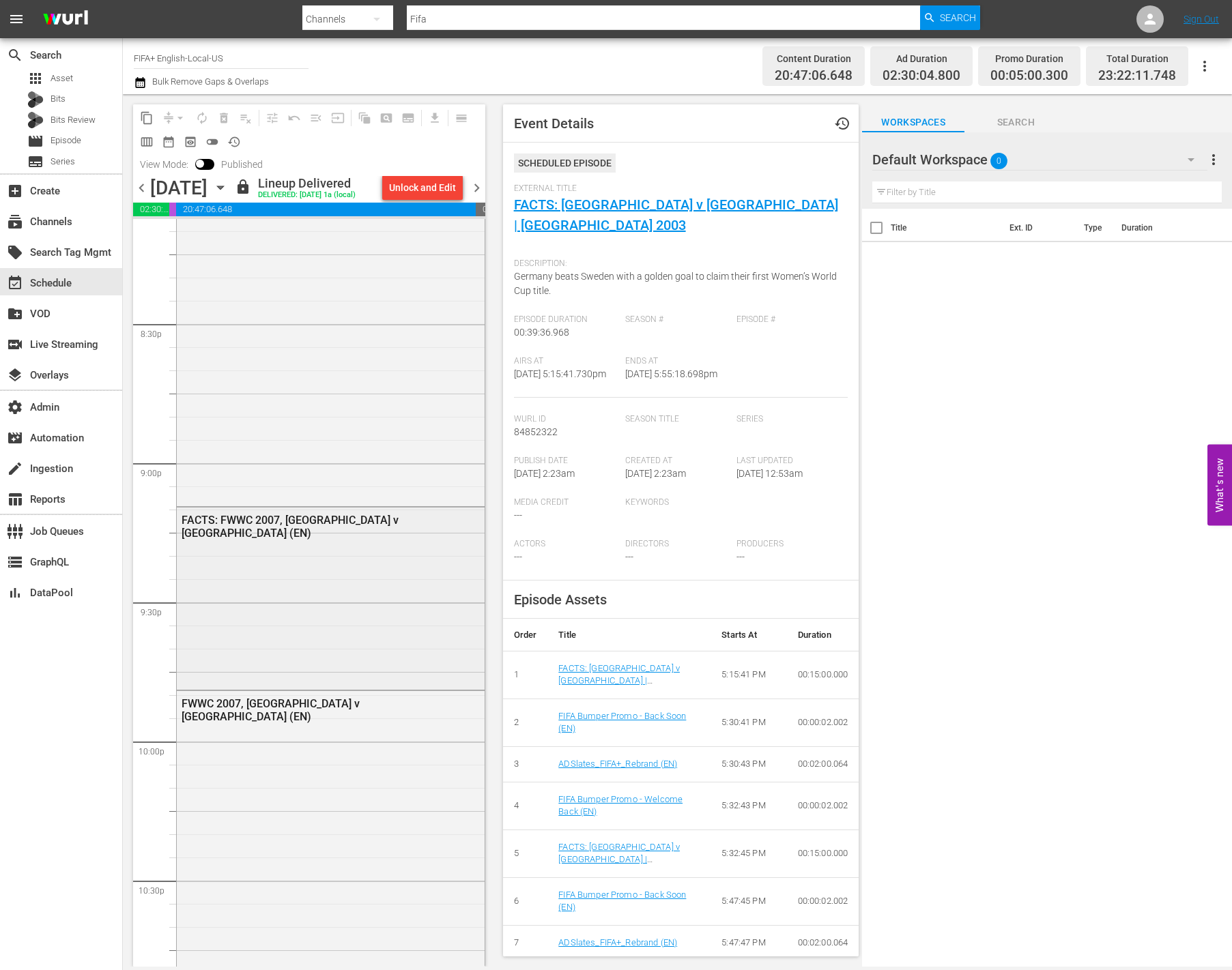
click at [368, 683] on div "FACTS: FWWC 2007, [GEOGRAPHIC_DATA] v [GEOGRAPHIC_DATA] (EN)" at bounding box center [331, 597] width 308 height 179
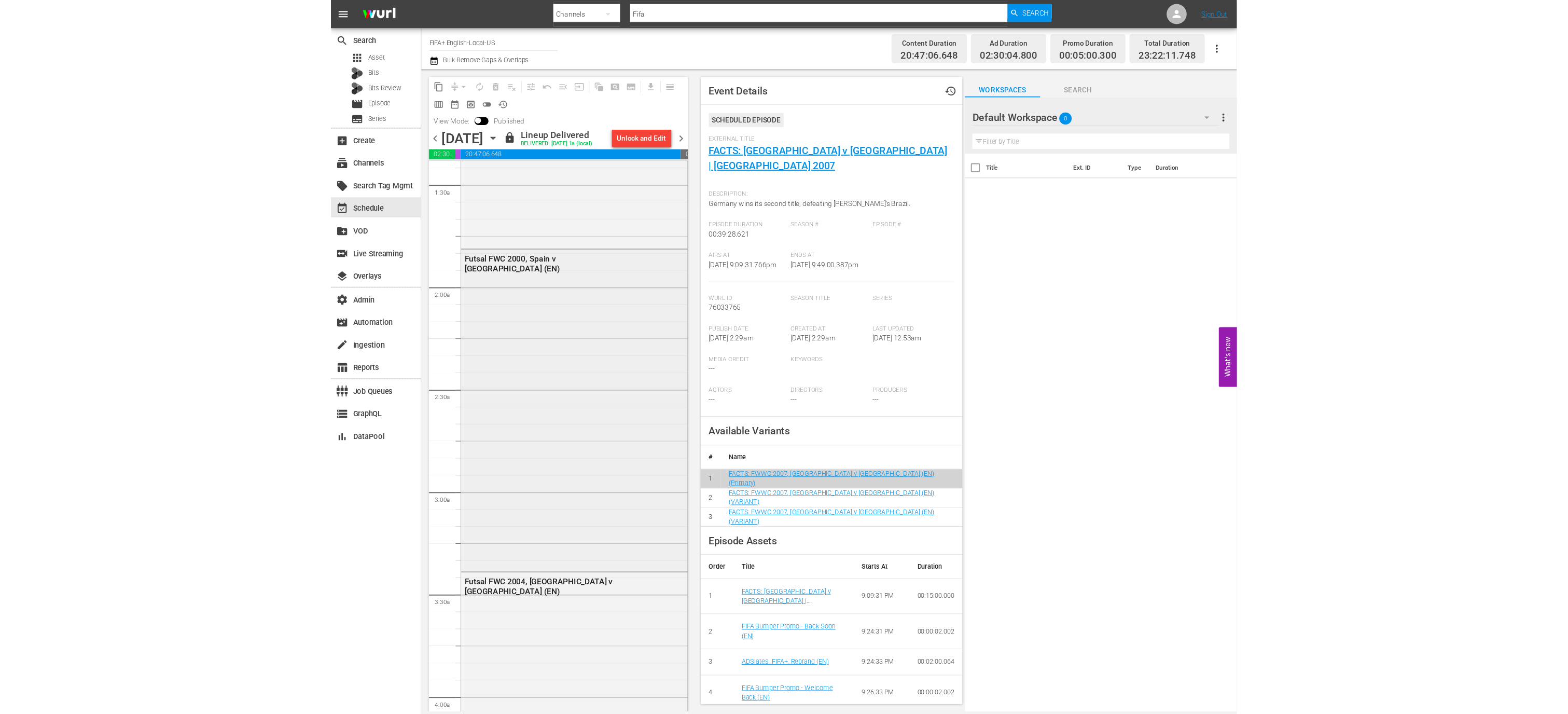
scroll to position [0, 0]
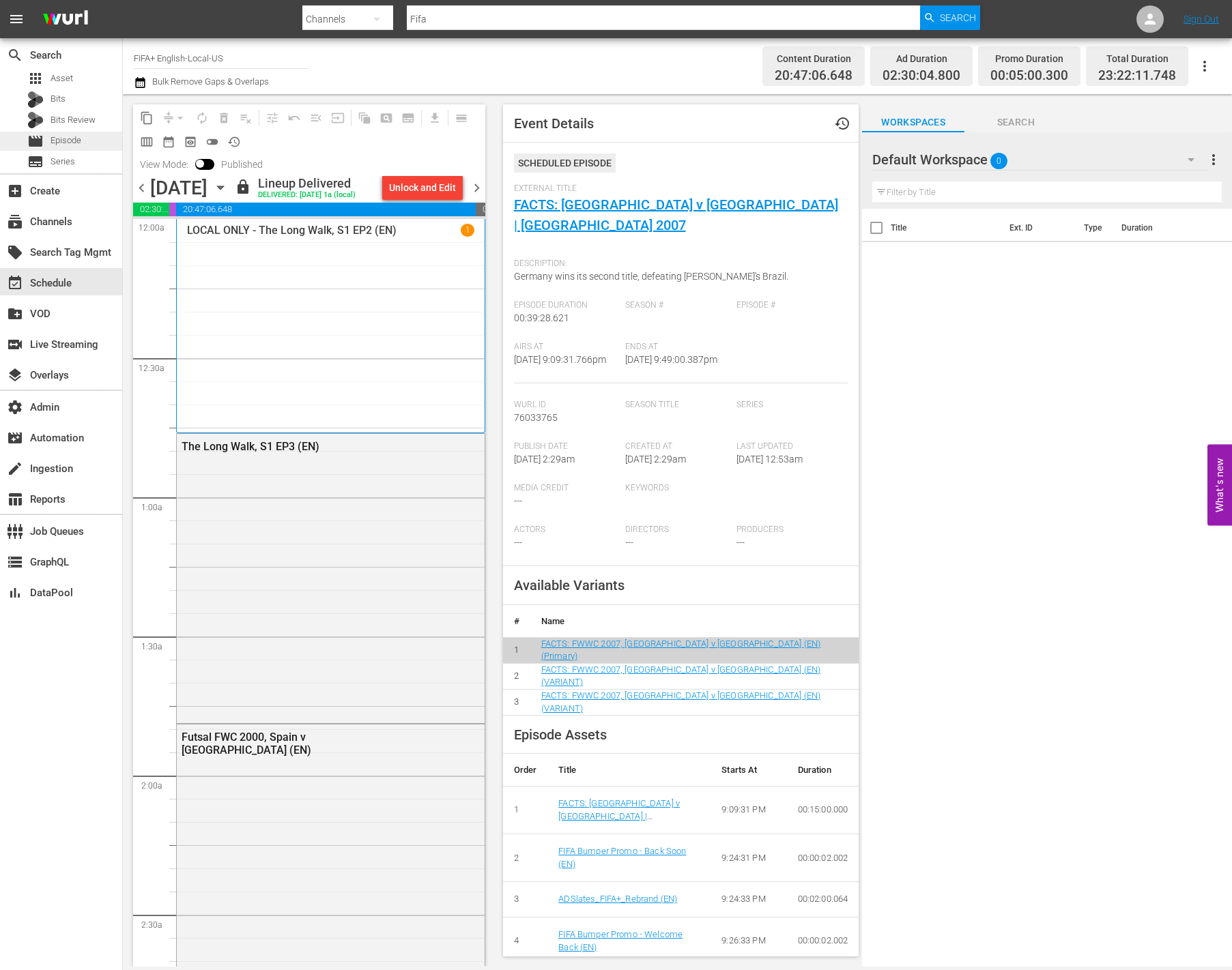
click at [67, 144] on span "Episode" at bounding box center [66, 140] width 31 height 14
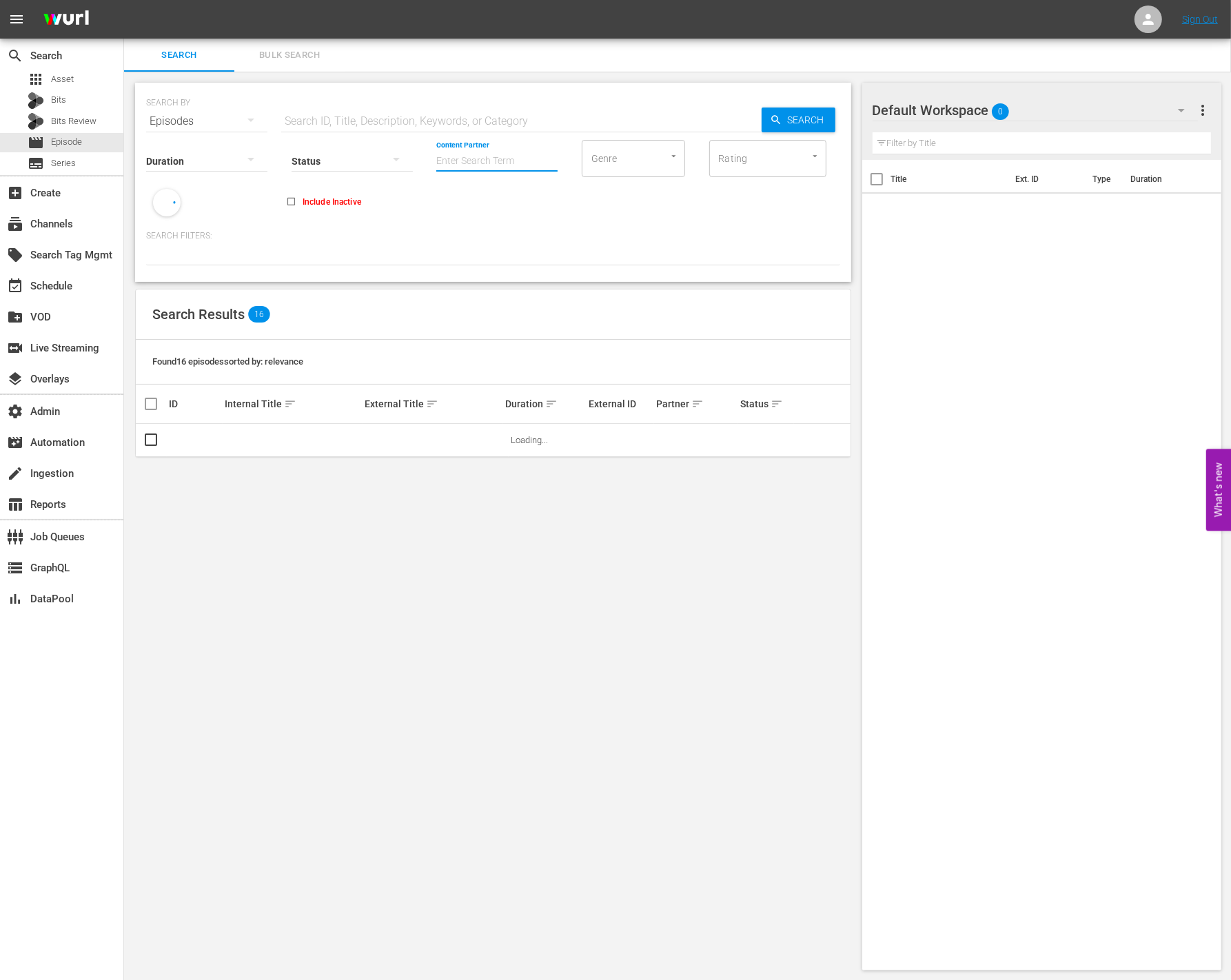
click at [479, 162] on input "Content Partner" at bounding box center [496, 162] width 121 height 50
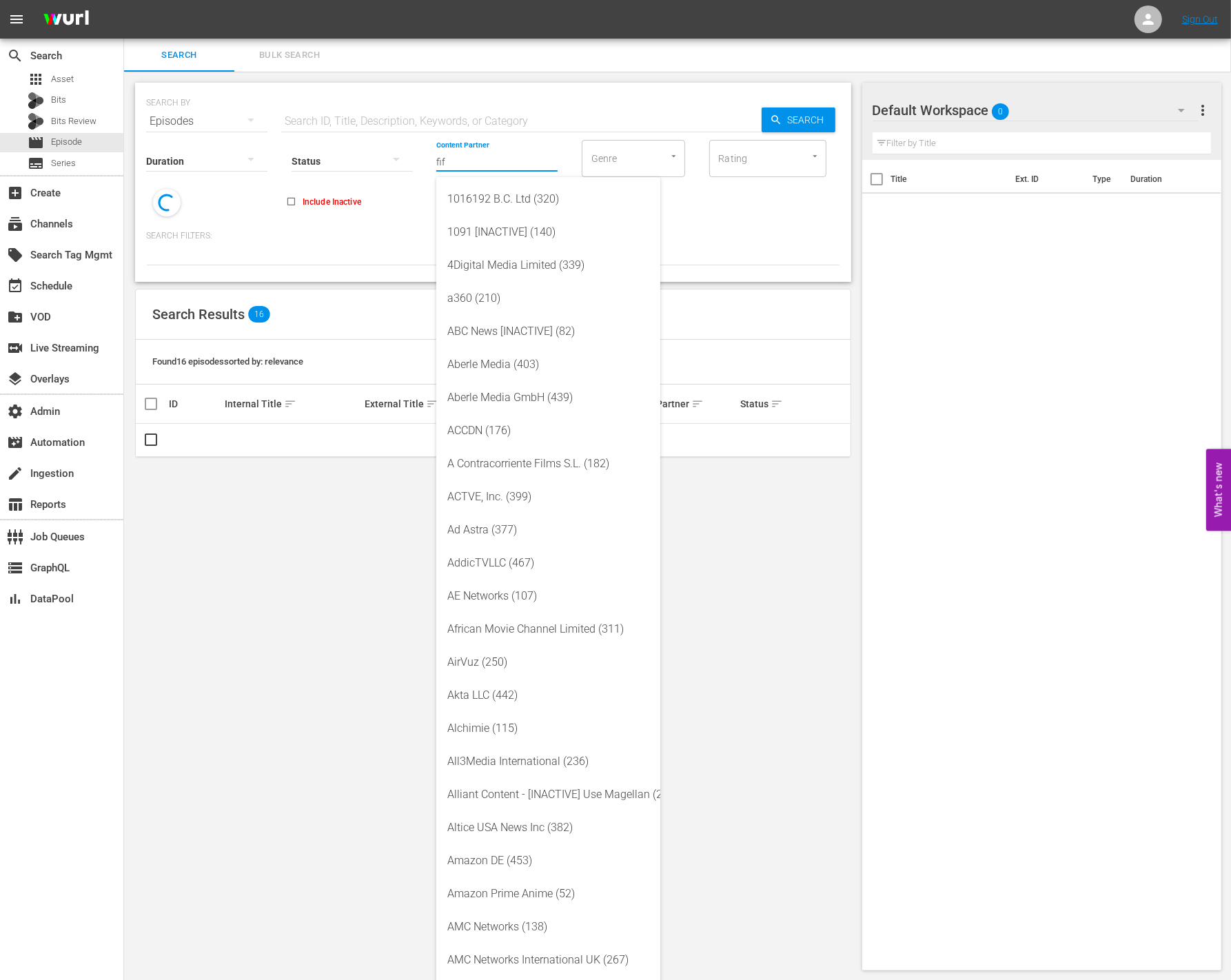
type input "fifa"
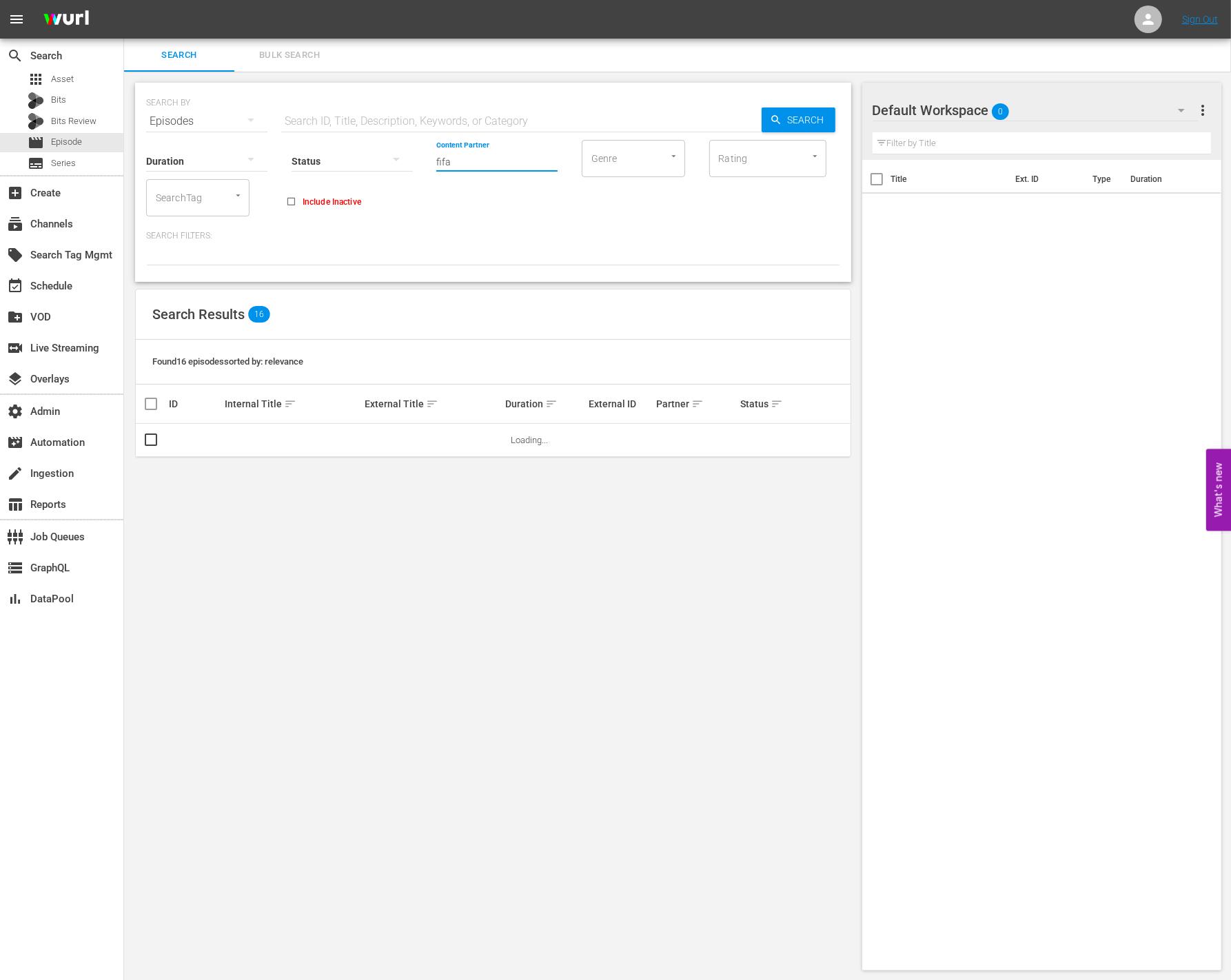
click at [486, 165] on input "fifa" at bounding box center [496, 162] width 121 height 50
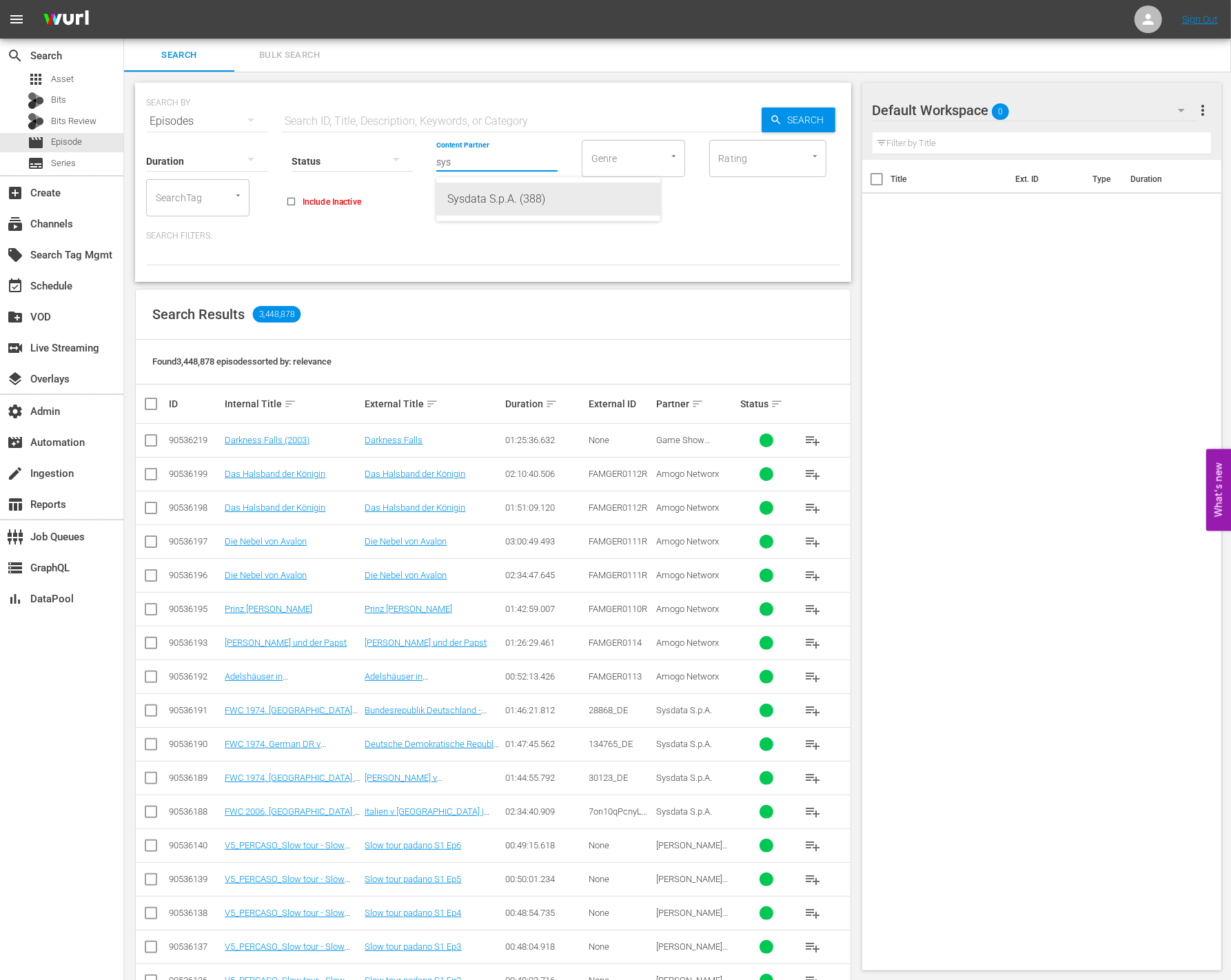
click at [503, 200] on div "Sysdata S.p.A. (388)" at bounding box center [548, 199] width 202 height 33
type input "Sysdata S.p.A. (388)"
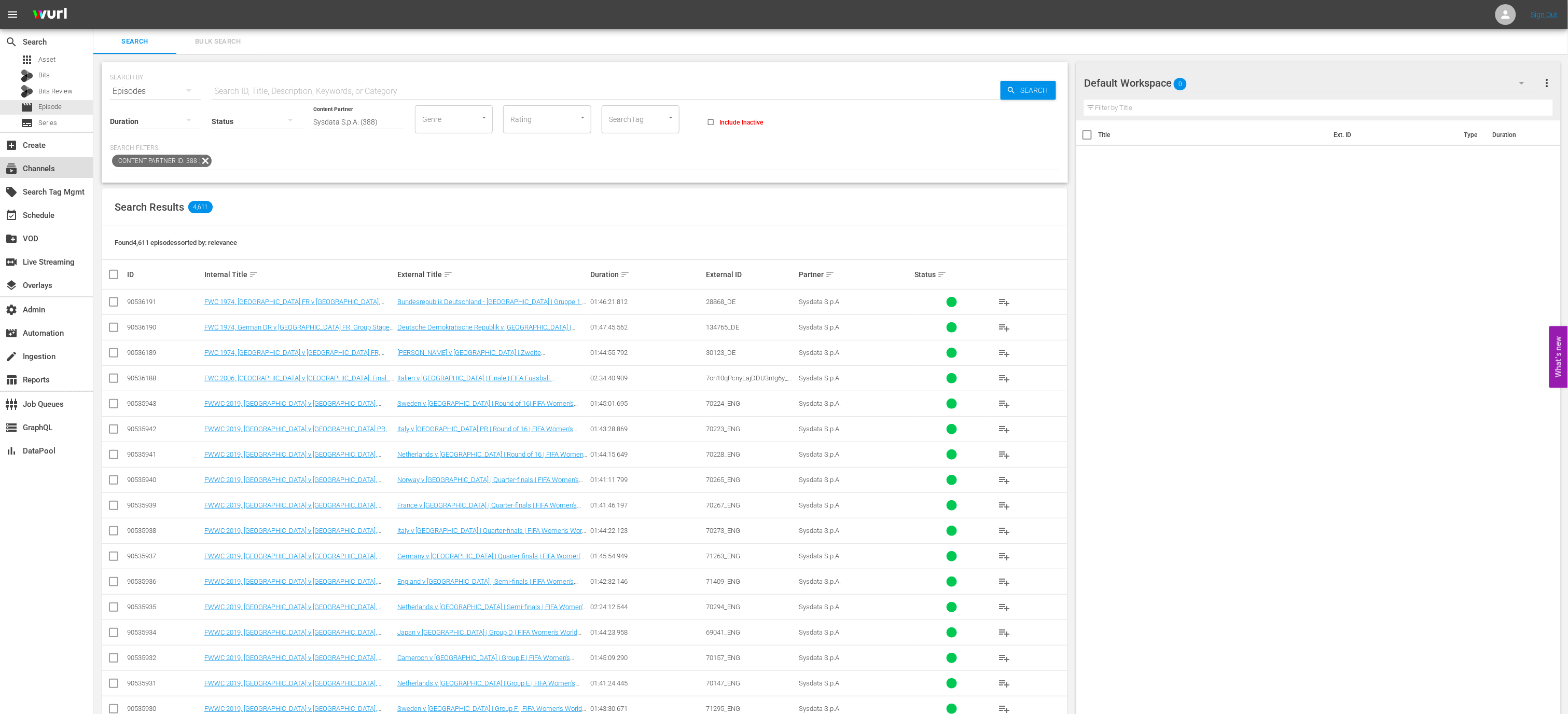
click at [58, 164] on div "subscriptions Channels" at bounding box center [47, 167] width 93 height 21
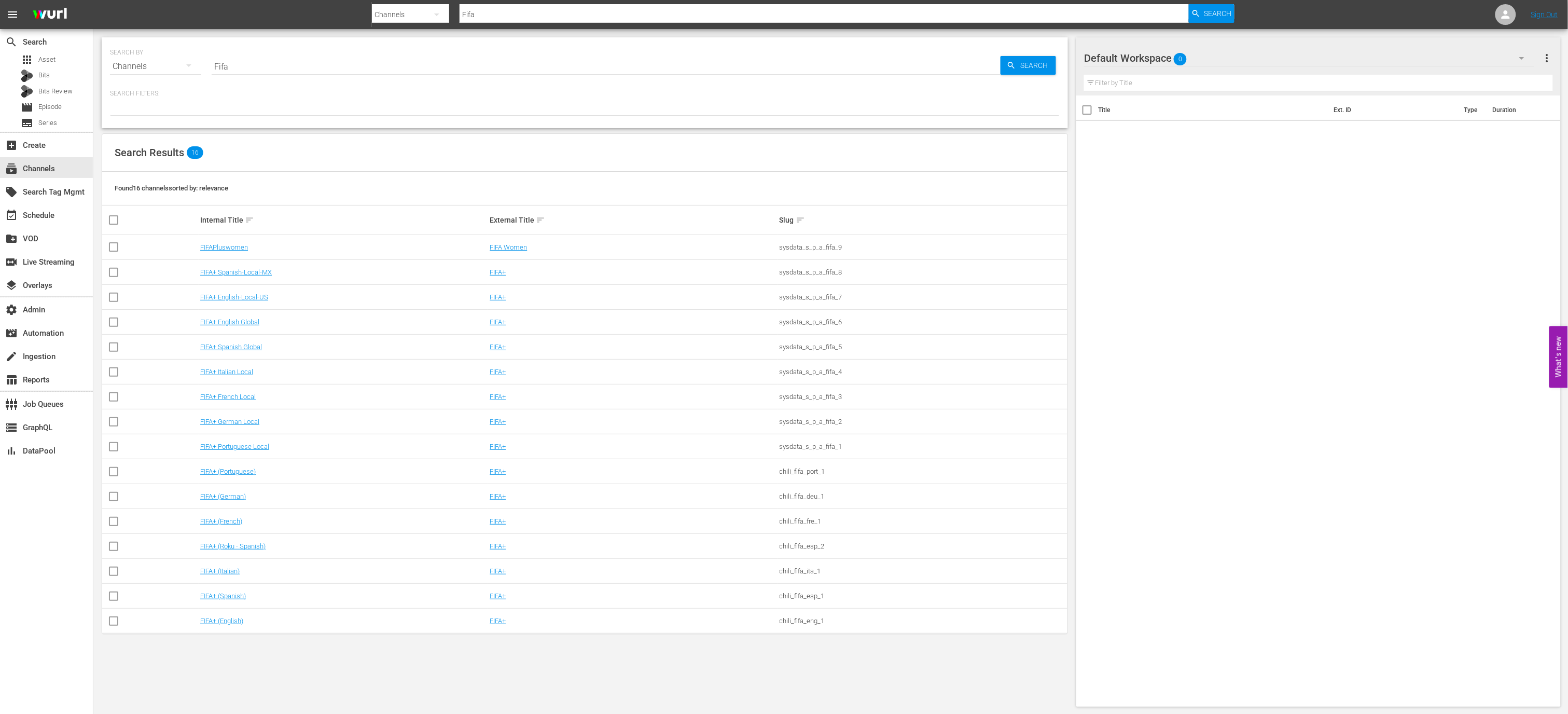
click at [266, 68] on input "Fifa" at bounding box center [606, 67] width 789 height 25
type input "all"
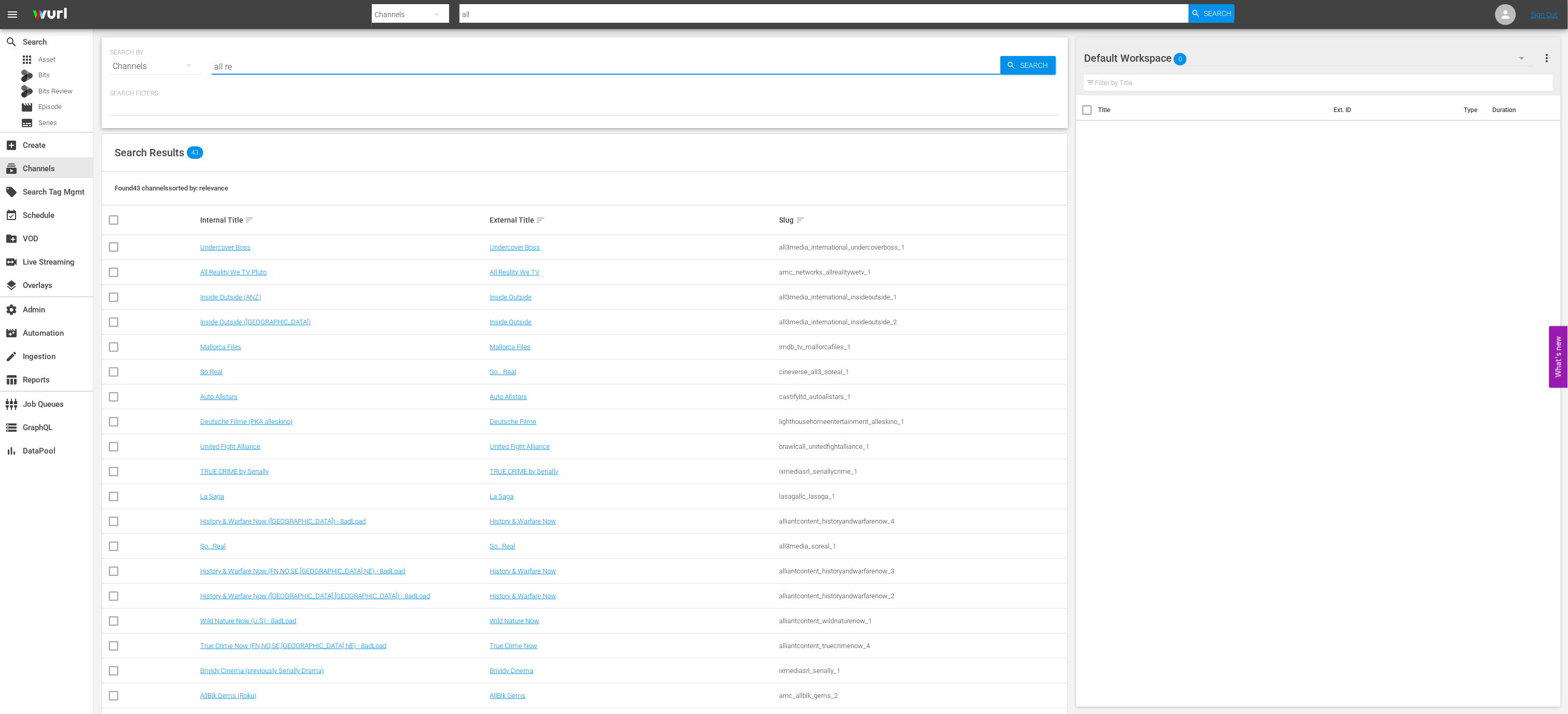
type input "all rea"
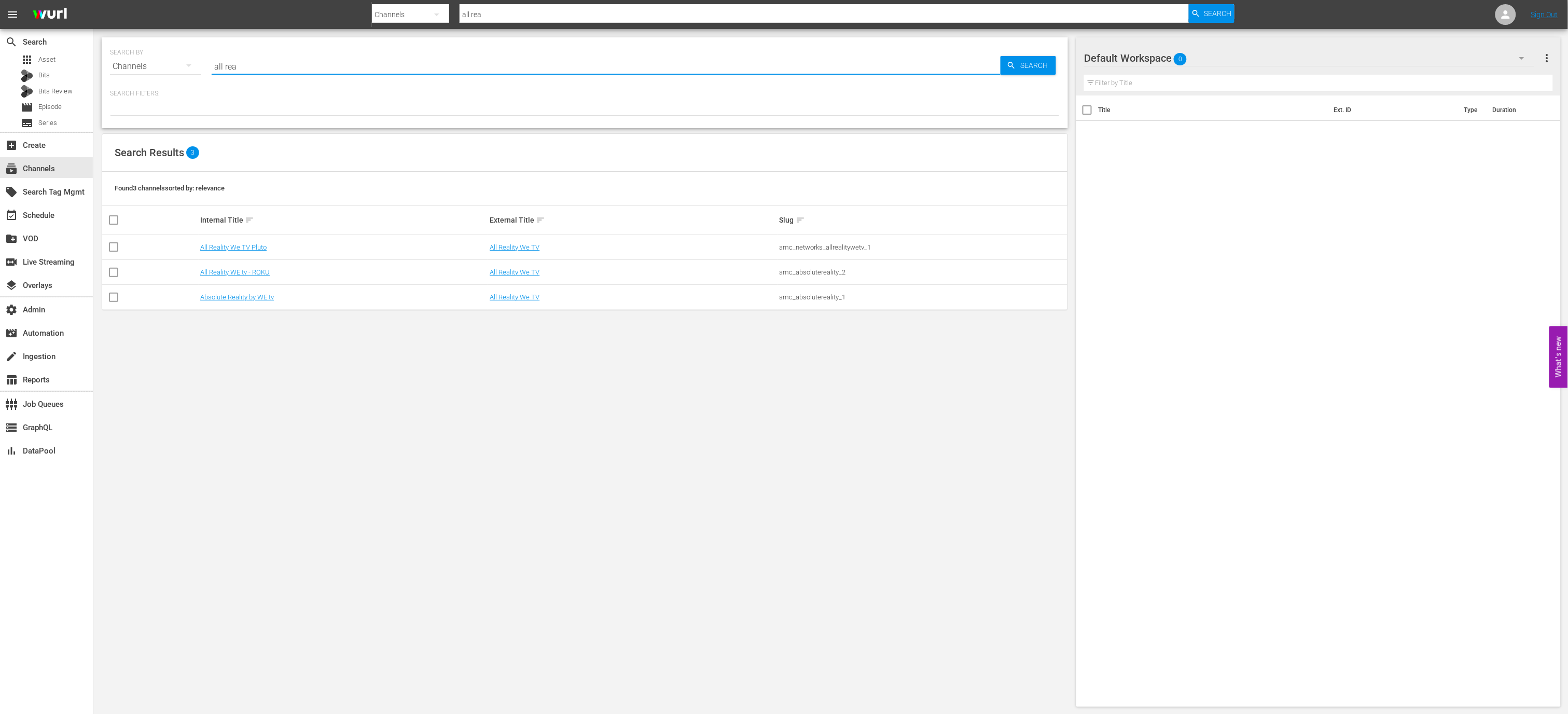
type input "all rea"
click at [600, 497] on div "SEARCH BY Search By Channels Search ID, Title, Description, Keywords, or Catego…" at bounding box center [584, 372] width 983 height 686
click at [823, 294] on div "amc_absolutereality_1" at bounding box center [922, 297] width 286 height 8
click at [823, 294] on div "amc_absolutereality_1" at bounding box center [922, 297] width 286 height 8
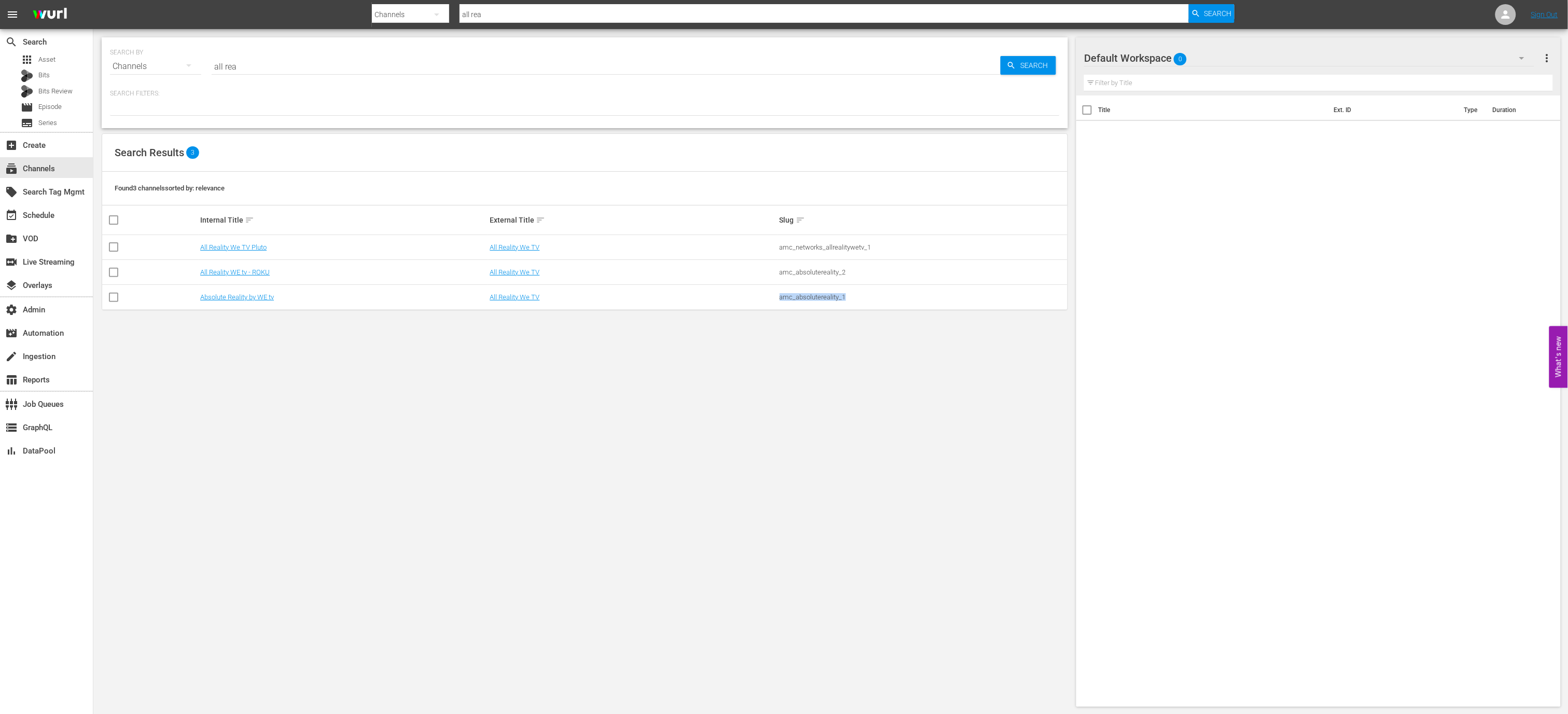
copy div "amc_absolutereality_1"
click at [507, 298] on link "All Reality We TV" at bounding box center [514, 297] width 50 height 8
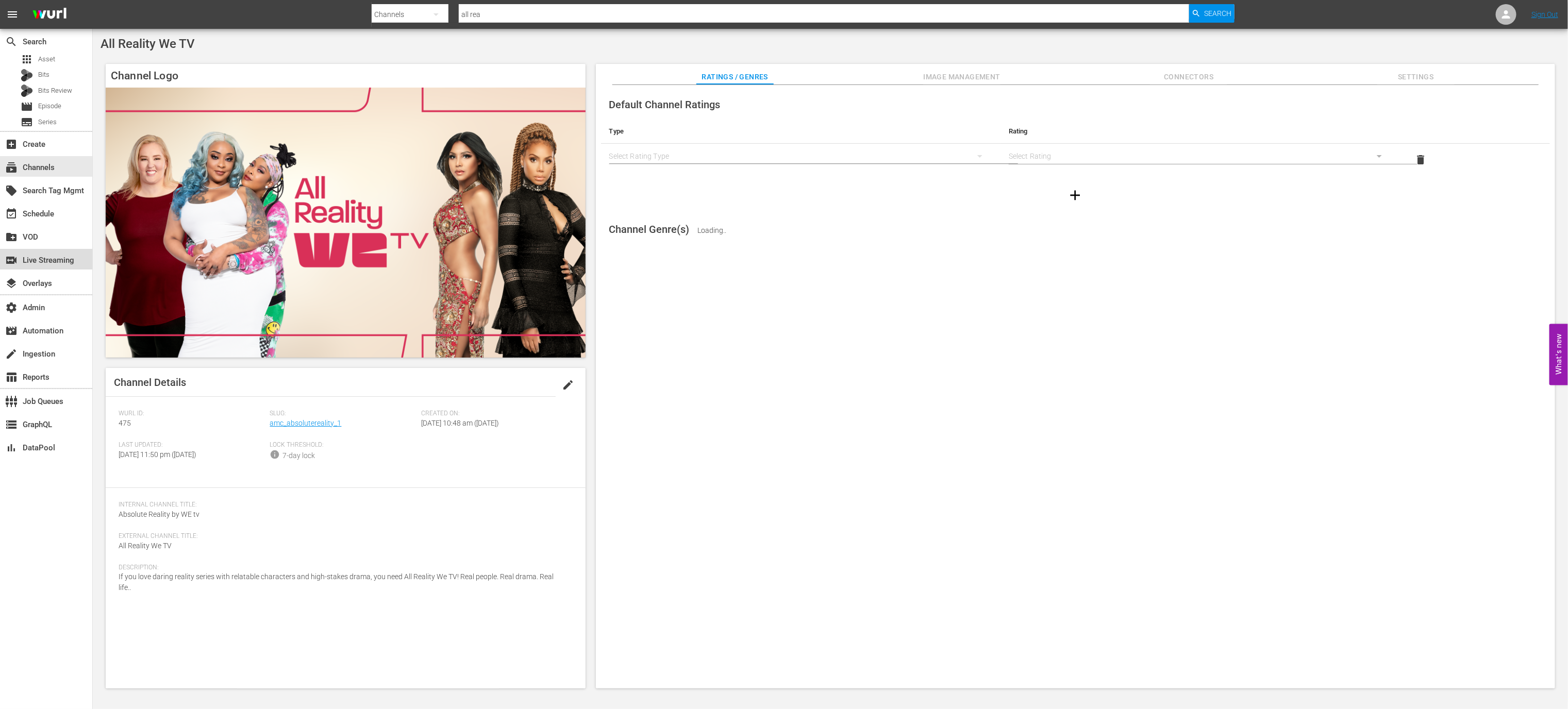
click at [58, 261] on div "switch_video Live Streaming" at bounding box center [29, 258] width 58 height 9
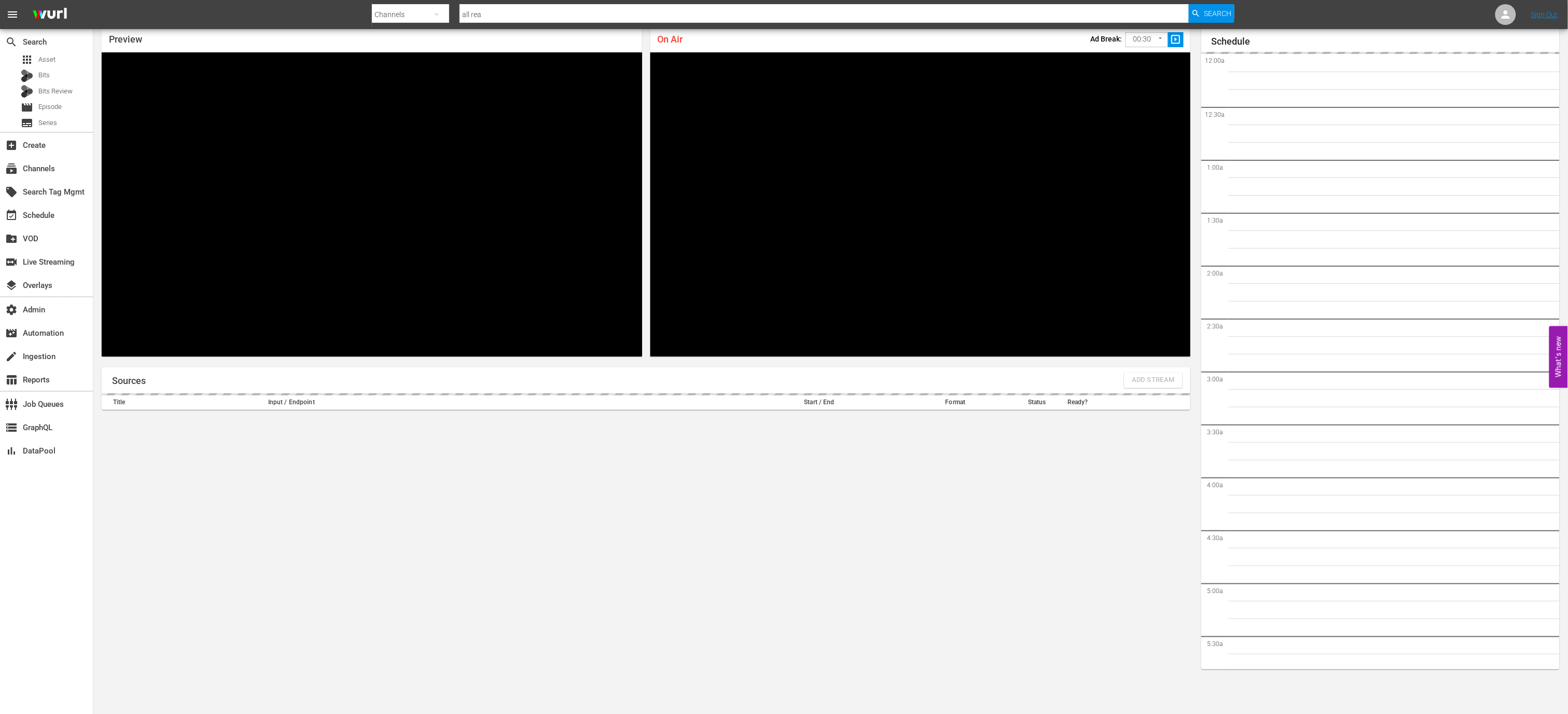
scroll to position [1343, 0]
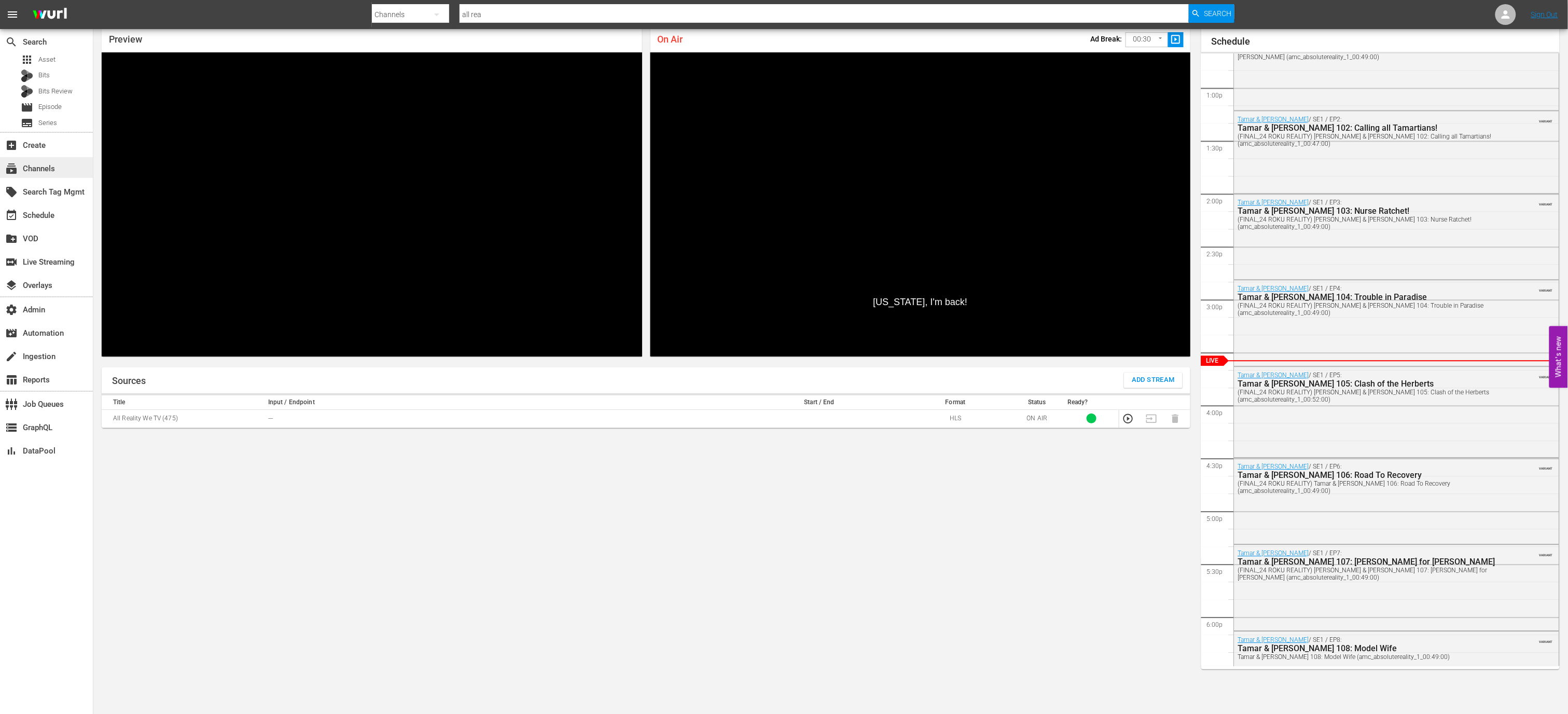
click at [67, 165] on div "subscriptions Channels" at bounding box center [47, 167] width 93 height 21
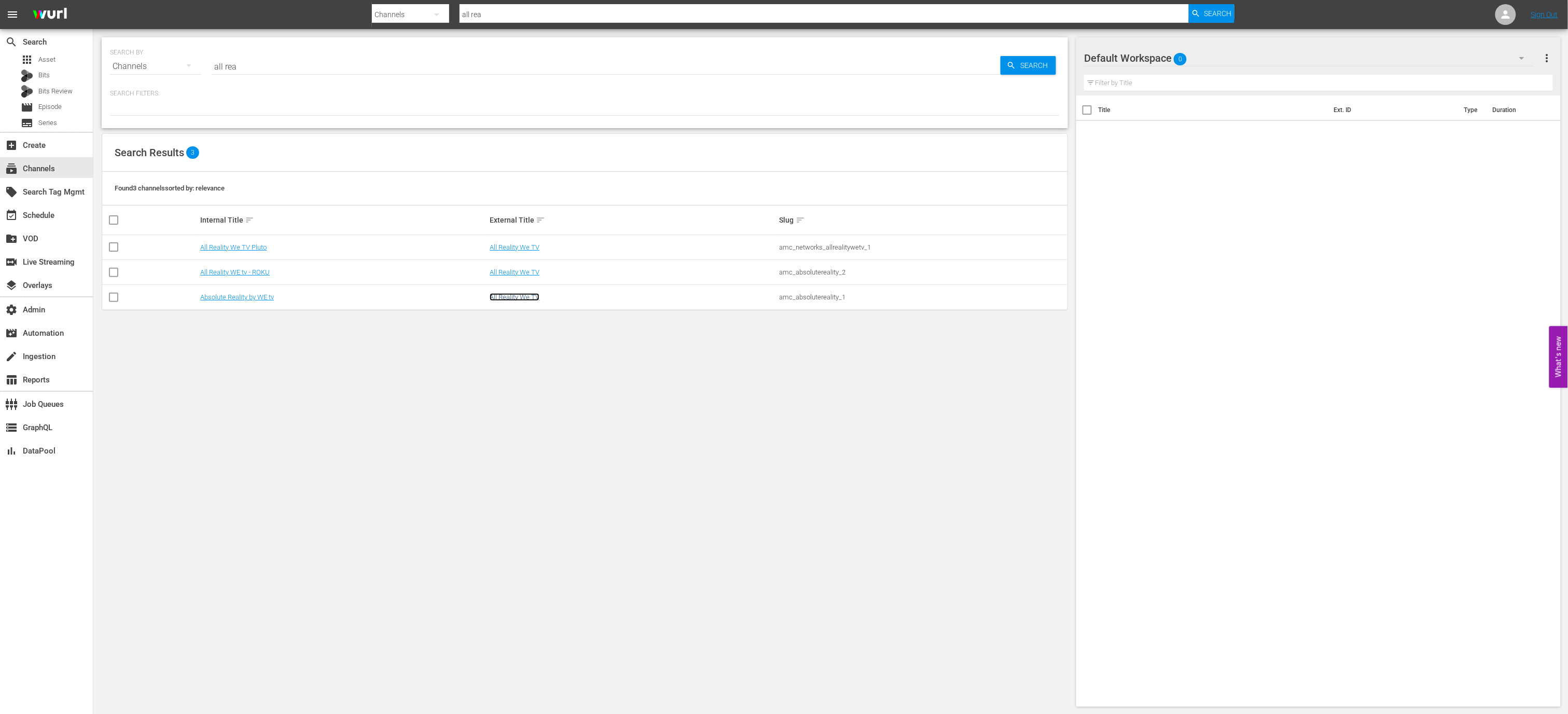
click at [510, 300] on link "All Reality We TV" at bounding box center [514, 297] width 50 height 8
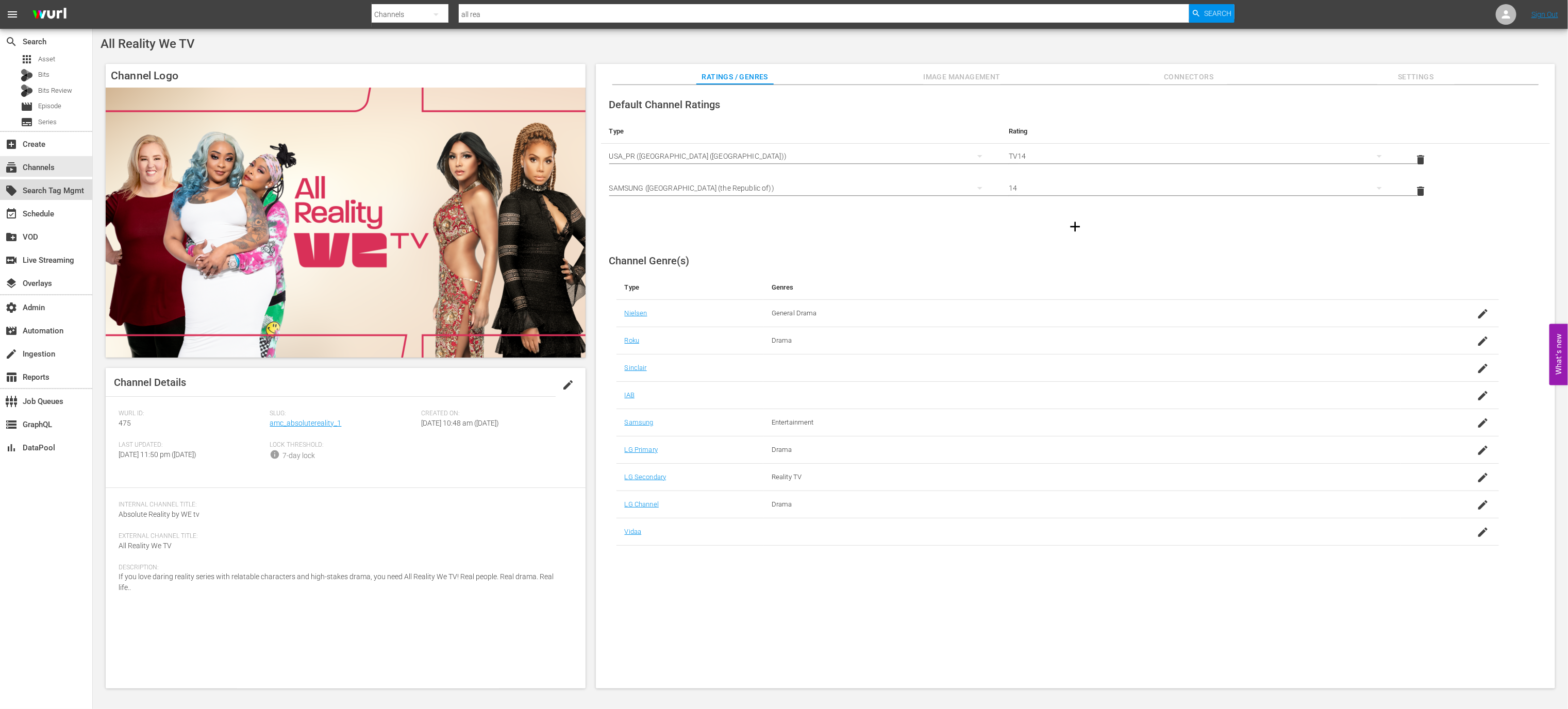
click at [61, 199] on div "local_offer Search Tag Mgmt" at bounding box center [46, 190] width 92 height 21
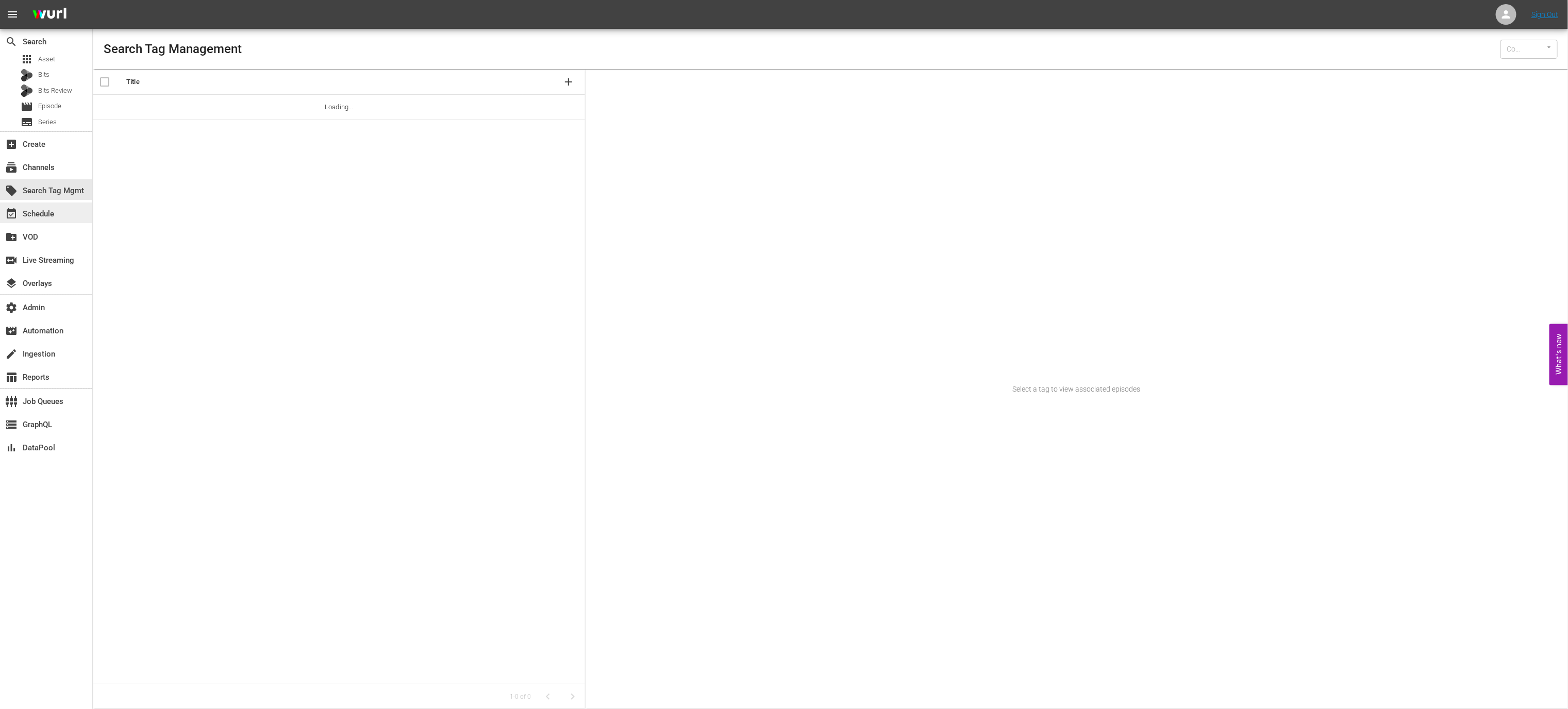
type input "Wurl (15)"
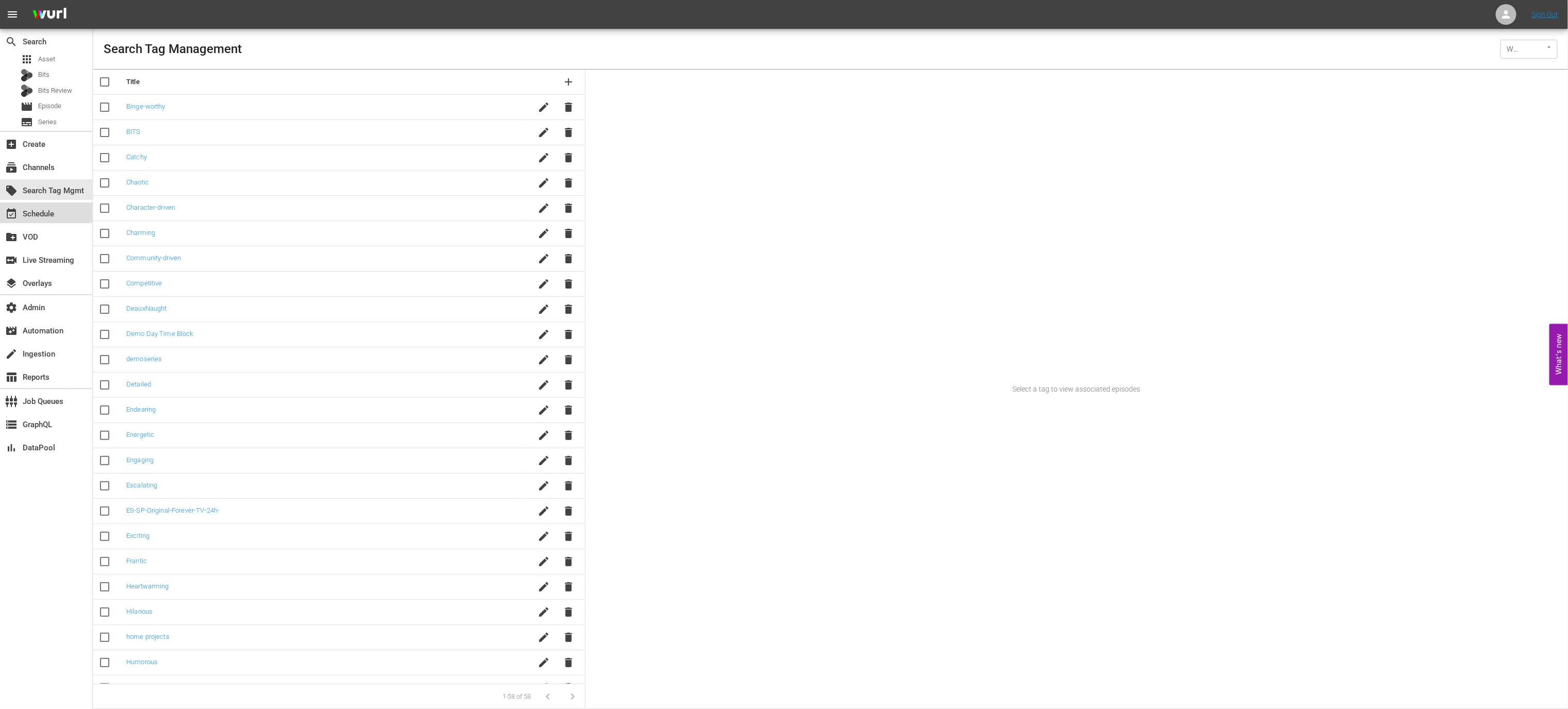
click at [59, 213] on div "event_available Schedule" at bounding box center [46, 213] width 92 height 21
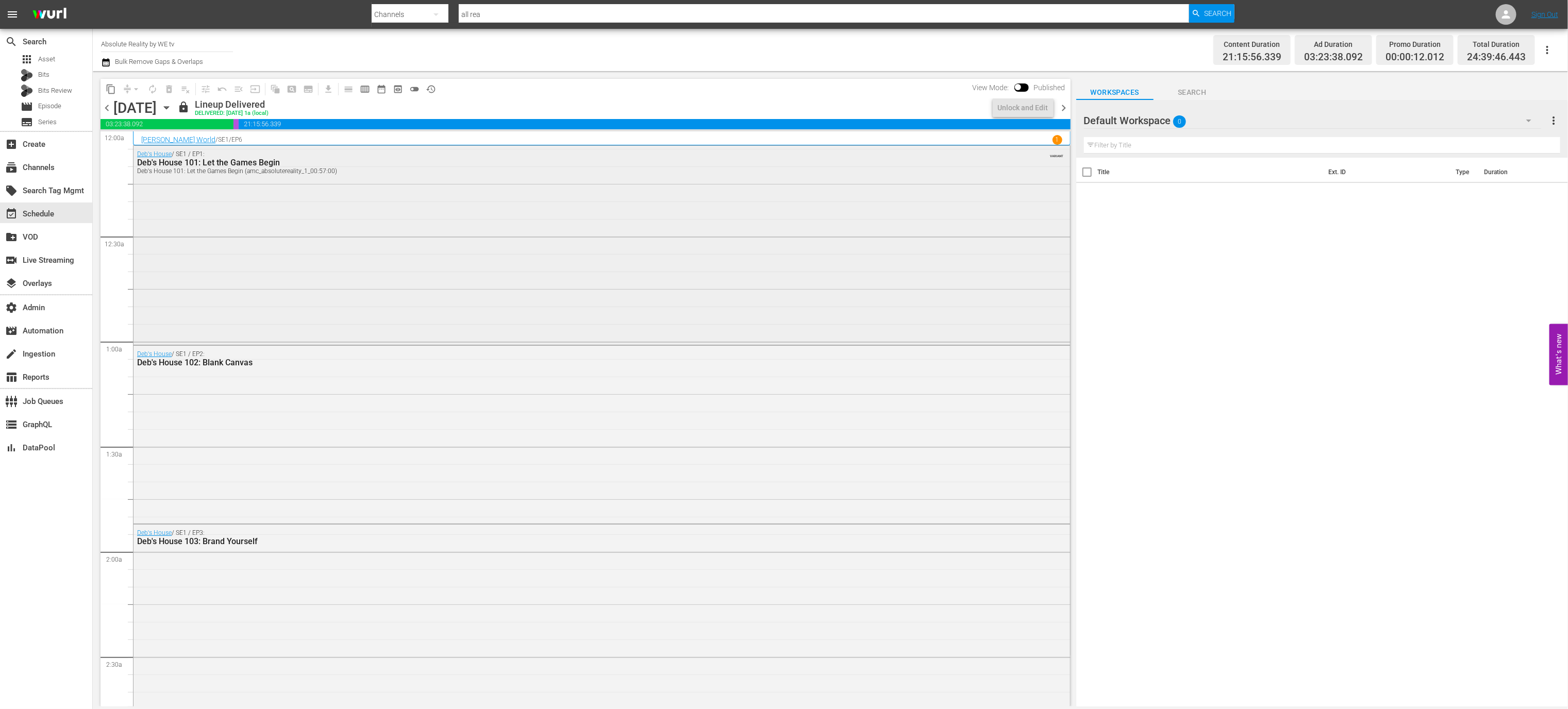
click at [319, 226] on div "Deb's House / SE1 / EP1: Deb's House 101: Let the Games Begin Deb's House 101: …" at bounding box center [602, 243] width 937 height 197
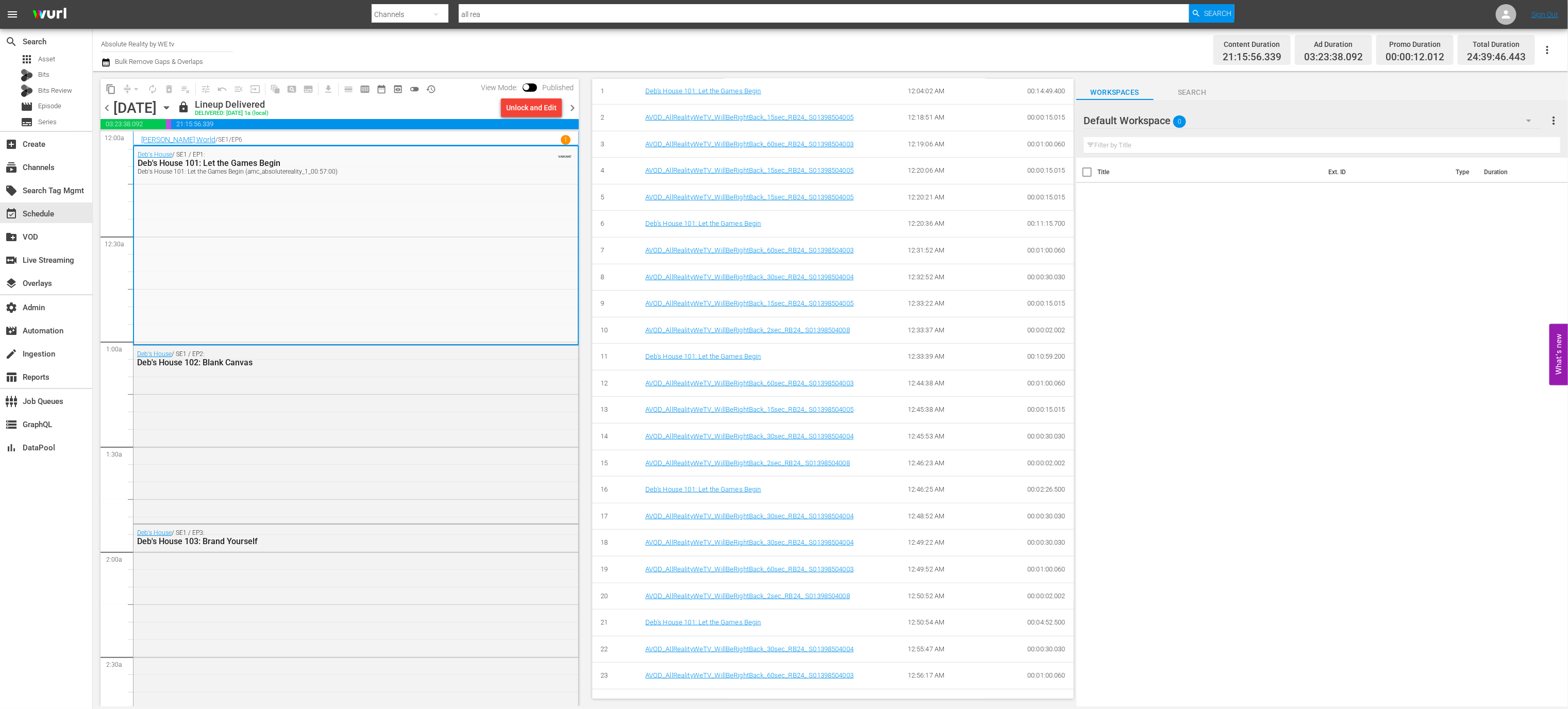
scroll to position [641, 0]
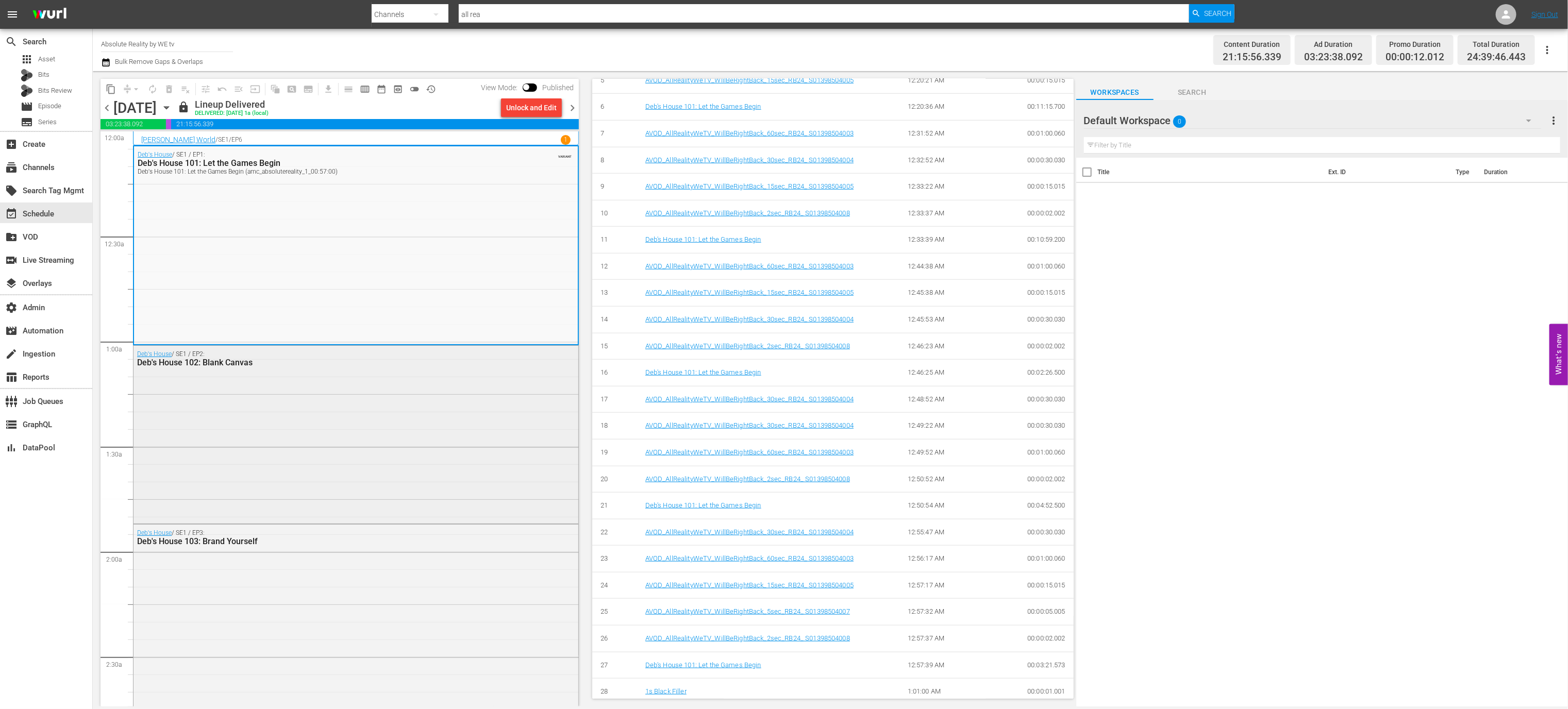
click at [349, 421] on div "Deb's House / SE1 / EP2: Deb's House 102: Blank Canvas" at bounding box center [356, 433] width 445 height 176
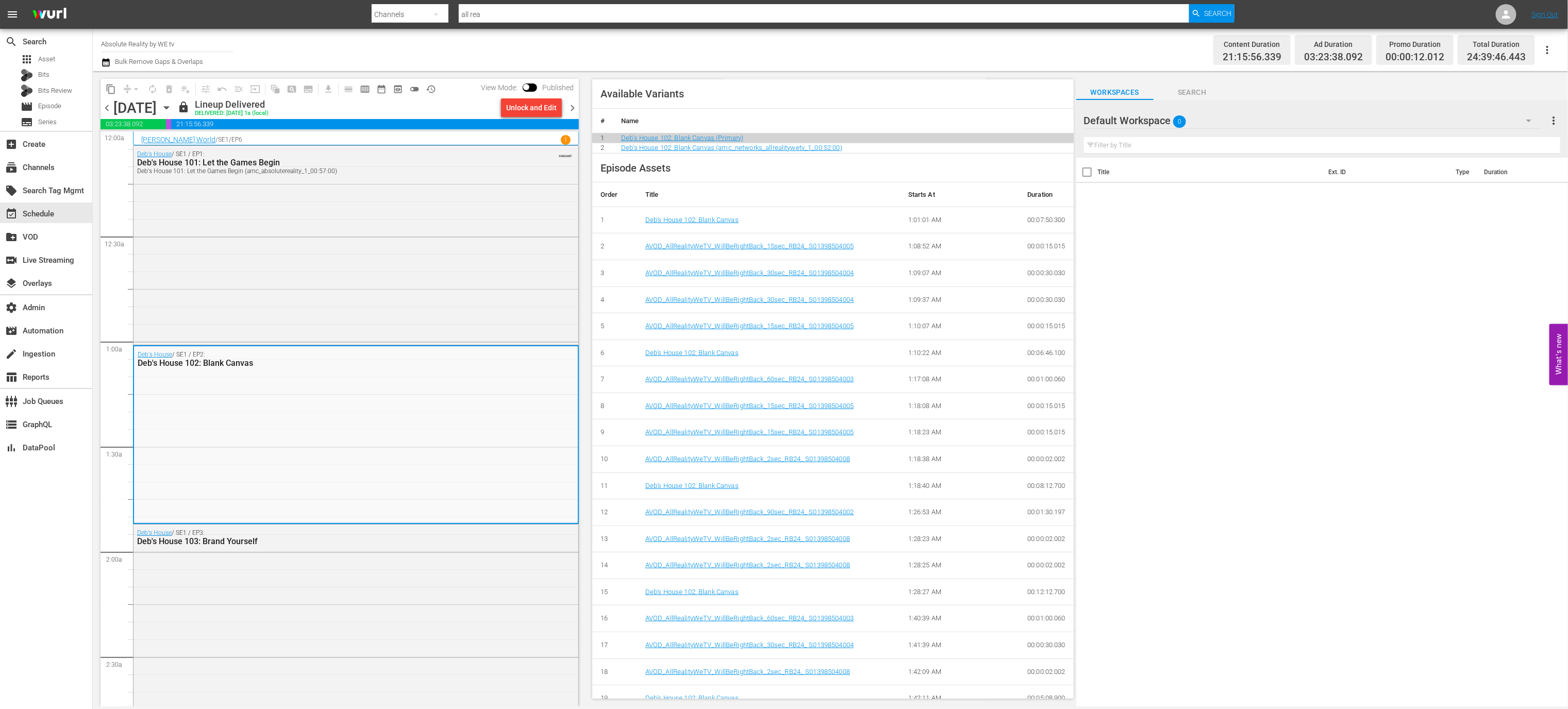
scroll to position [573, 0]
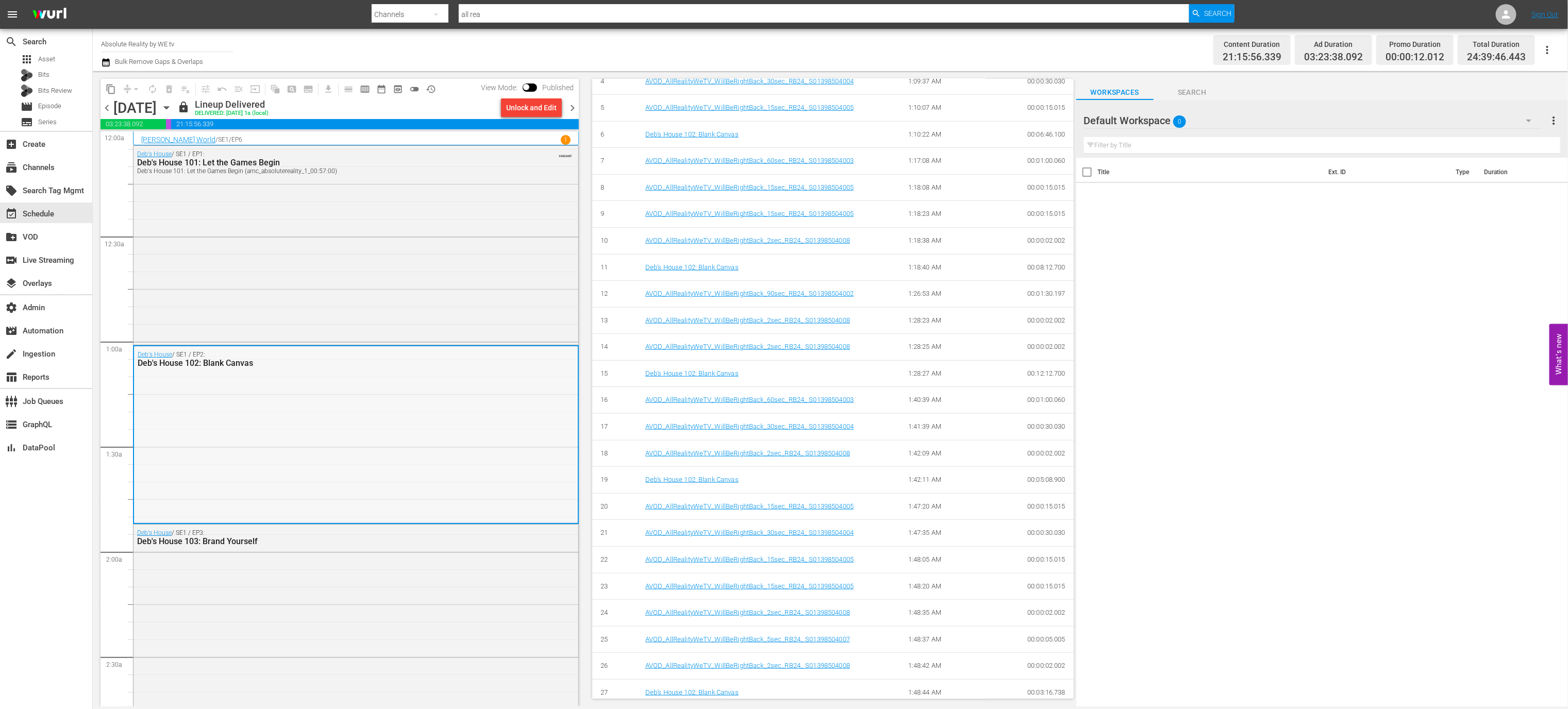
click at [484, 381] on div "Deb's House / SE1 / EP2: Deb's House 102: Blank Canvas" at bounding box center [355, 434] width 444 height 176
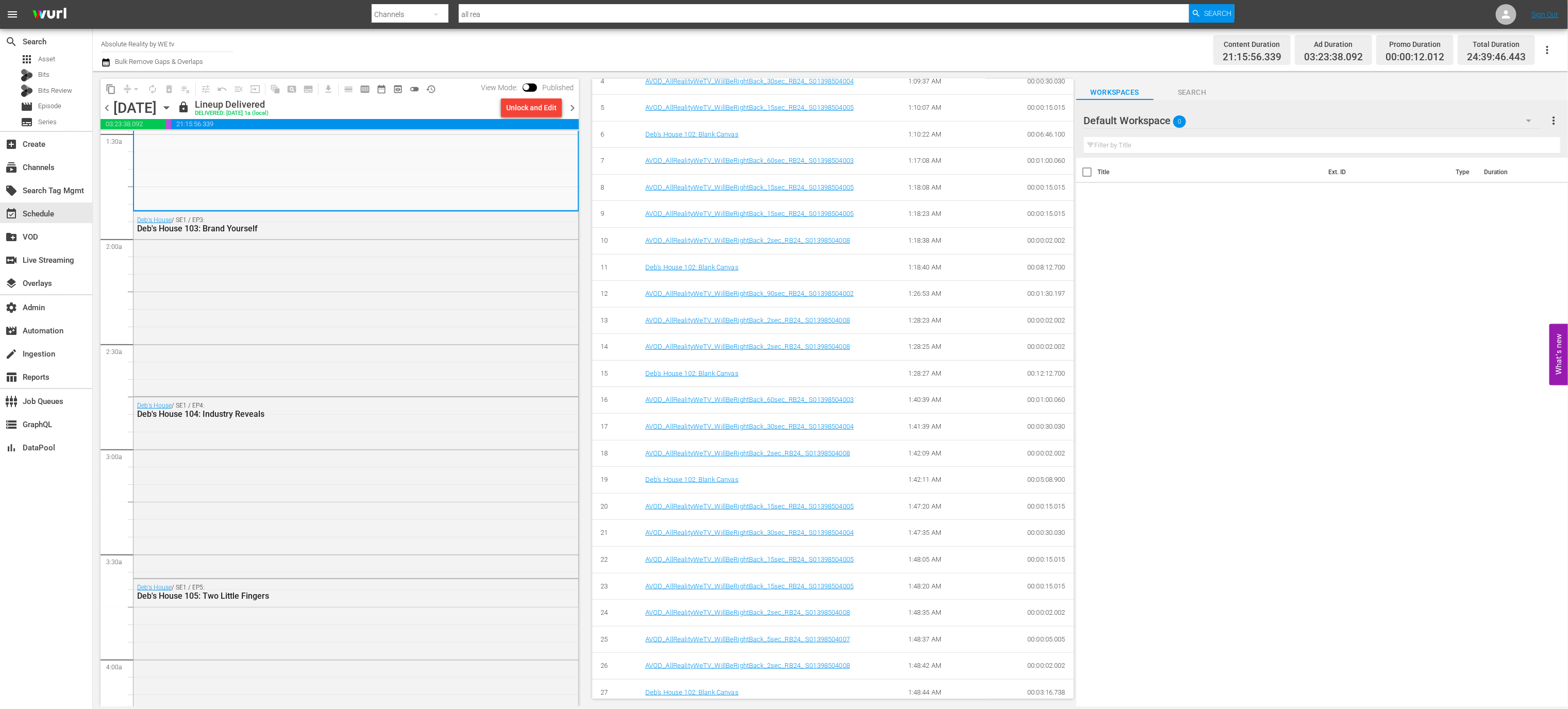
scroll to position [313, 0]
click at [457, 292] on div "Deb's House / SE1 / EP3: Deb's House 103: Brand Yourself" at bounding box center [356, 302] width 445 height 182
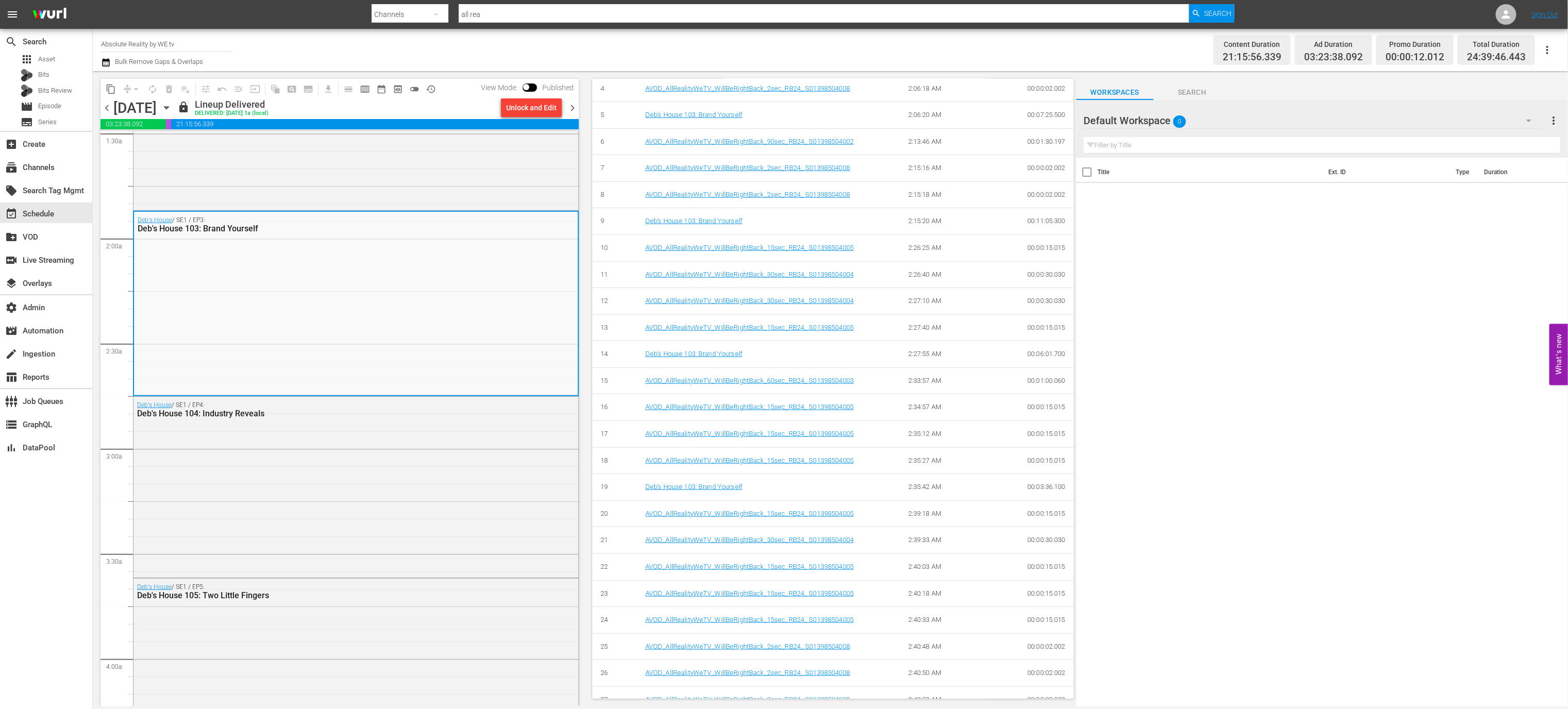
scroll to position [599, 0]
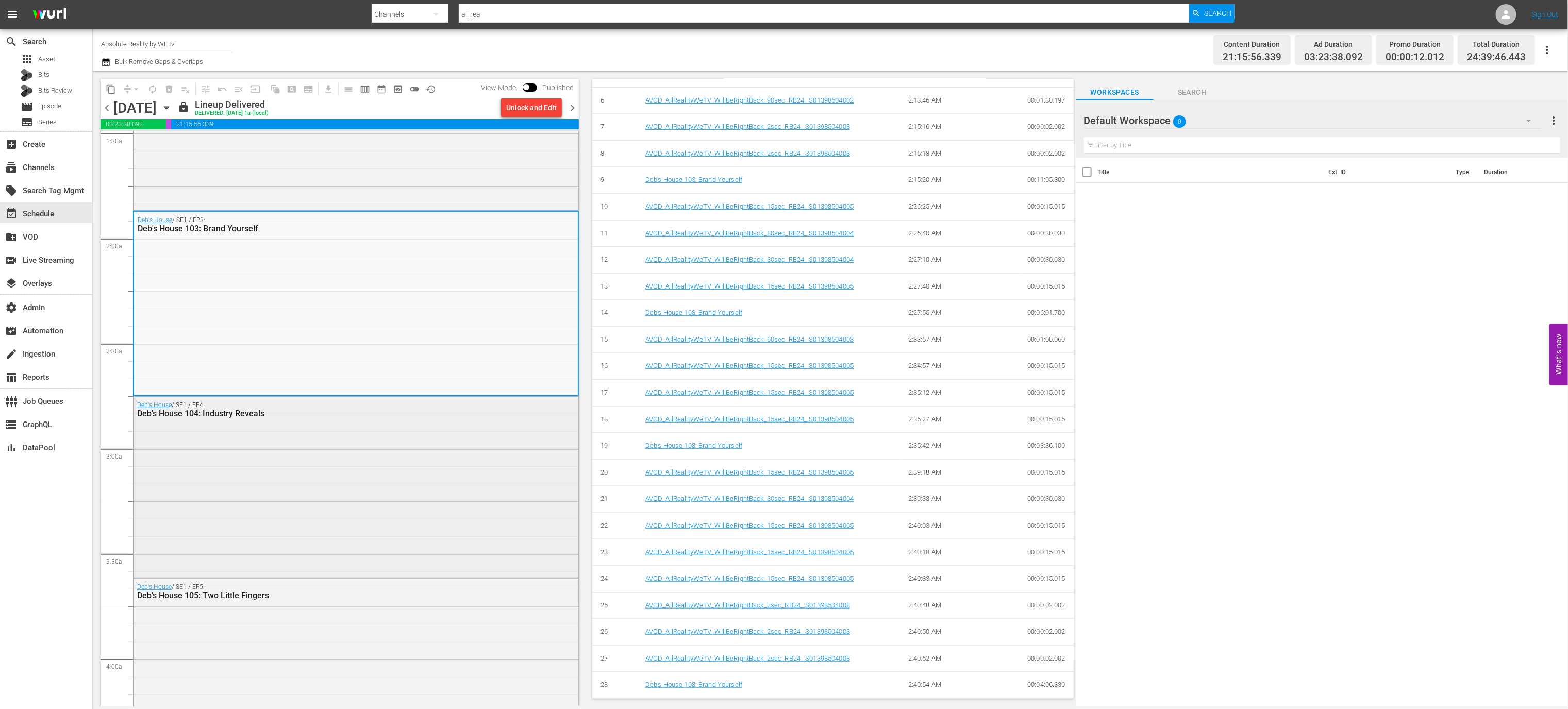
click at [446, 482] on div "Deb's House / SE1 / EP4: Deb's House 104: Industry Reveals" at bounding box center [356, 486] width 445 height 179
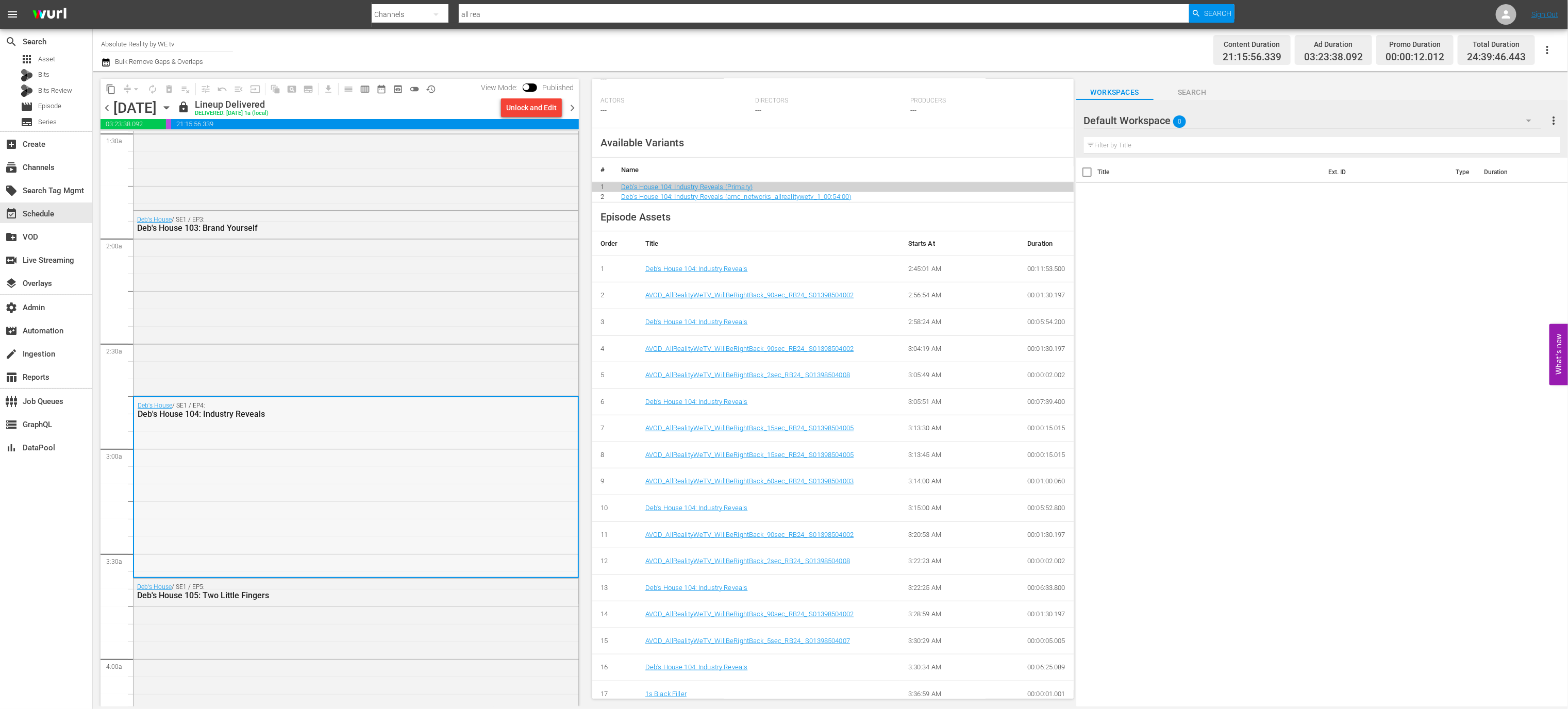
scroll to position [630, 0]
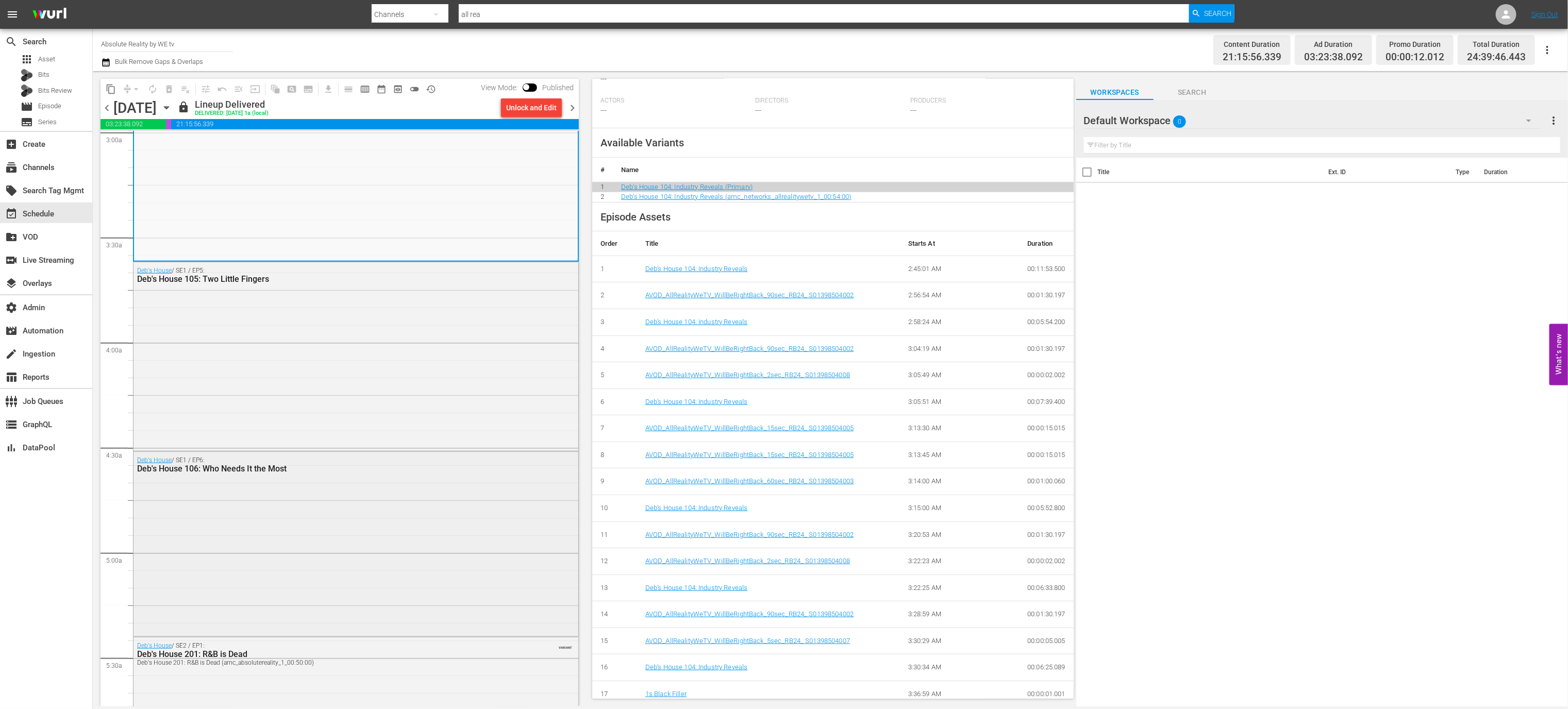
click at [486, 492] on div "Deb's House / SE1 / EP6: Deb's House 106: Who Needs It the Most" at bounding box center [356, 543] width 445 height 182
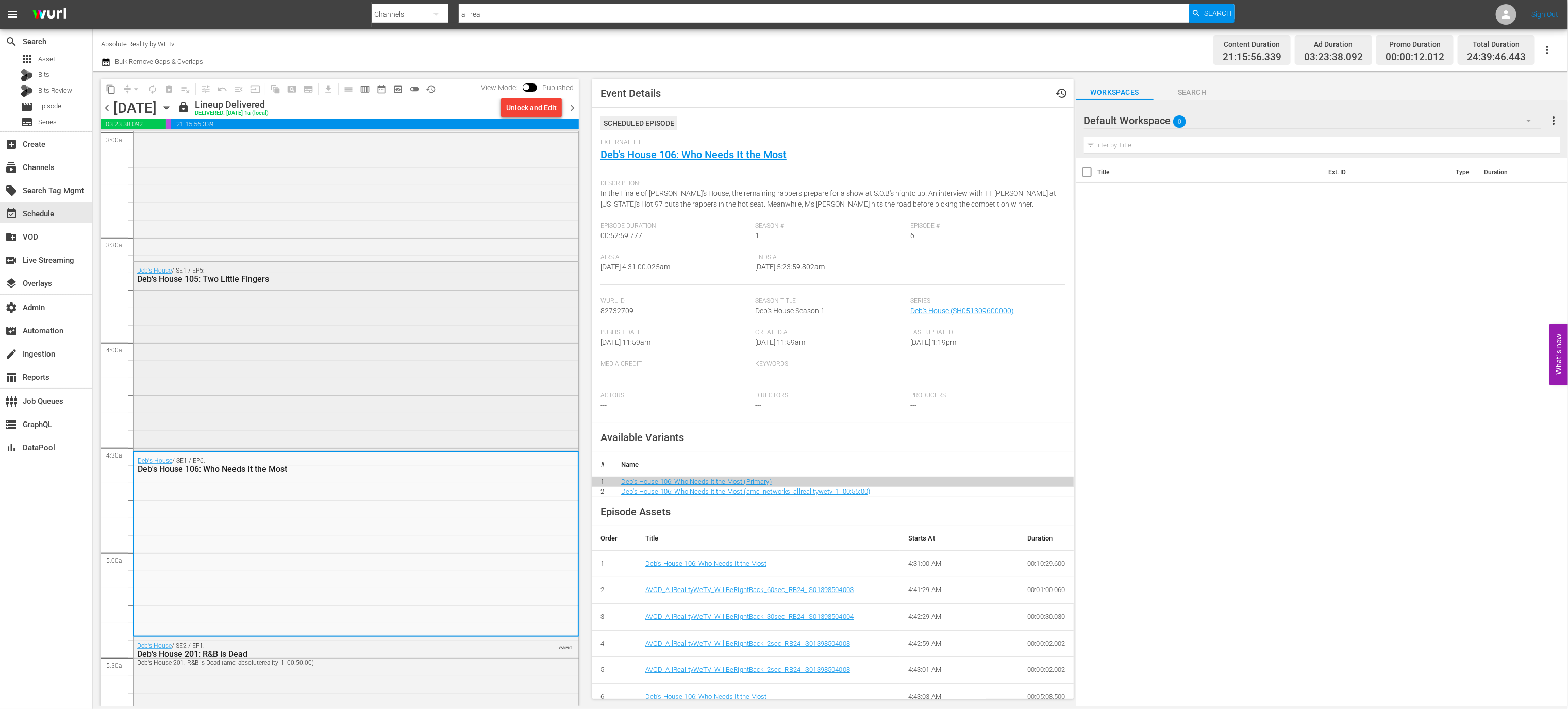
click at [459, 413] on div "Deb's House / SE1 / EP5: Deb's House 105: Two Little Fingers" at bounding box center [356, 355] width 445 height 186
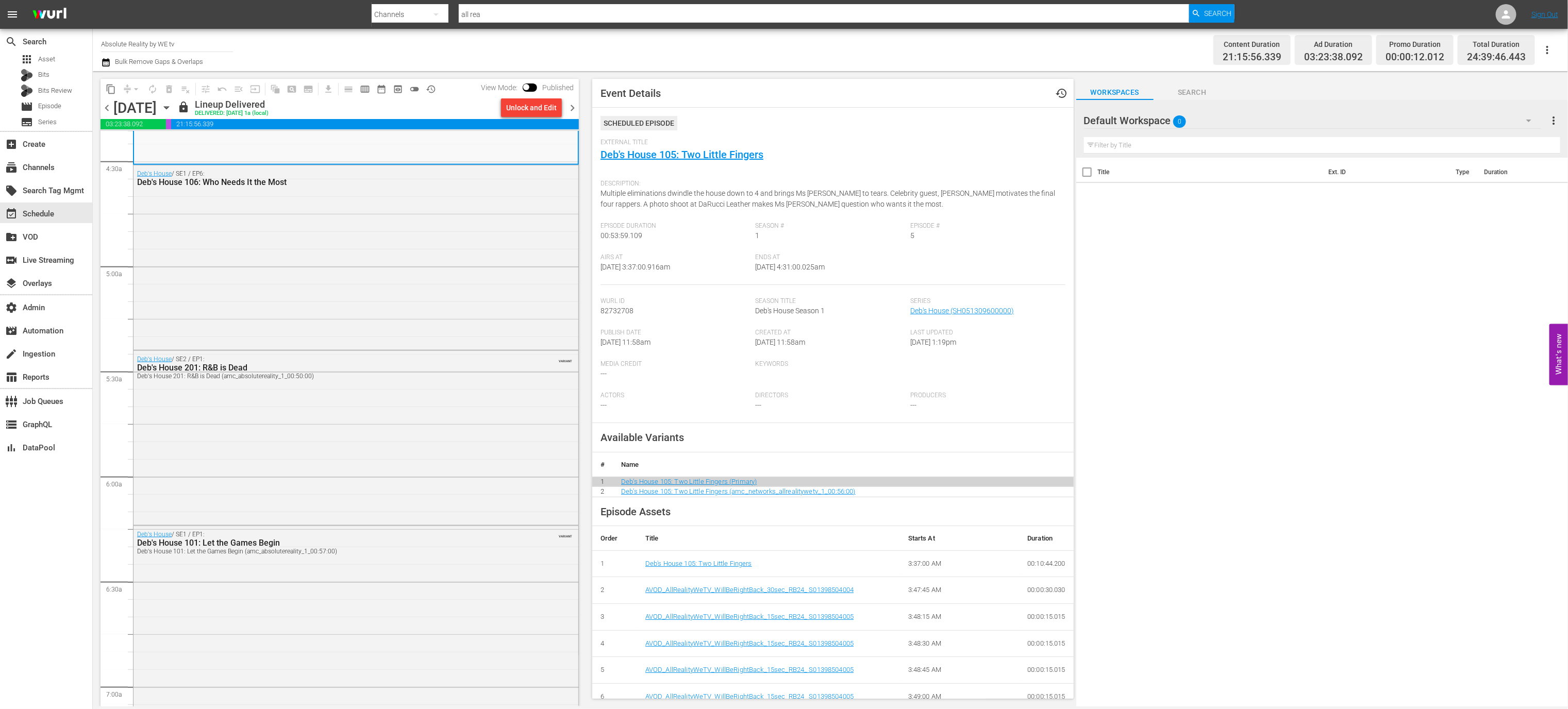
scroll to position [322, 0]
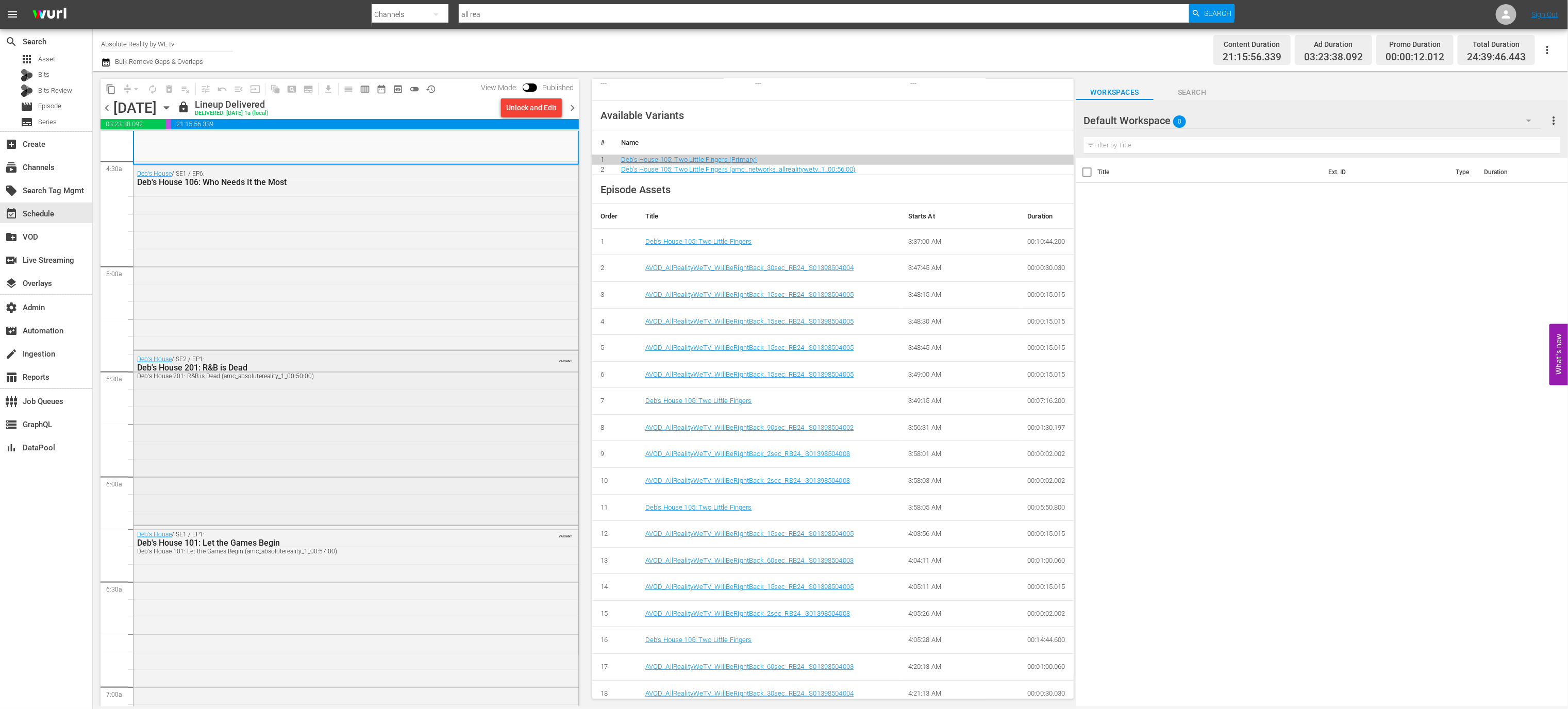
click at [439, 459] on div "Deb's House / SE2 / EP1: Deb's House 201: R&B is Dead Deb's House 201: R&B is D…" at bounding box center [356, 437] width 445 height 172
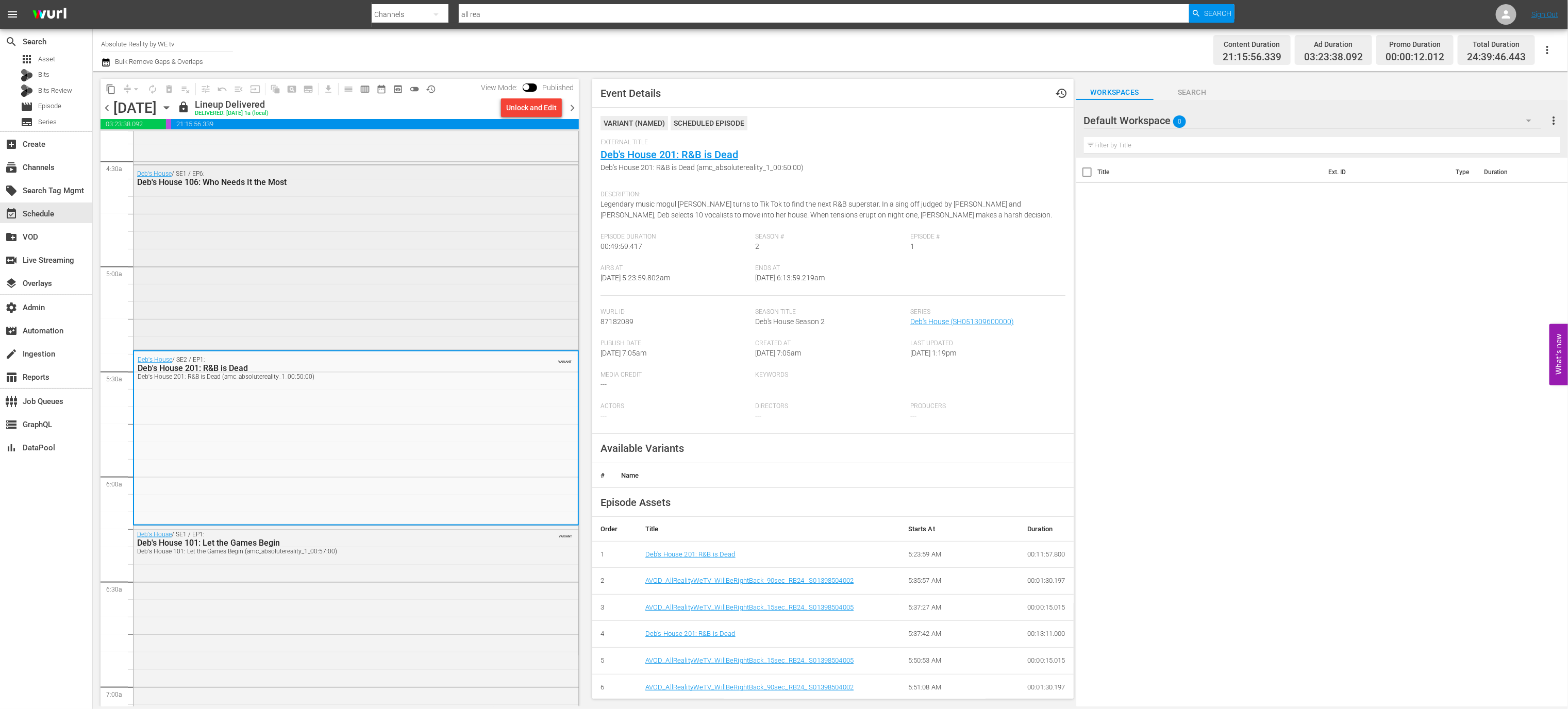
click at [442, 258] on div "Deb's House / SE1 / EP6: Deb's House 106: Who Needs It the Most" at bounding box center [356, 257] width 445 height 182
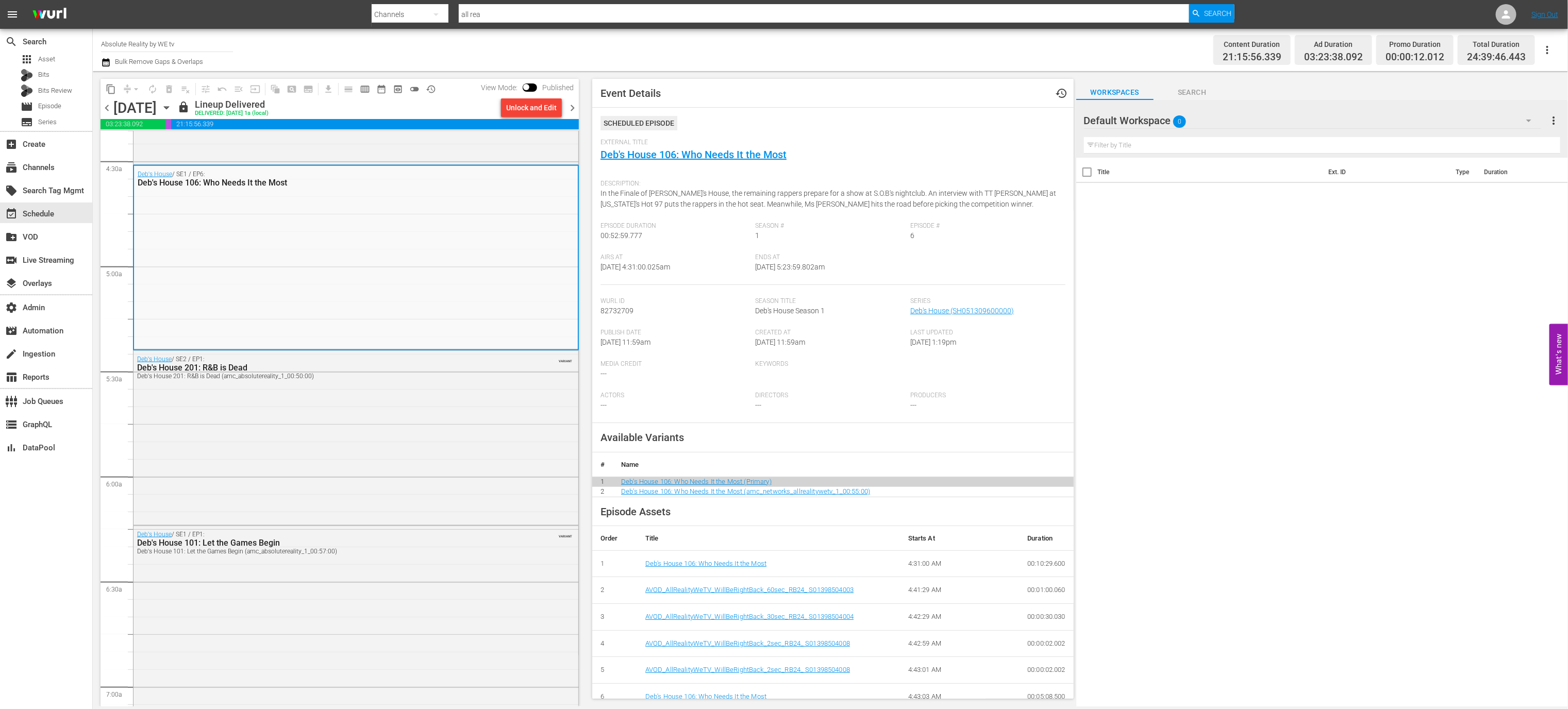
scroll to position [386, 0]
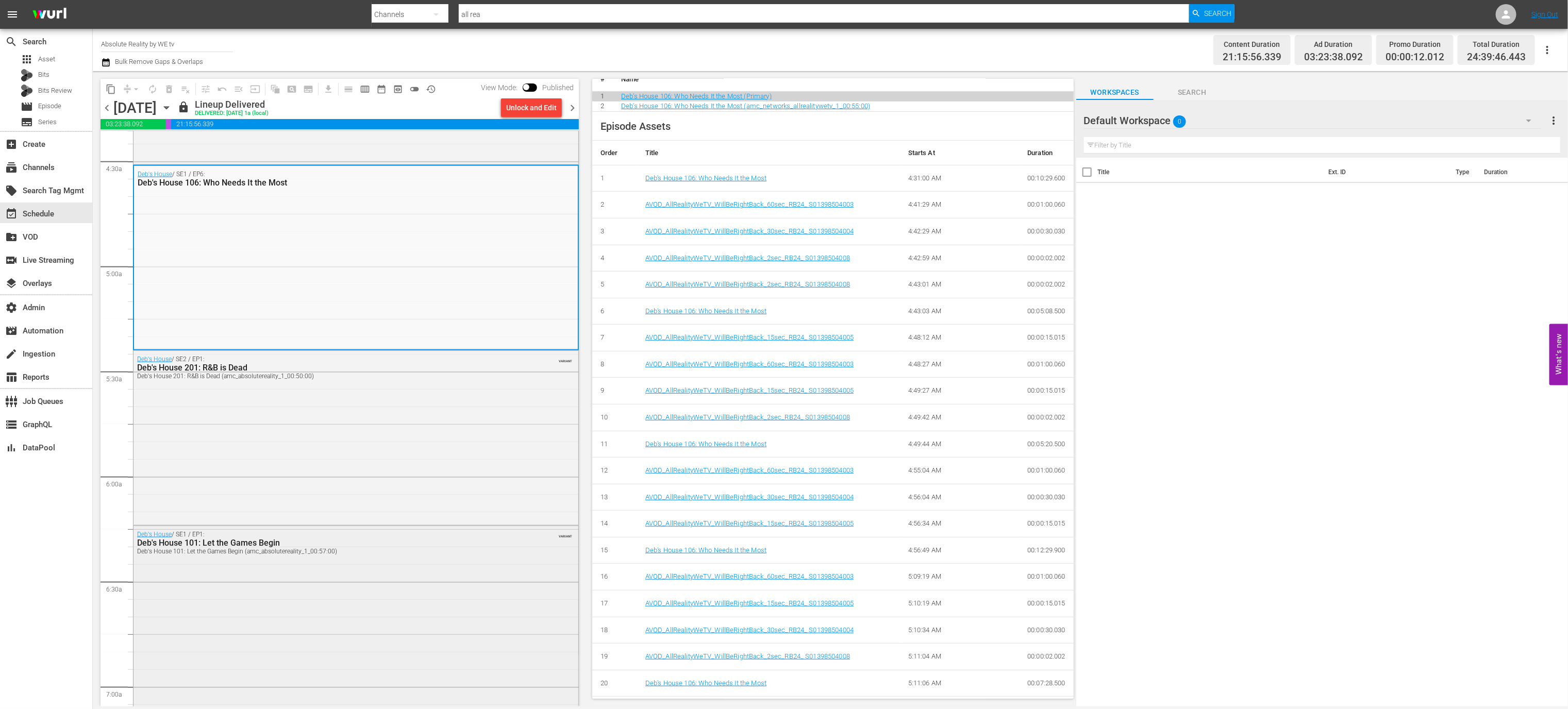
click at [403, 568] on div "Deb's House / SE1 / EP1: Deb's House 101: Let the Games Begin Deb's House 101: …" at bounding box center [356, 624] width 445 height 197
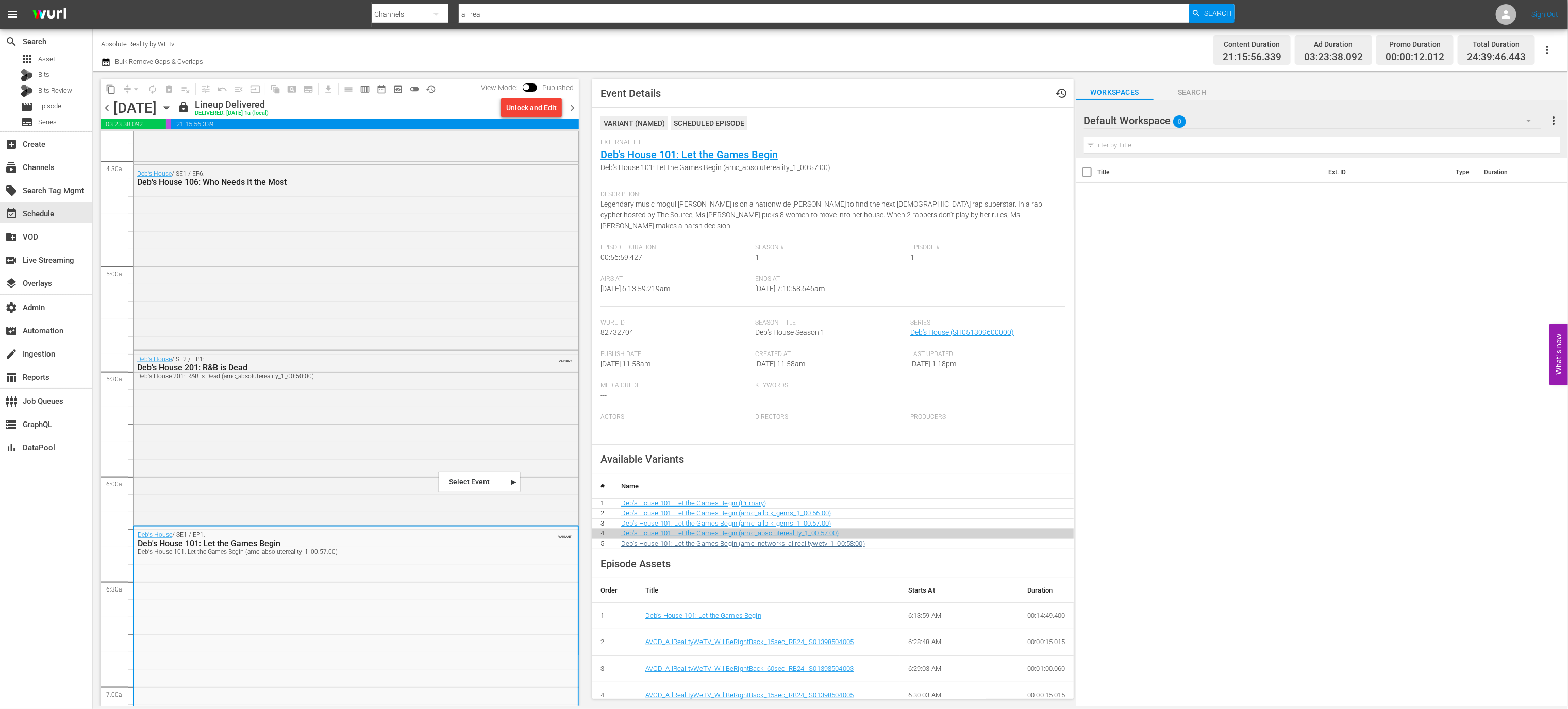
scroll to position [366, 0]
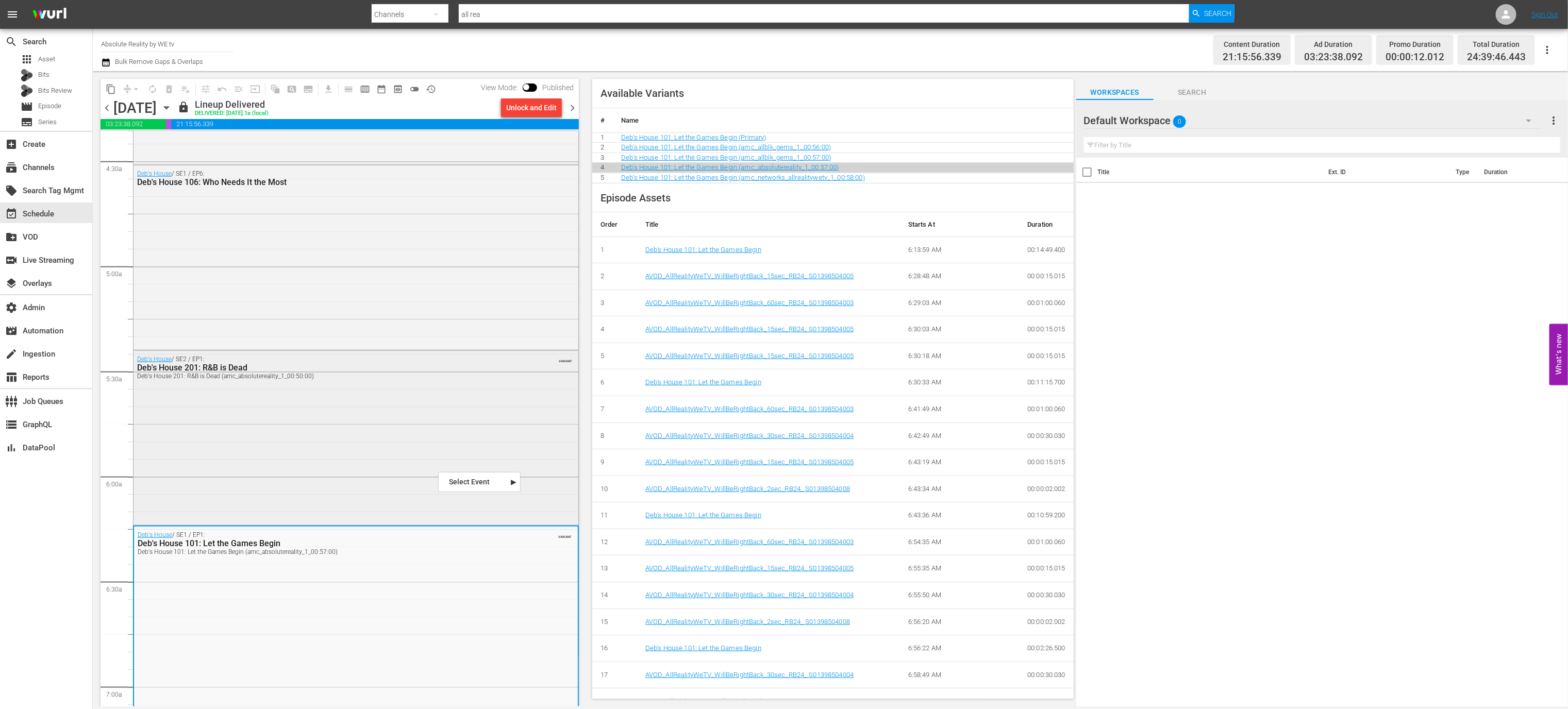
click at [418, 417] on div "Deb's House / SE2 / EP1: Deb's House 201: R&B is Dead Deb's House 201: R&B is D…" at bounding box center [356, 437] width 445 height 172
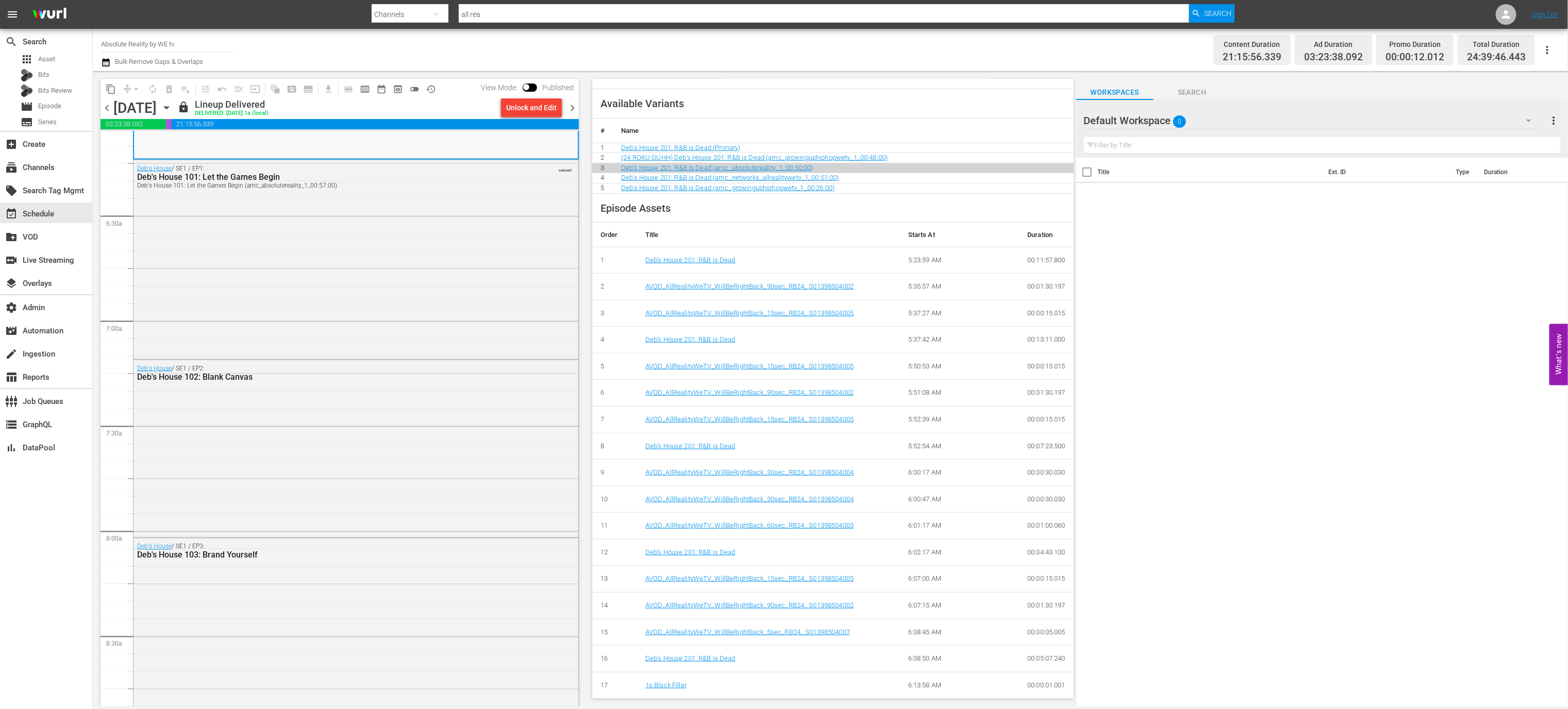
scroll to position [1599, 0]
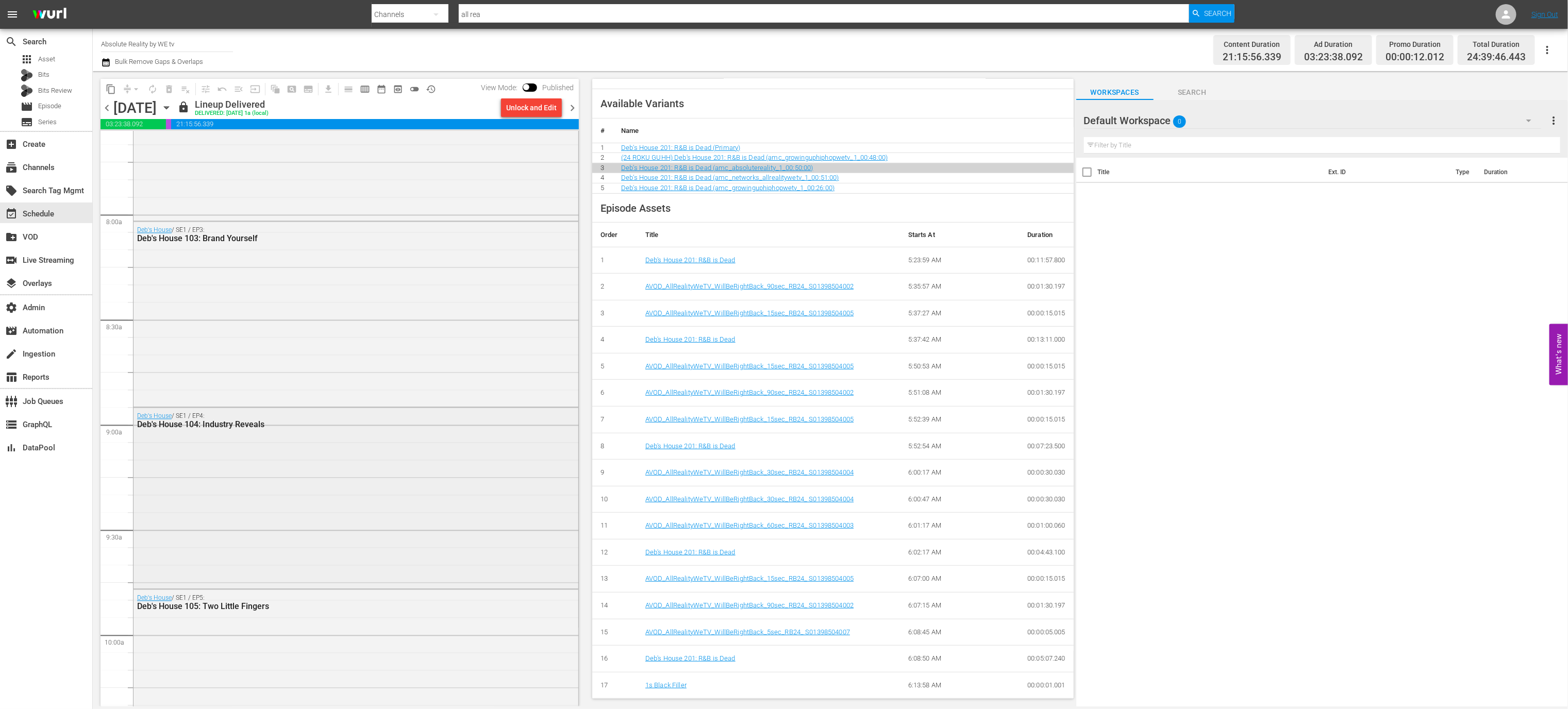
click at [507, 500] on div "Deb's House / SE1 / EP4: Deb's House 104: Industry Reveals" at bounding box center [356, 498] width 445 height 179
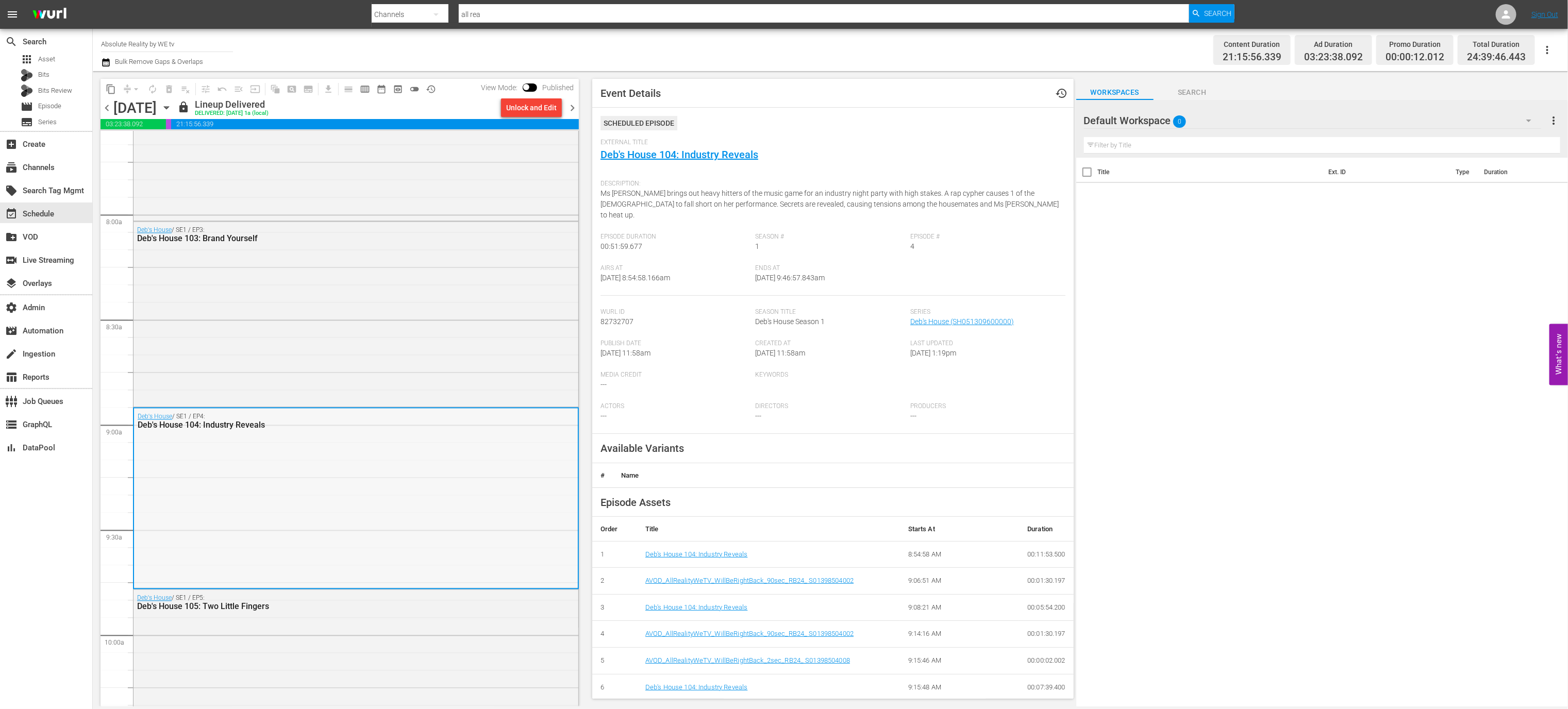
scroll to position [1915, 0]
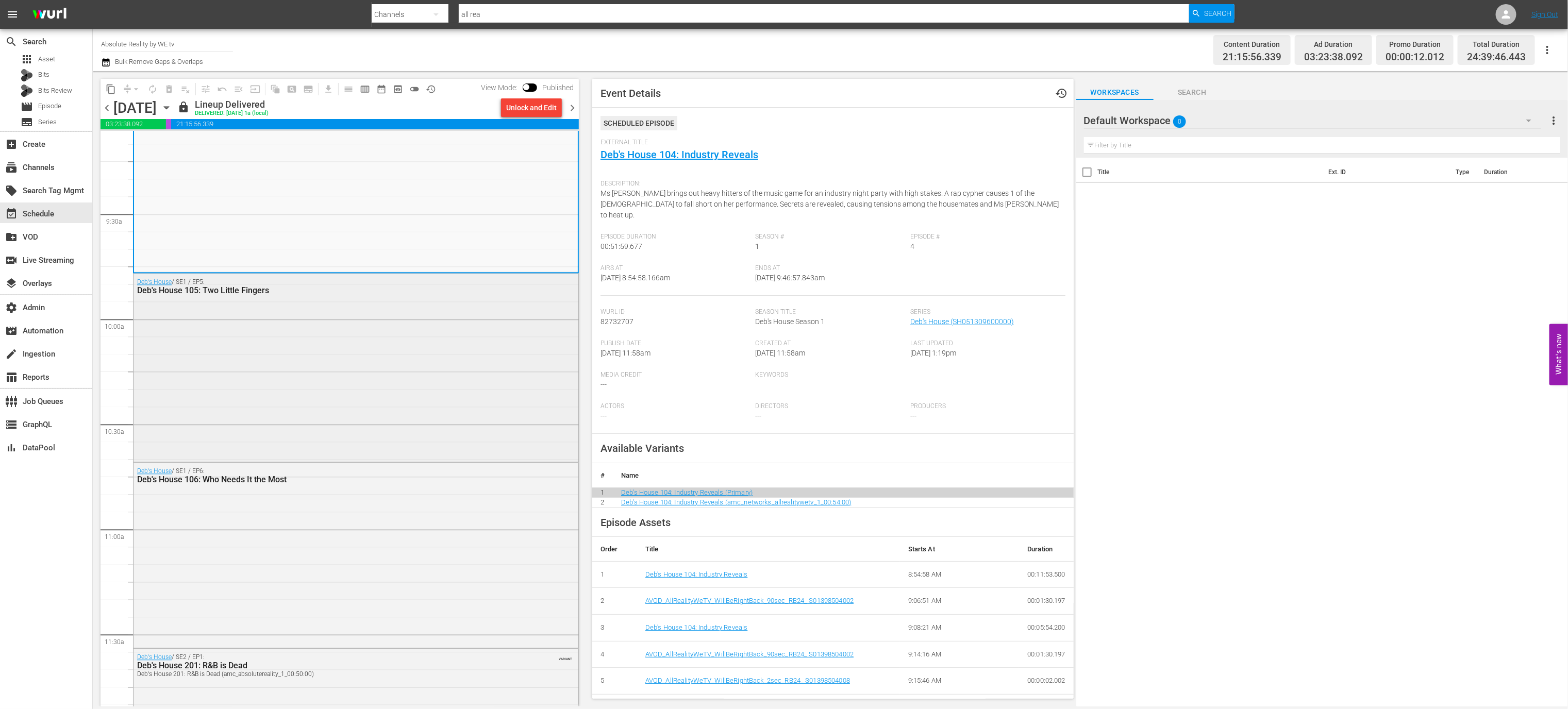
click at [432, 425] on div "Deb's House / SE1 / EP5: Deb's House 105: Two Little Fingers" at bounding box center [356, 367] width 445 height 186
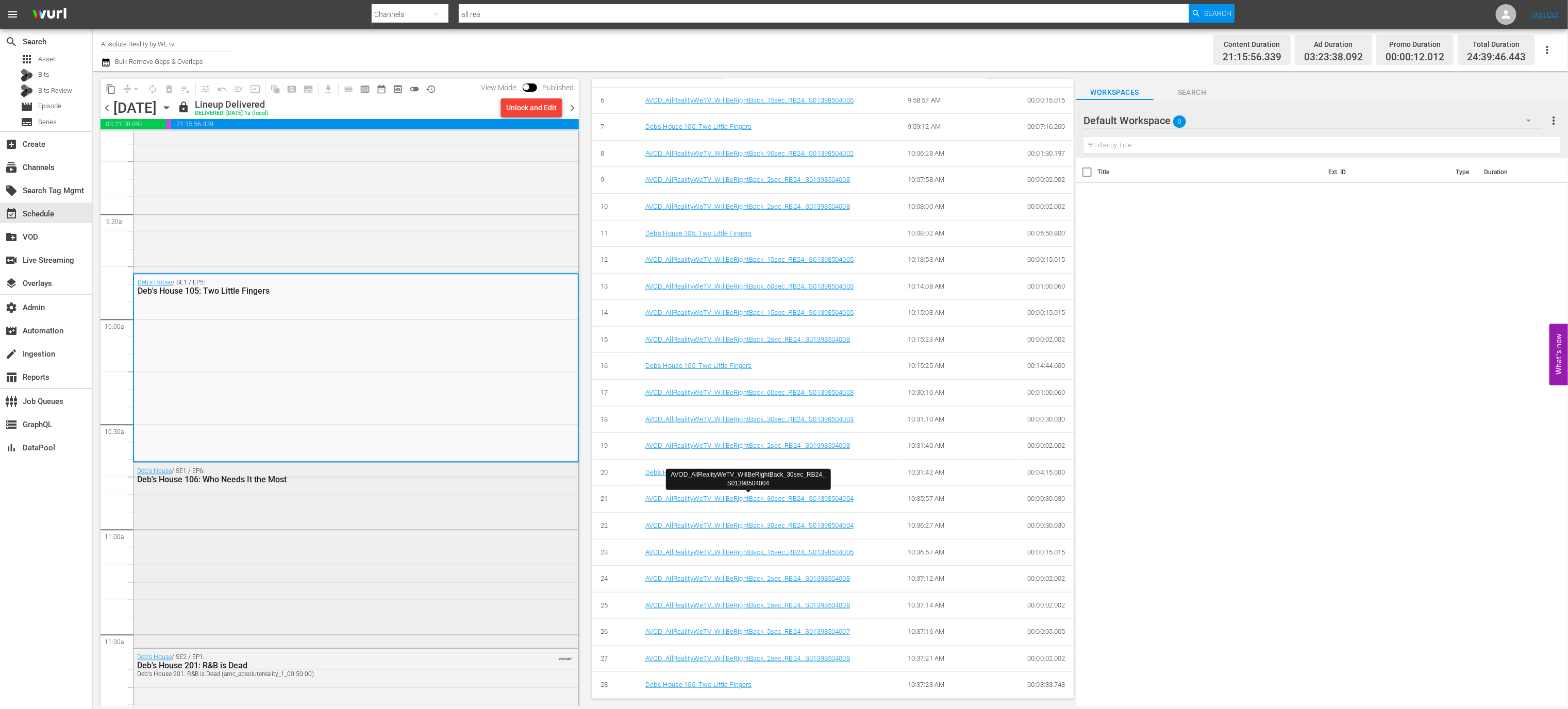
scroll to position [583, 0]
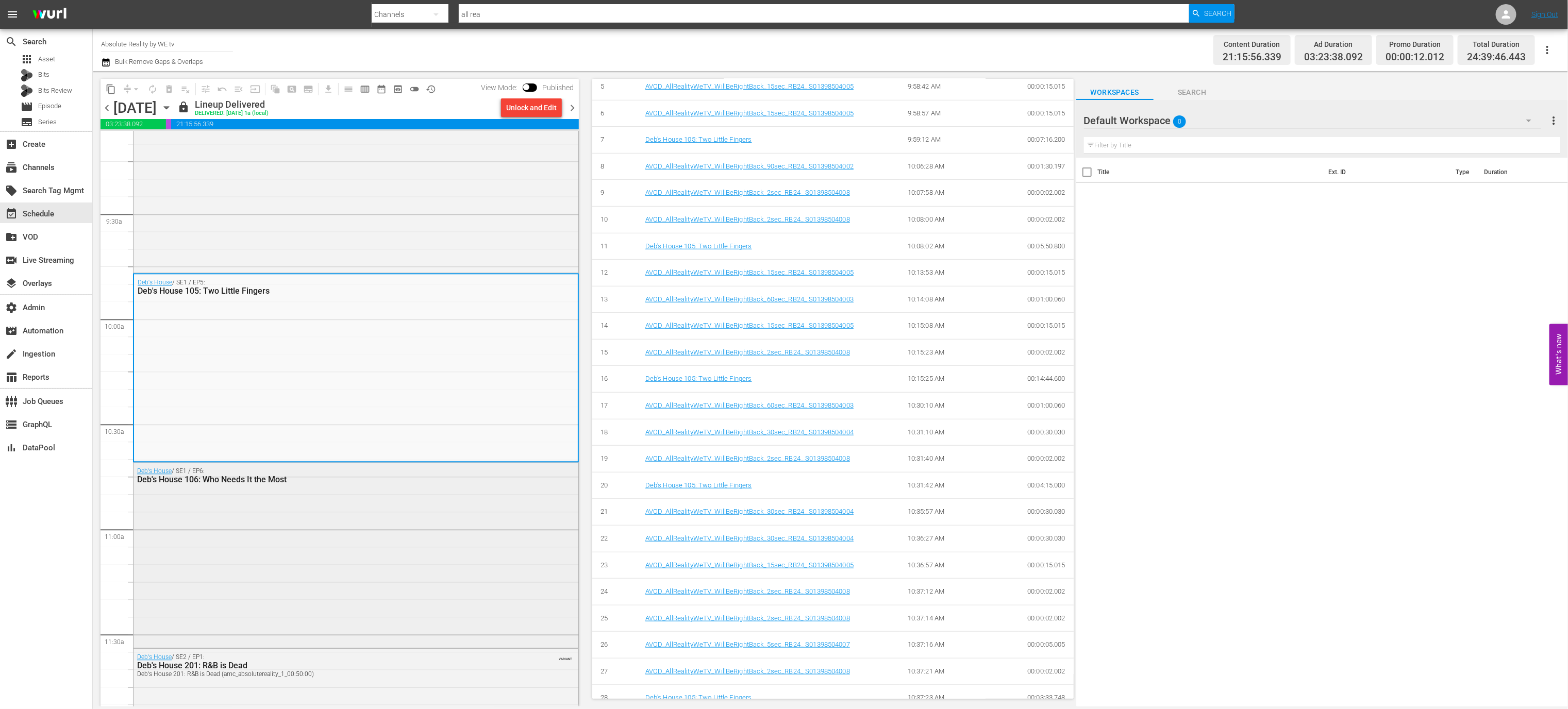
click at [384, 527] on div "Deb's House / SE1 / EP6: Deb's House 106: Who Needs It the Most" at bounding box center [356, 554] width 445 height 182
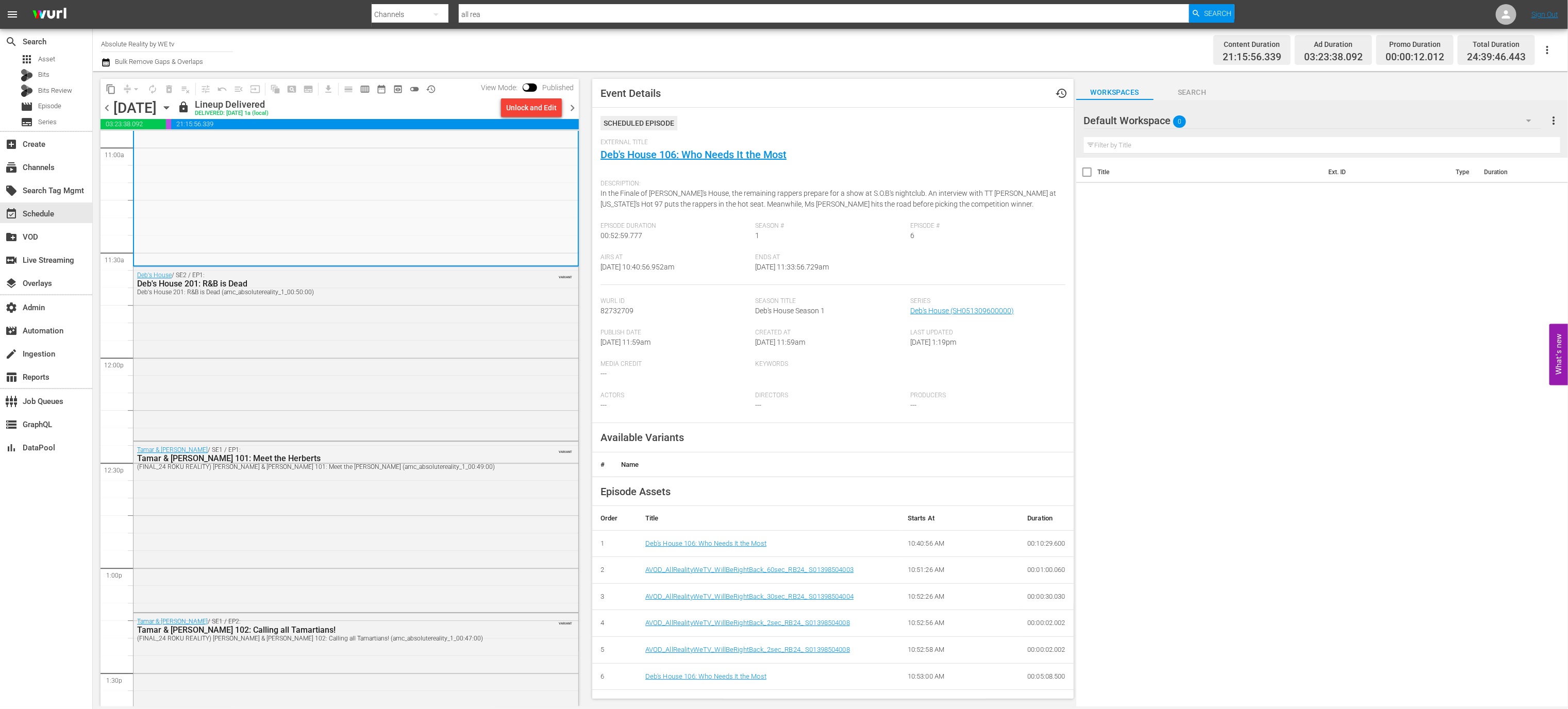
scroll to position [2305, 0]
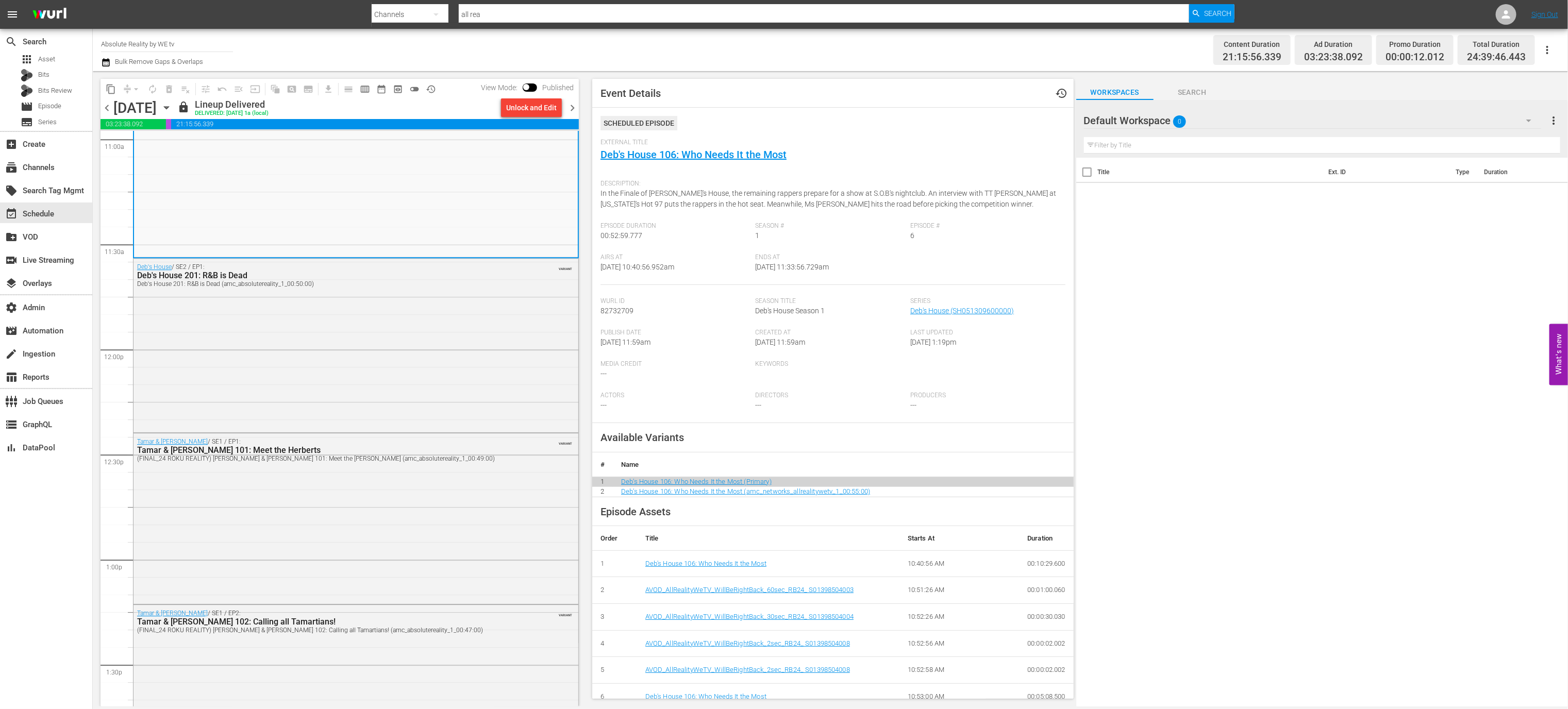
click at [427, 522] on div "Tamar & [PERSON_NAME] / SE1 / EP1: [PERSON_NAME] & [PERSON_NAME] 101: Meet the …" at bounding box center [356, 517] width 445 height 168
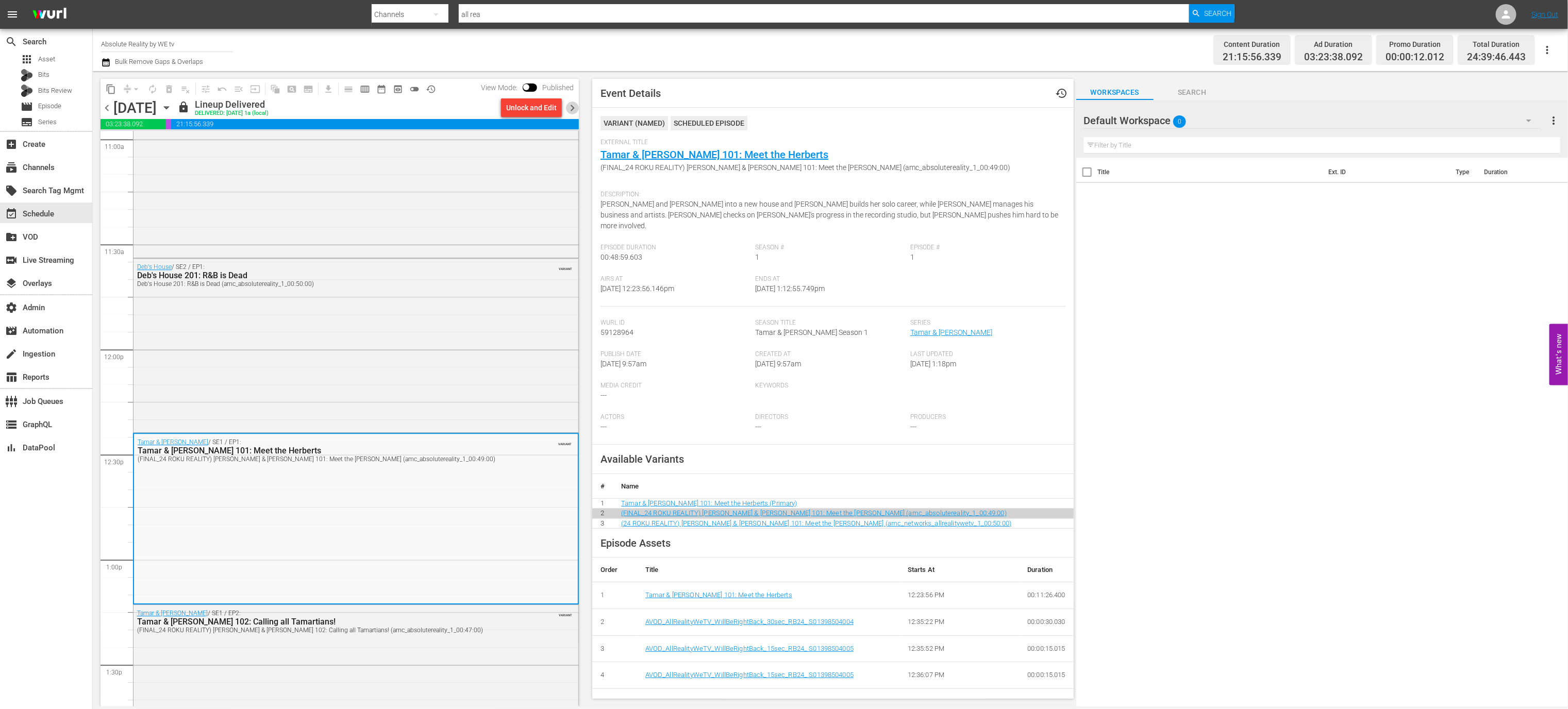
click at [573, 109] on span "chevron_right" at bounding box center [572, 108] width 13 height 13
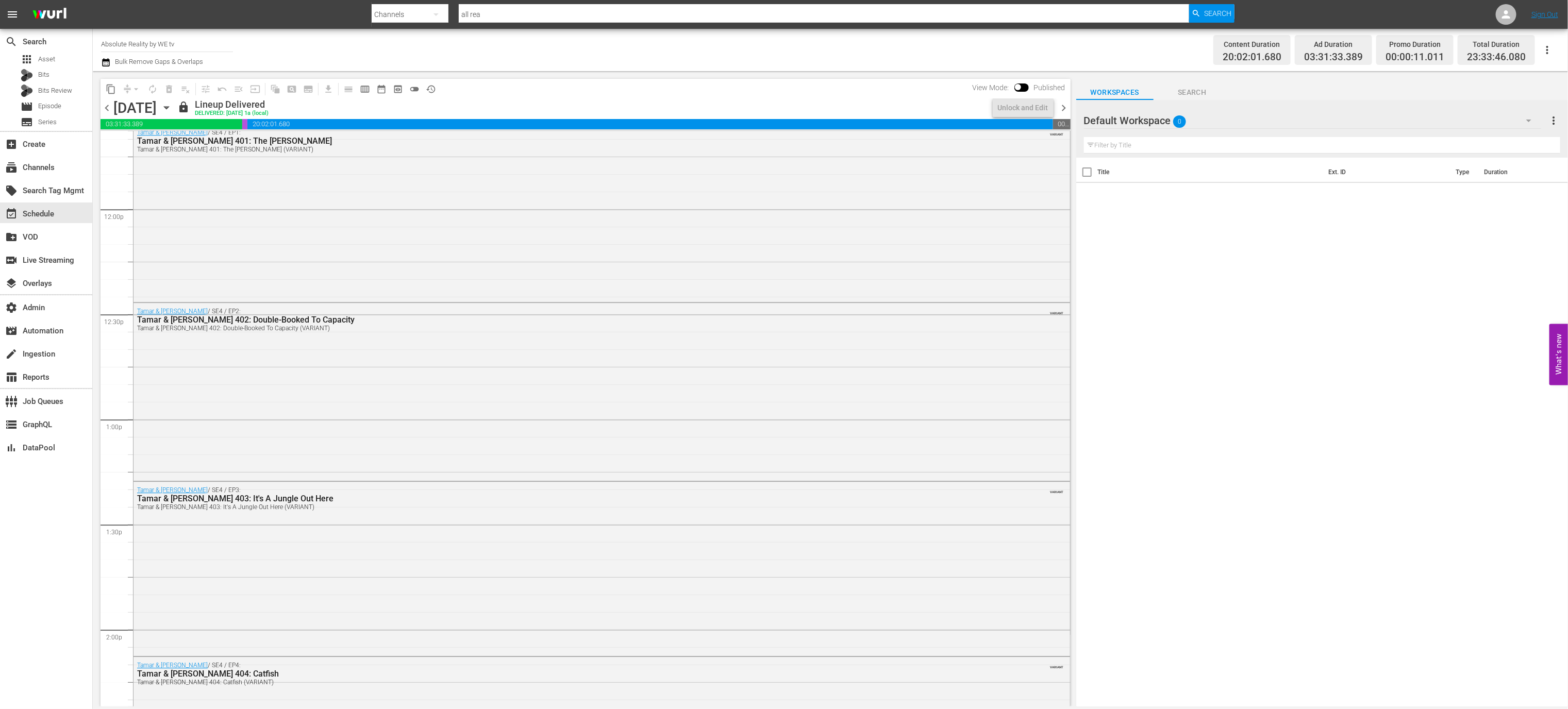
scroll to position [2287, 0]
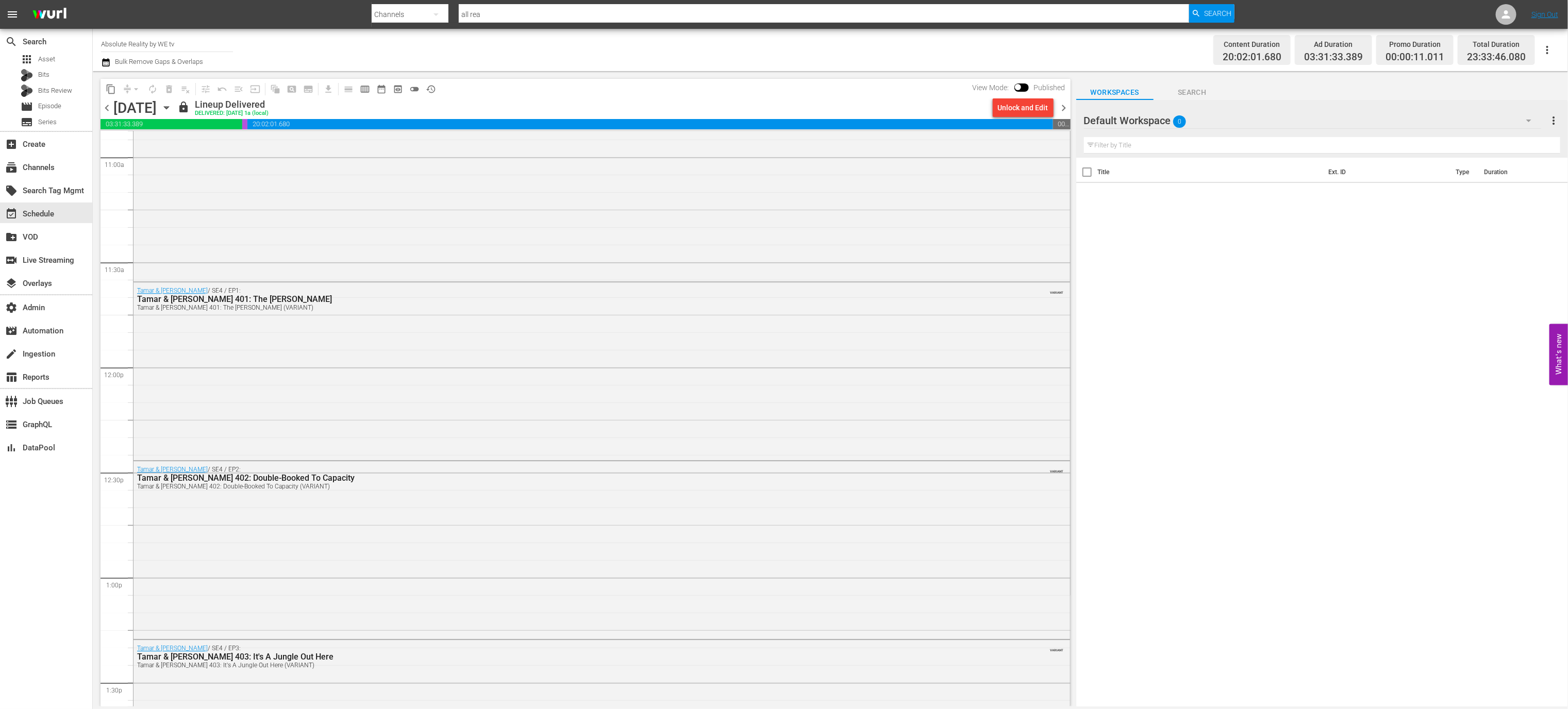
drag, startPoint x: 1231, startPoint y: 196, endPoint x: 1478, endPoint y: 164, distance: 249.1
click at [930, 197] on div "Title Ext. ID Type Duration" at bounding box center [1322, 433] width 492 height 550
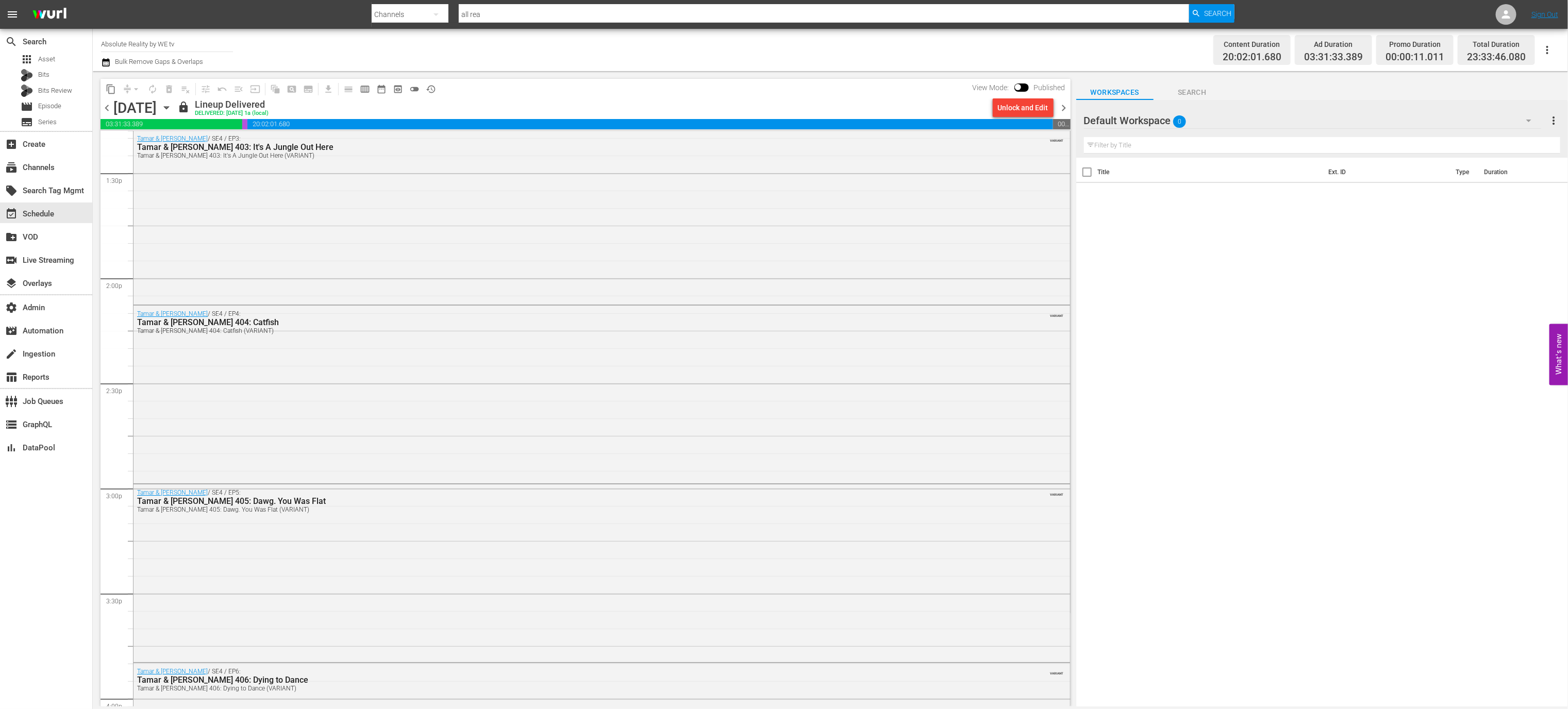
scroll to position [2650, 0]
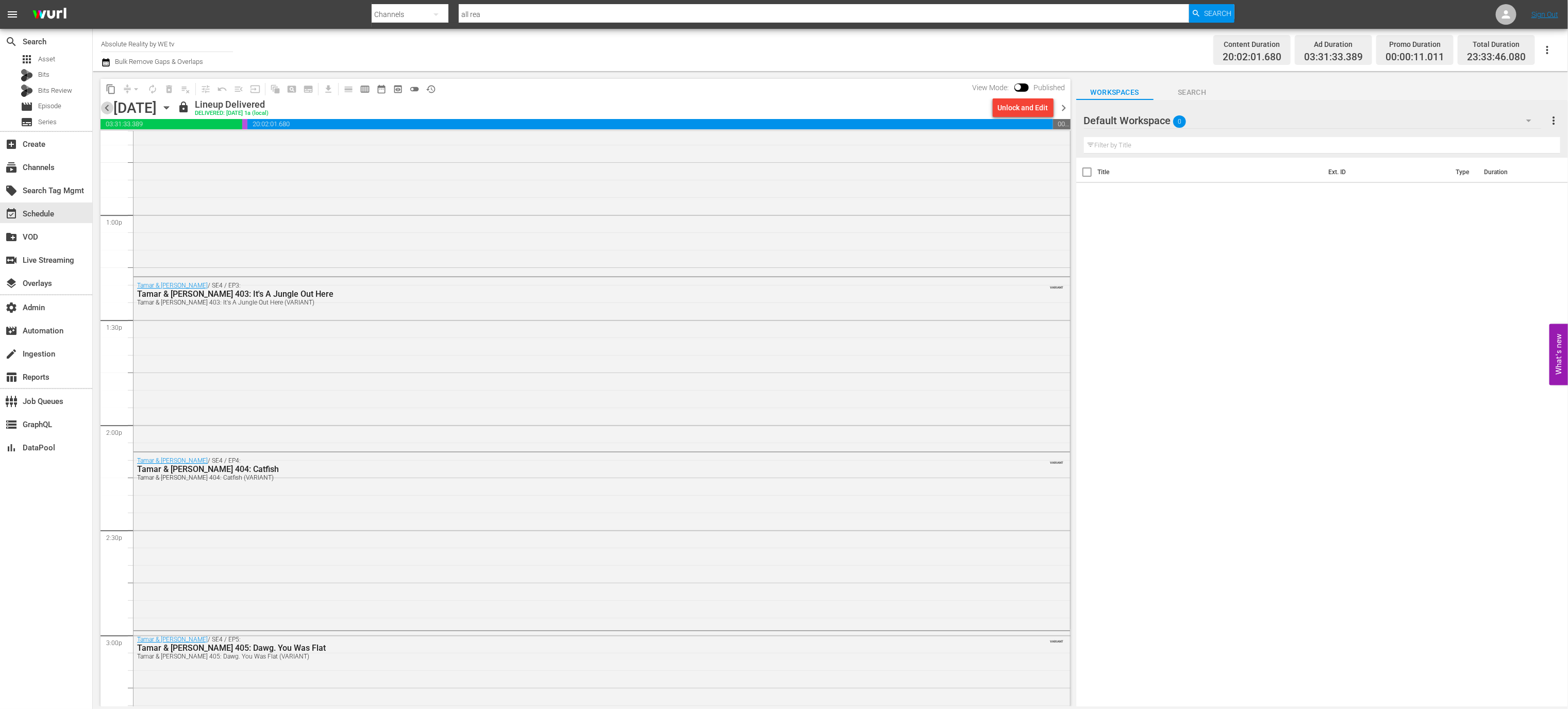
click at [107, 111] on span "chevron_left" at bounding box center [107, 108] width 13 height 13
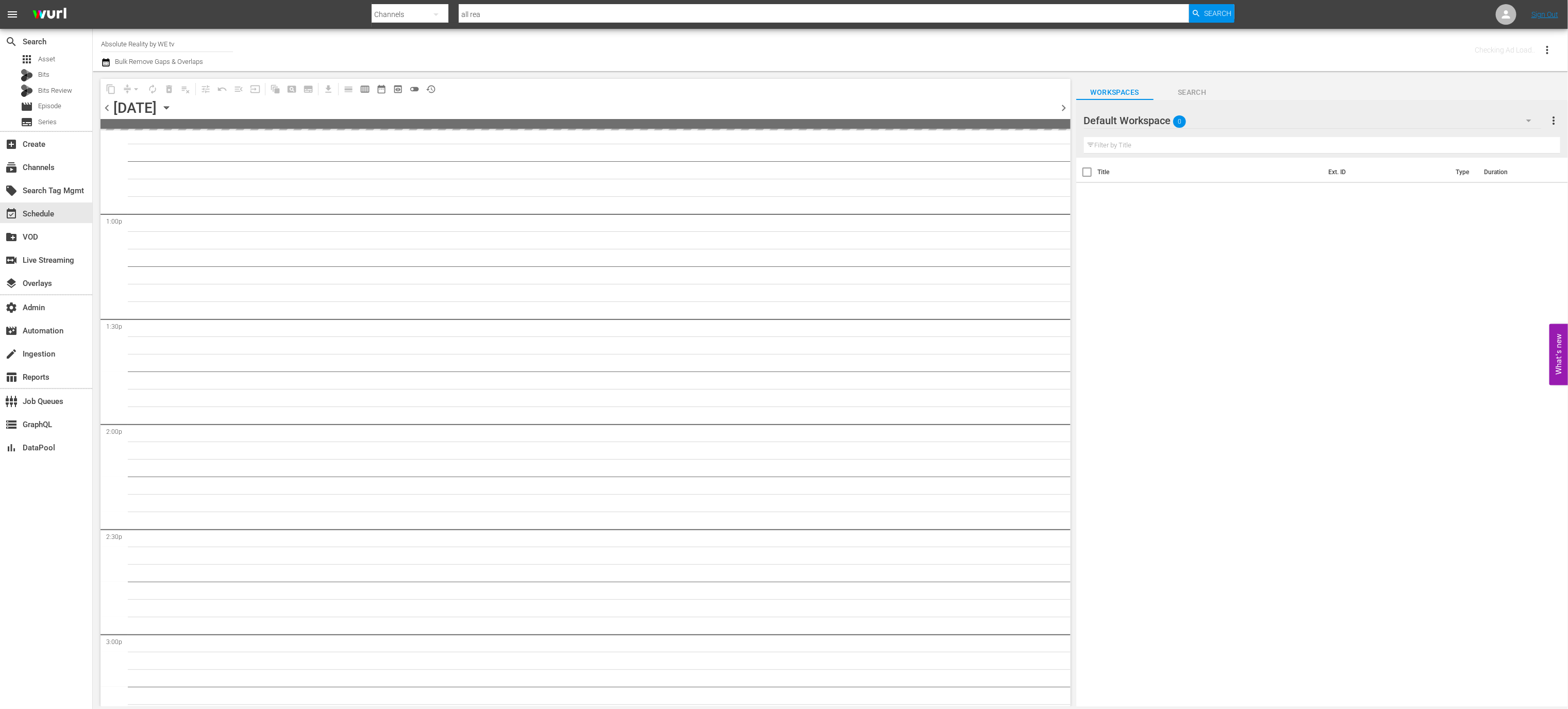
scroll to position [2825, 0]
click at [107, 111] on span "chevron_left" at bounding box center [107, 108] width 13 height 13
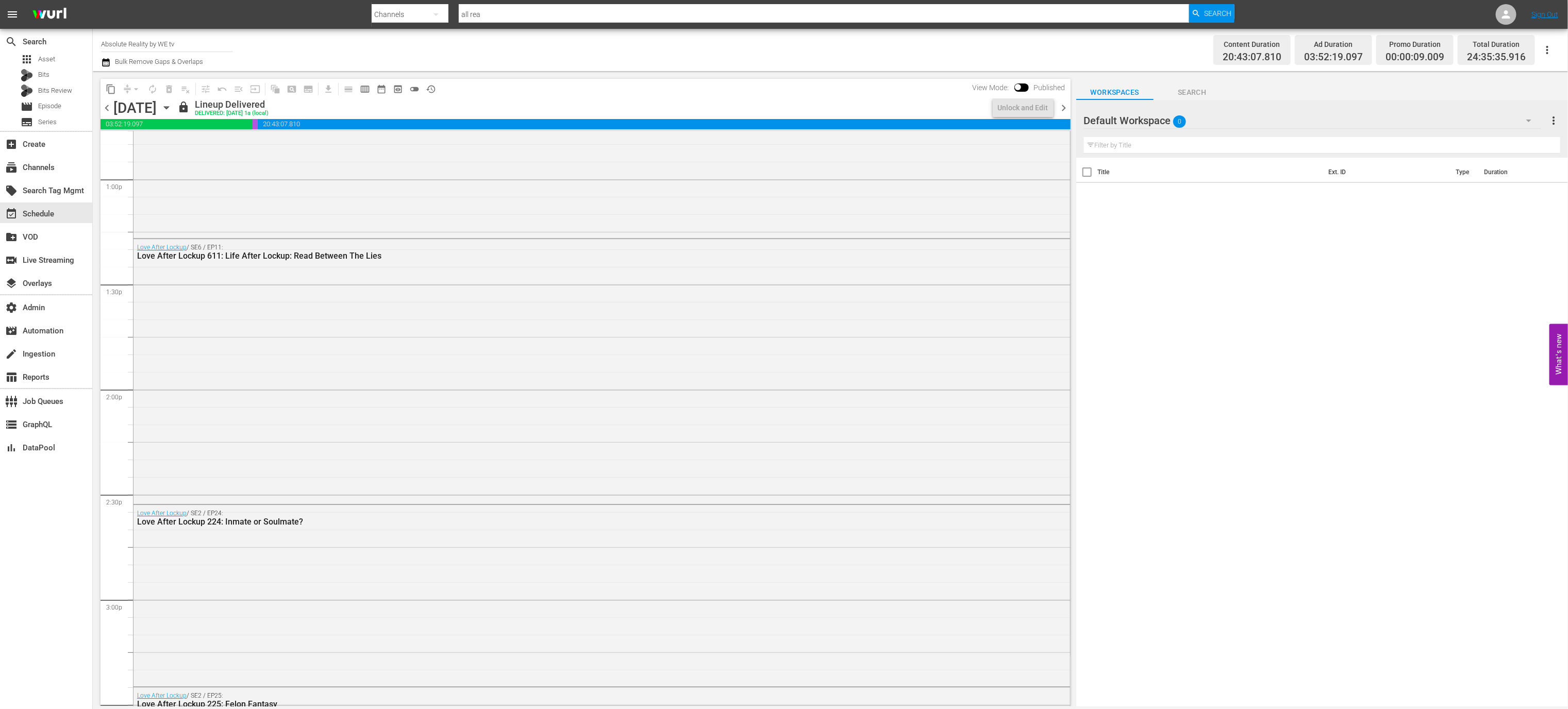
click at [107, 111] on span "chevron_left" at bounding box center [107, 108] width 13 height 13
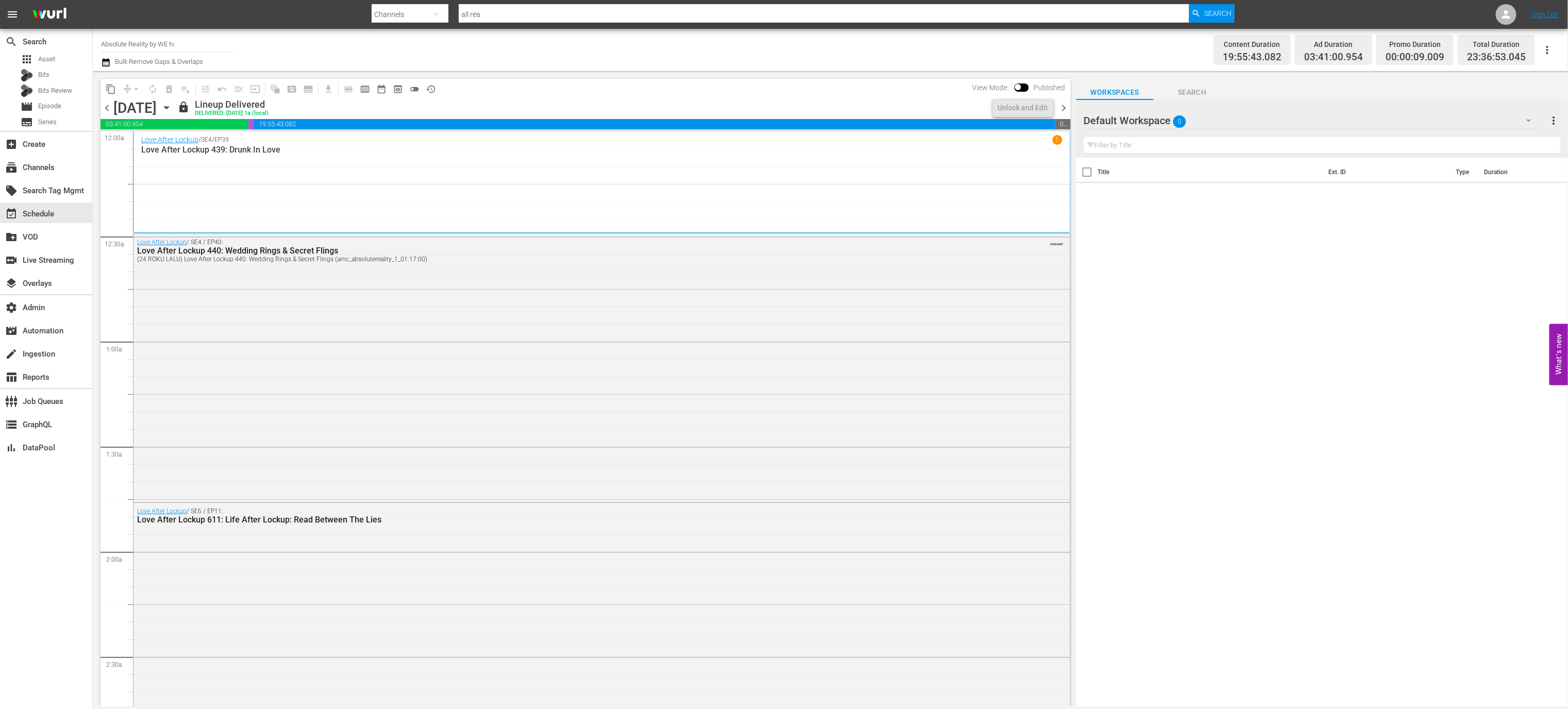
click at [330, 214] on div "Love After Lockup / SE4 / EP39 1 Love After Lockup 439: Drunk In Love" at bounding box center [602, 182] width 921 height 94
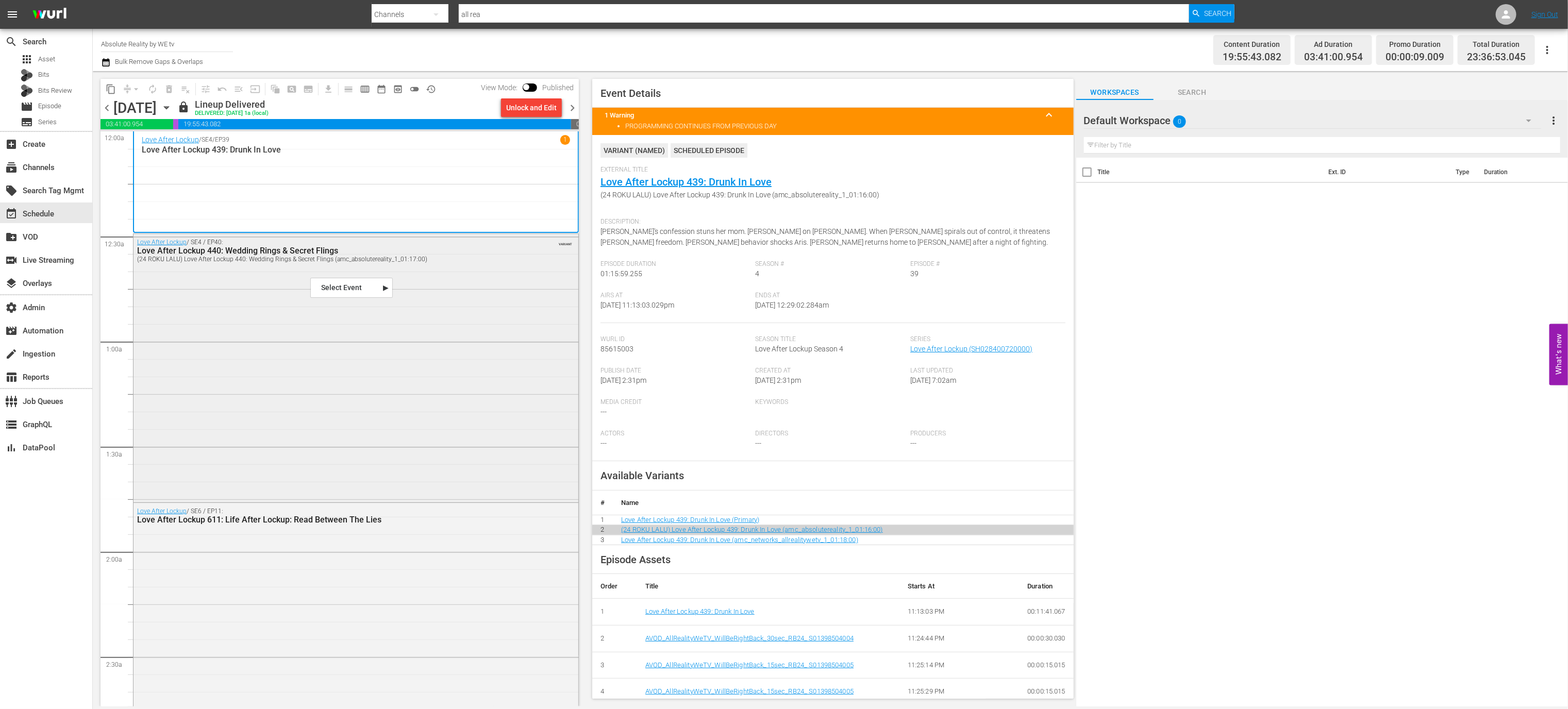
click at [303, 300] on div "Love After Lockup / SE4 / EP40: Love After Lockup 440: Wedding Rings & Secret F…" at bounding box center [356, 367] width 445 height 267
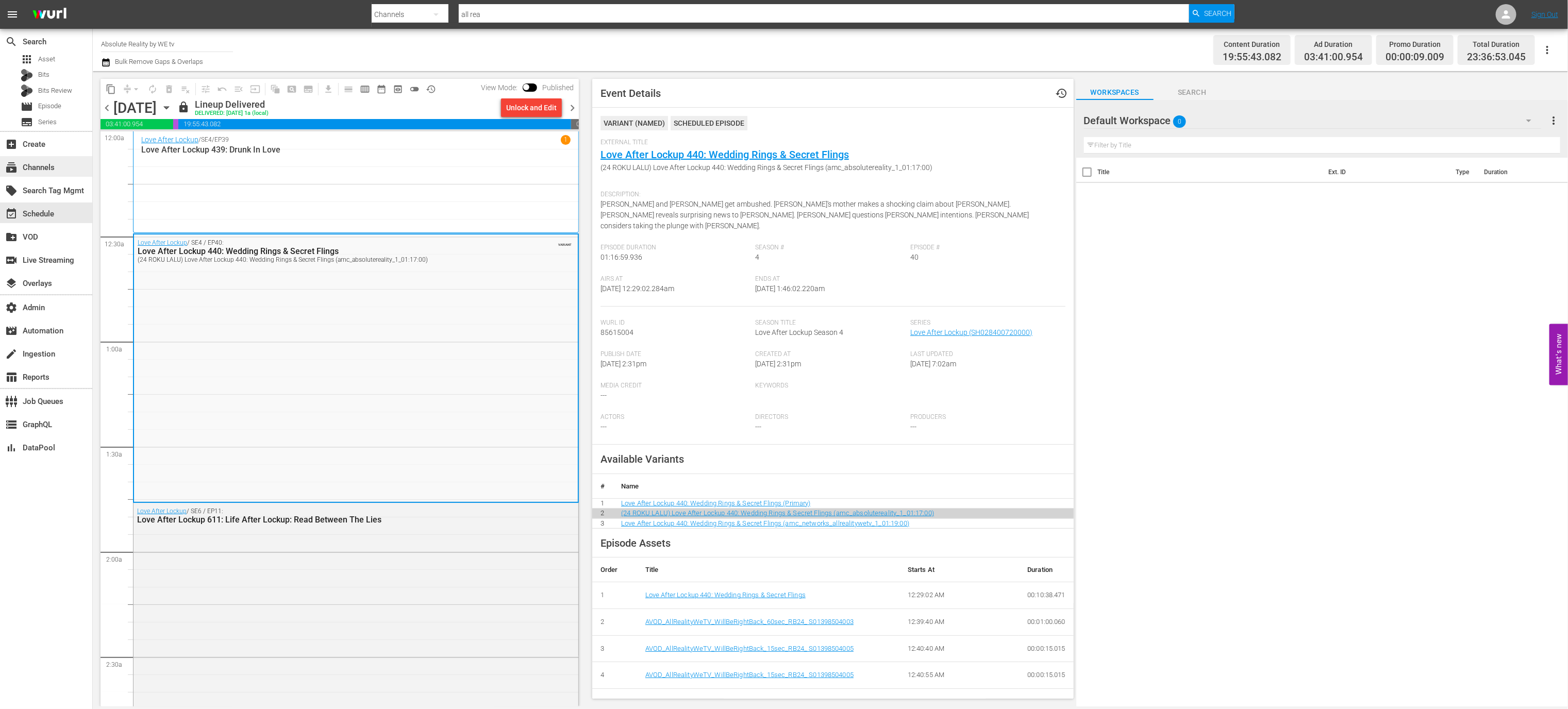
click at [39, 170] on div "subscriptions Channels" at bounding box center [29, 166] width 58 height 9
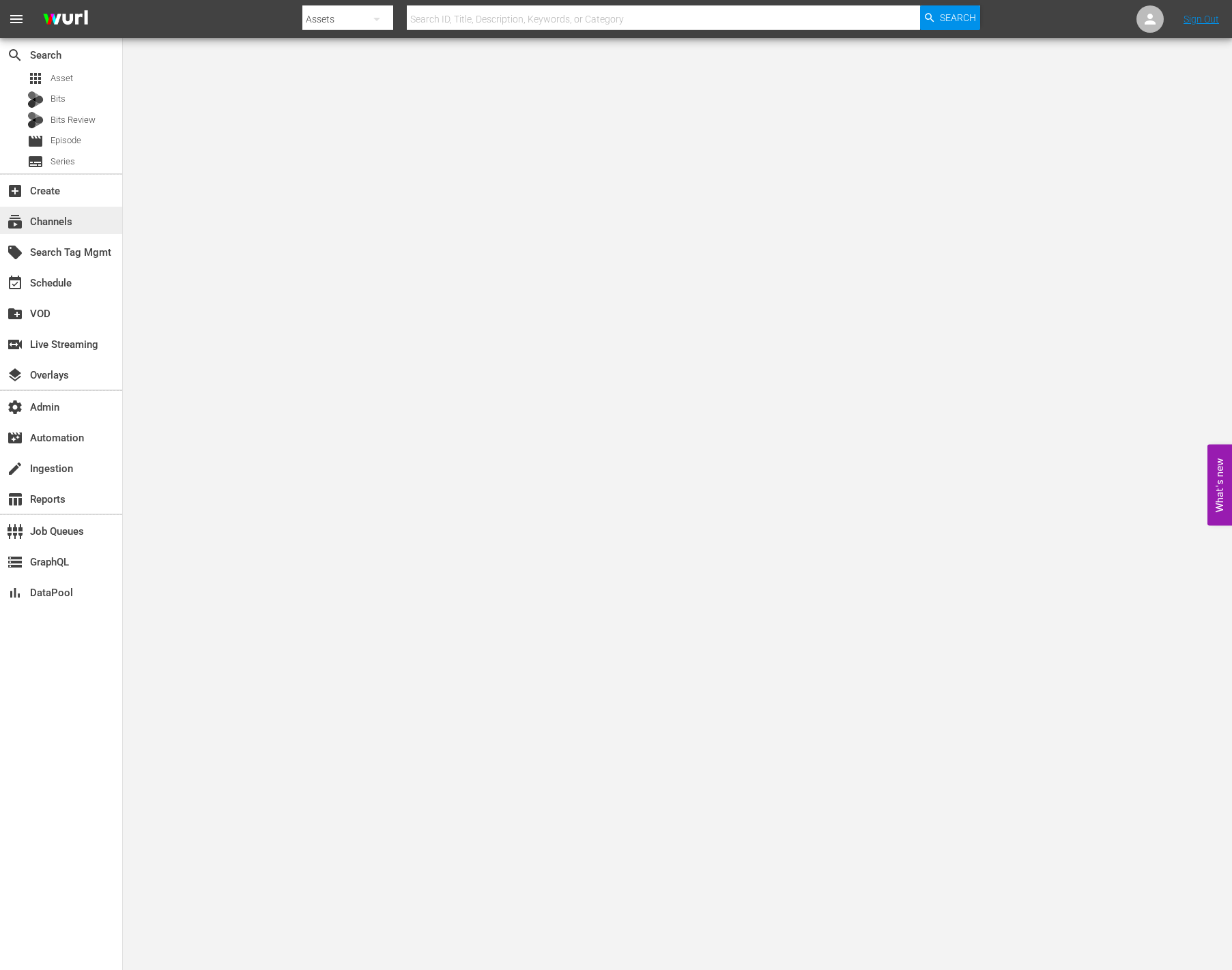
click at [80, 211] on div "subscriptions Channels" at bounding box center [61, 220] width 122 height 27
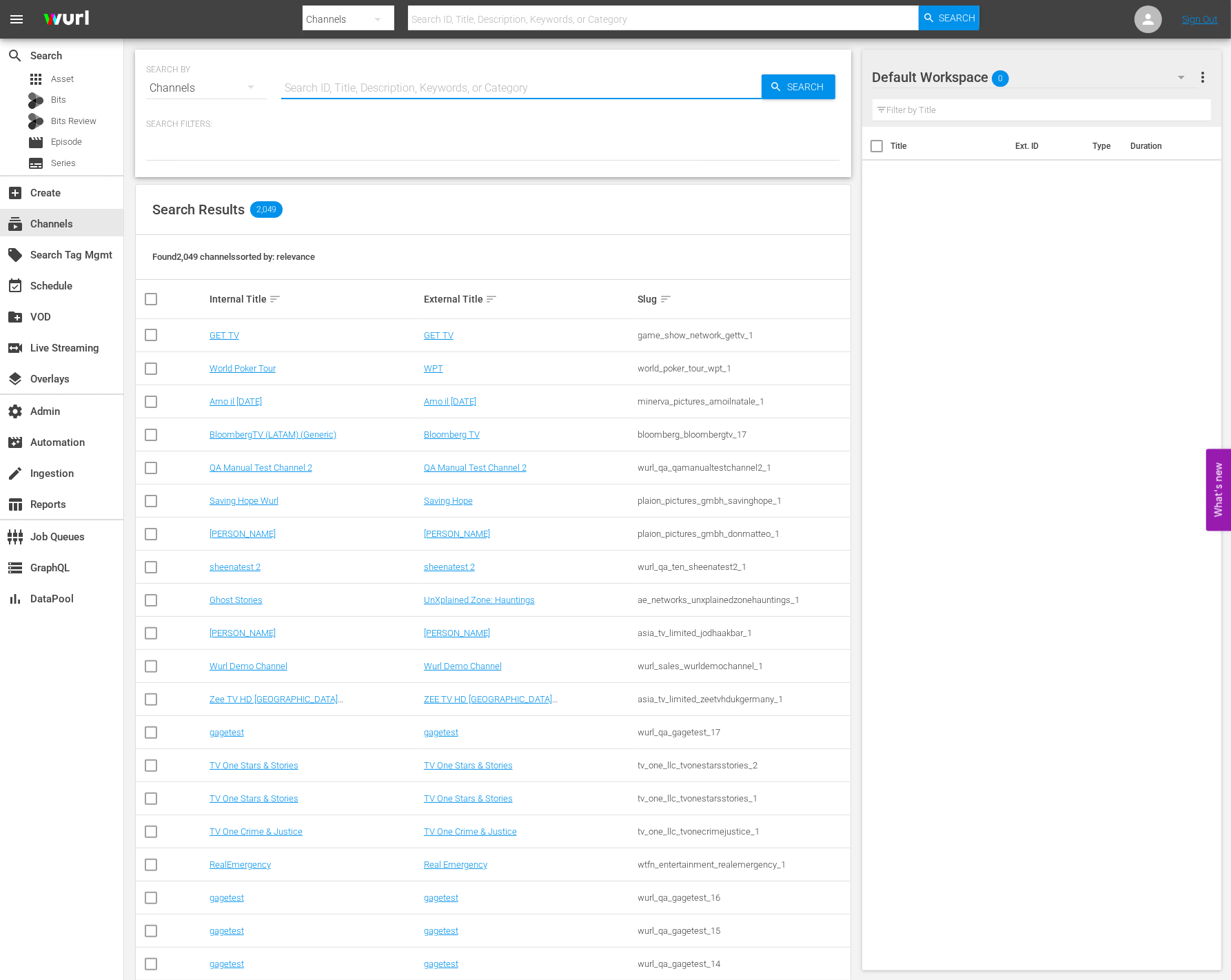
click at [385, 86] on input "text" at bounding box center [521, 89] width 481 height 33
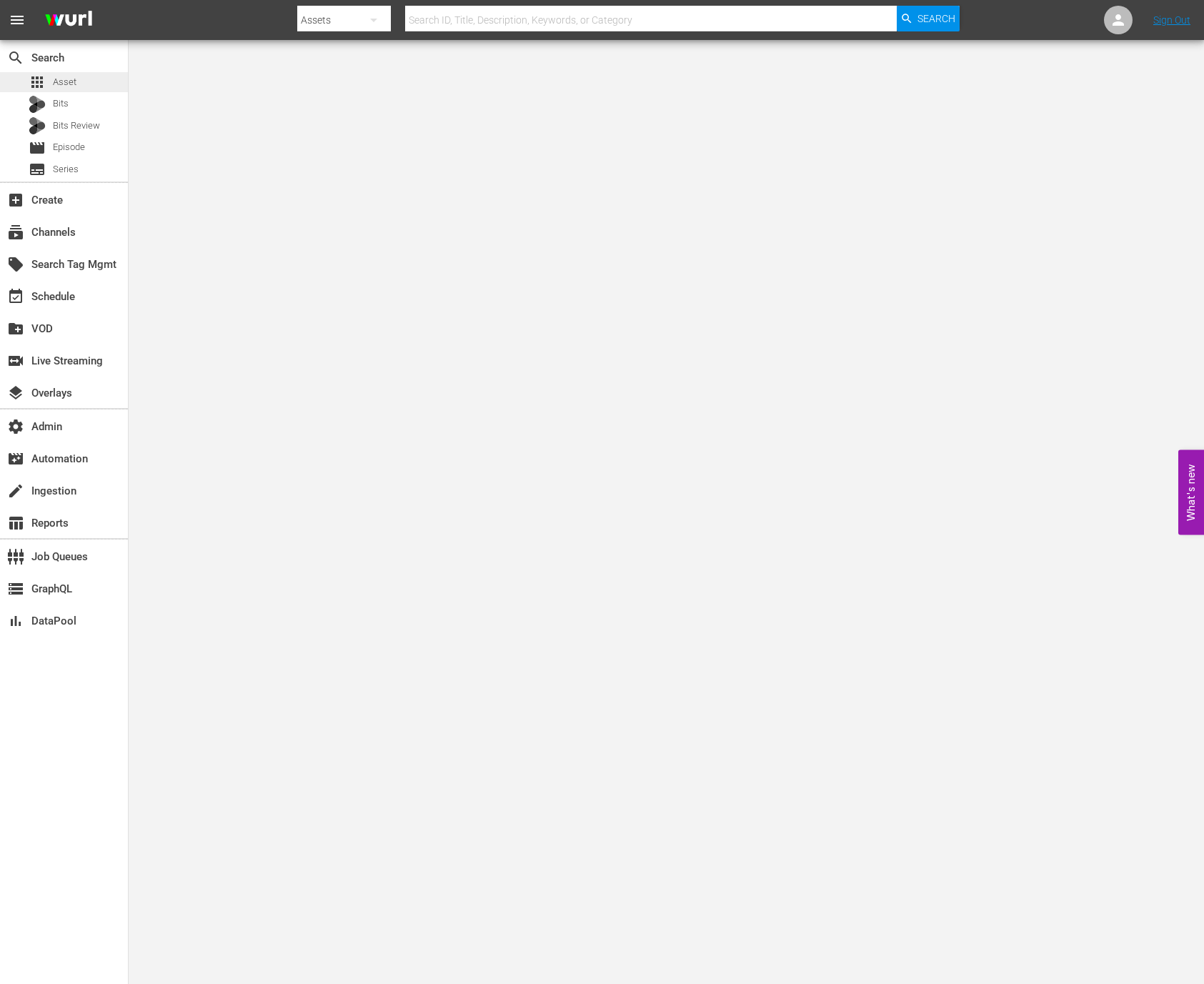
click at [69, 75] on span "Asset" at bounding box center [64, 81] width 24 height 14
